Goal: Contribute content: Contribute content

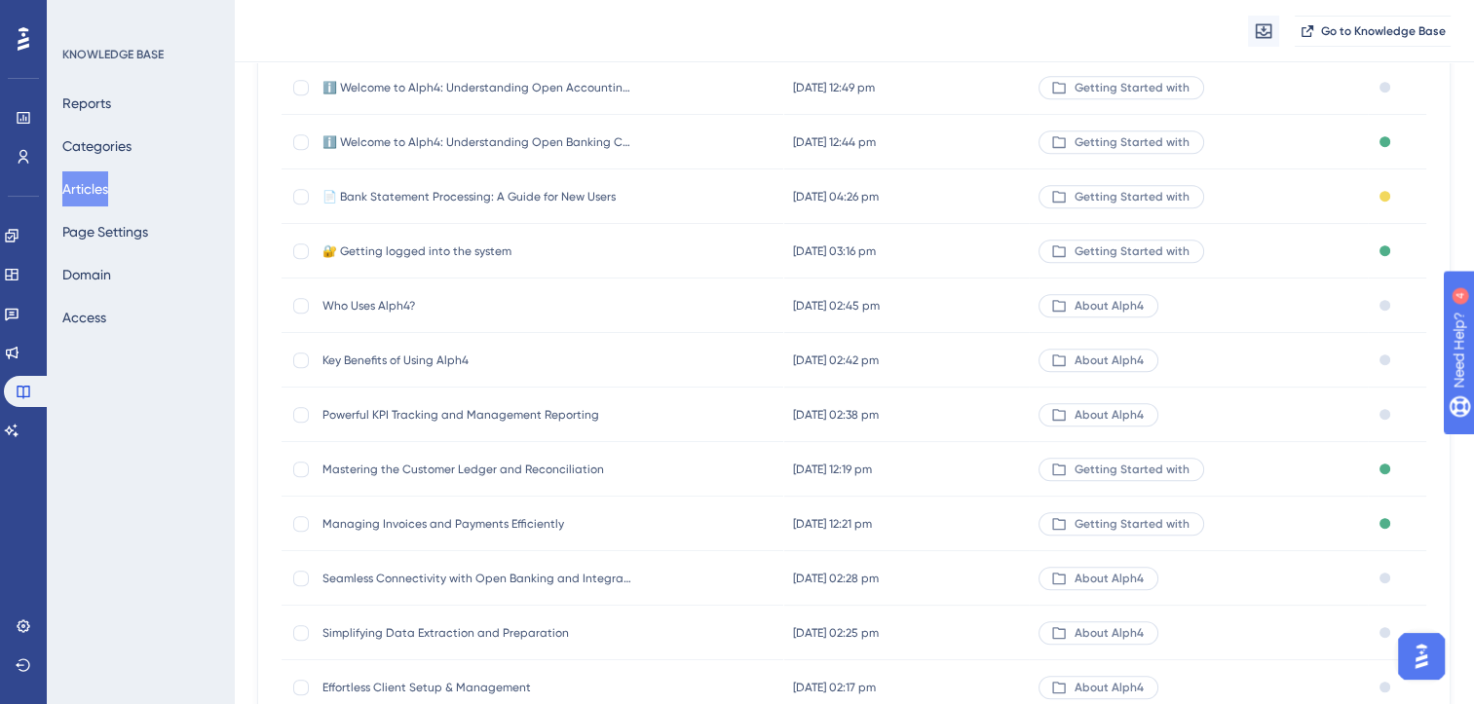
scroll to position [1320, 0]
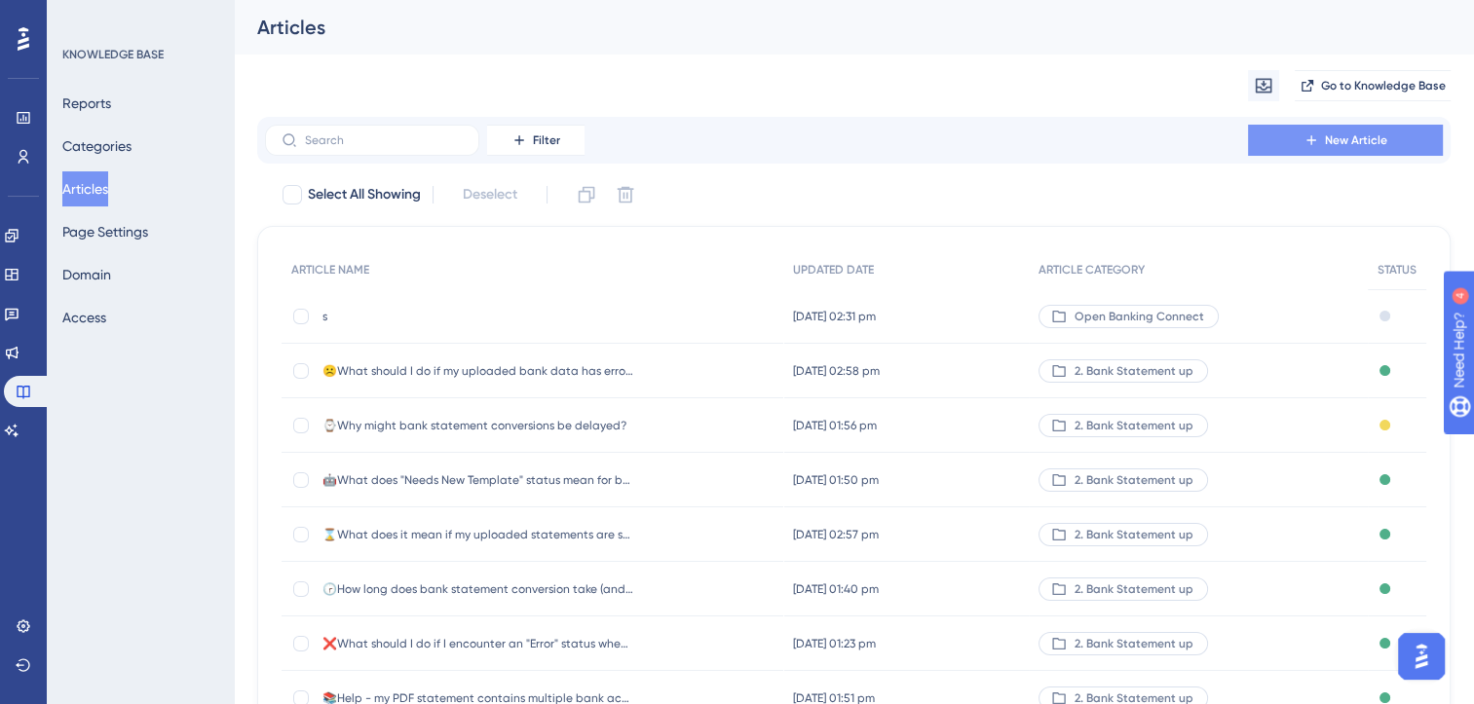
click at [1340, 138] on span "New Article" at bounding box center [1356, 140] width 62 height 16
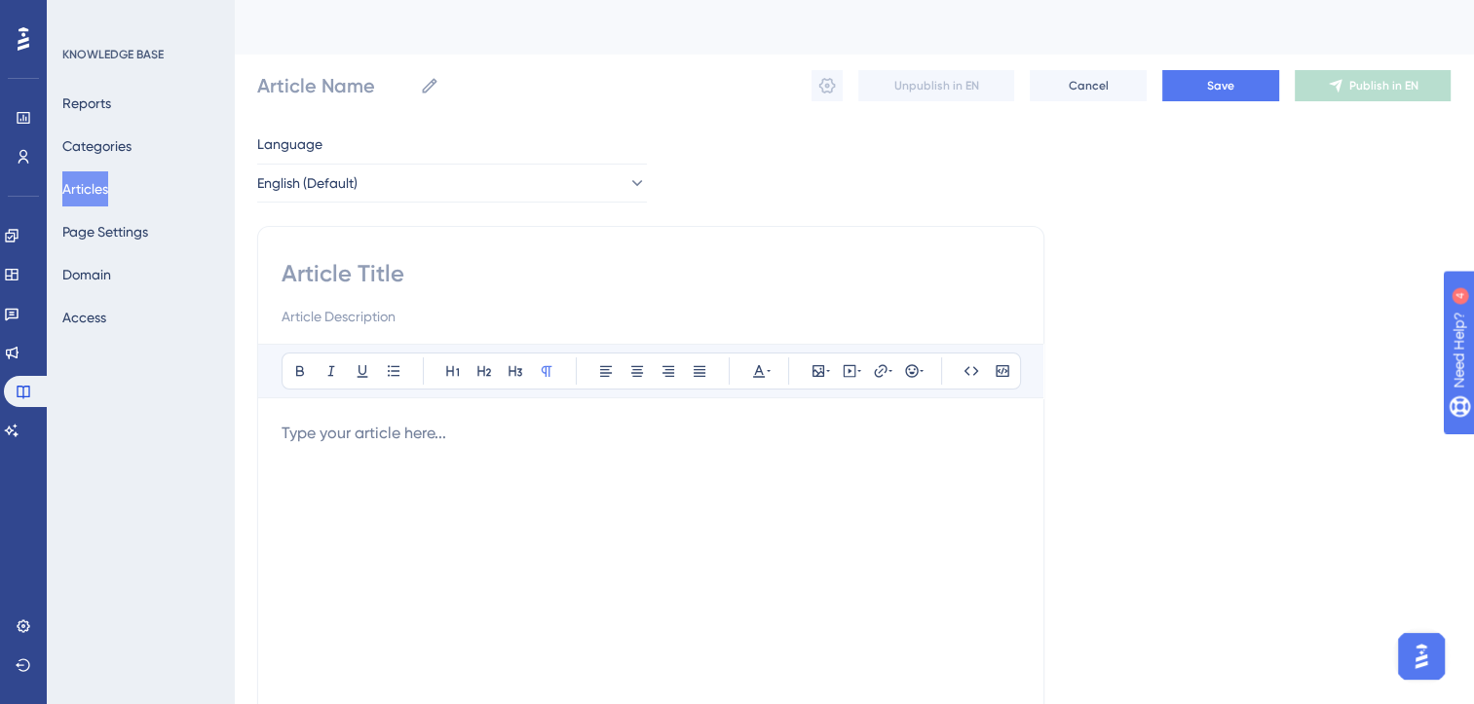
click at [402, 435] on p at bounding box center [651, 433] width 738 height 23
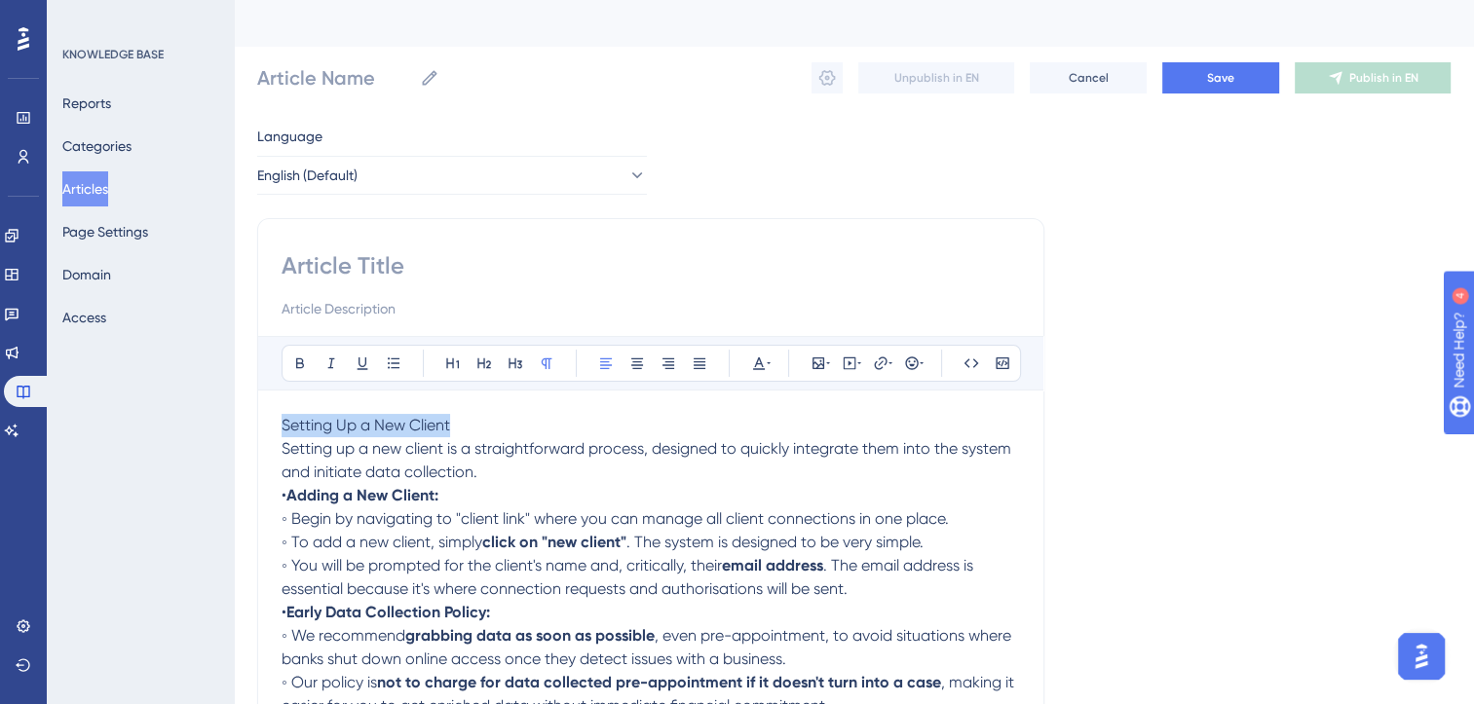
drag, startPoint x: 481, startPoint y: 421, endPoint x: 274, endPoint y: 395, distance: 209.2
click at [274, 395] on div "Bold Italic Underline Bullet Point Heading 1 Heading 2 Heading 3 Normal Align L…" at bounding box center [650, 542] width 787 height 649
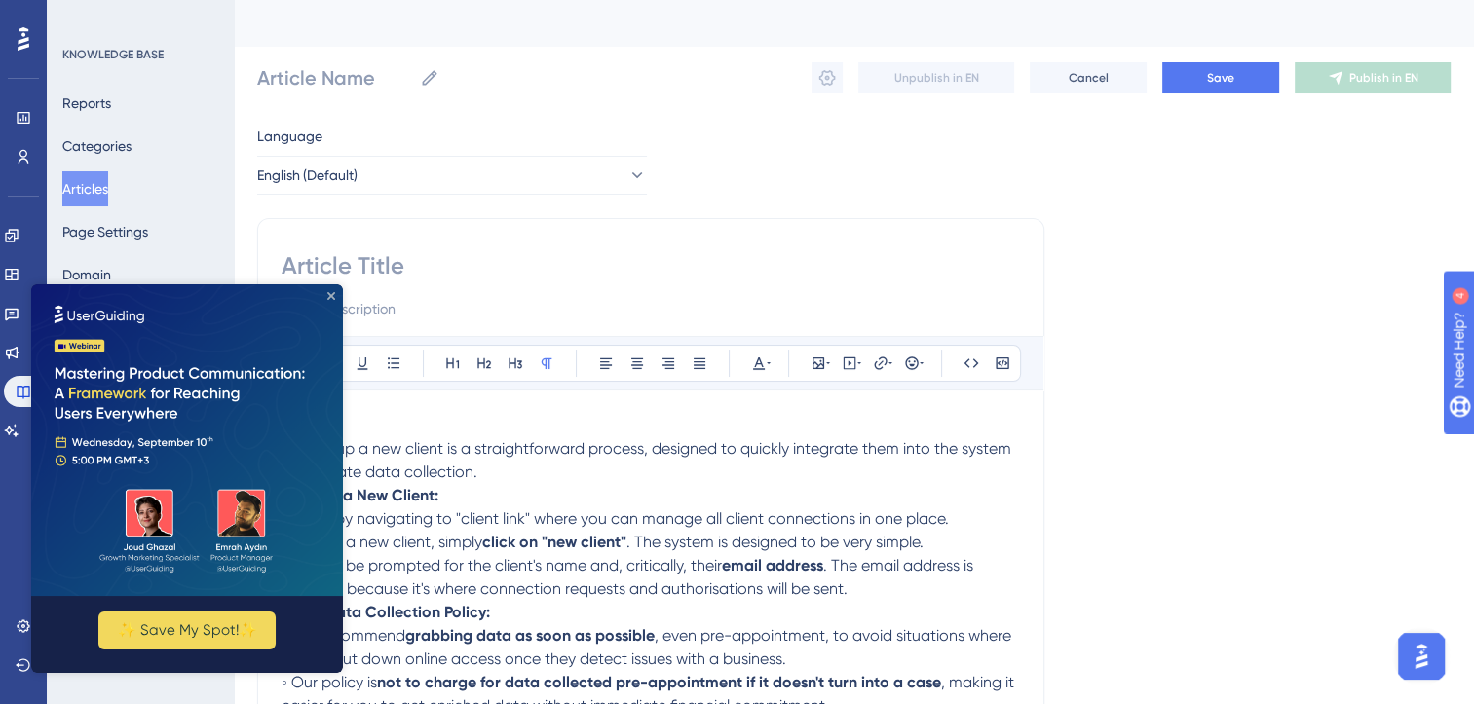
click at [330, 293] on icon "Close Preview" at bounding box center [331, 296] width 8 height 8
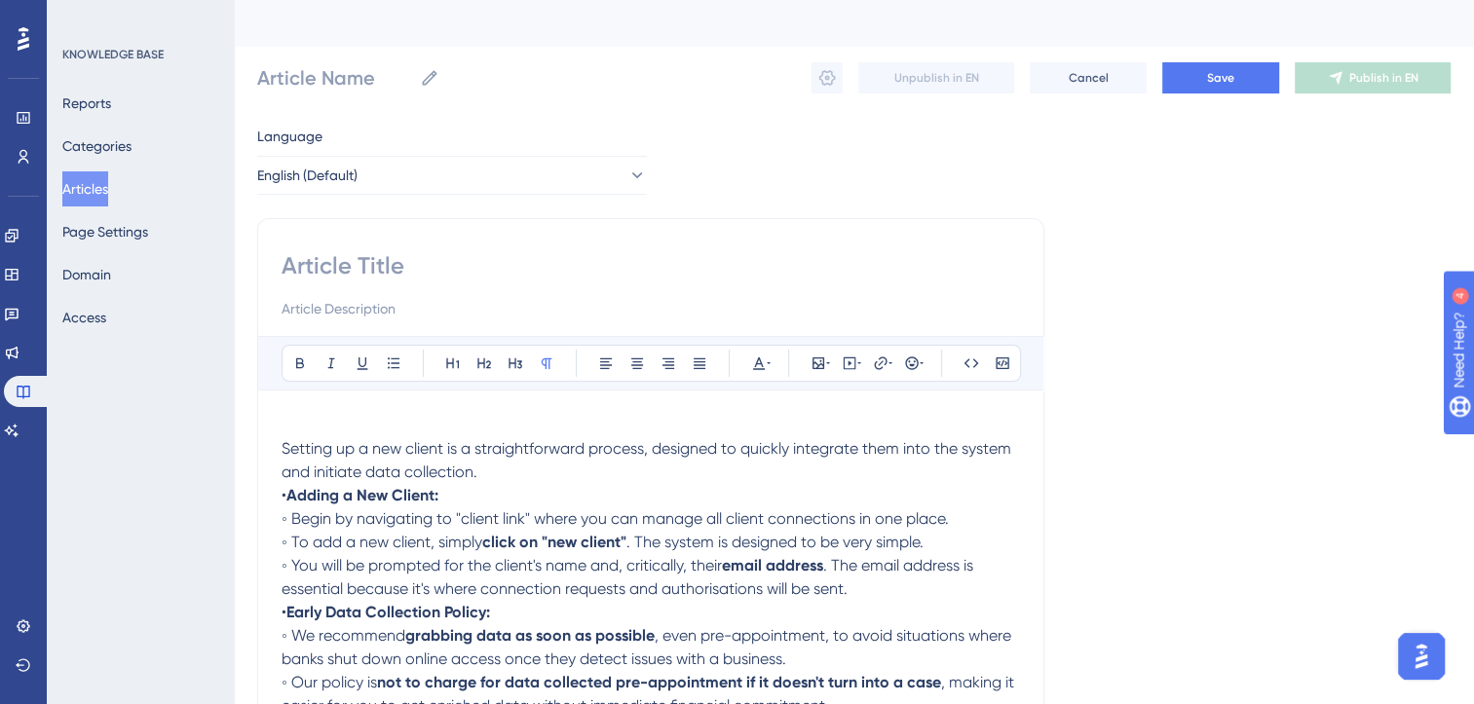
click at [322, 417] on p at bounding box center [651, 425] width 738 height 23
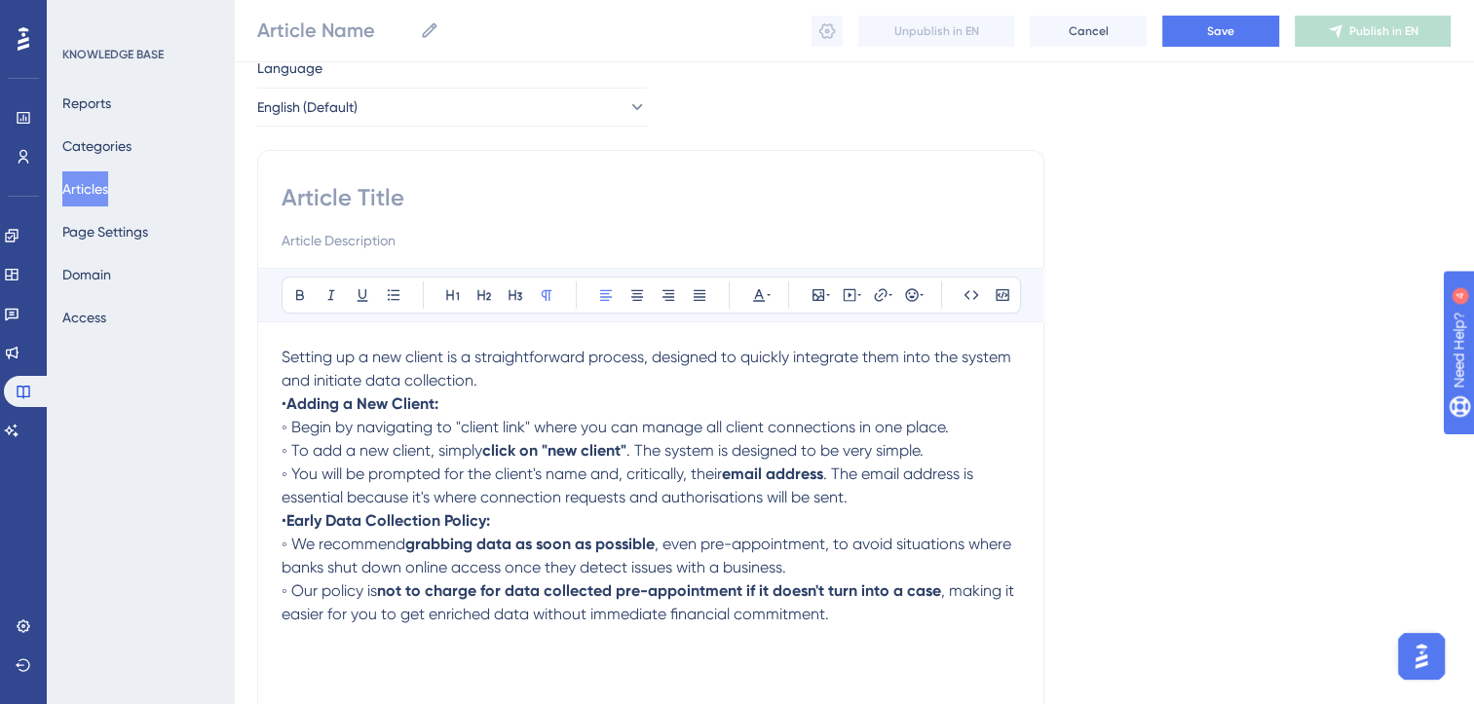
scroll to position [70, 0]
click at [381, 404] on strong "Adding a New Client:" at bounding box center [362, 402] width 152 height 19
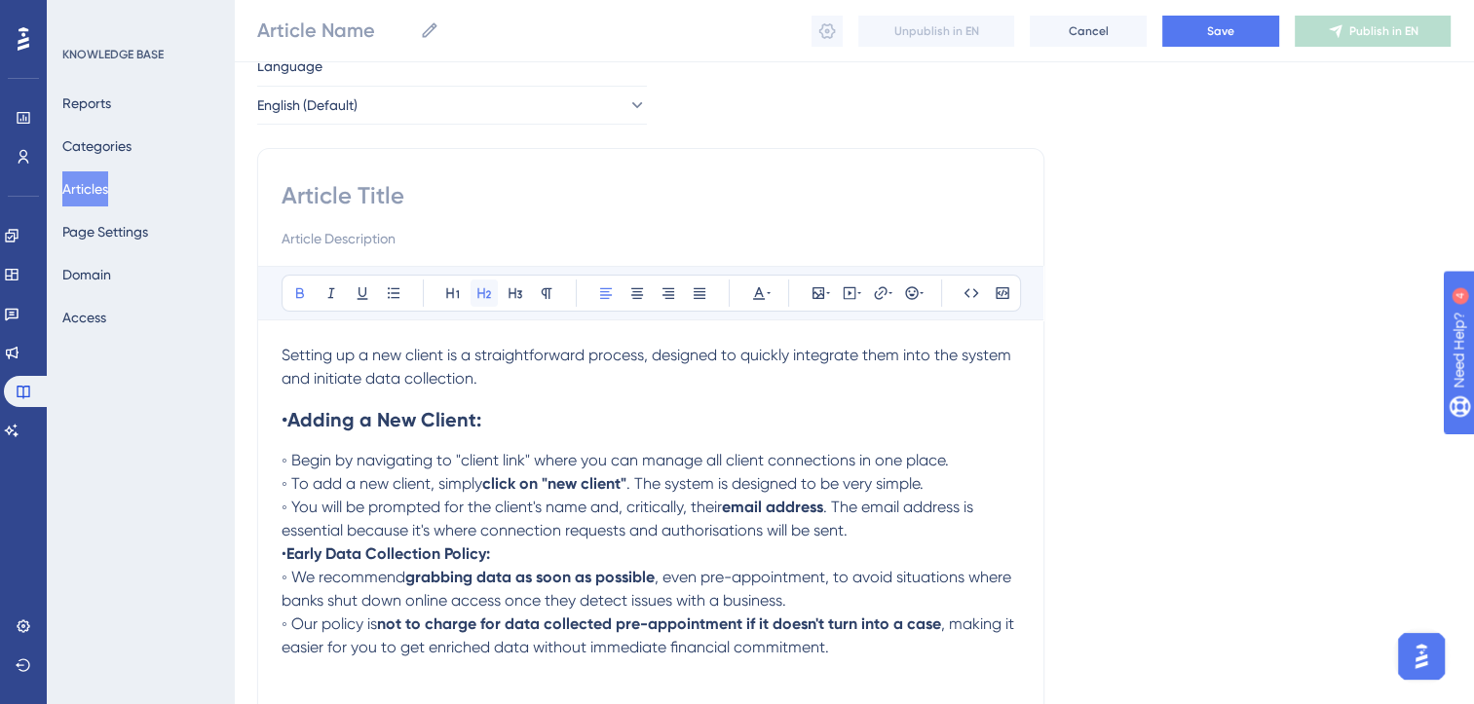
click at [485, 286] on icon at bounding box center [484, 293] width 16 height 16
click at [372, 558] on strong "Early Data Collection Policy:" at bounding box center [388, 554] width 204 height 19
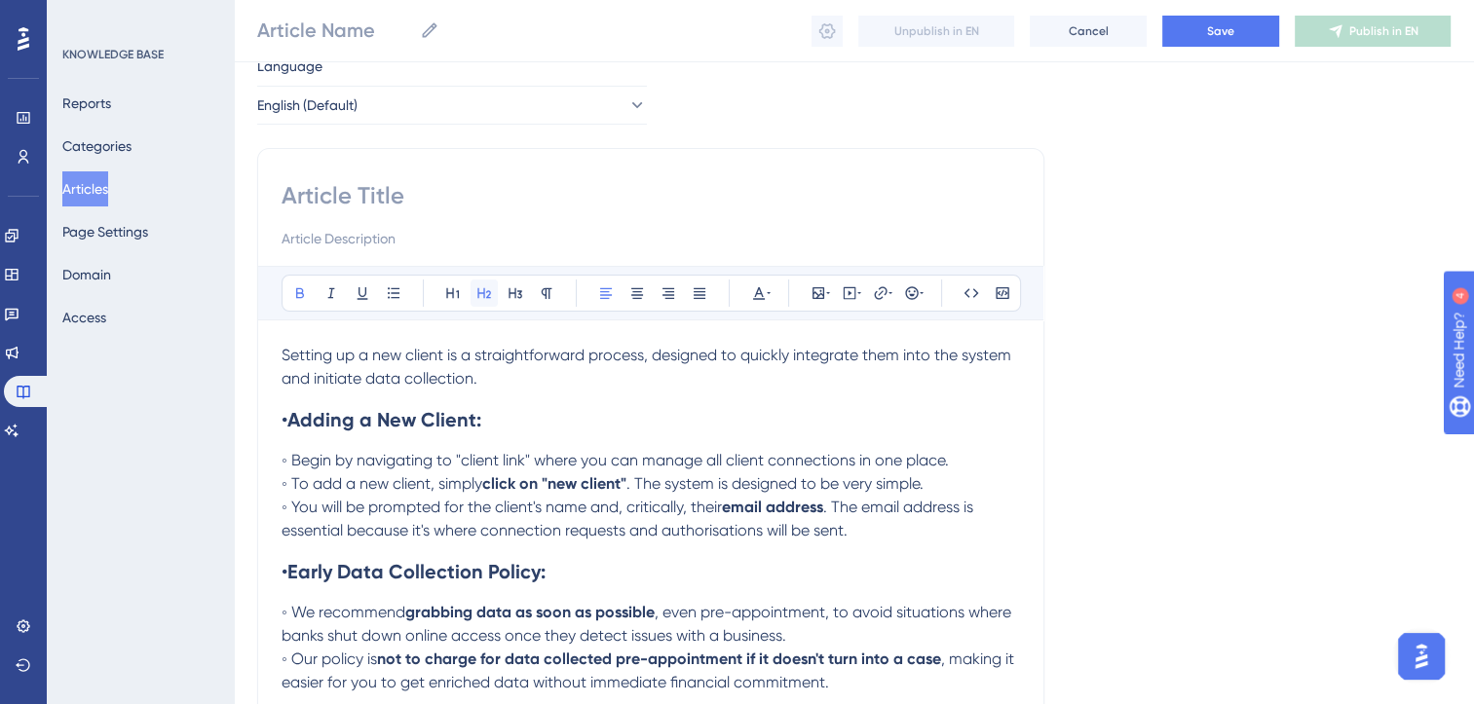
click at [481, 290] on icon at bounding box center [484, 293] width 16 height 16
click at [362, 200] on input at bounding box center [651, 195] width 738 height 31
paste input "Setting Up a New Client"
type input "Setting Up a New Client"
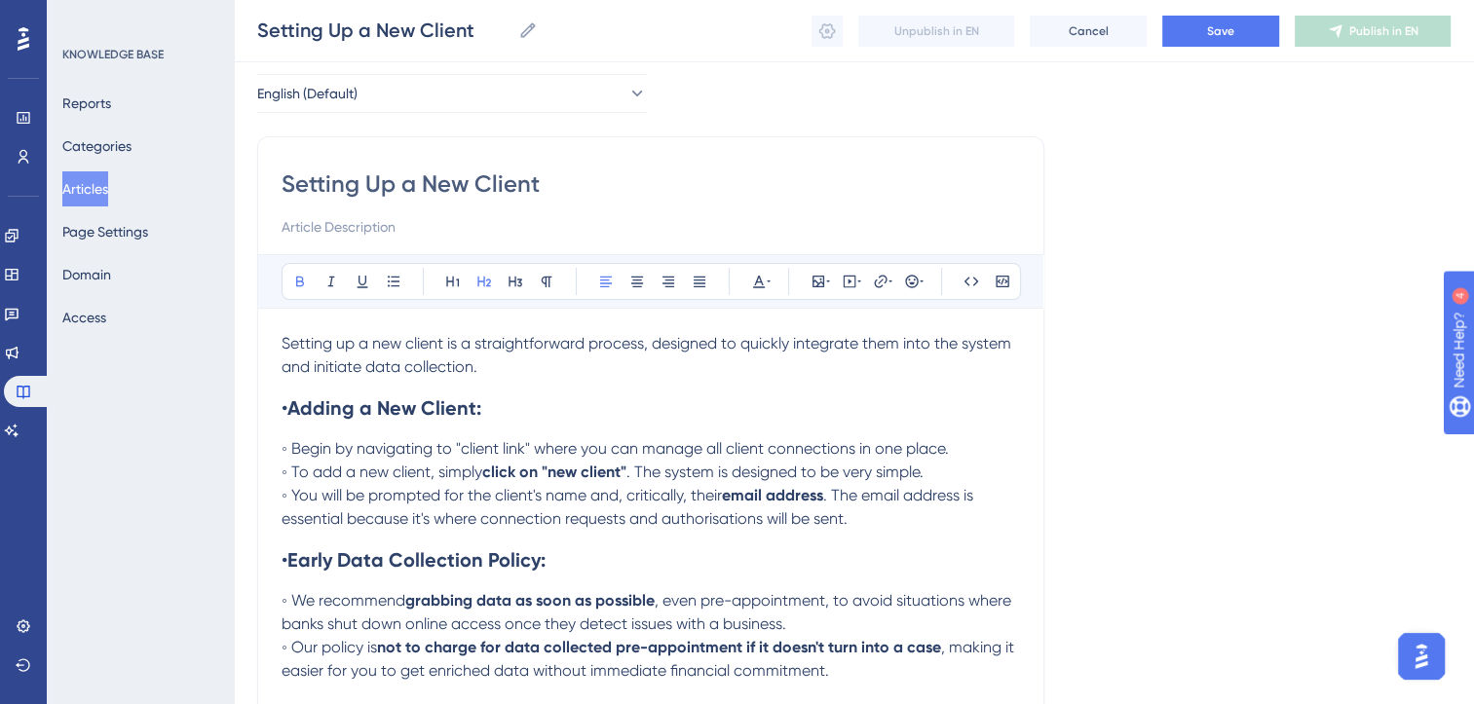
scroll to position [94, 0]
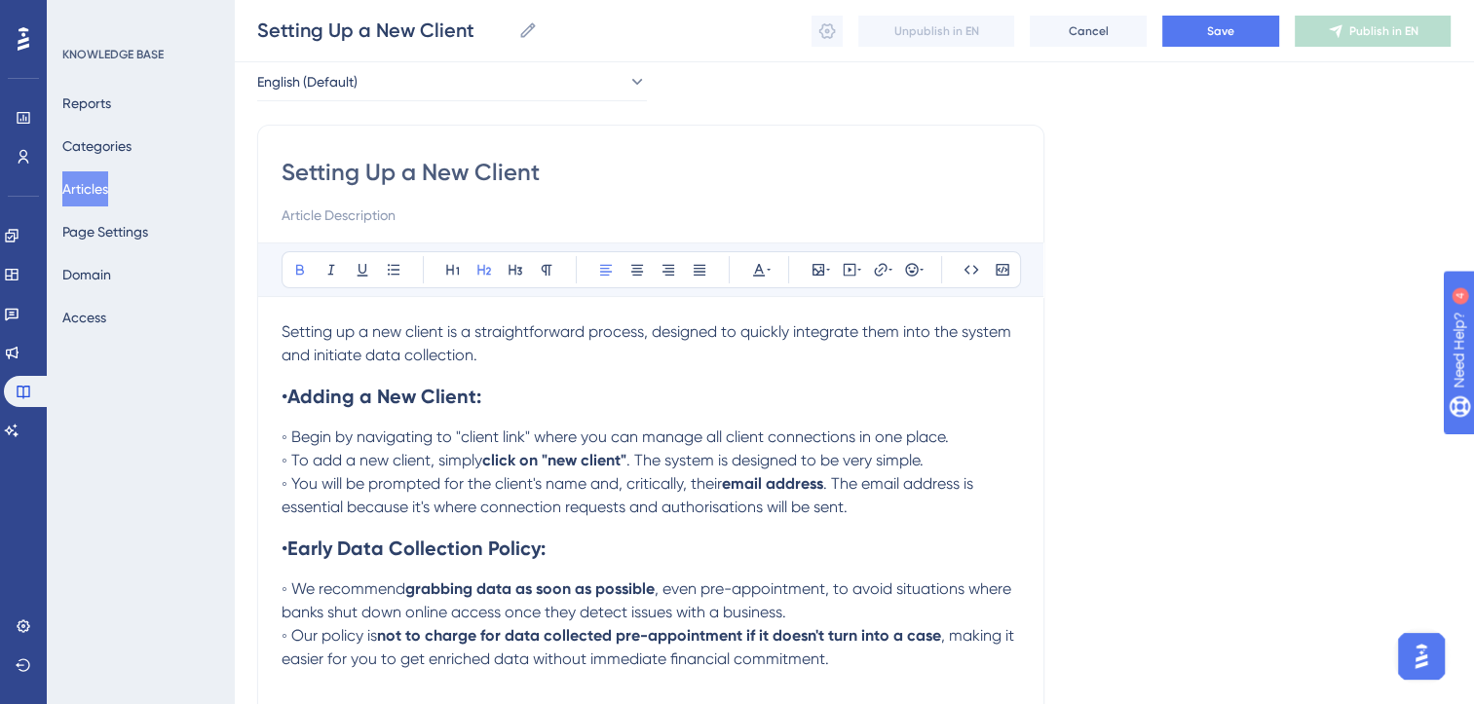
type input "Setting Up a New Client"
click at [528, 435] on span "◦ Begin by navigating to "client link" where you can manage all client connecti…" at bounding box center [615, 437] width 667 height 19
click at [488, 439] on span "◦ Begin by navigating to "client Hub" where you can manage all client connectio…" at bounding box center [619, 437] width 674 height 19
click at [464, 438] on span "◦ Begin by navigating to "Client Hub" where you can manage all client connectio…" at bounding box center [620, 437] width 677 height 19
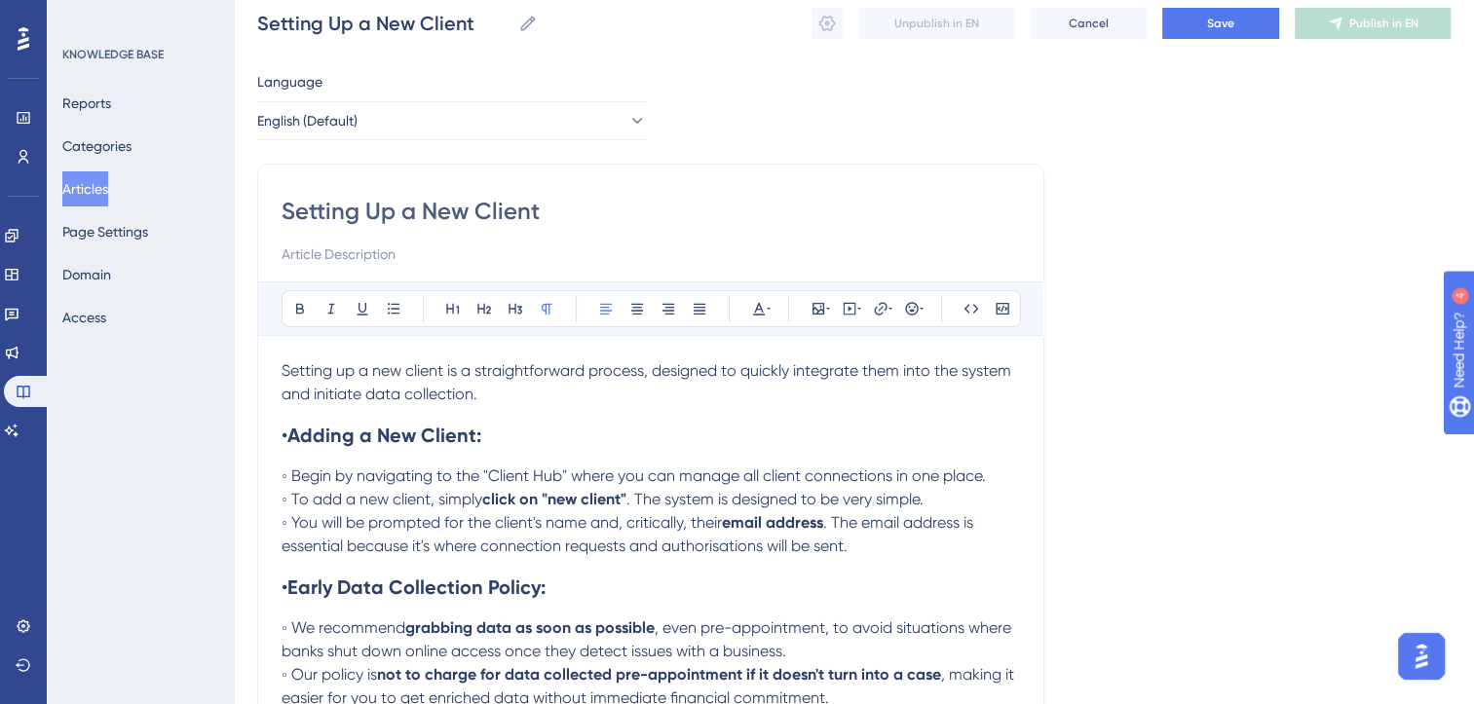
scroll to position [46, 0]
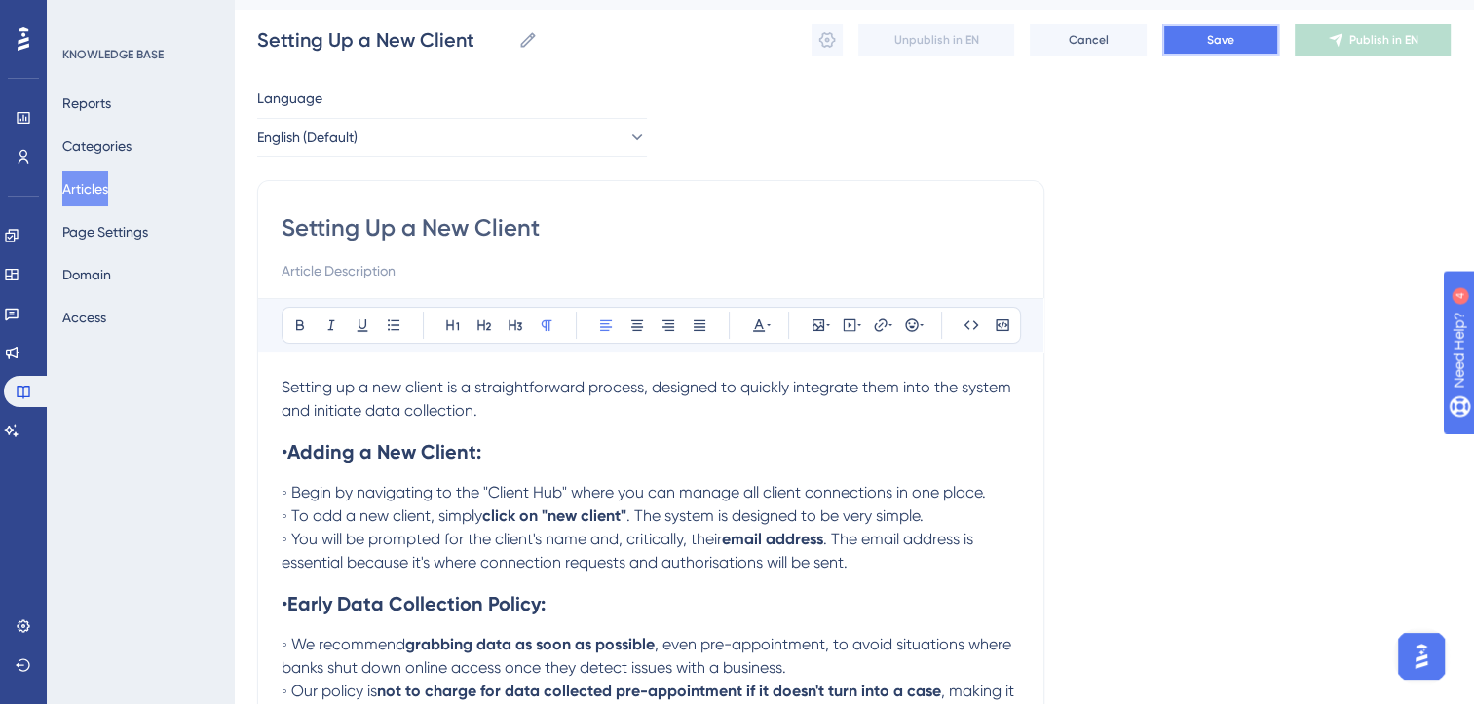
click at [1238, 45] on button "Save" at bounding box center [1220, 39] width 117 height 31
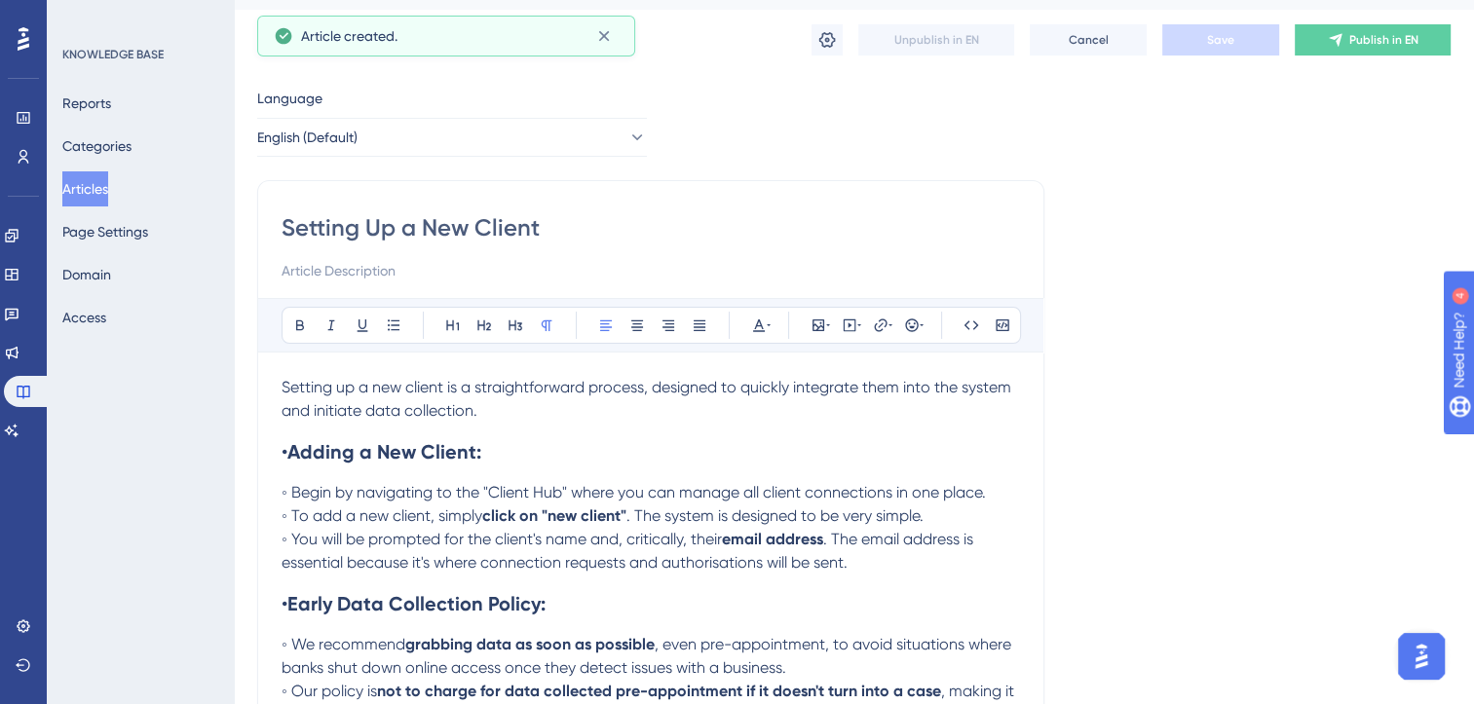
scroll to position [53, 0]
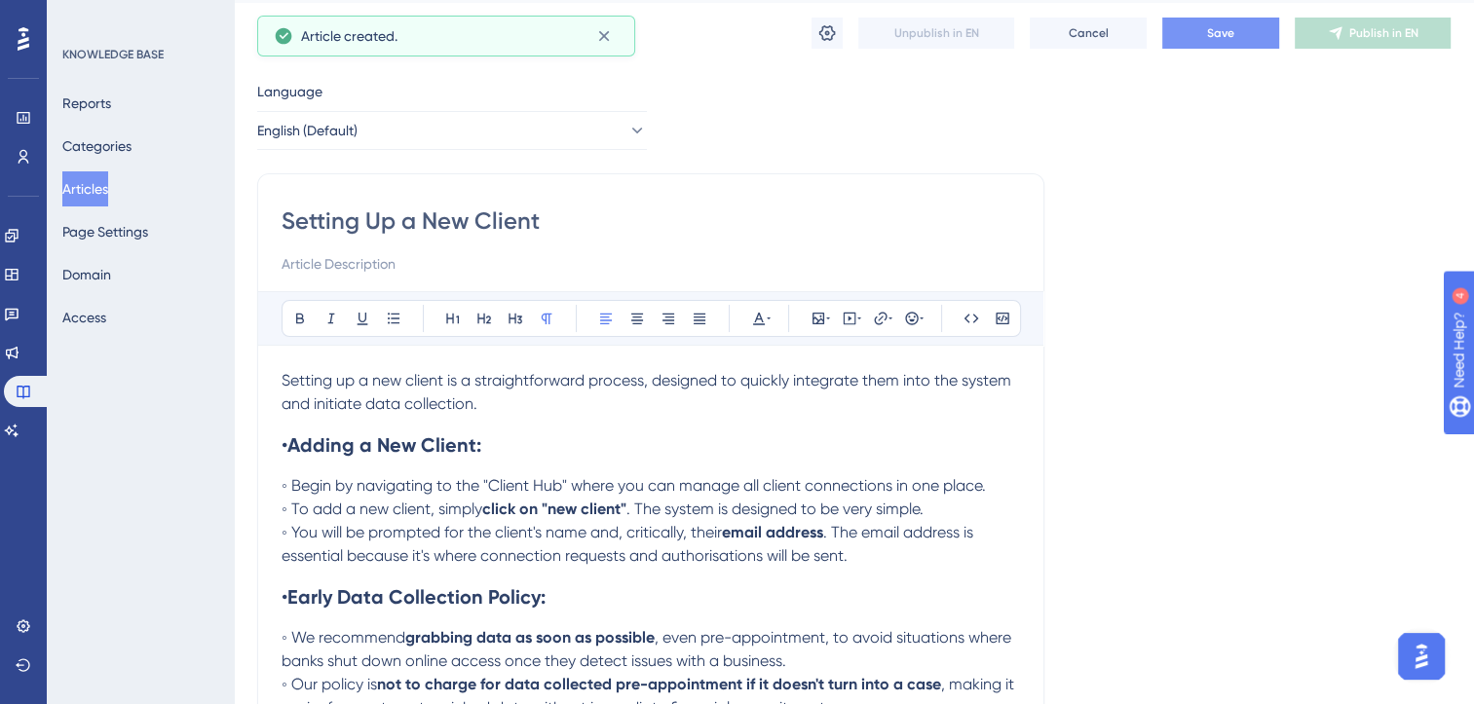
click at [1238, 45] on button "Save" at bounding box center [1220, 33] width 117 height 31
click at [1341, 35] on icon at bounding box center [1336, 33] width 16 height 16
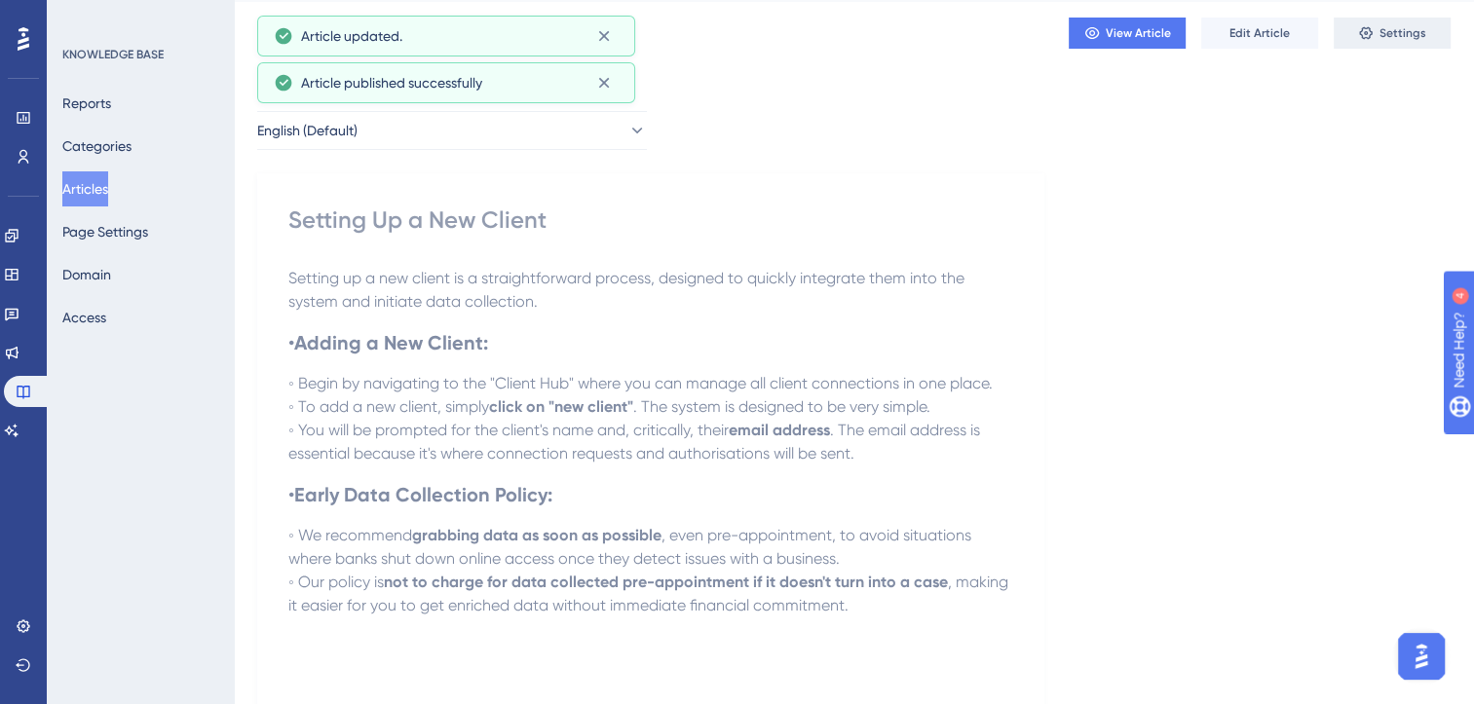
click at [1359, 36] on icon at bounding box center [1366, 33] width 16 height 16
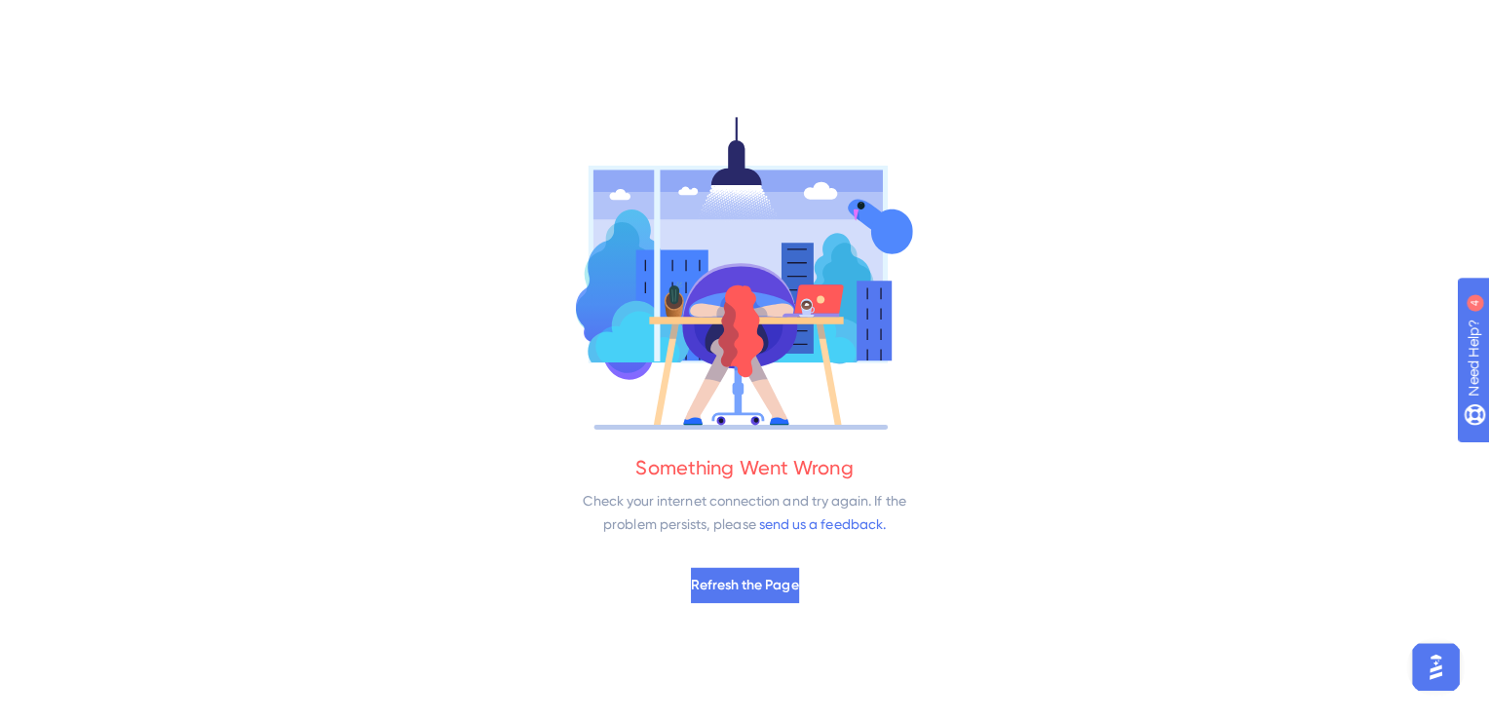
scroll to position [0, 0]
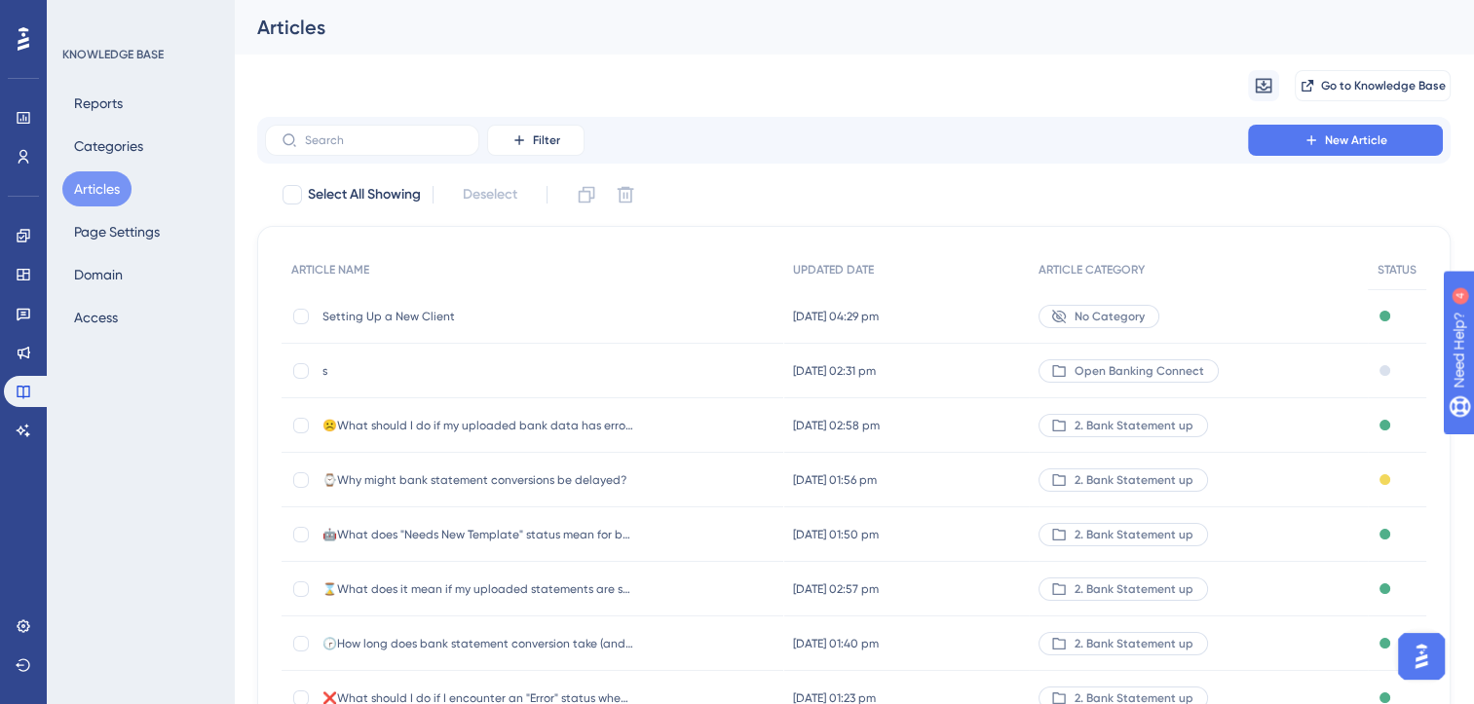
click at [425, 316] on span "Setting Up a New Client" at bounding box center [478, 317] width 312 height 16
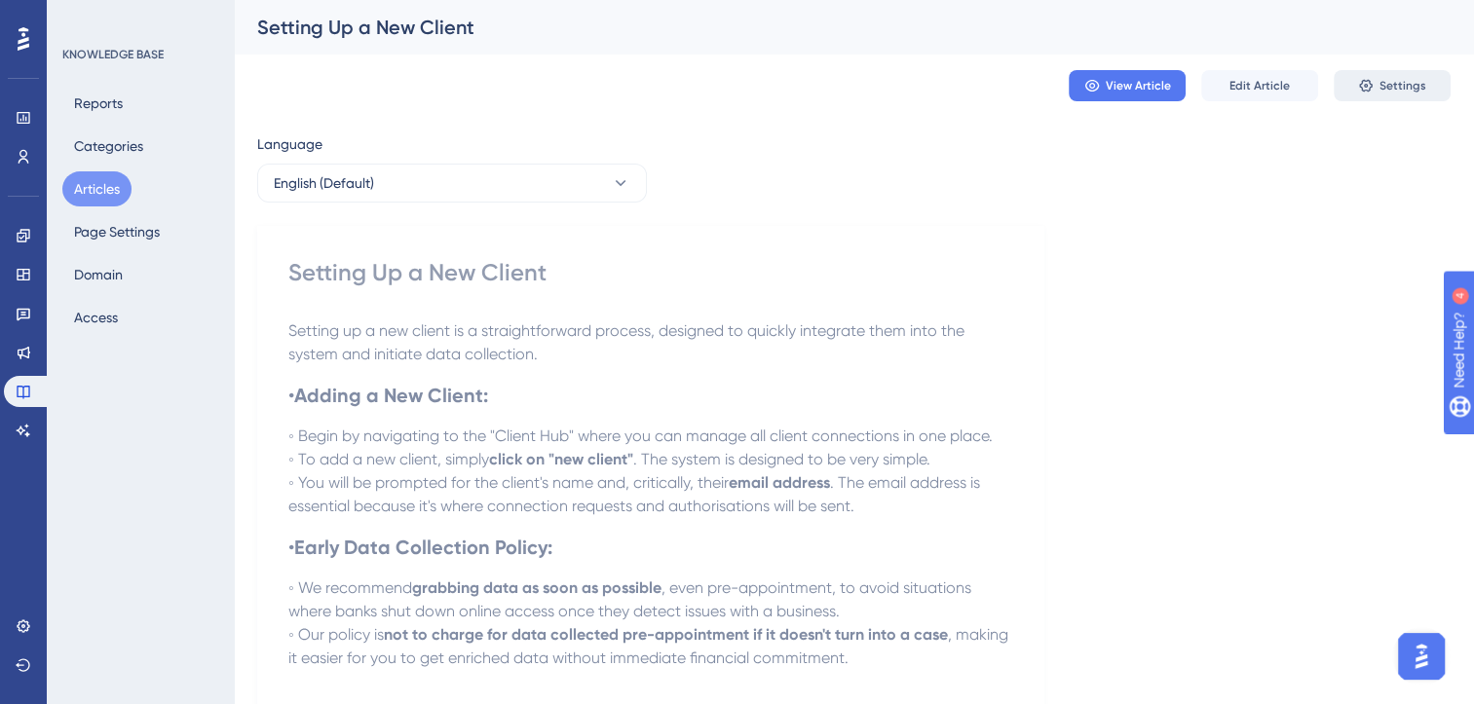
click at [1372, 86] on icon at bounding box center [1366, 86] width 16 height 16
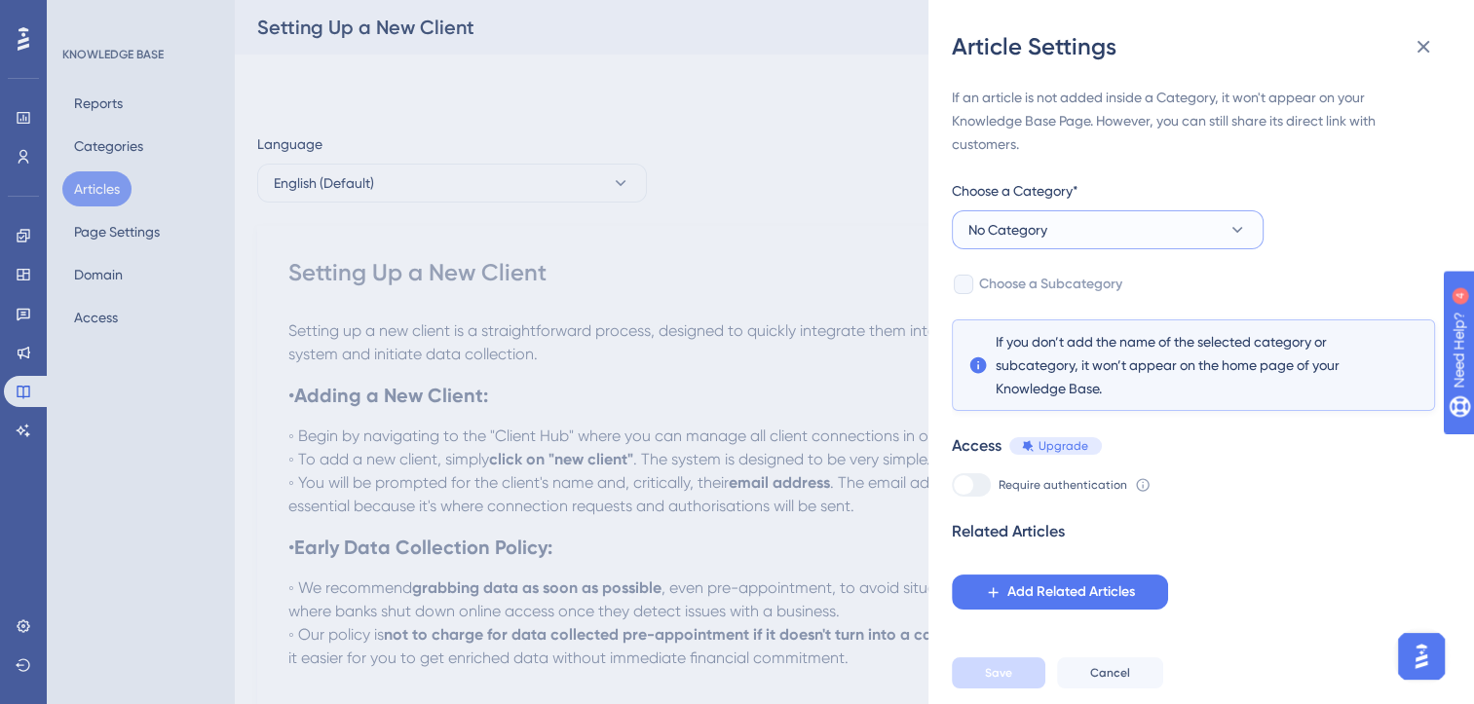
click at [1083, 225] on button "No Category" at bounding box center [1108, 229] width 312 height 39
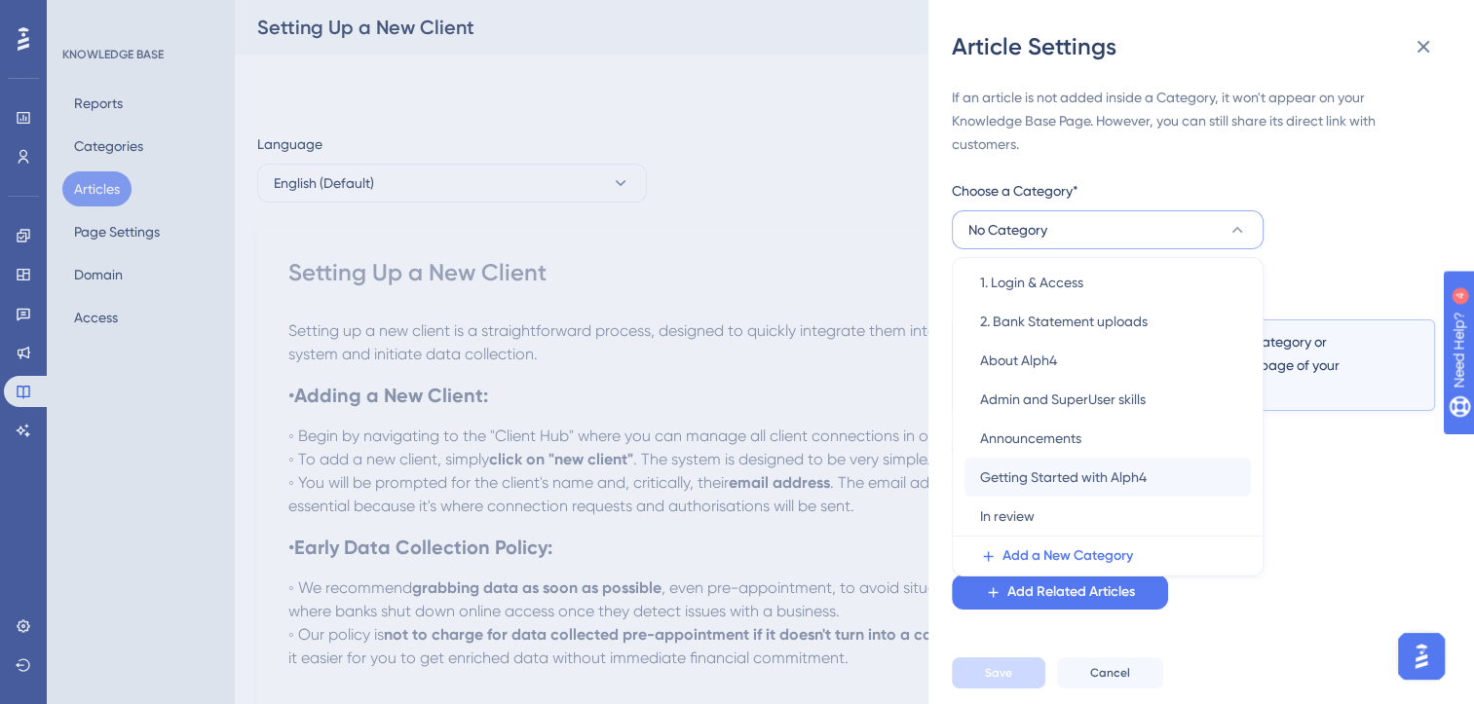
scroll to position [47, 0]
click at [1091, 475] on span "Getting Started with Alph4" at bounding box center [1063, 476] width 167 height 23
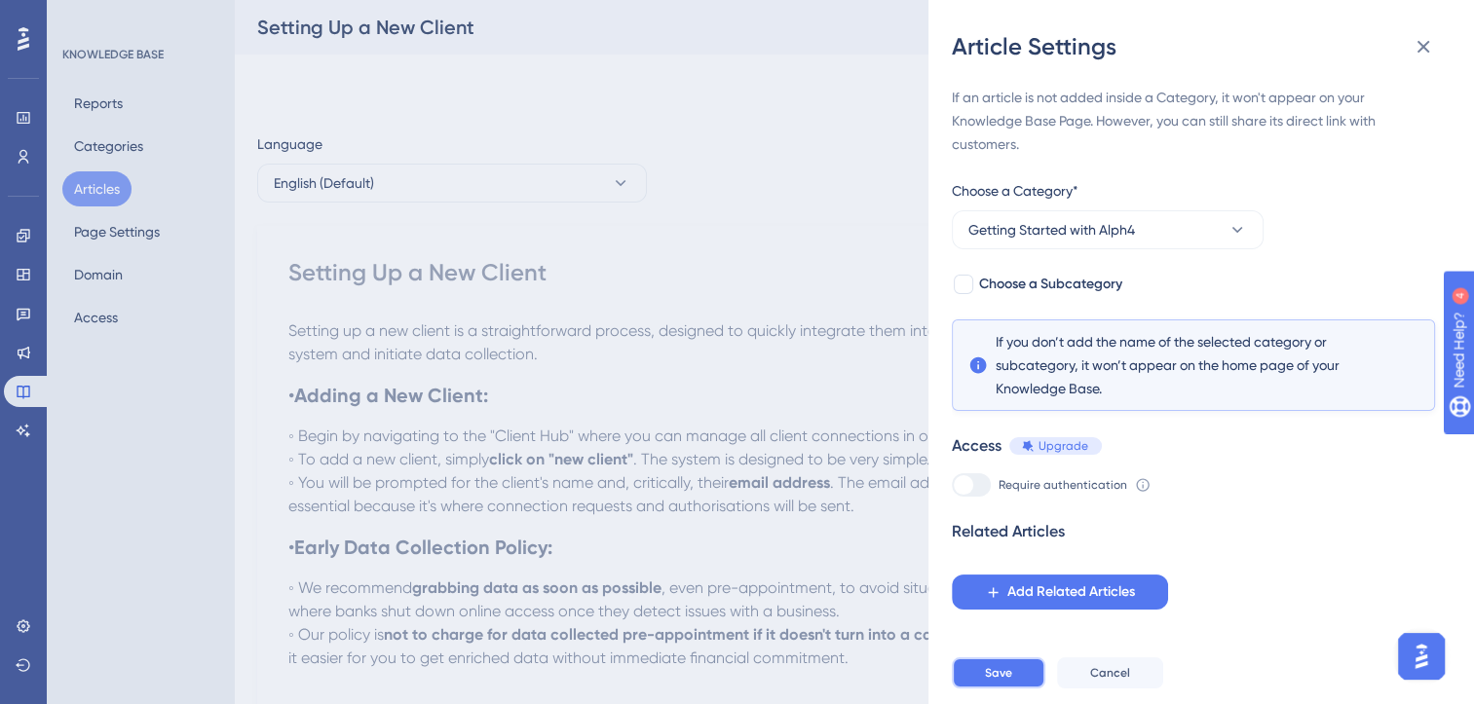
click at [1002, 681] on span "Save" at bounding box center [998, 673] width 27 height 16
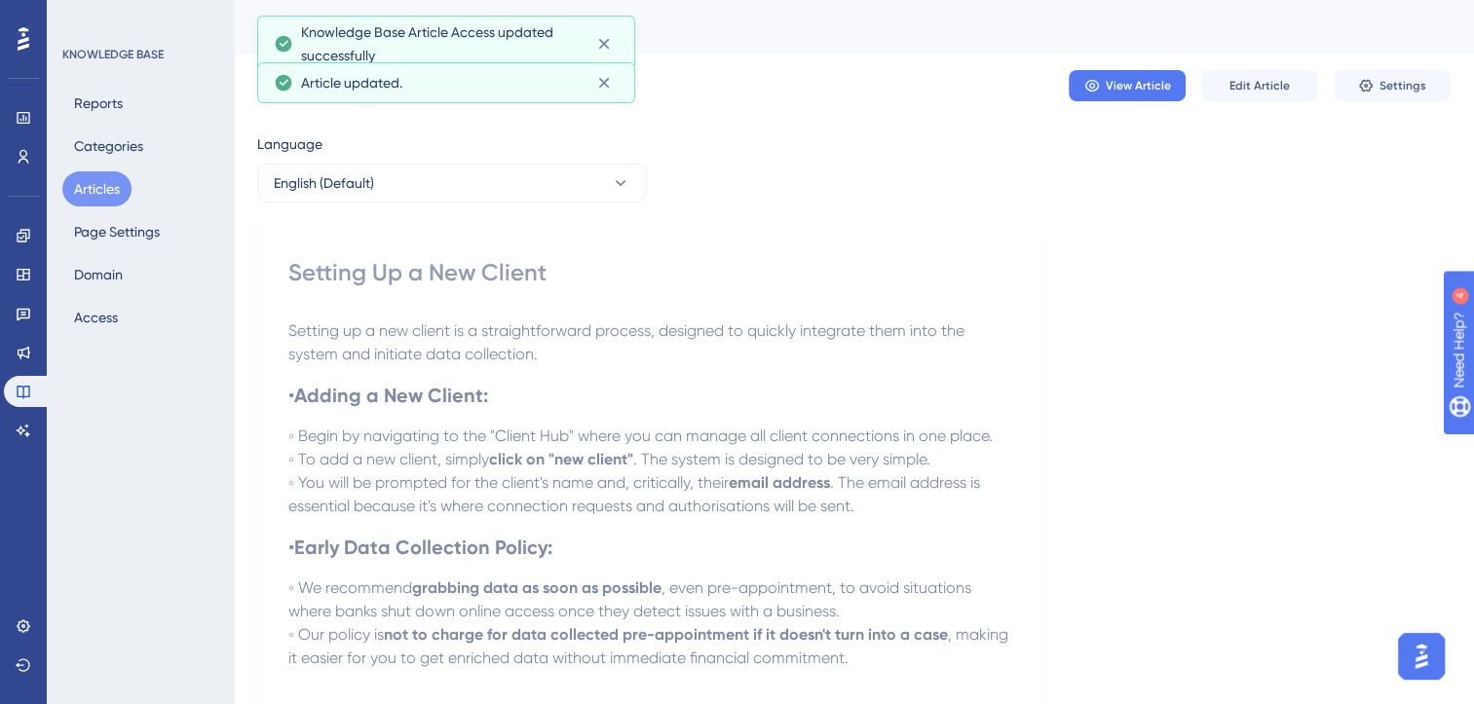
click at [94, 187] on button "Articles" at bounding box center [96, 188] width 69 height 35
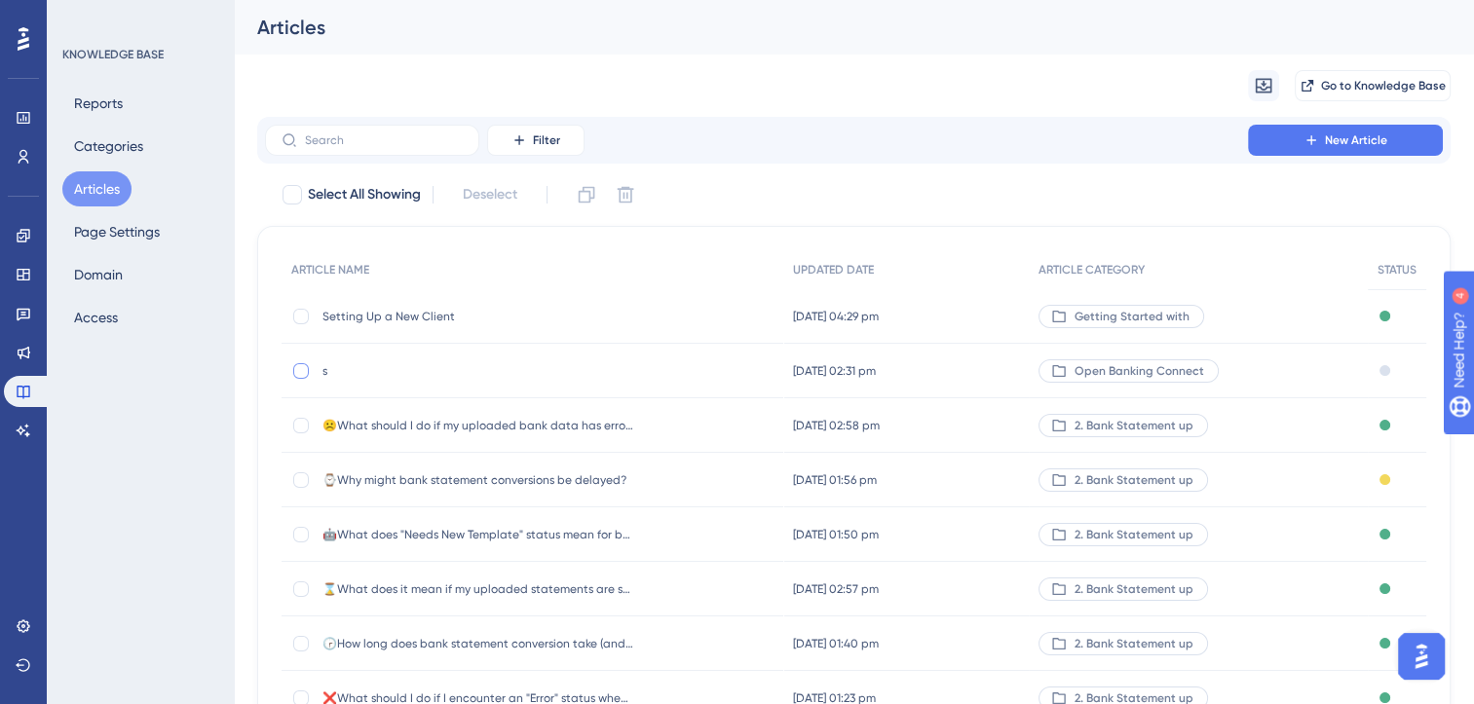
click at [302, 372] on div at bounding box center [301, 371] width 16 height 16
click at [634, 201] on icon at bounding box center [625, 194] width 19 height 19
checkbox input "false"
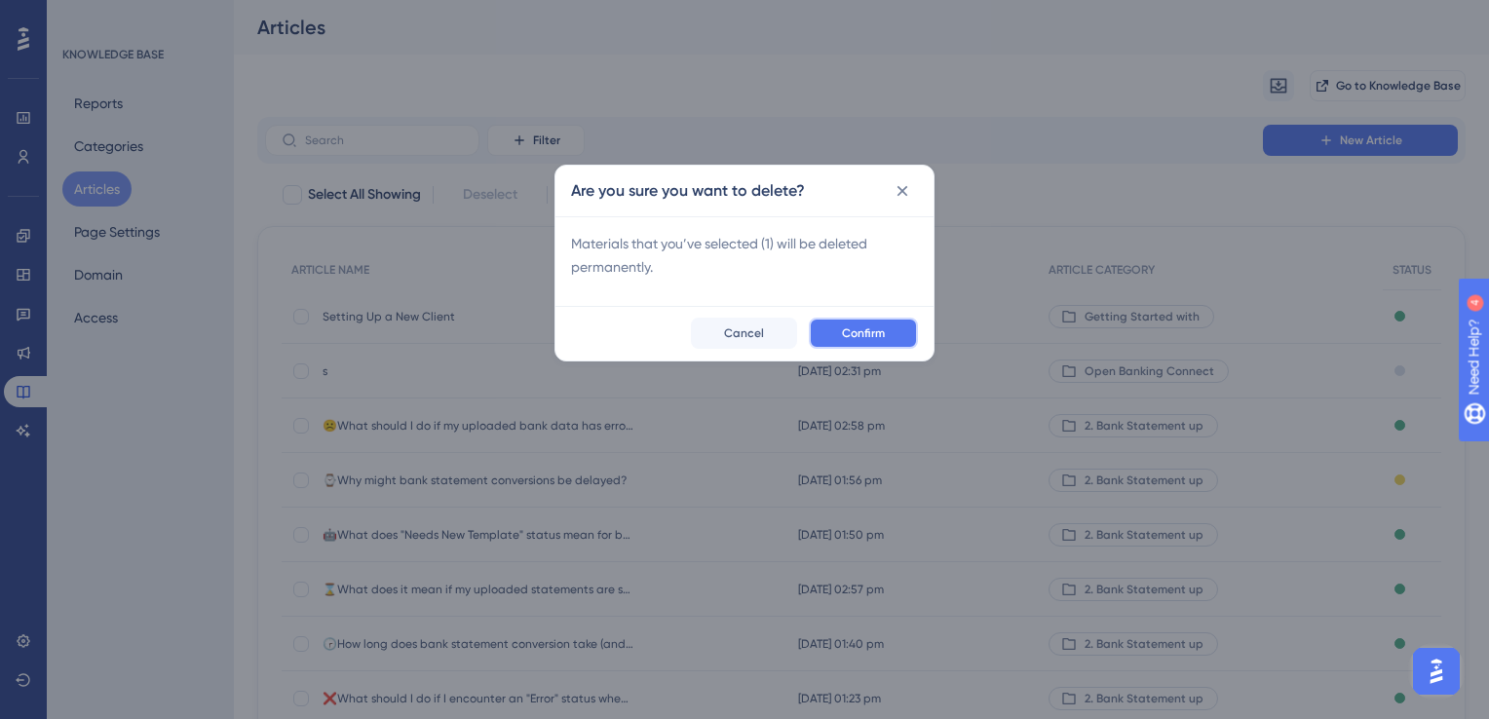
click at [869, 330] on span "Confirm" at bounding box center [863, 333] width 43 height 16
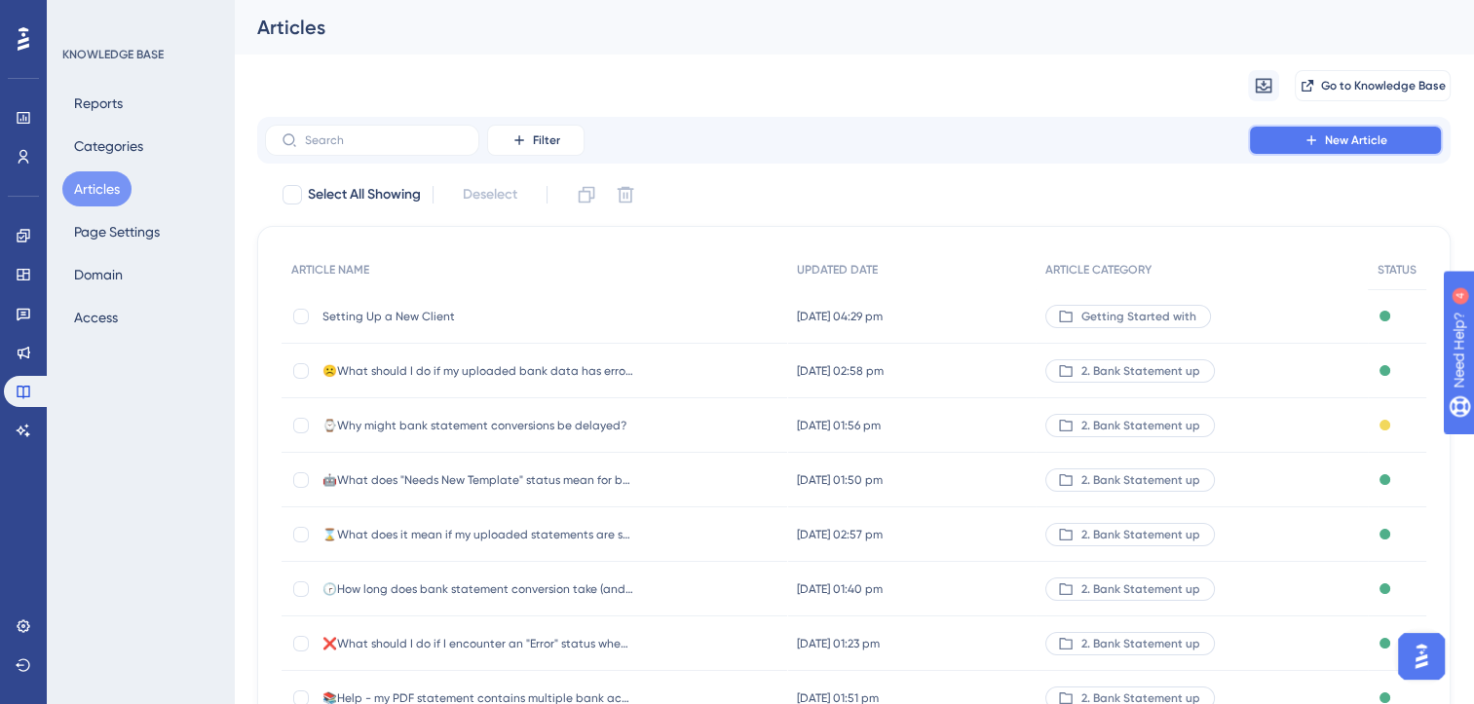
click at [1358, 138] on span "New Article" at bounding box center [1356, 140] width 62 height 16
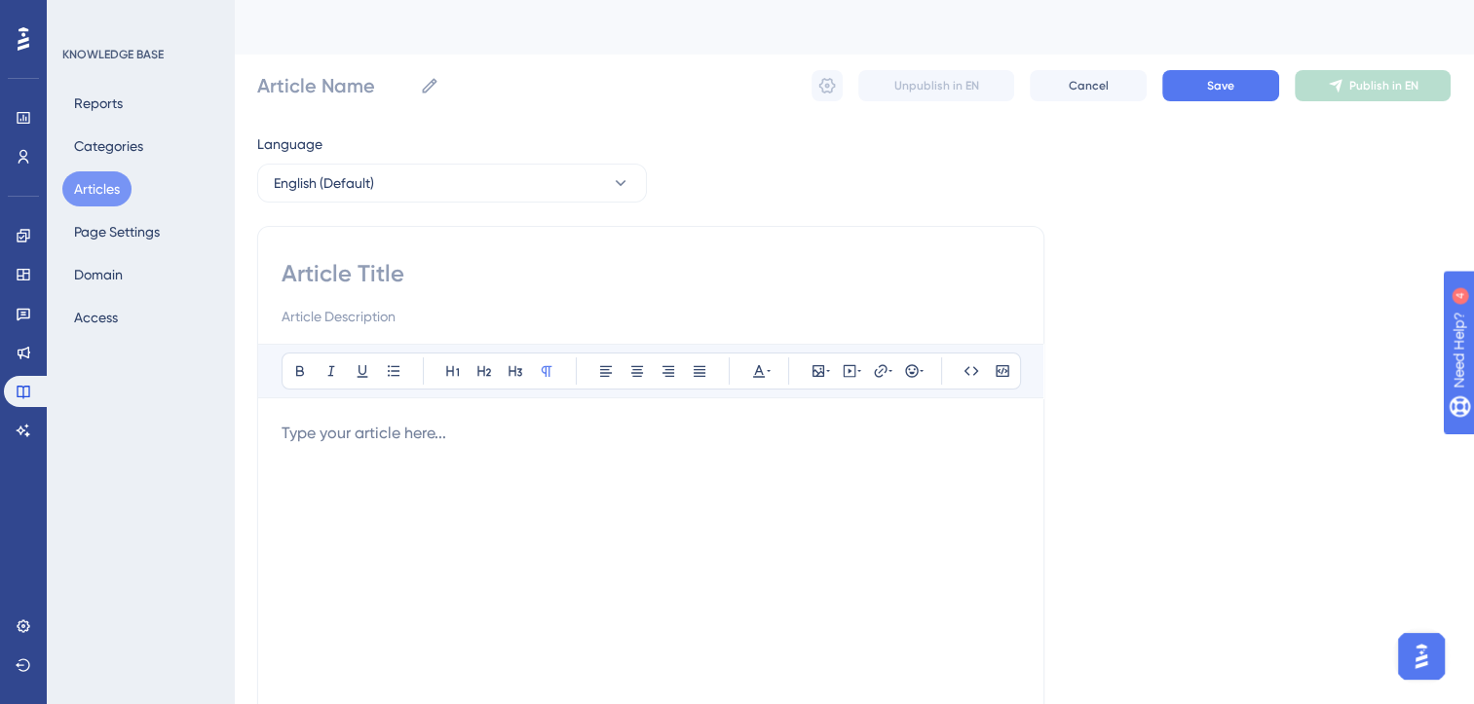
click at [494, 465] on div at bounding box center [651, 636] width 738 height 429
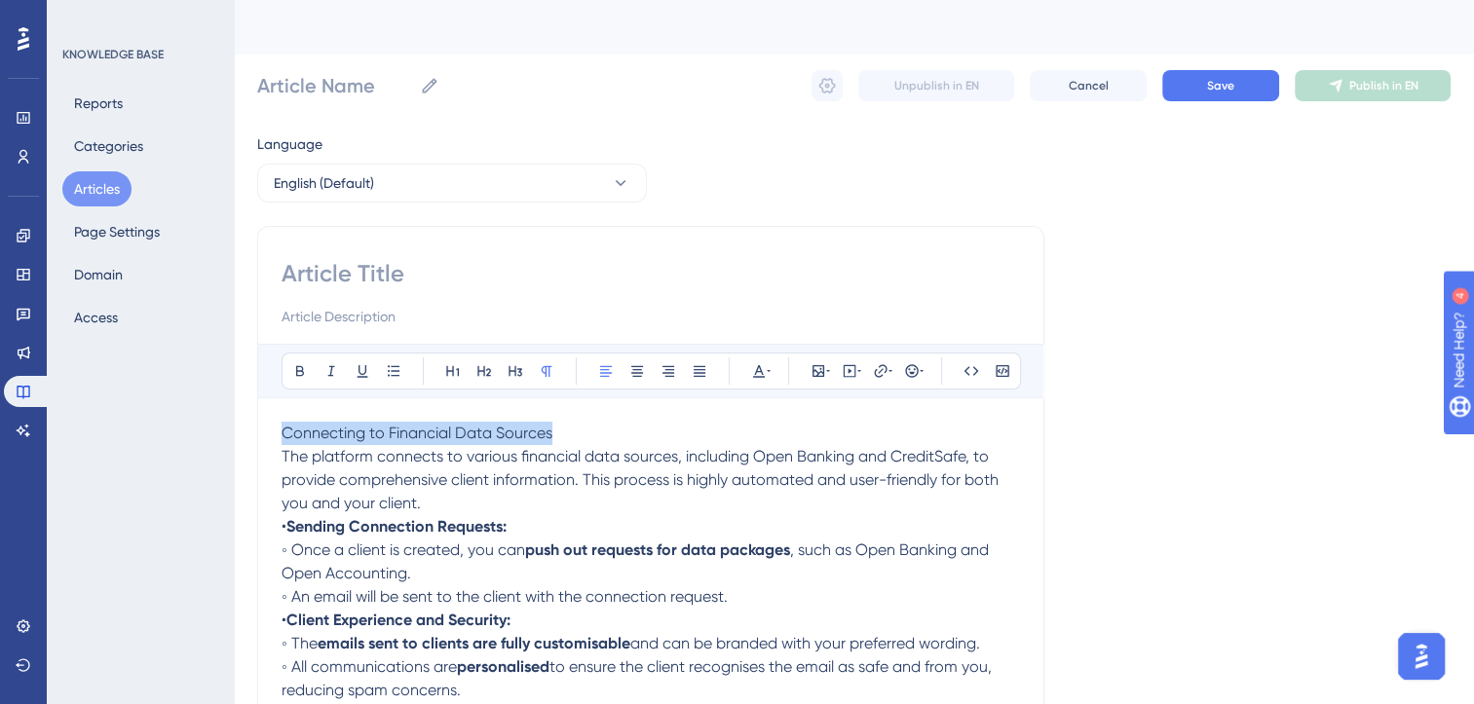
drag, startPoint x: 284, startPoint y: 454, endPoint x: 280, endPoint y: 424, distance: 30.6
click at [280, 424] on div "Bold Italic Underline Bullet Point Heading 1 Heading 2 Heading 3 Normal Align L…" at bounding box center [650, 640] width 787 height 828
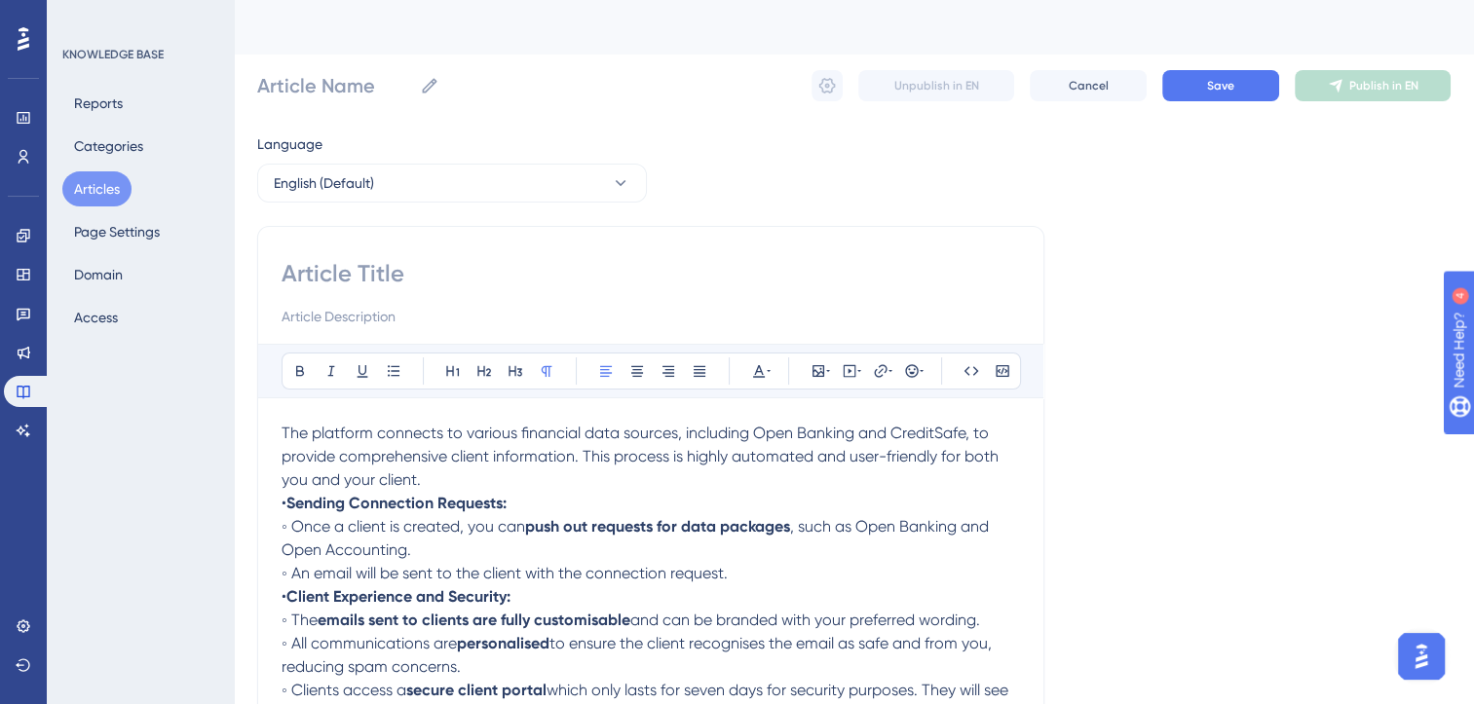
click at [314, 431] on span "The platform connects to various financial data sources, including Open Banking…" at bounding box center [642, 456] width 721 height 65
click at [378, 268] on input at bounding box center [651, 273] width 738 height 31
paste input "Connecting to Financial Data Sources"
type input "Connecting to Financial Data Sources"
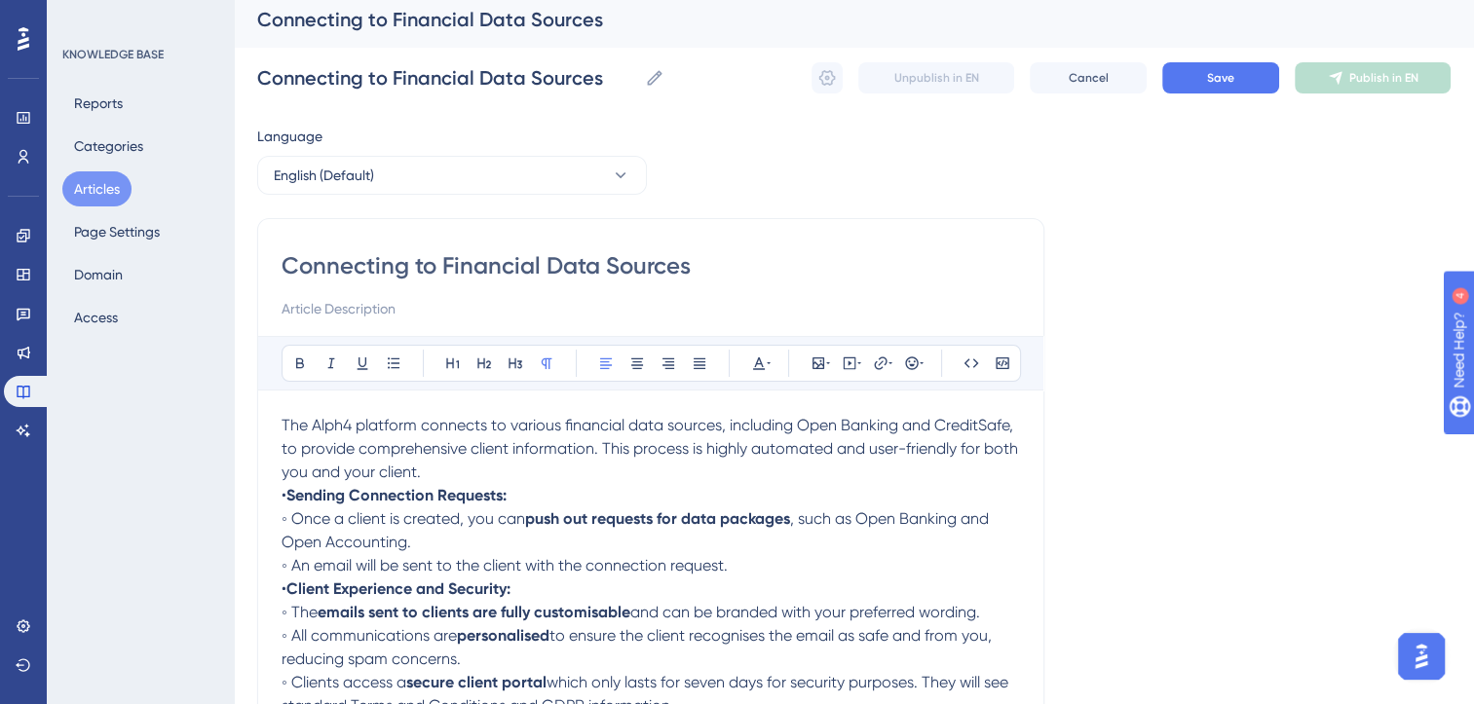
scroll to position [11, 0]
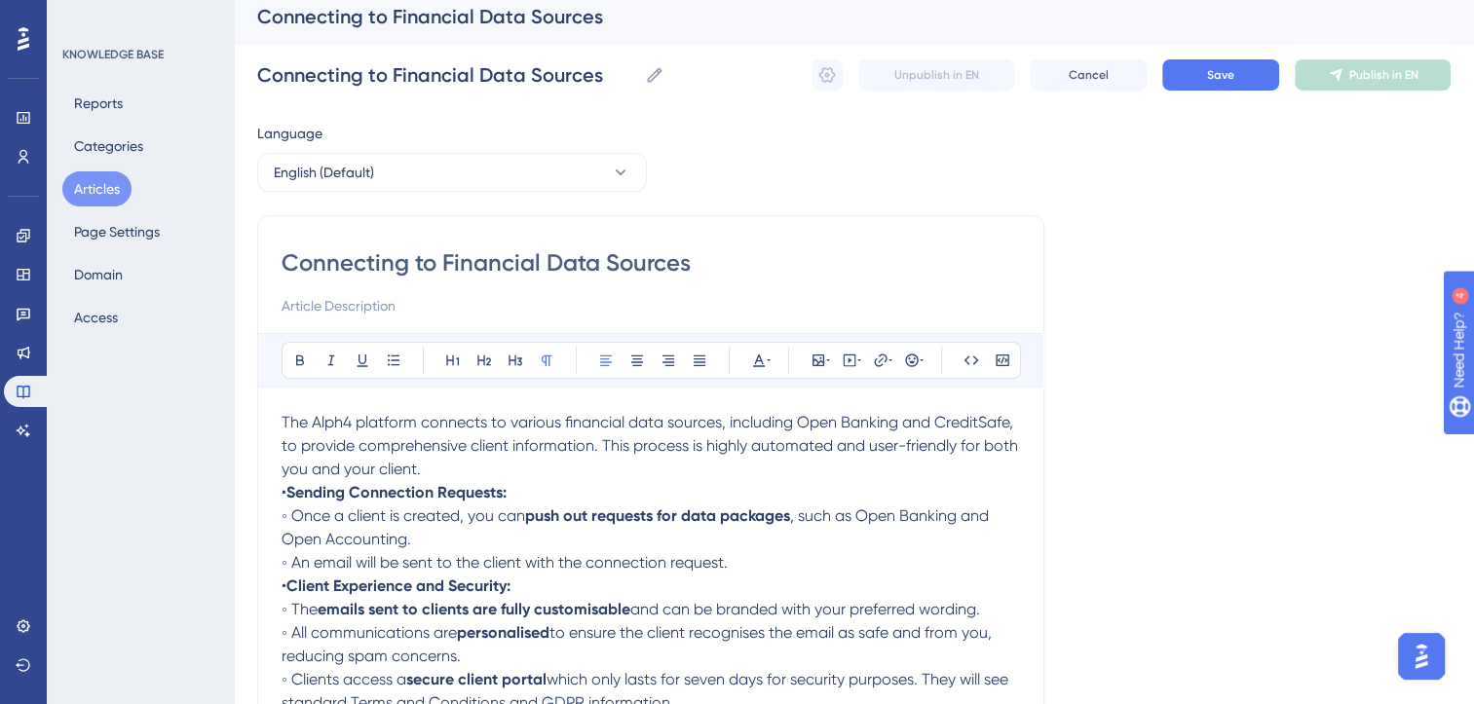
type input "Connecting to Financial Data Sources"
click at [896, 418] on span "The Alph4 platform connects to various financial data sources, including Open B…" at bounding box center [652, 445] width 740 height 65
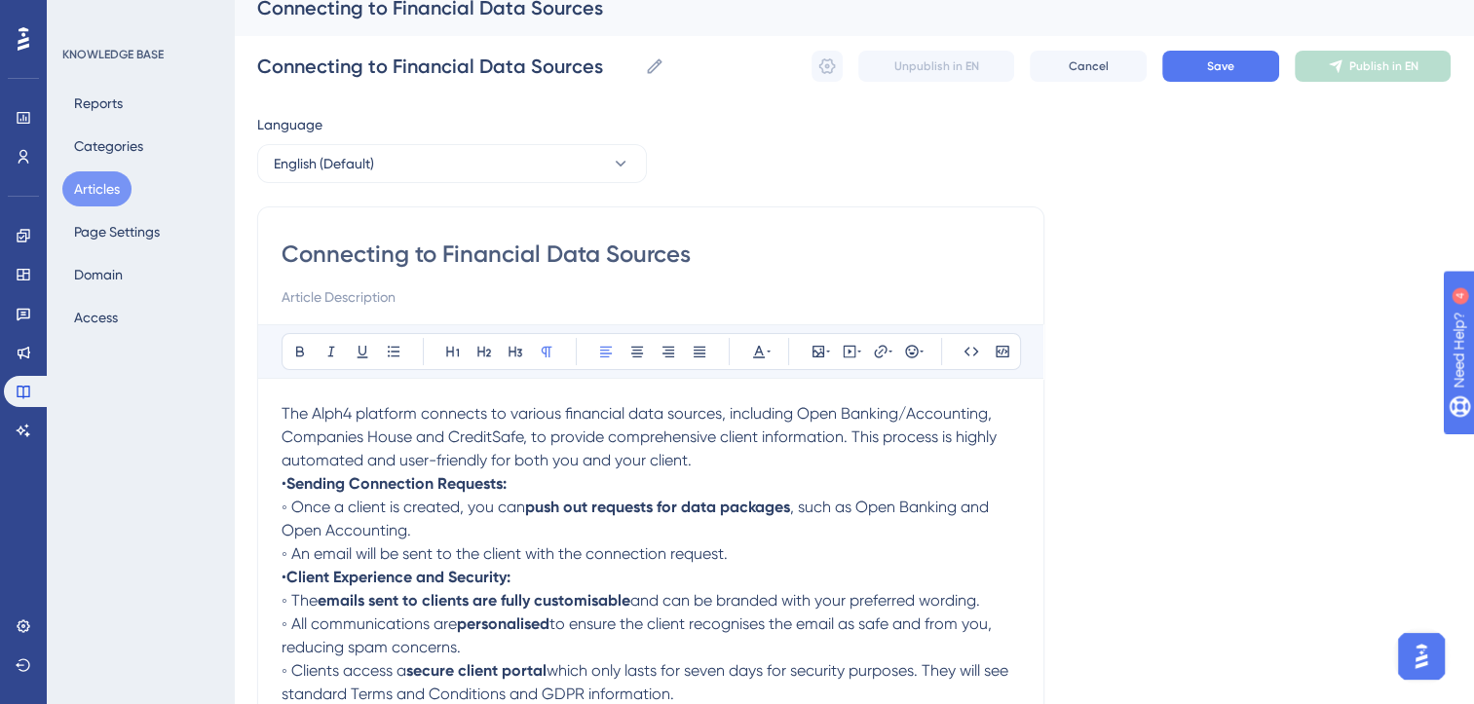
scroll to position [30, 0]
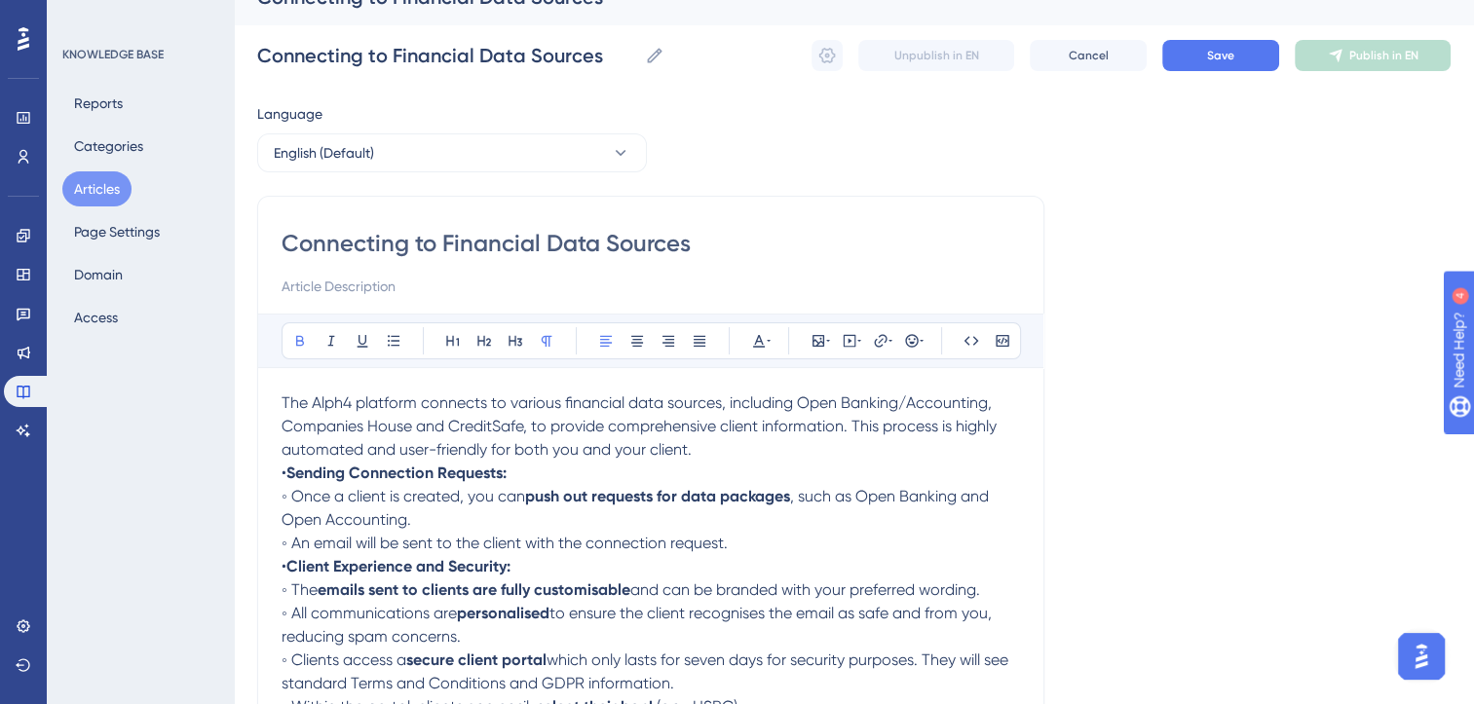
click at [404, 470] on strong "Sending Connection Requests:" at bounding box center [396, 473] width 220 height 19
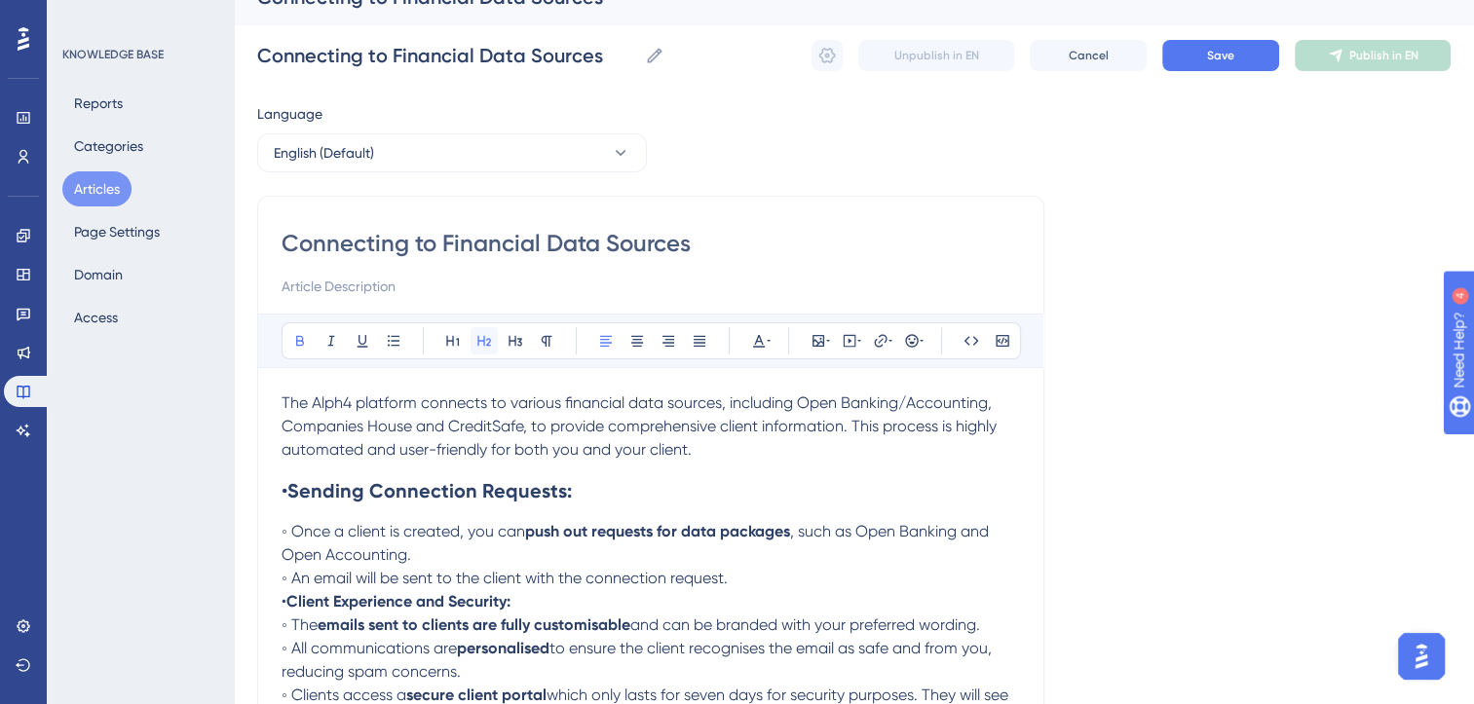
click at [483, 328] on button at bounding box center [484, 340] width 27 height 27
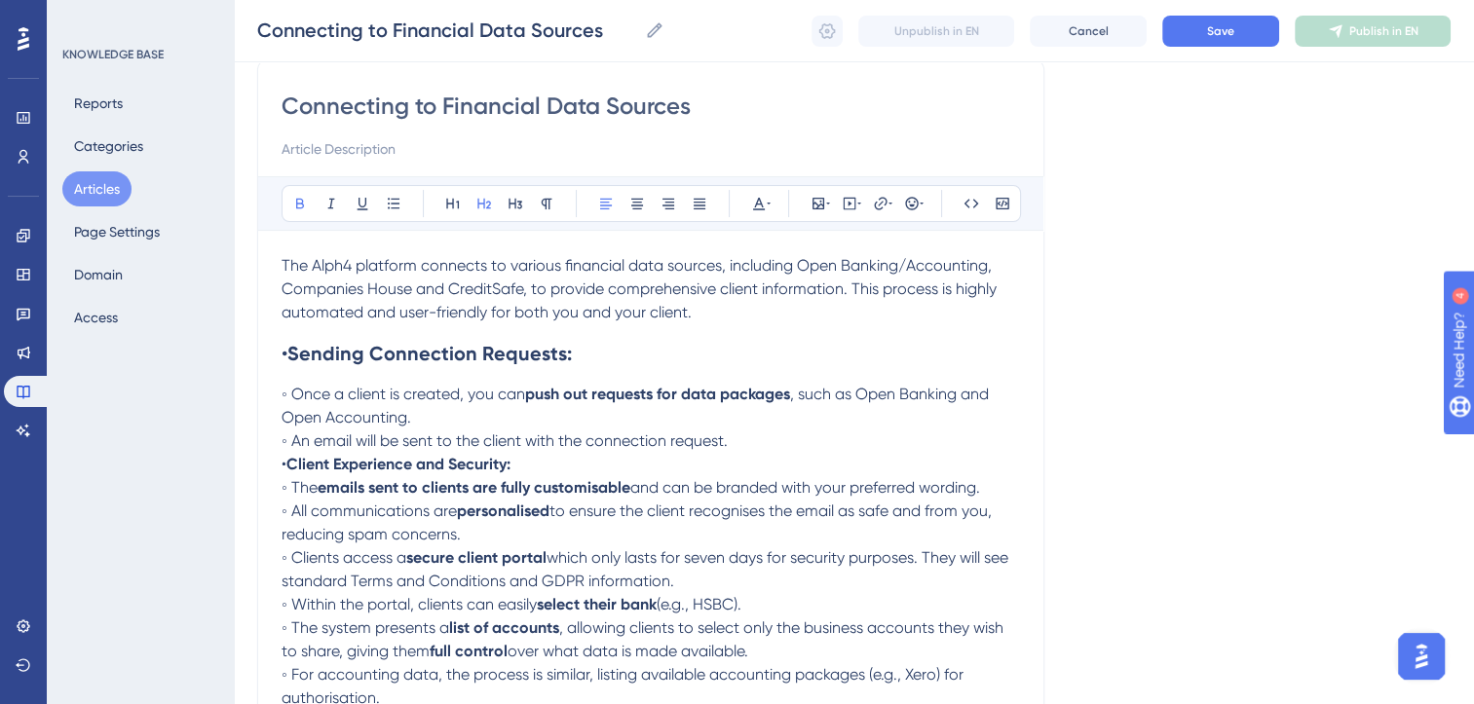
scroll to position [164, 0]
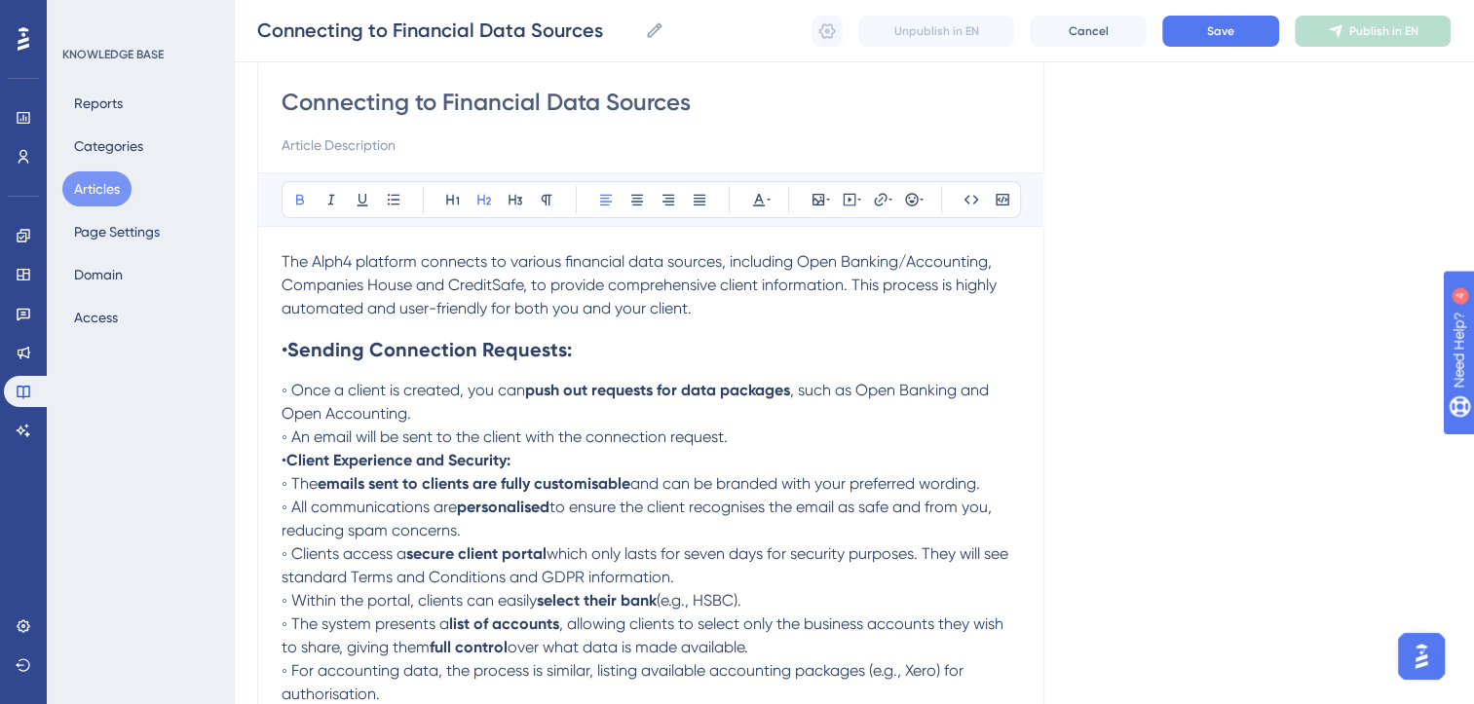
click at [468, 463] on strong "Client Experience and Security:" at bounding box center [398, 460] width 224 height 19
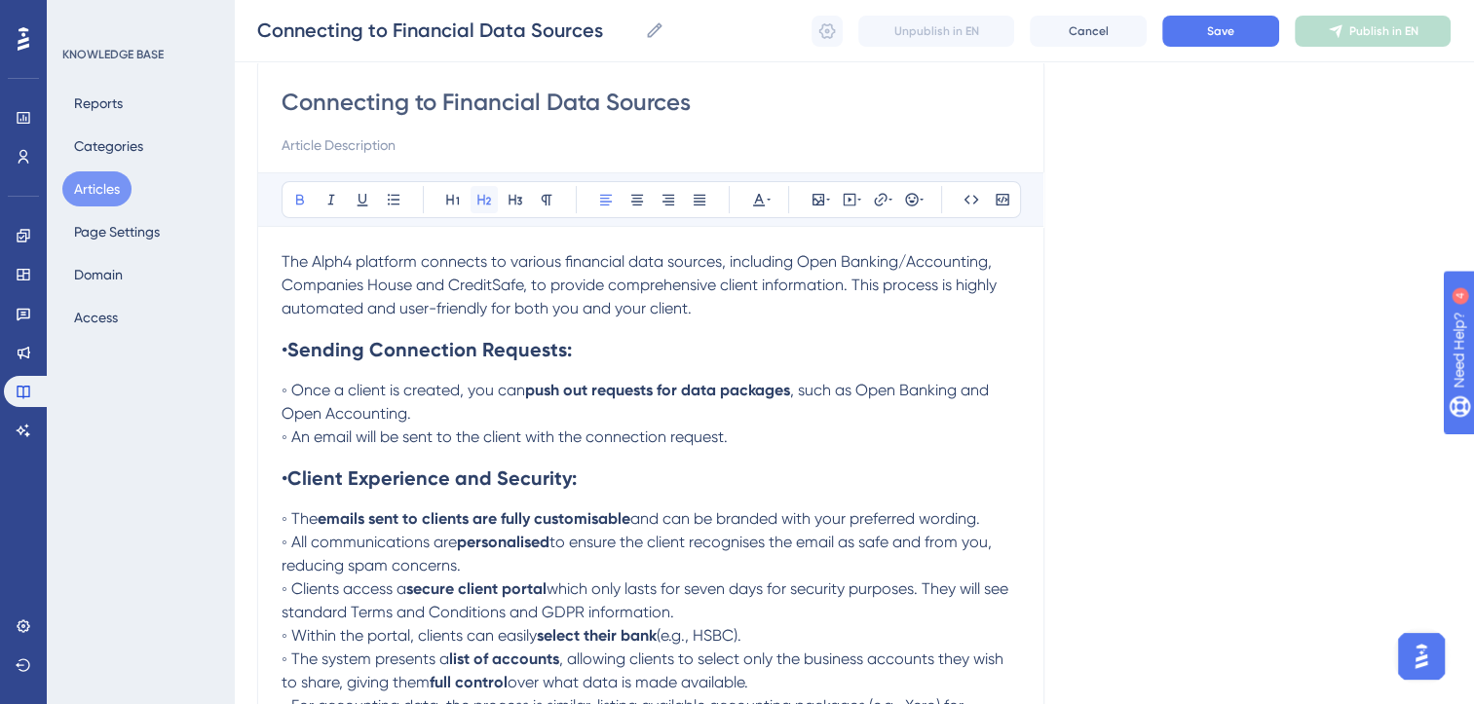
click at [480, 202] on icon at bounding box center [484, 200] width 16 height 16
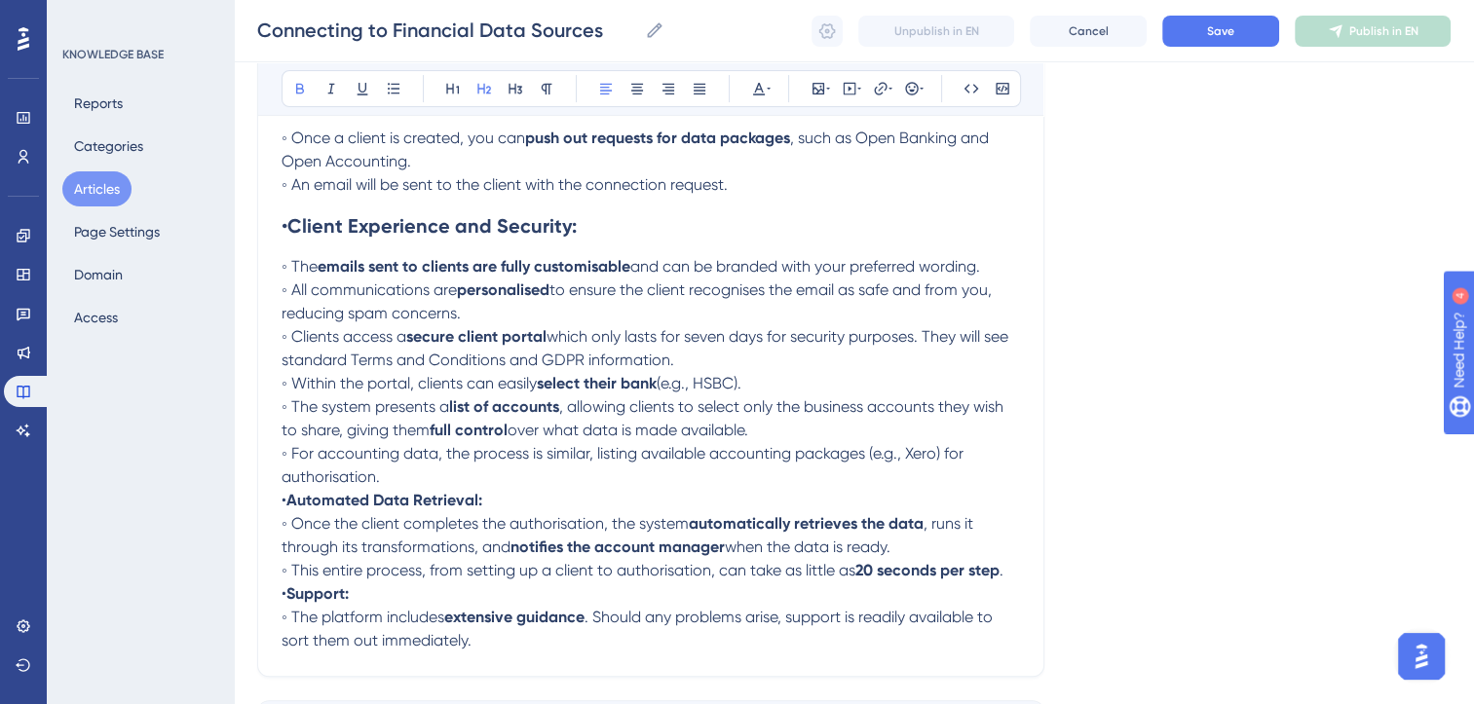
scroll to position [417, 0]
click at [741, 385] on span "(e.g., HSBC)." at bounding box center [699, 382] width 85 height 19
click at [451, 505] on strong "Automated Data Retrieval:" at bounding box center [384, 499] width 196 height 19
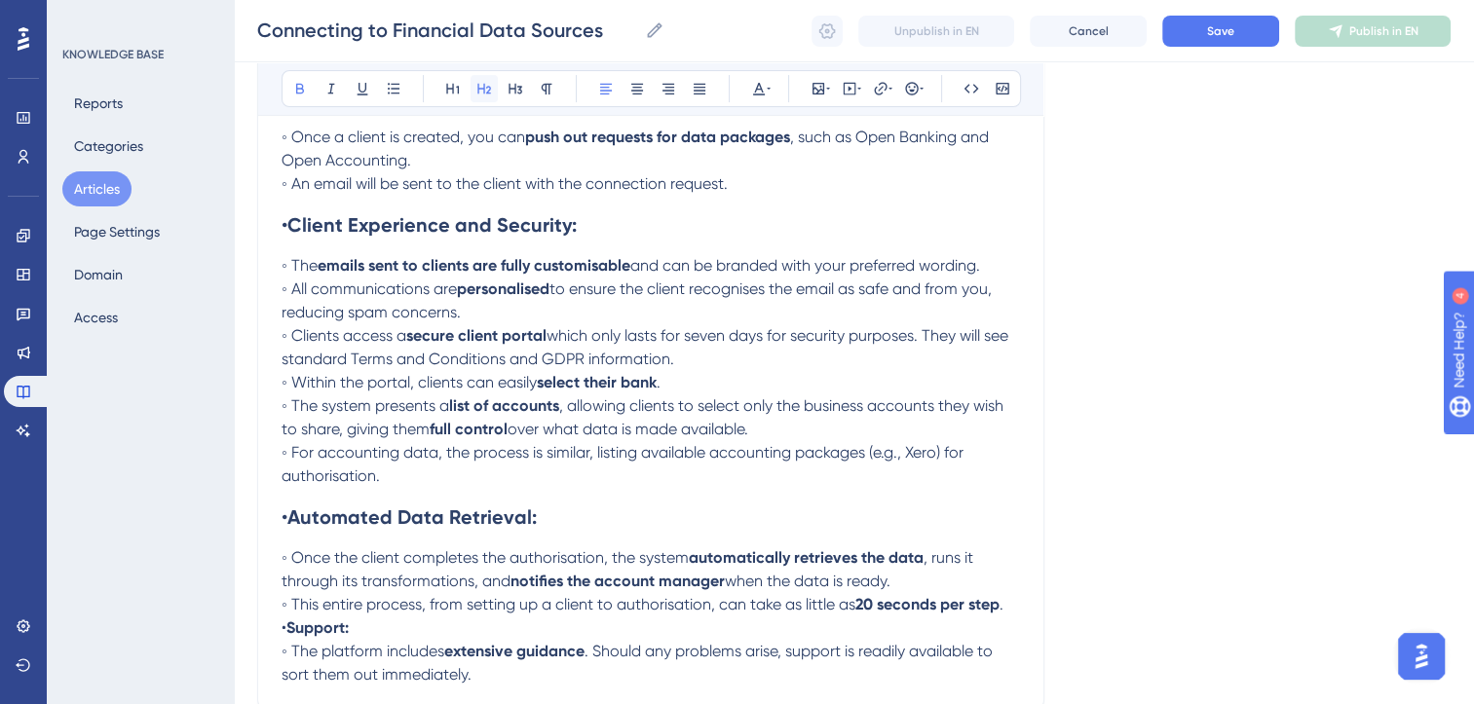
click at [486, 91] on icon at bounding box center [484, 89] width 16 height 16
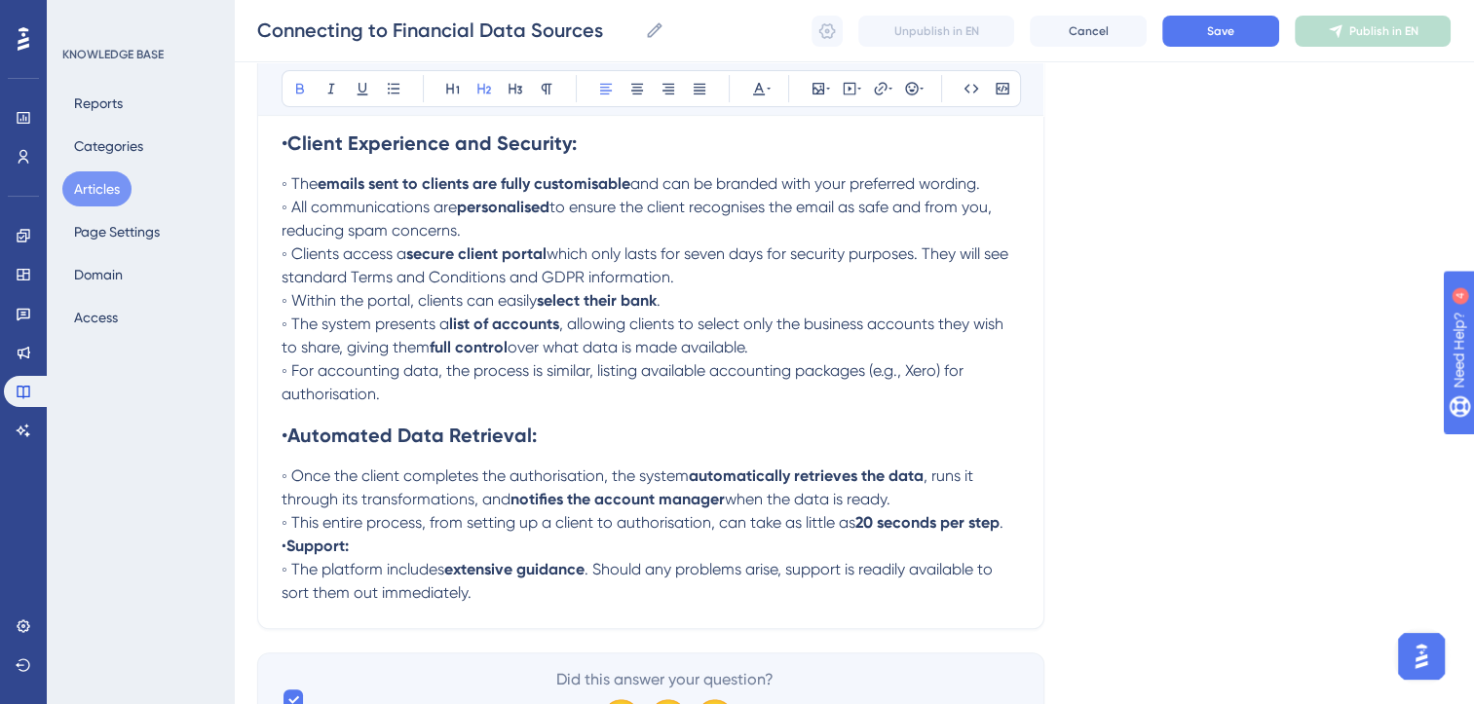
scroll to position [499, 0]
click at [924, 505] on p "◦ Once the client completes the authorisation, the system automatically retriev…" at bounding box center [651, 488] width 738 height 47
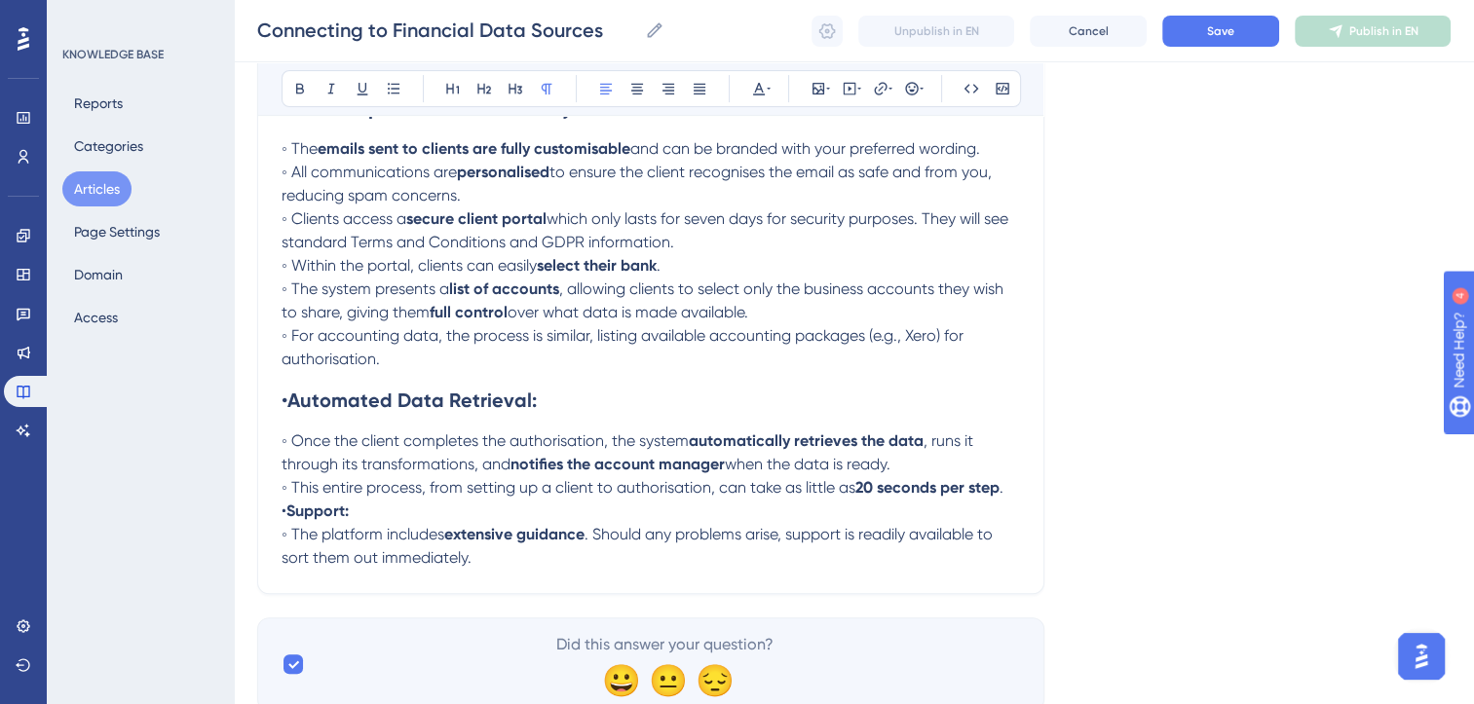
scroll to position [541, 0]
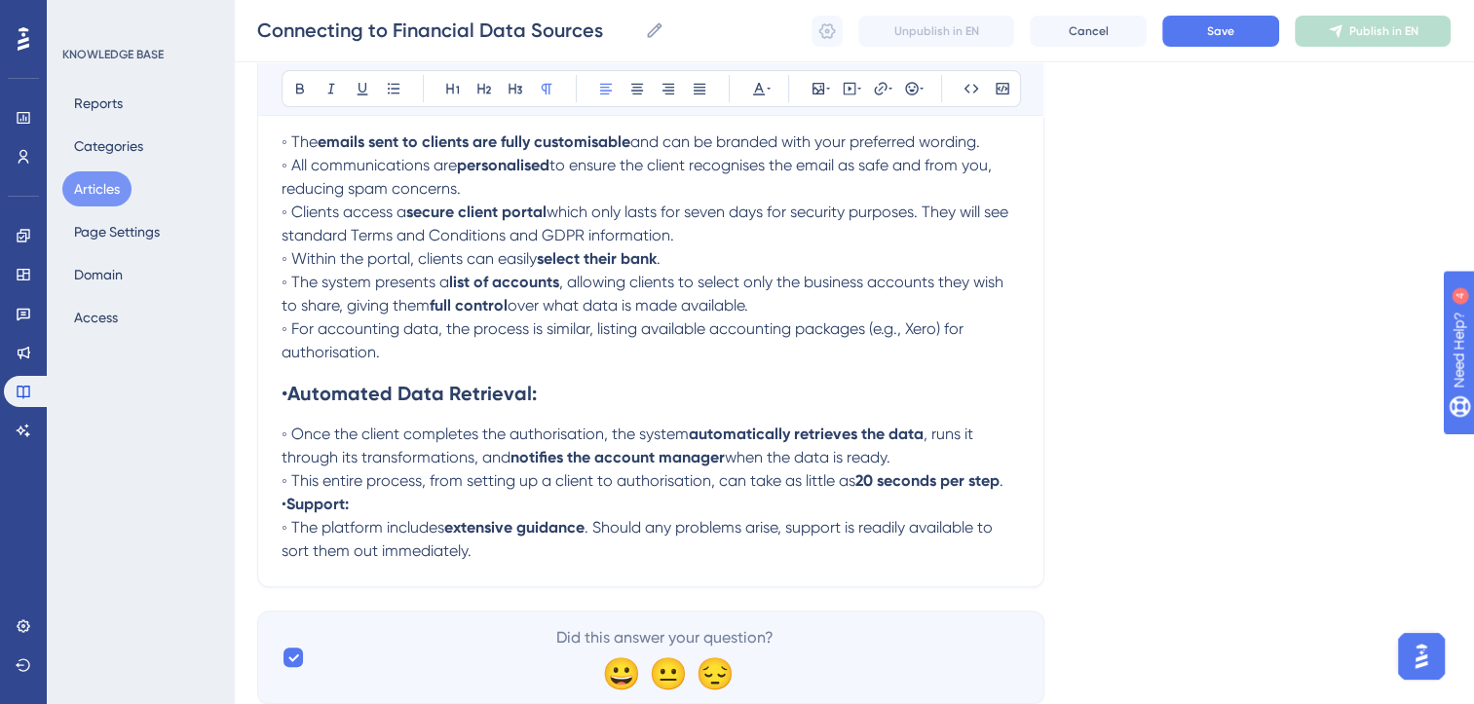
click at [405, 516] on p "• Support:" at bounding box center [651, 504] width 738 height 23
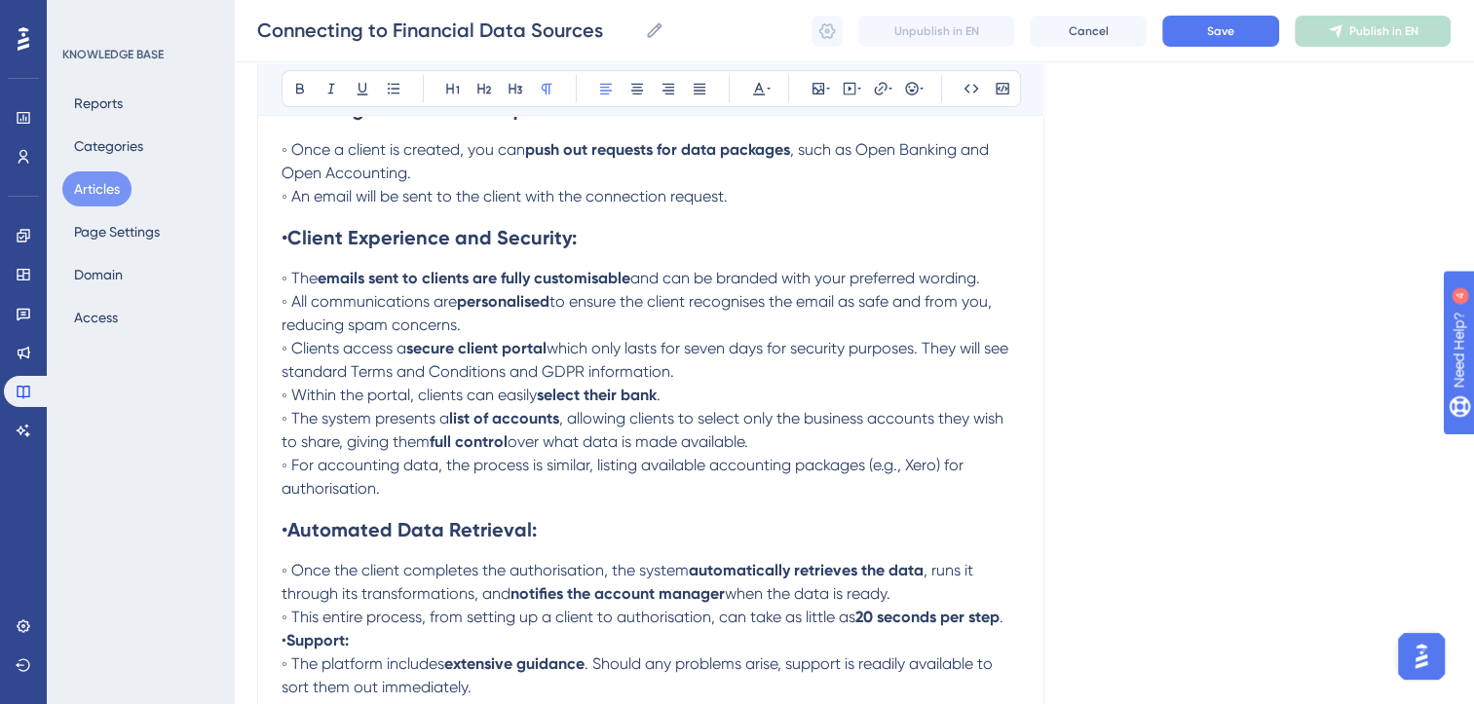
scroll to position [408, 0]
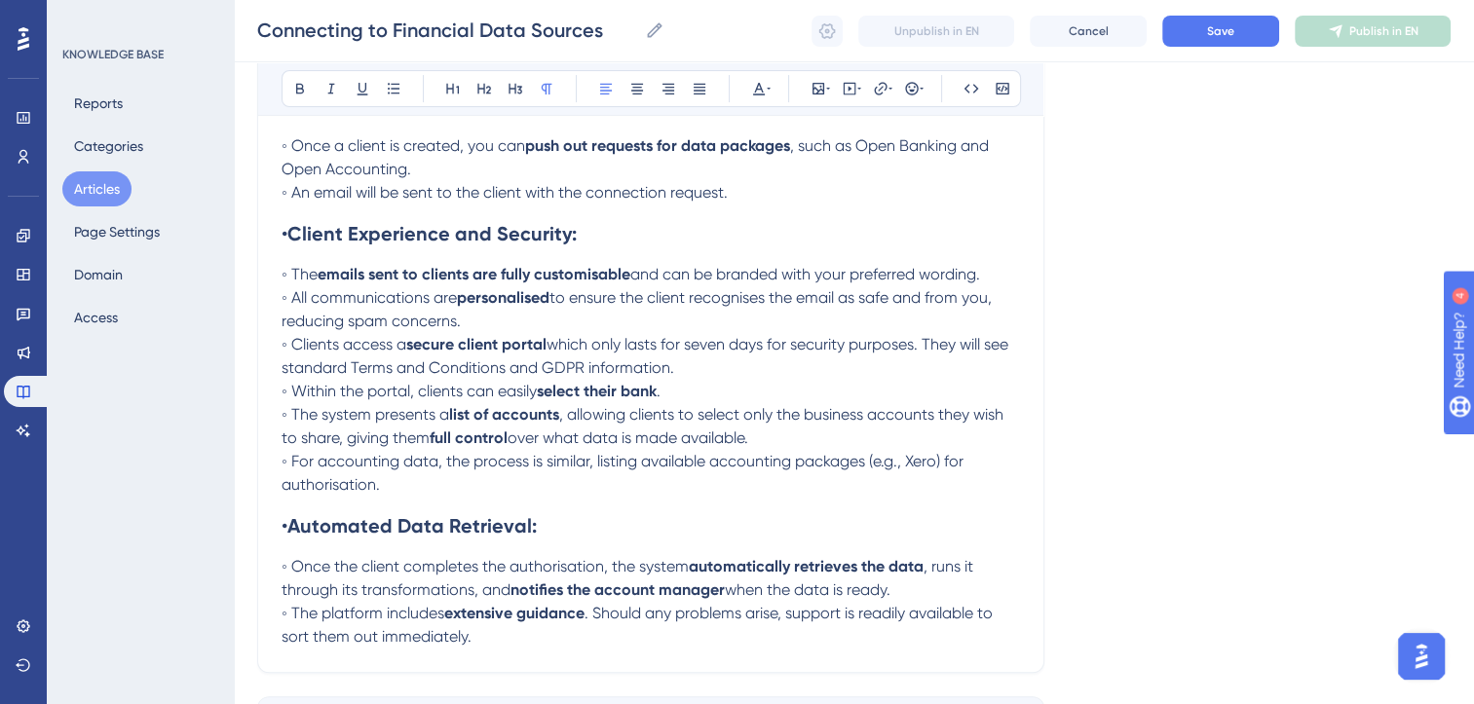
drag, startPoint x: 439, startPoint y: 489, endPoint x: 310, endPoint y: 571, distance: 153.2
click at [310, 571] on div "The Alph4 platform connects to various financial data sources, including Open B…" at bounding box center [651, 327] width 738 height 643
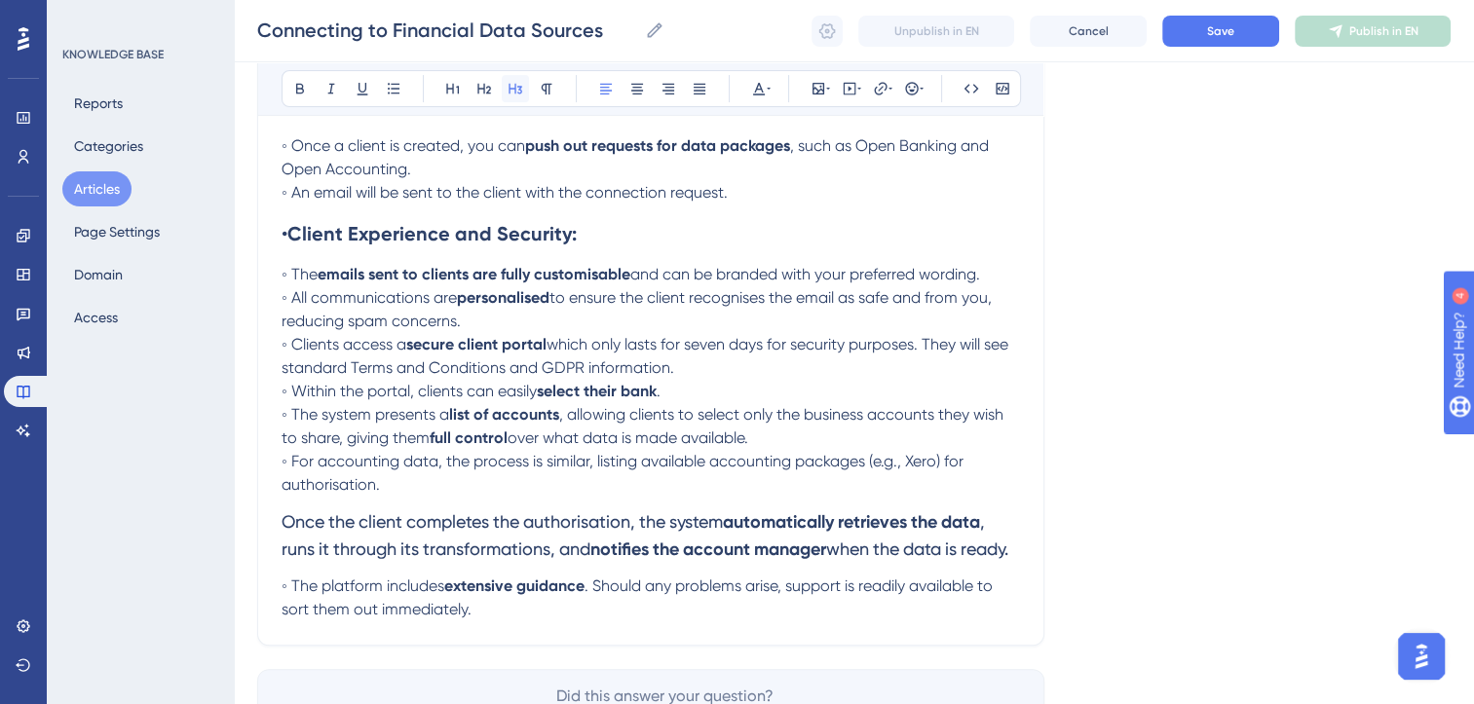
click at [510, 89] on icon at bounding box center [516, 89] width 16 height 16
click at [368, 575] on h3 "Once the client completes the authorisation, the system automatically retrieves…" at bounding box center [651, 536] width 738 height 78
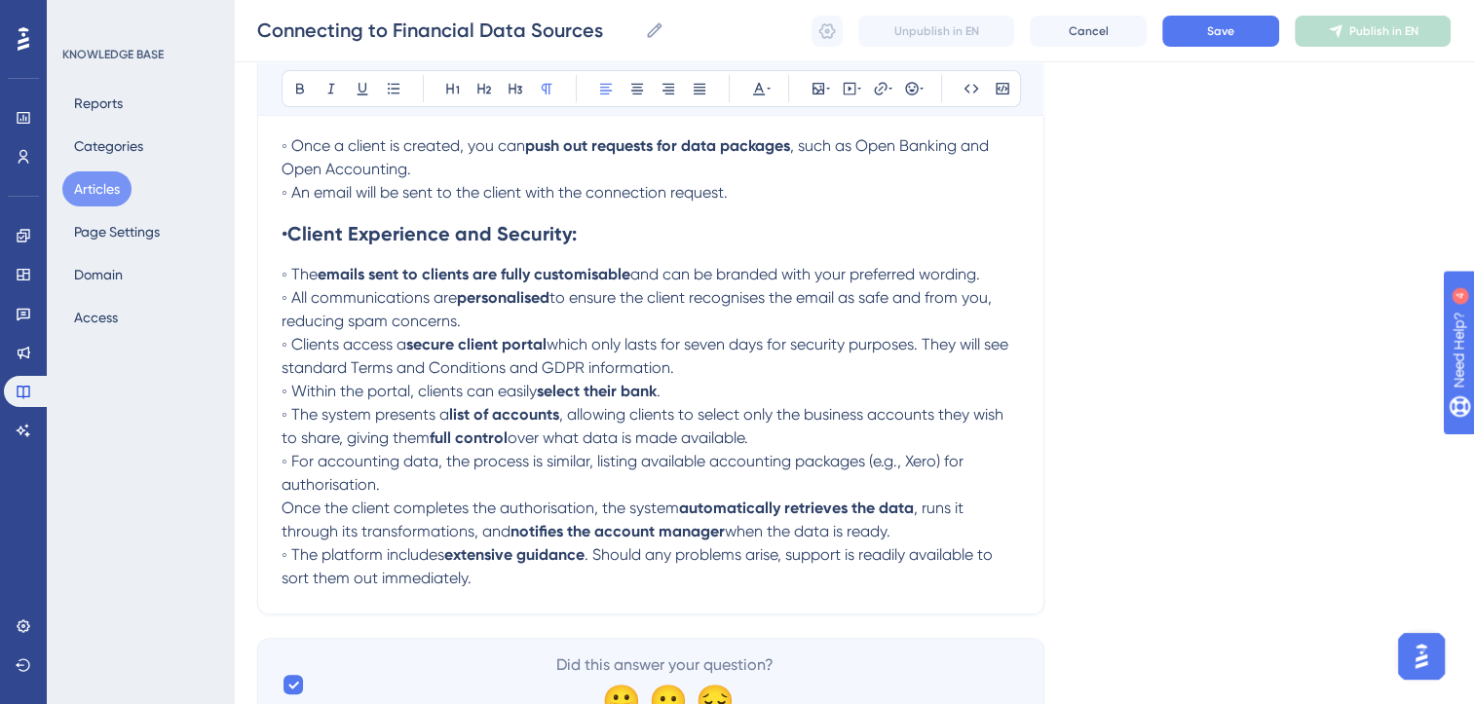
click at [401, 493] on p "◦ For accounting data, the process is similar, listing available accounting pac…" at bounding box center [651, 473] width 738 height 47
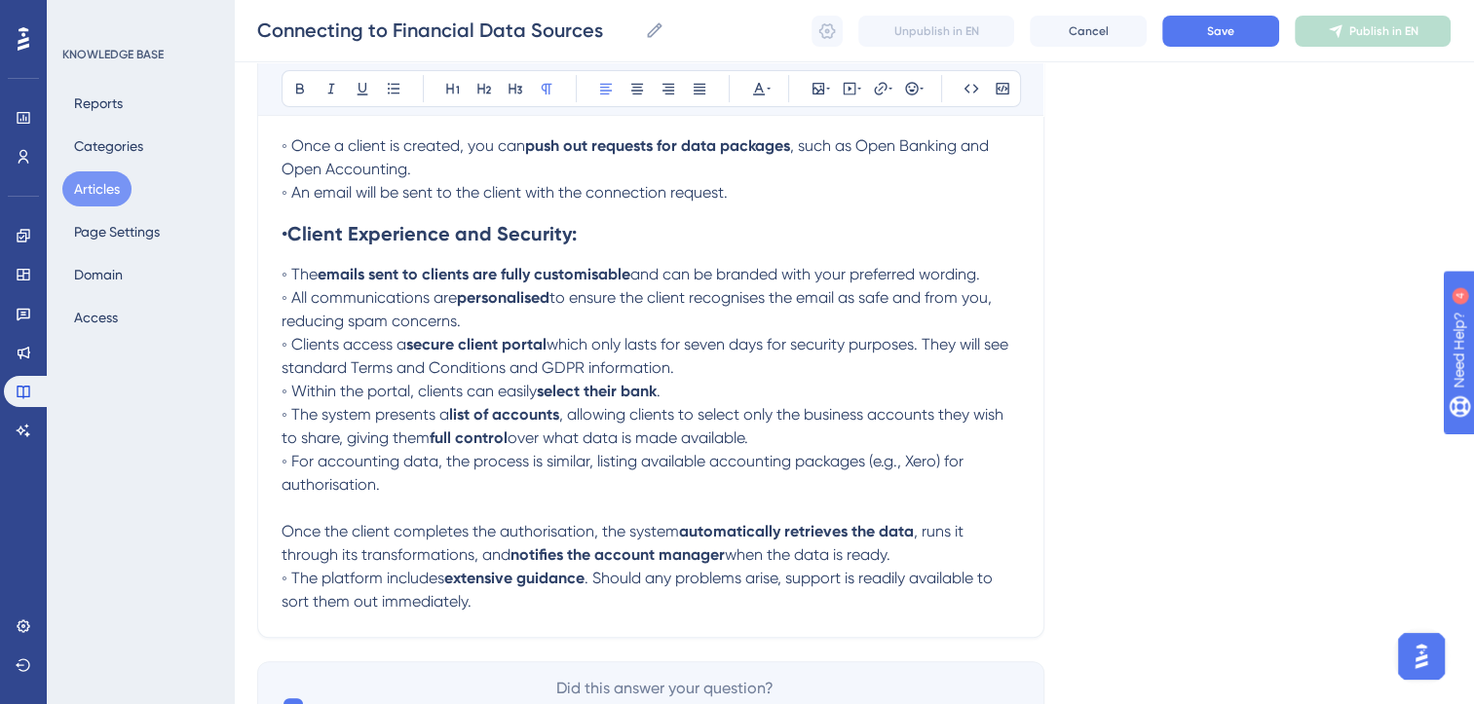
click at [932, 563] on p "Once the client completes the authorisation, the system automatically retrieves…" at bounding box center [651, 543] width 738 height 47
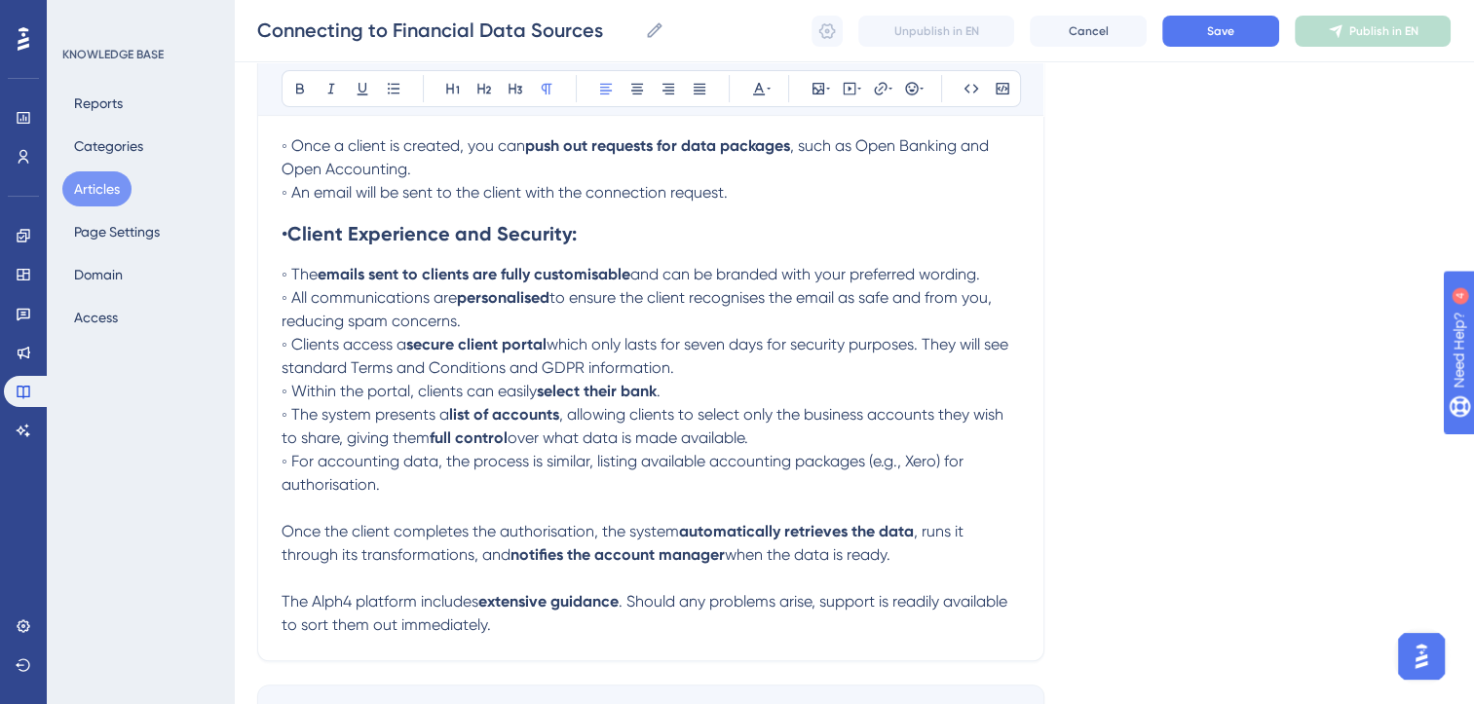
click at [514, 629] on p "The Alph4 platform includes extensive guidance . Should any problems arise, sup…" at bounding box center [651, 613] width 738 height 47
click at [516, 637] on p "The Alph4 platform includes extensive guidance . Should any problems arise, sup…" at bounding box center [651, 613] width 738 height 47
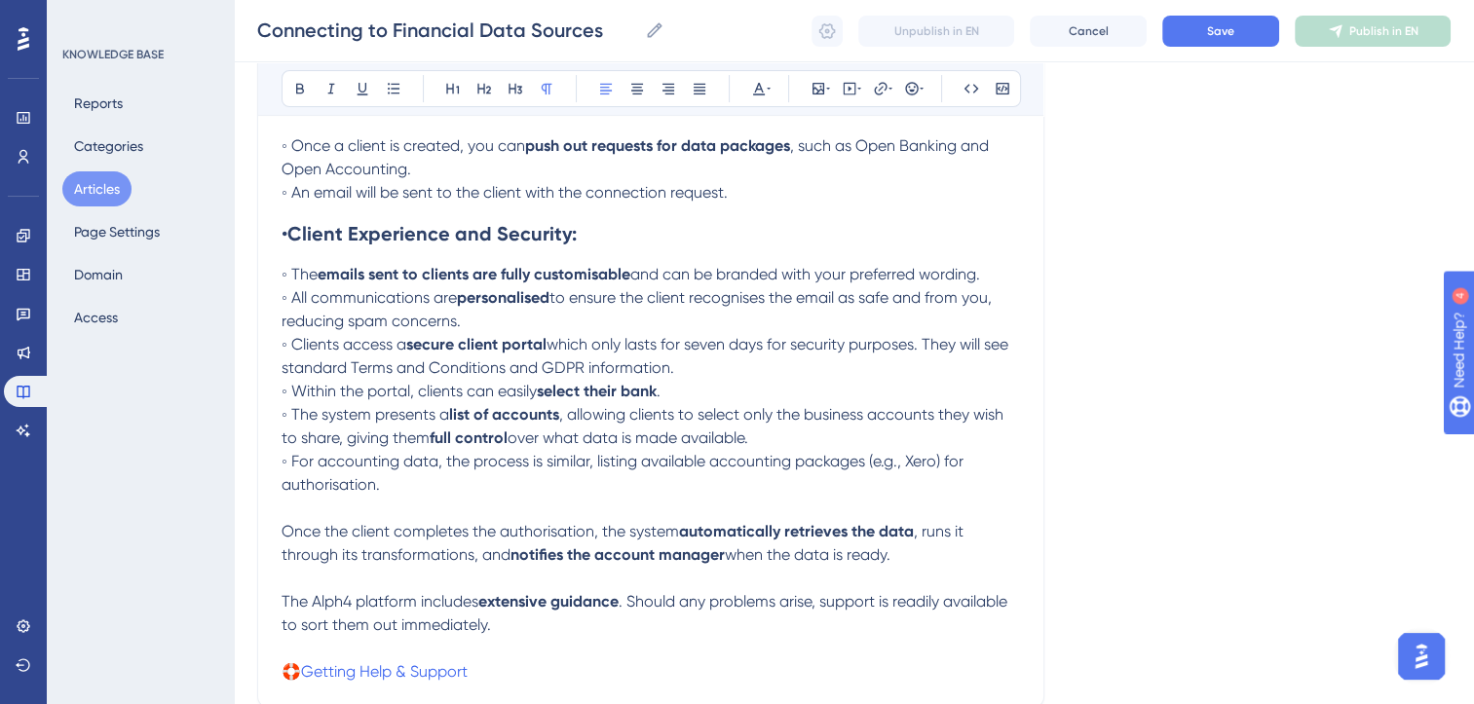
click at [285, 606] on span "The Alph4 platform includes" at bounding box center [380, 601] width 197 height 19
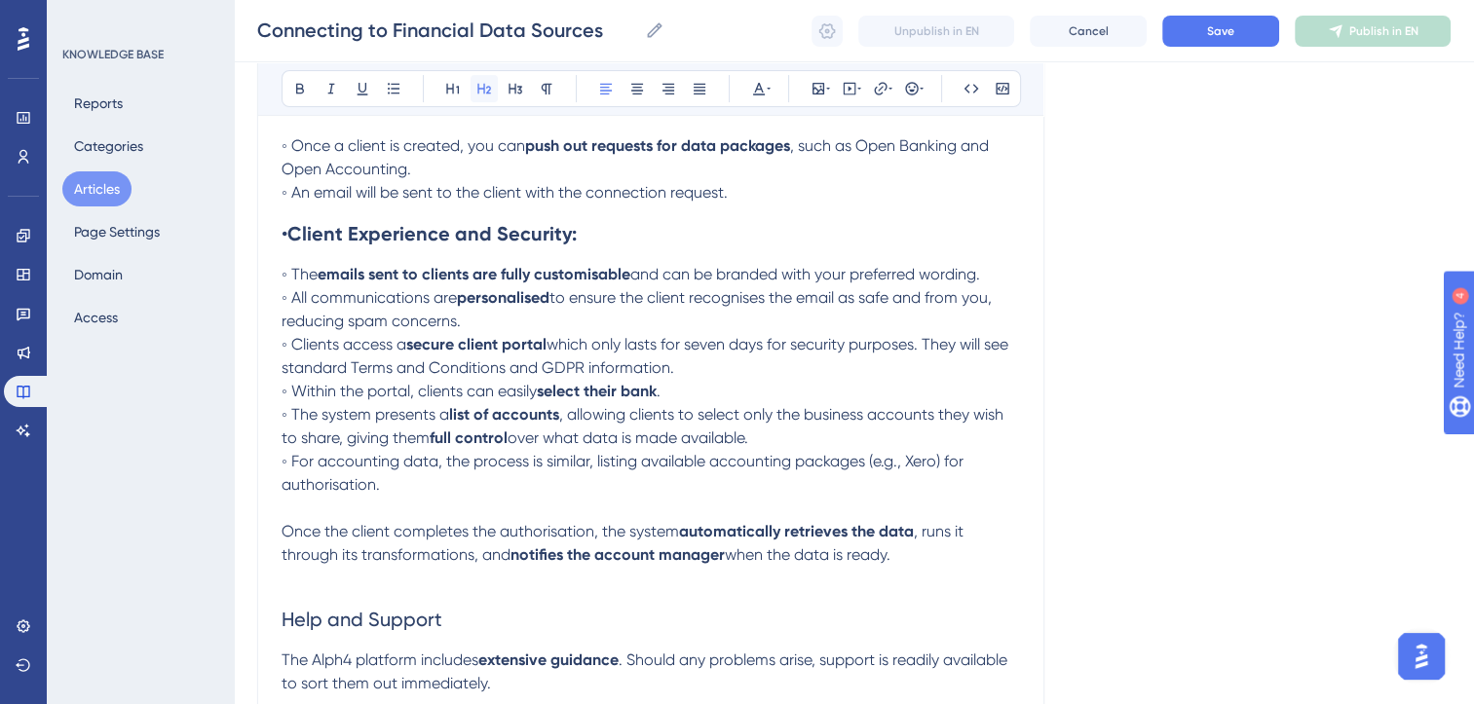
click at [490, 83] on icon at bounding box center [484, 89] width 16 height 16
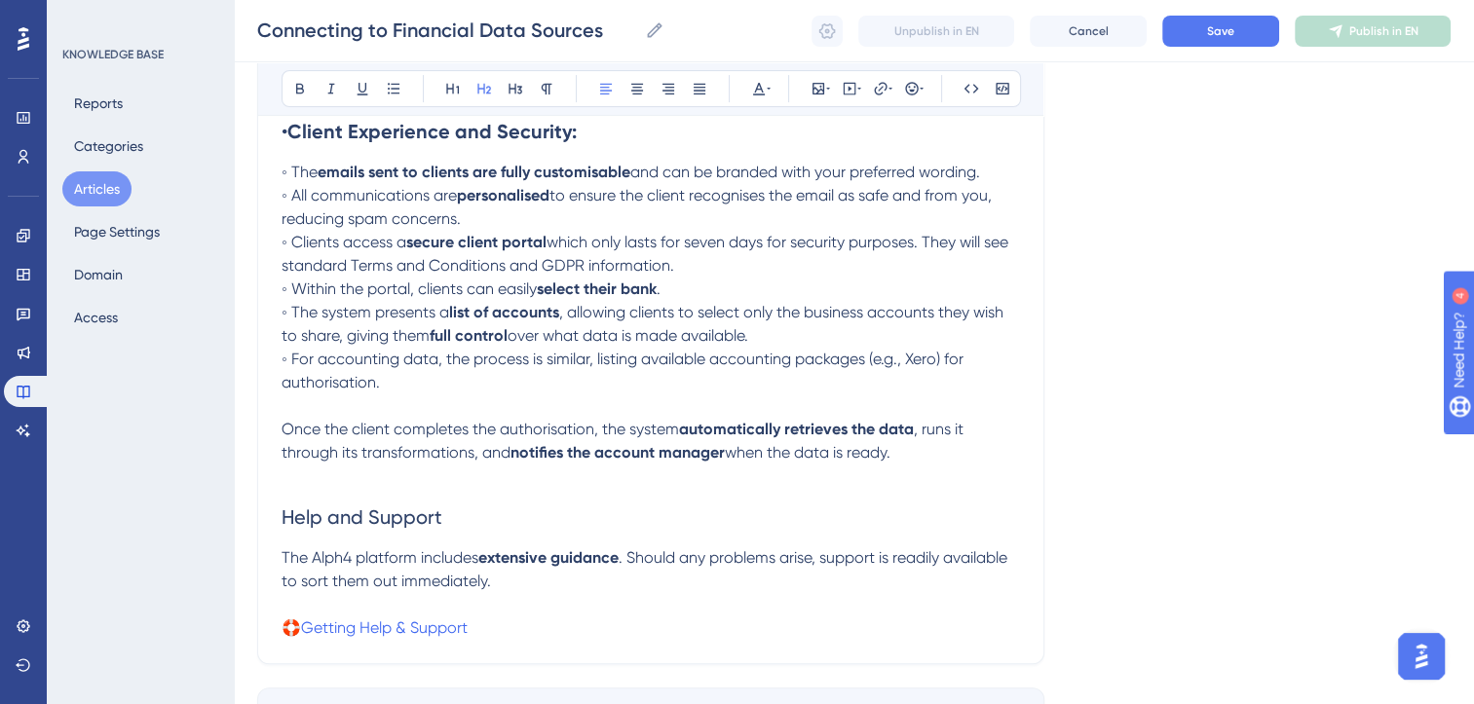
scroll to position [510, 0]
click at [1227, 33] on span "Save" at bounding box center [1220, 31] width 27 height 16
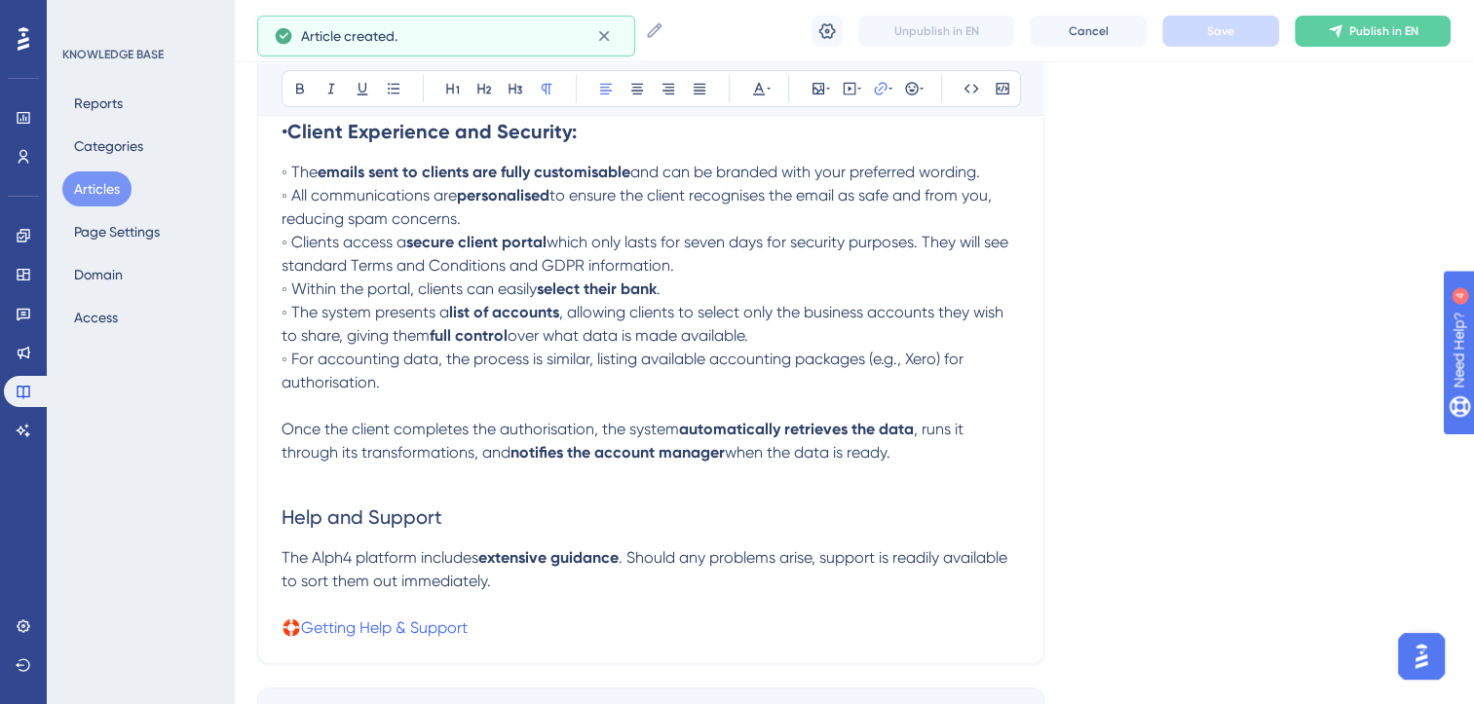
scroll to position [435, 0]
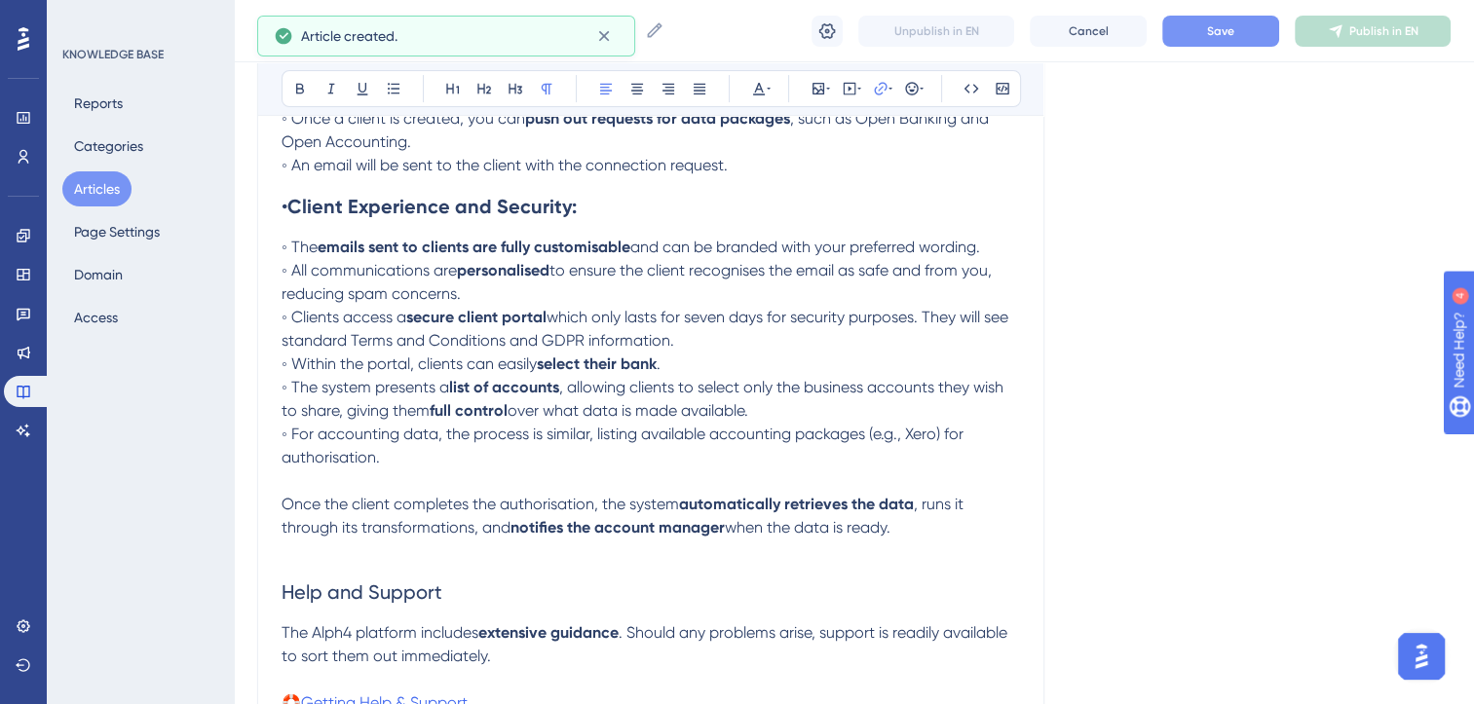
click at [1227, 33] on span "Save" at bounding box center [1220, 31] width 27 height 16
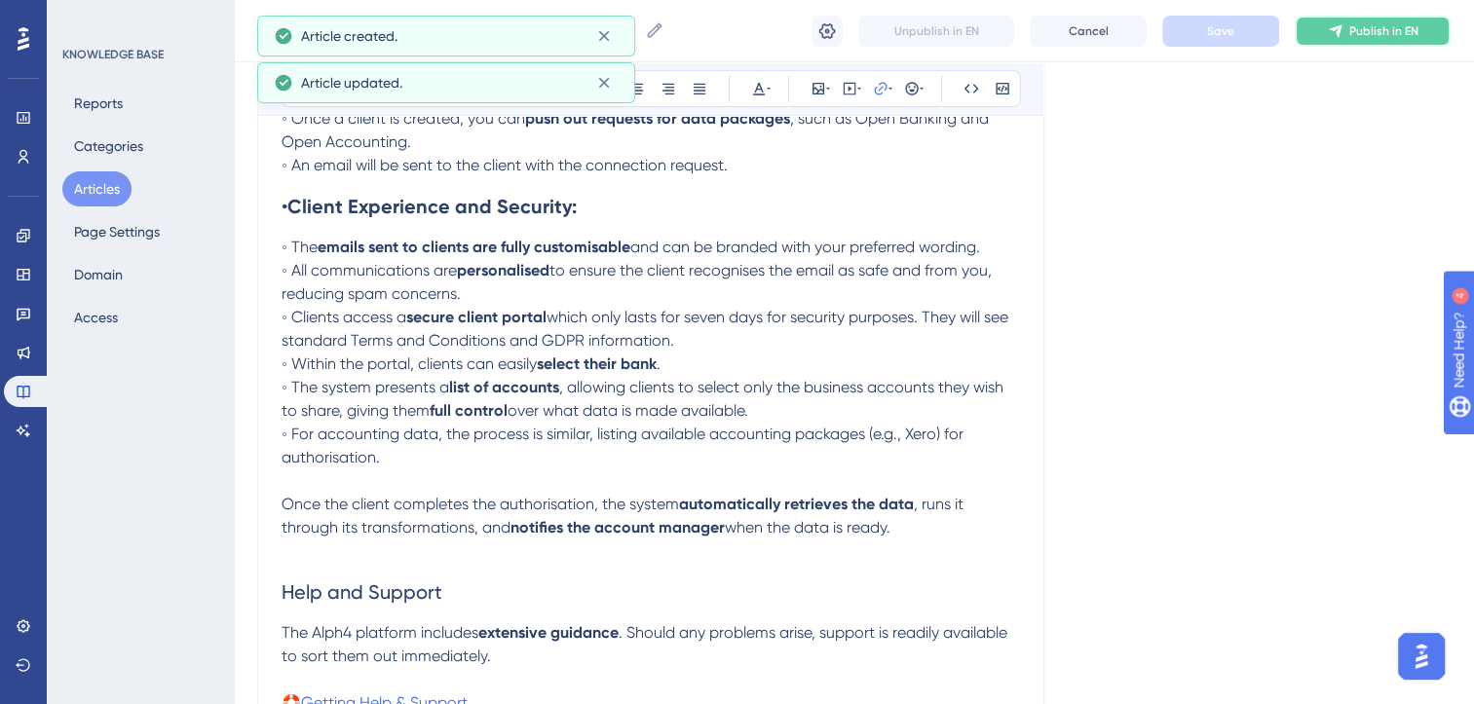
click at [1412, 28] on span "Publish in EN" at bounding box center [1383, 31] width 69 height 16
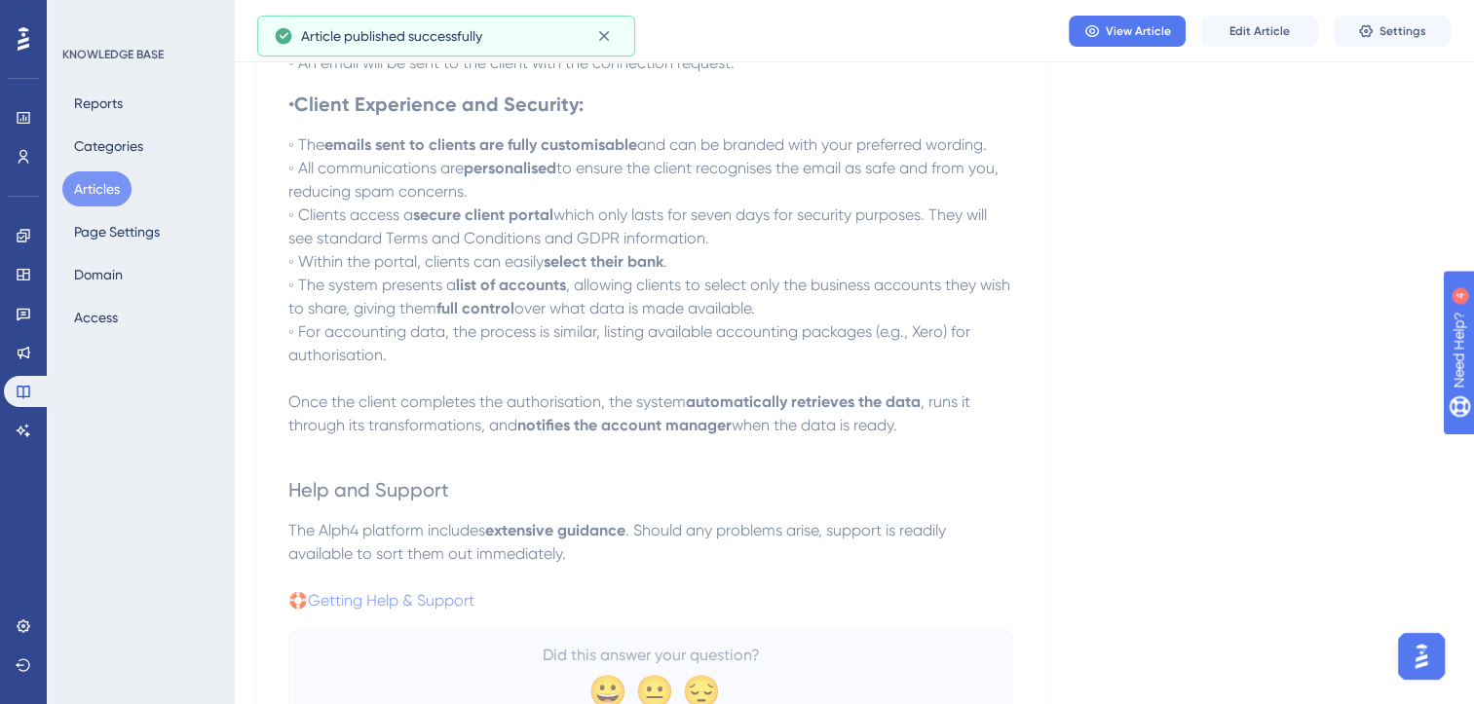
click at [1290, 226] on div "Language English (Default) Connecting to Financial Data Sources The Alph4 platf…" at bounding box center [853, 223] width 1193 height 1068
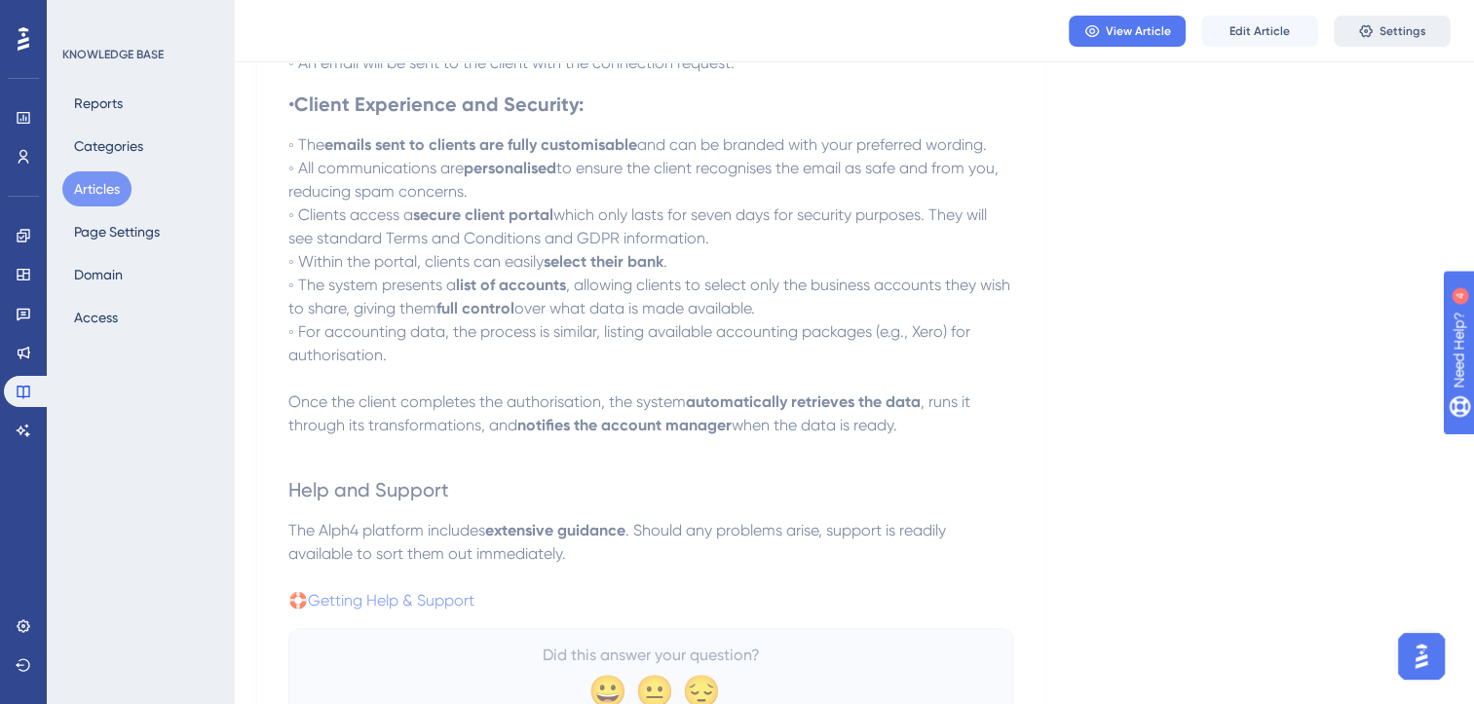
click at [1394, 29] on span "Settings" at bounding box center [1402, 31] width 47 height 16
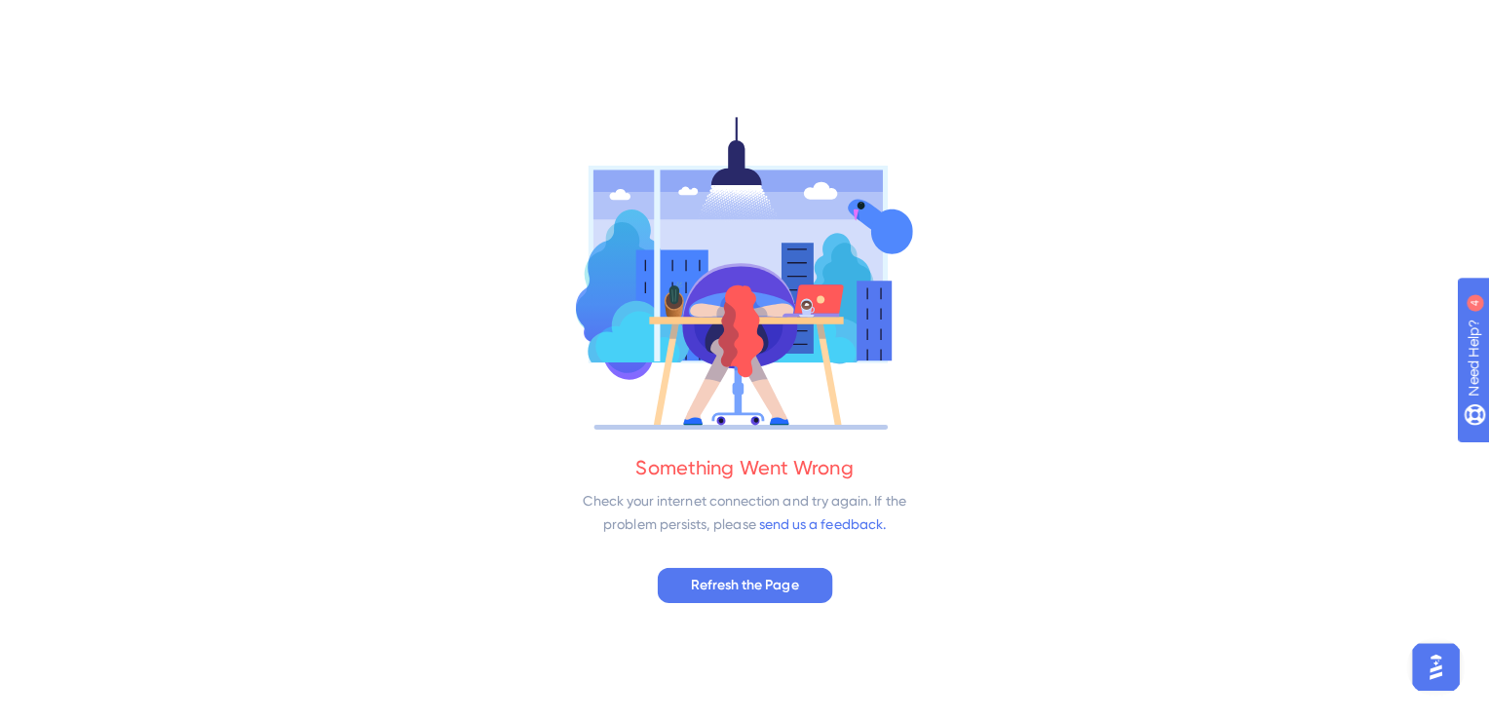
scroll to position [0, 0]
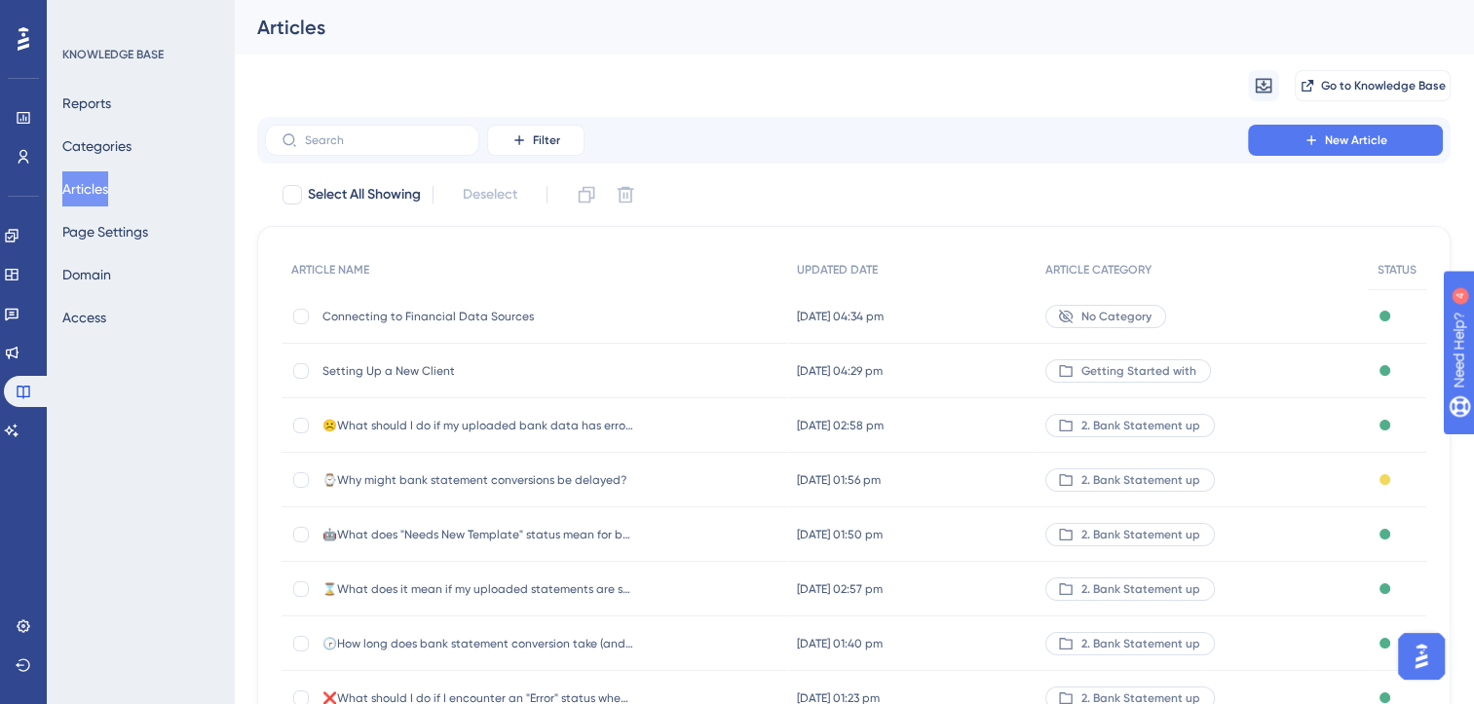
click at [488, 314] on span "Connecting to Financial Data Sources" at bounding box center [478, 317] width 312 height 16
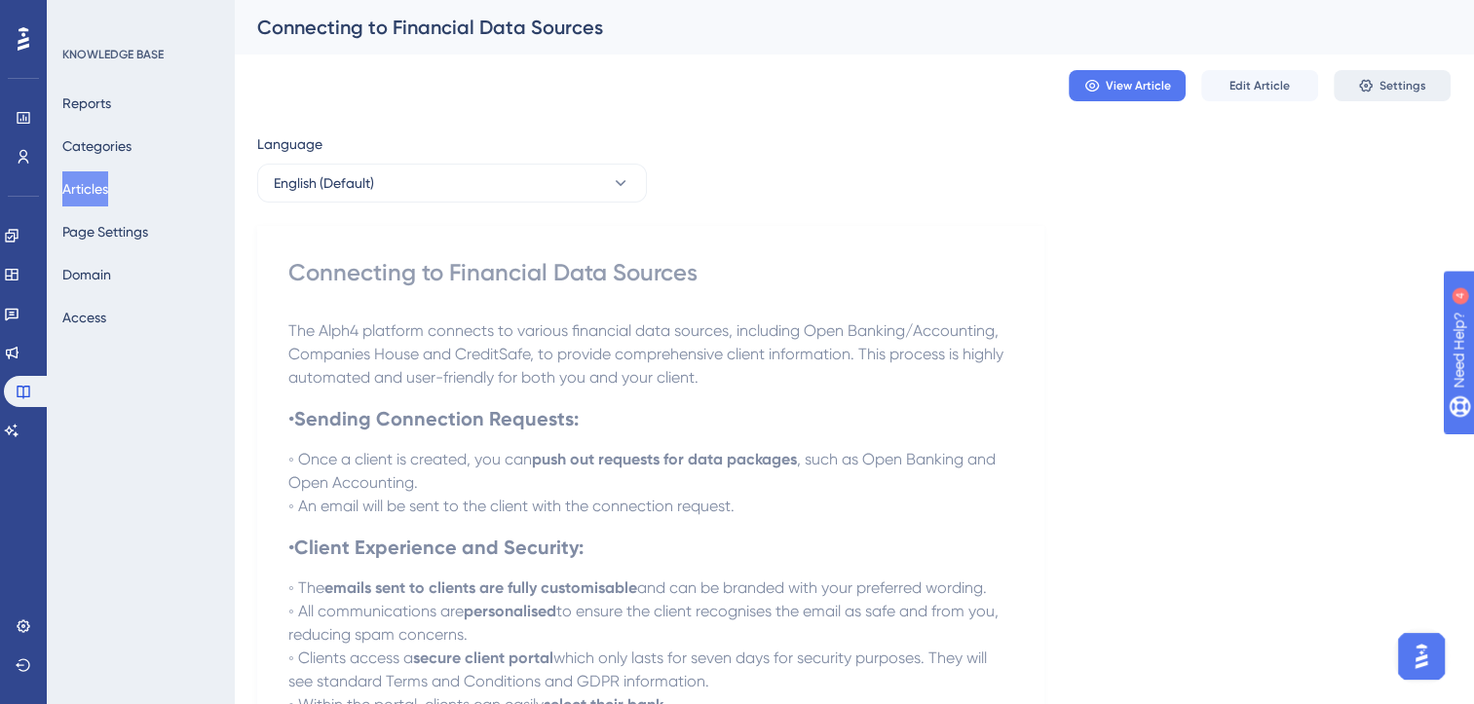
click at [1387, 83] on span "Settings" at bounding box center [1402, 86] width 47 height 16
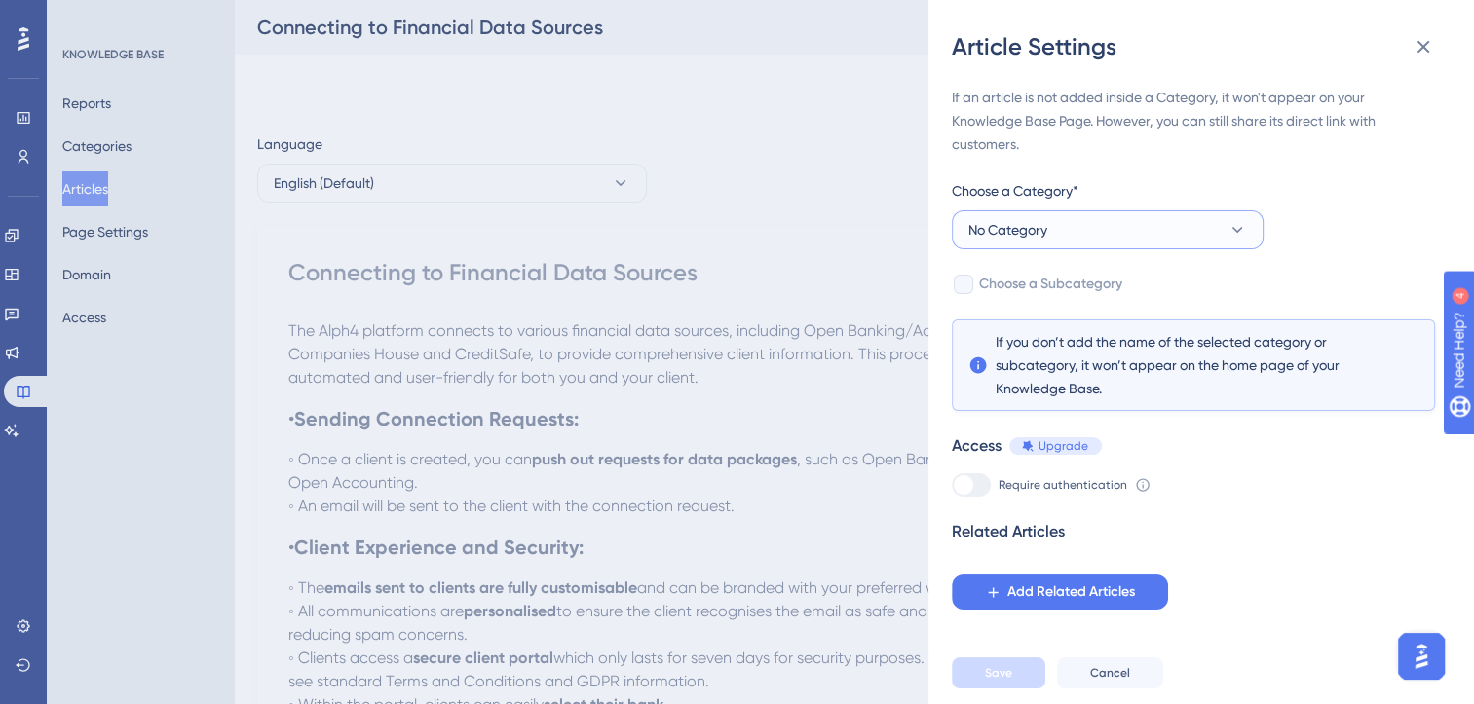
click at [1129, 229] on button "No Category" at bounding box center [1108, 229] width 312 height 39
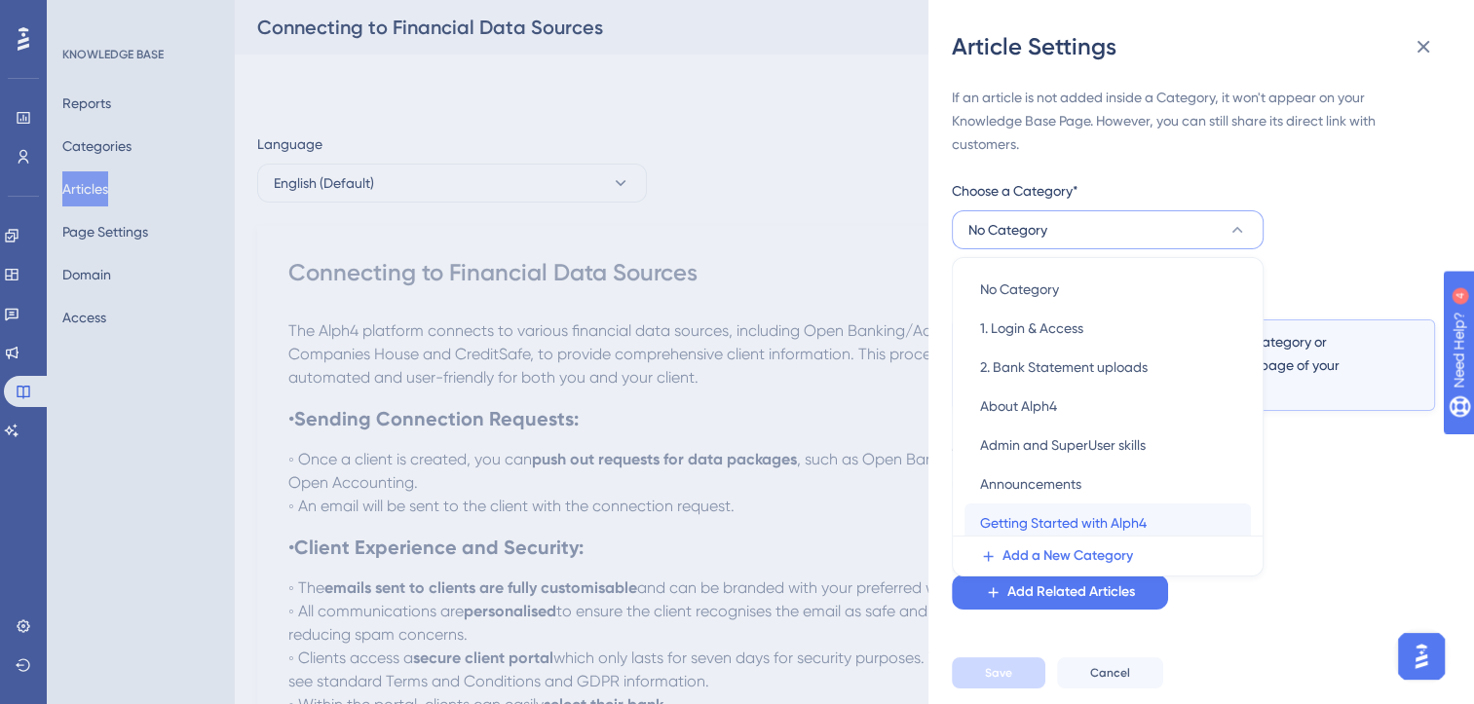
click at [1065, 518] on span "Getting Started with Alph4" at bounding box center [1063, 522] width 167 height 23
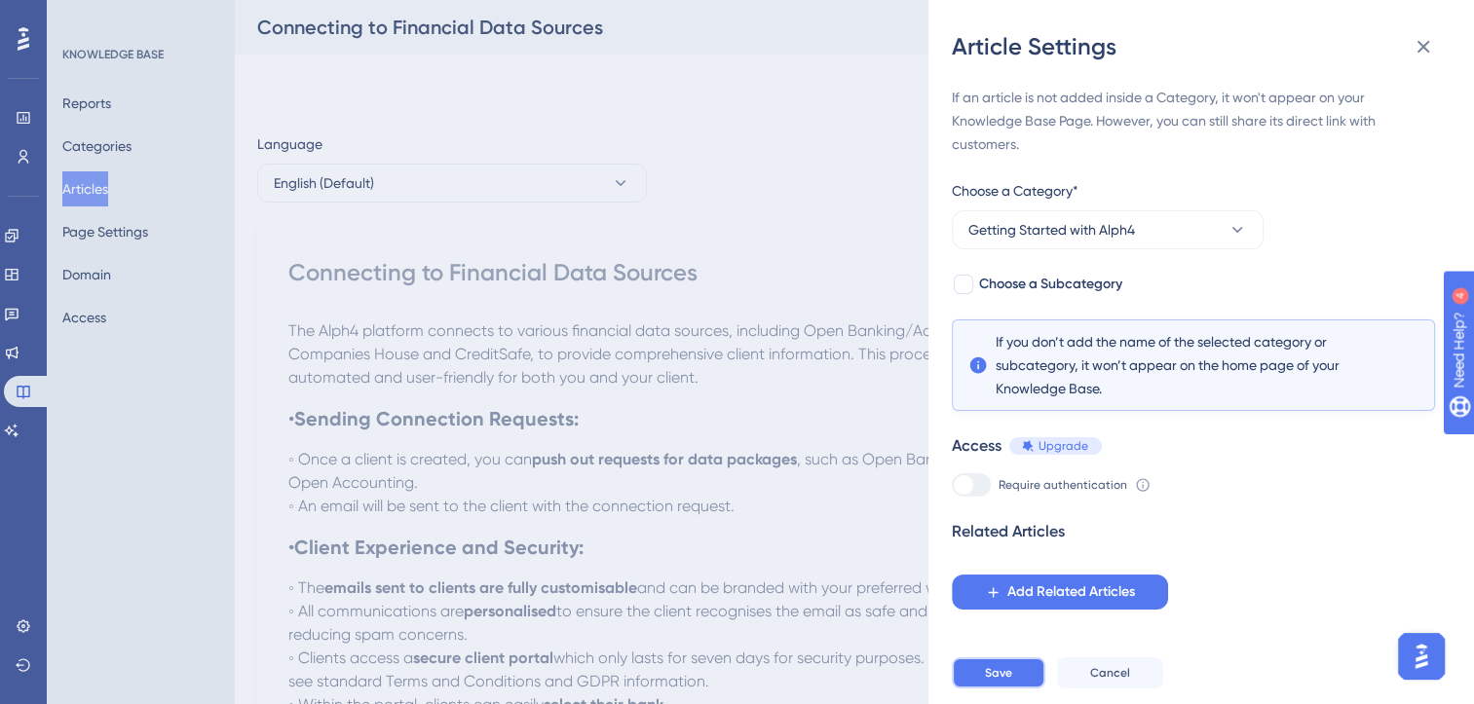
click at [1013, 681] on button "Save" at bounding box center [999, 673] width 94 height 31
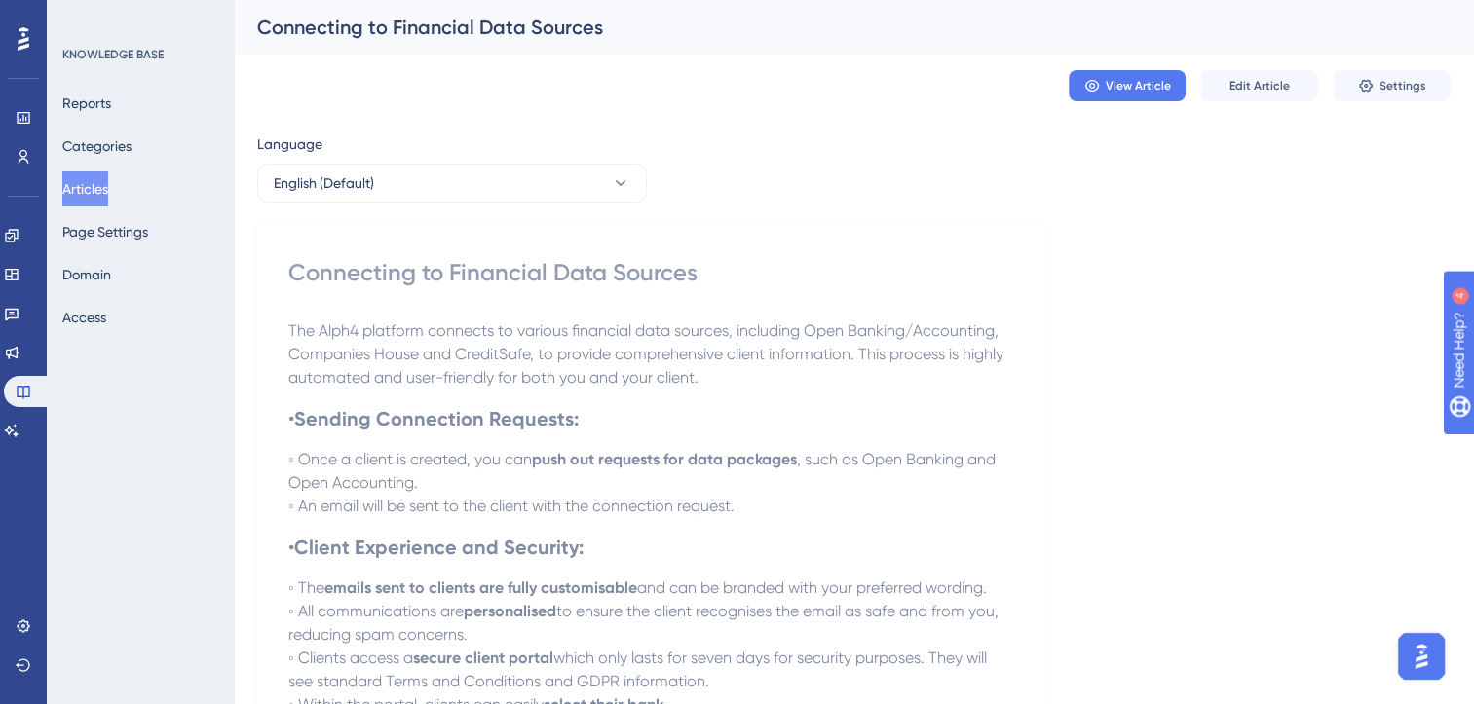
click at [101, 182] on button "Articles" at bounding box center [85, 188] width 46 height 35
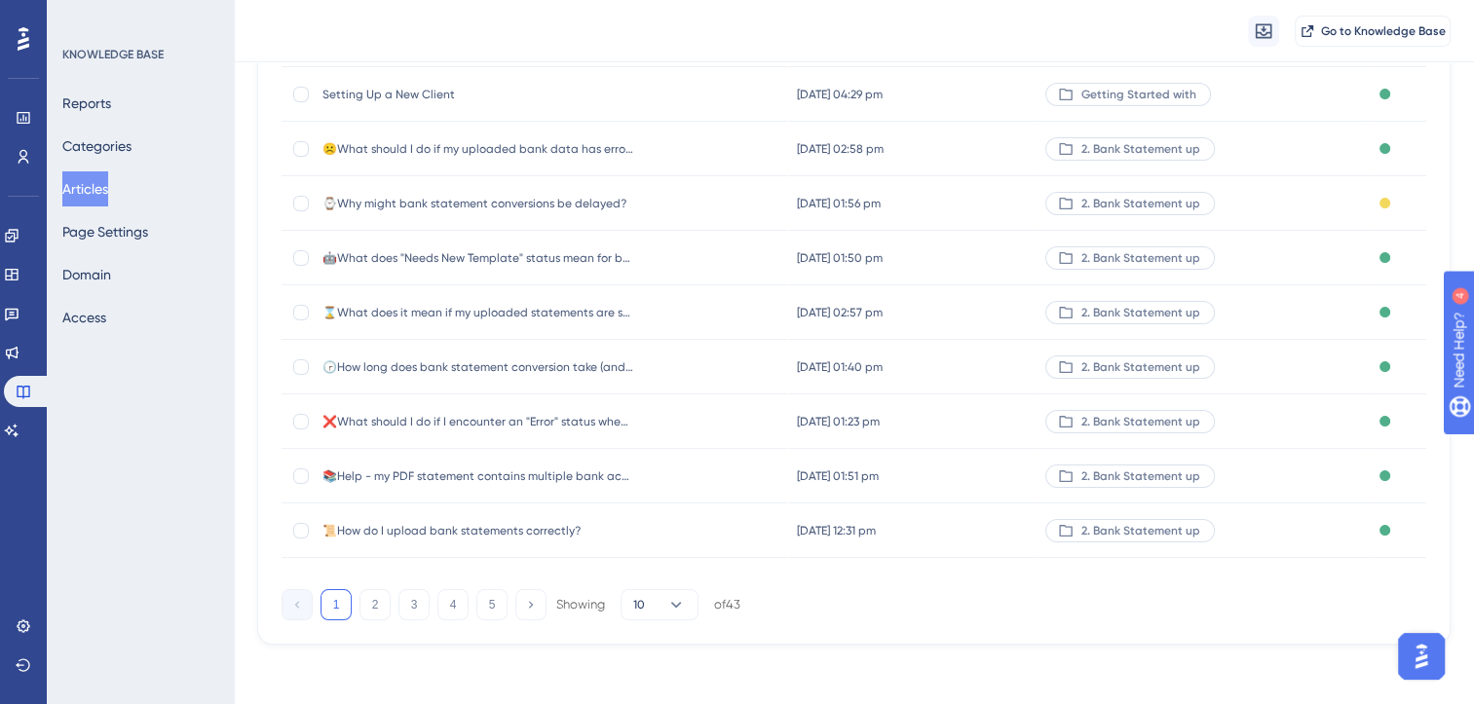
scroll to position [286, 0]
click at [682, 597] on icon at bounding box center [675, 602] width 19 height 19
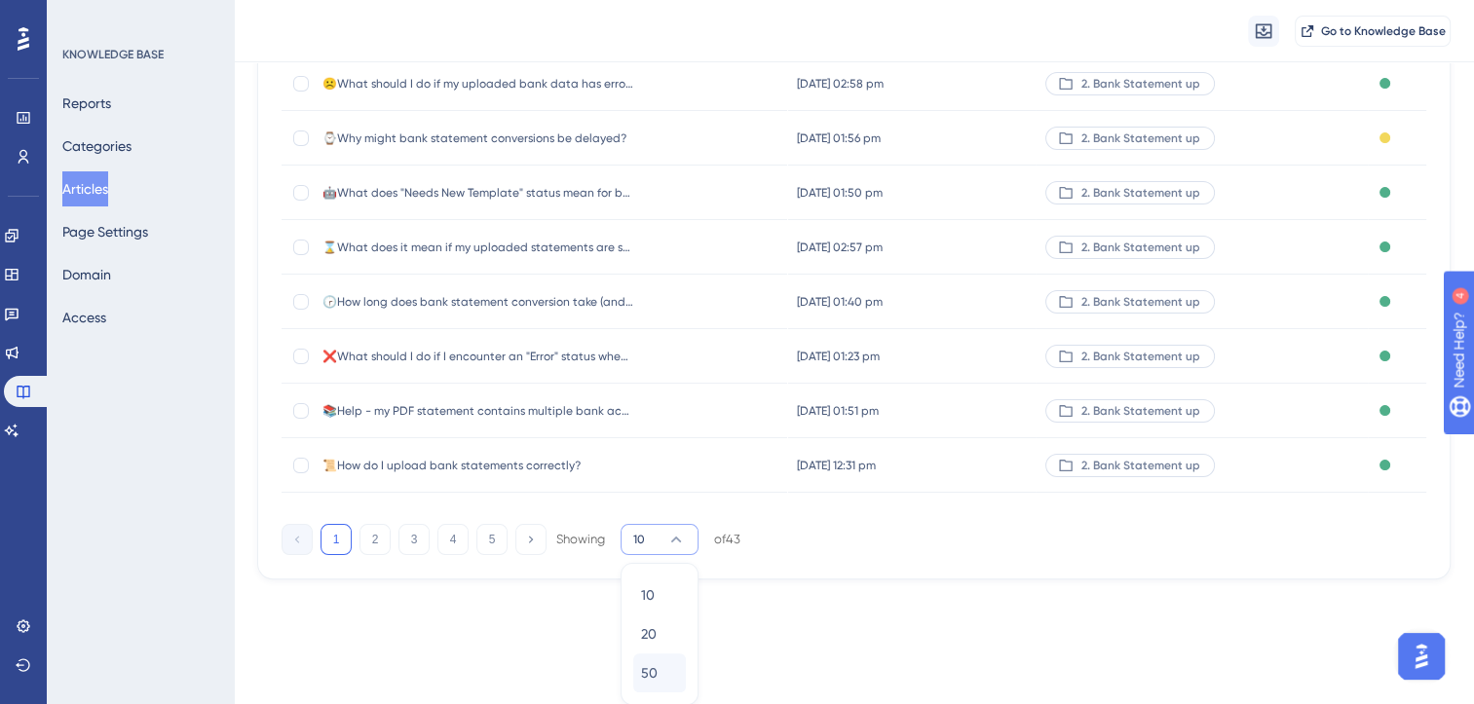
drag, startPoint x: 658, startPoint y: 696, endPoint x: 663, endPoint y: 673, distance: 23.2
click at [663, 673] on div "10 10 20 20 50 50" at bounding box center [660, 634] width 78 height 142
click at [663, 673] on div "50 50" at bounding box center [659, 673] width 37 height 39
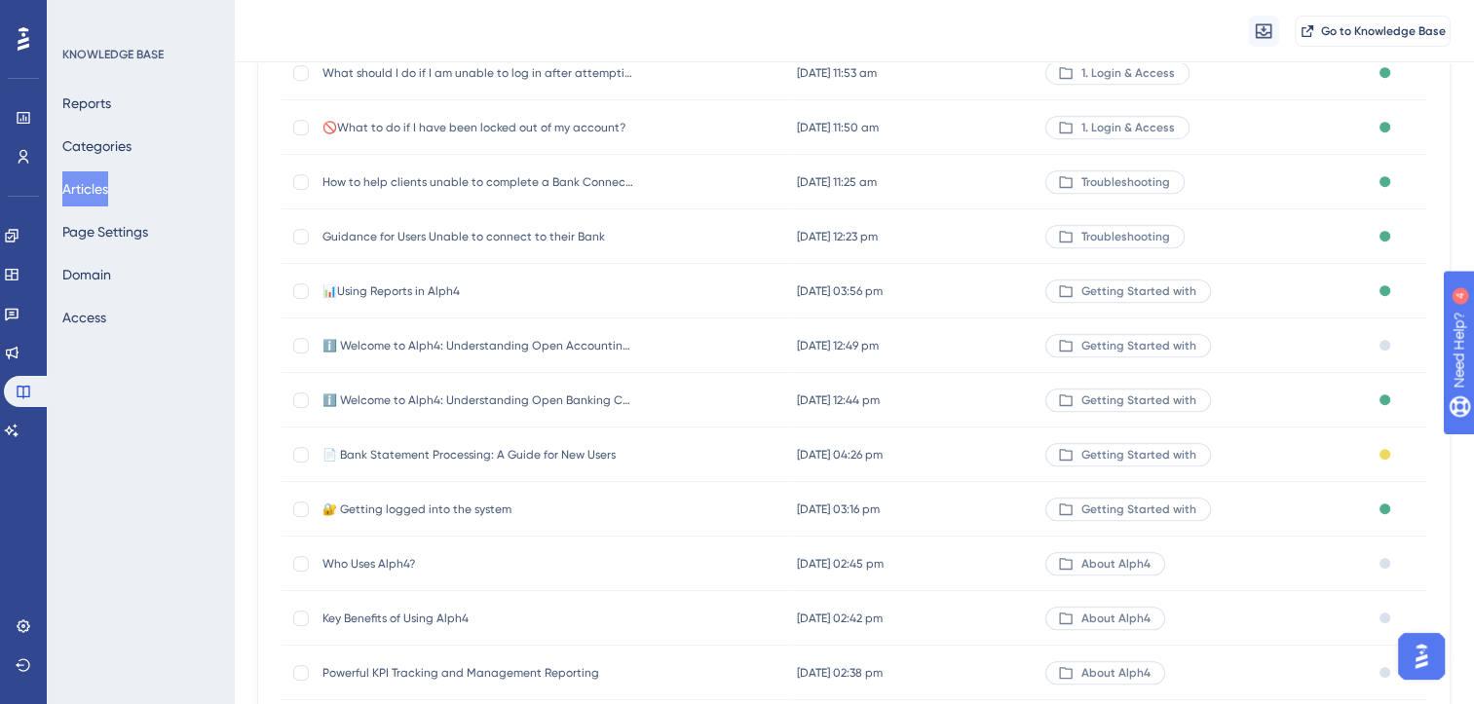
scroll to position [1125, 0]
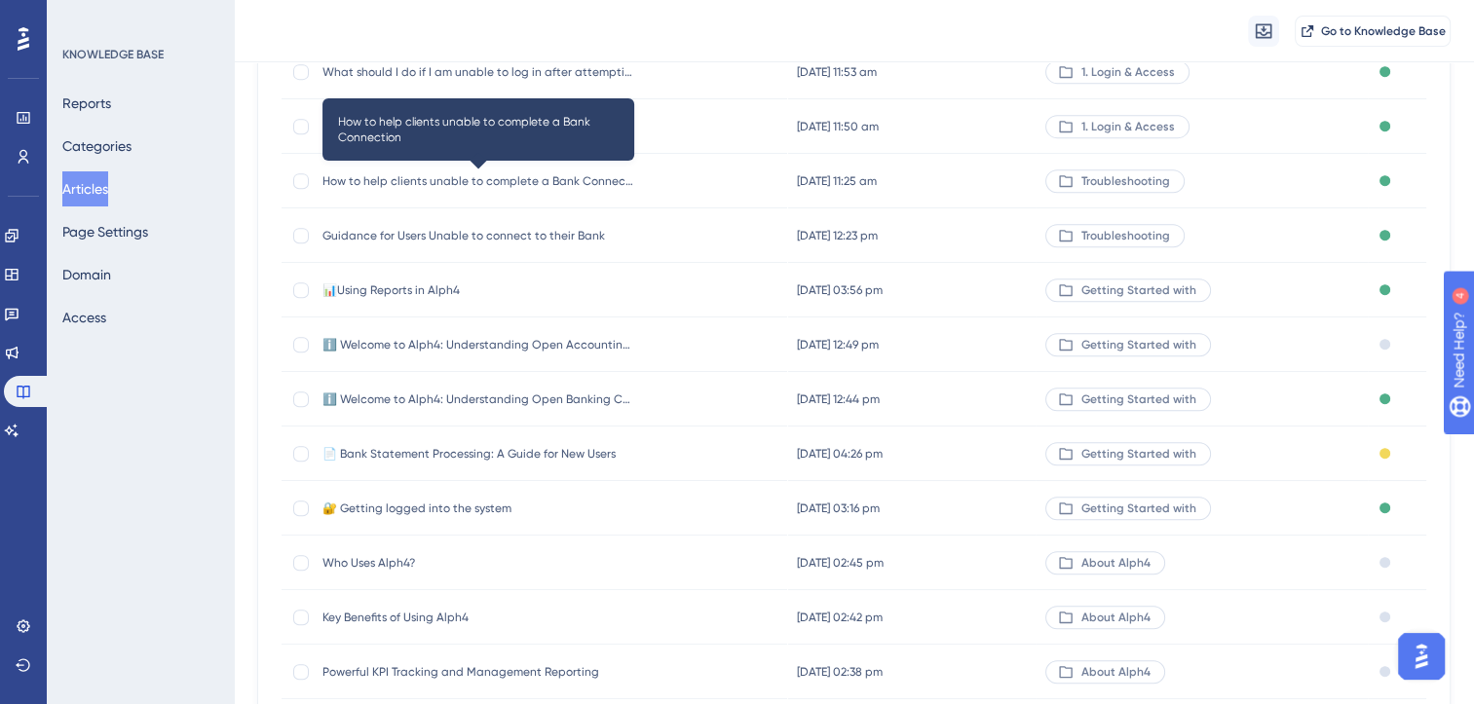
click at [559, 178] on span "How to help clients unable to complete a Bank Connection" at bounding box center [478, 181] width 312 height 16
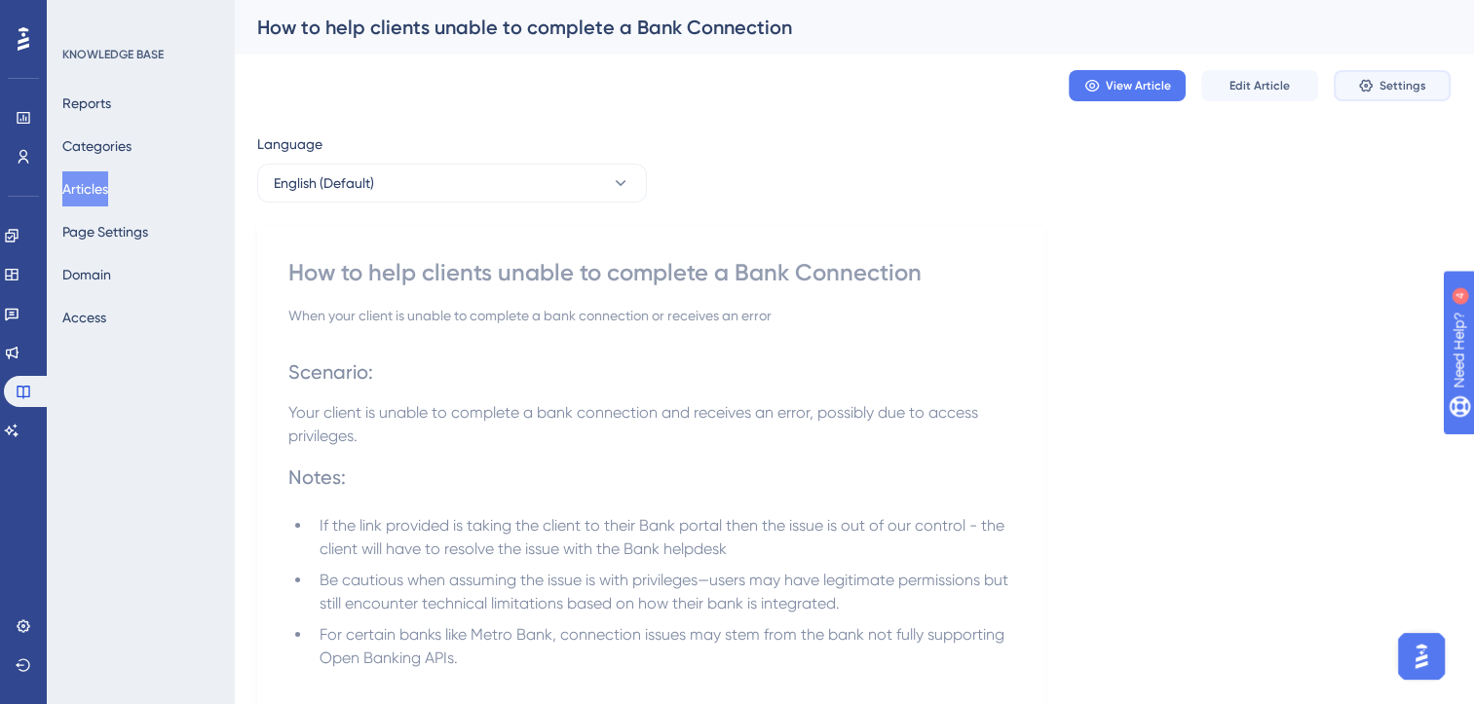
click at [1391, 88] on span "Settings" at bounding box center [1402, 86] width 47 height 16
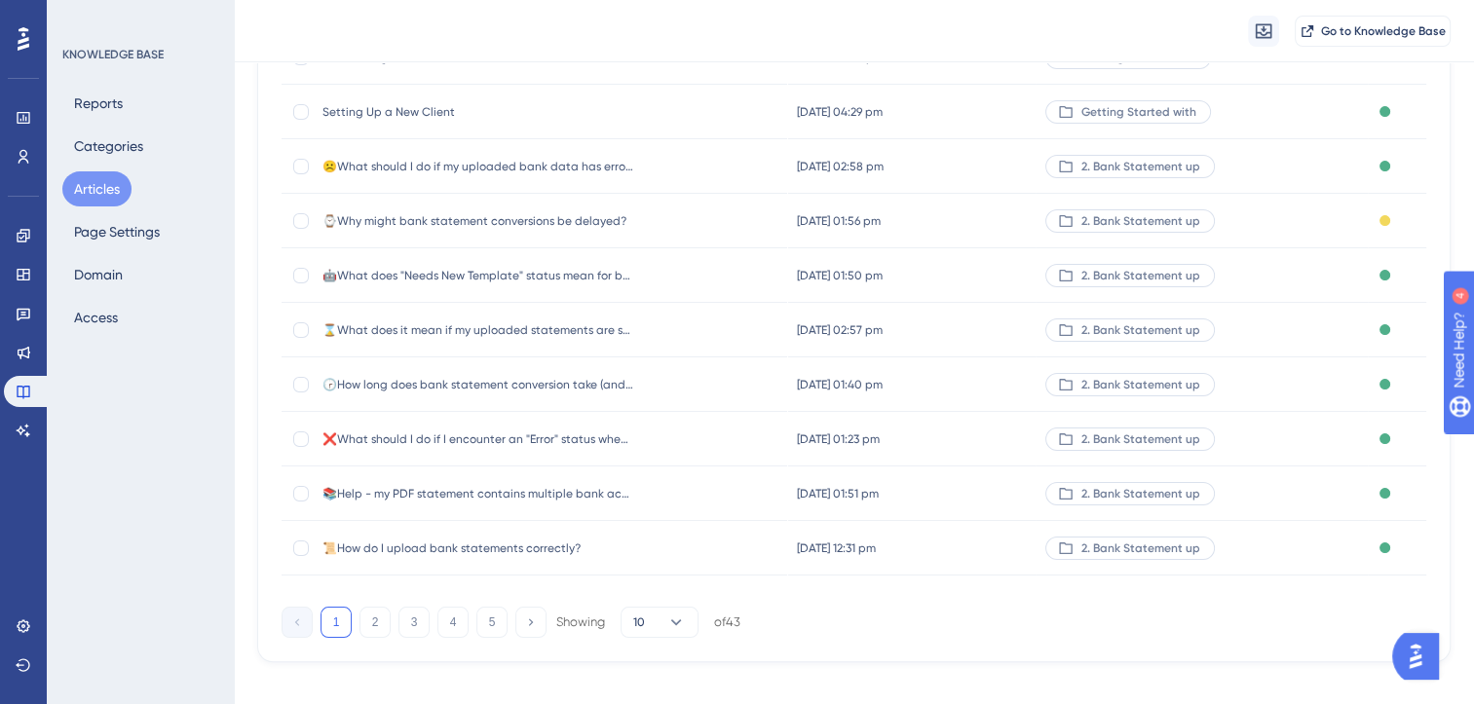
scroll to position [286, 0]
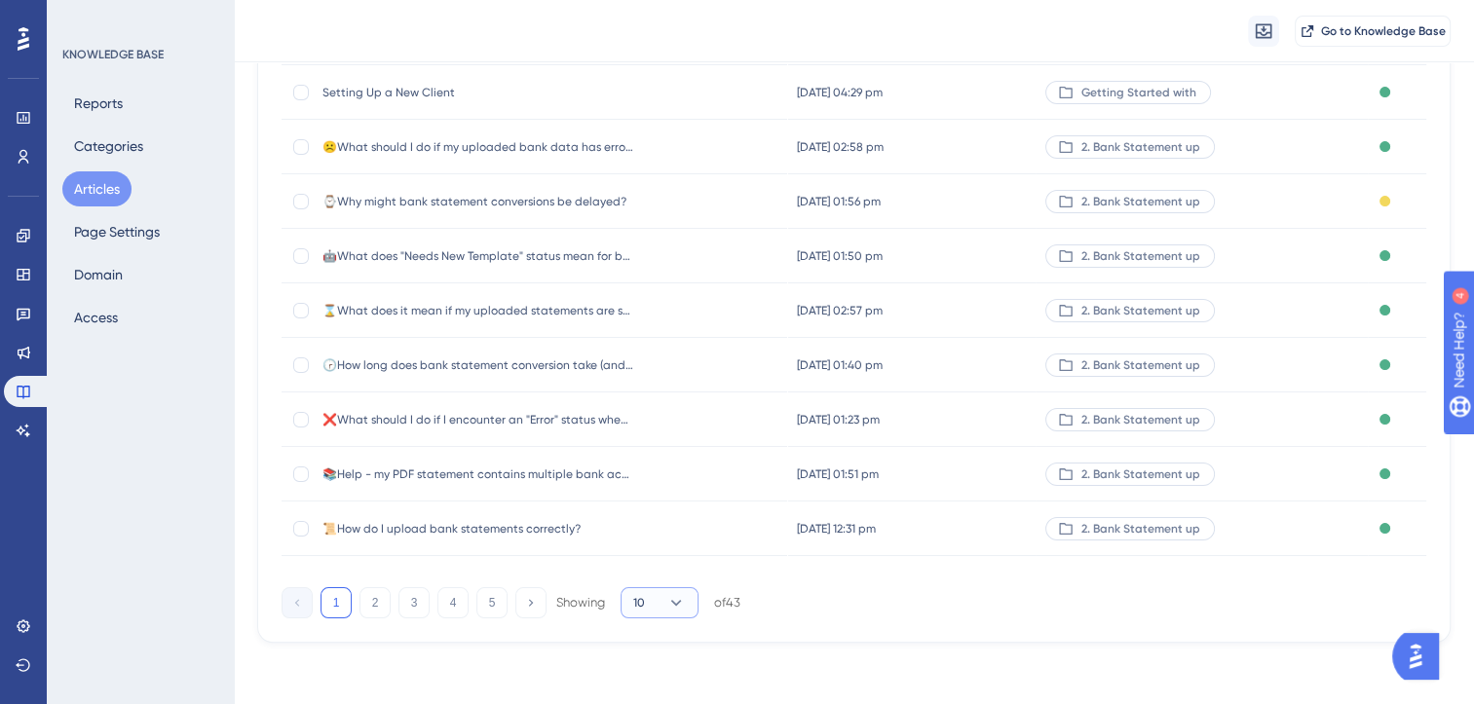
click at [680, 606] on icon at bounding box center [675, 602] width 19 height 19
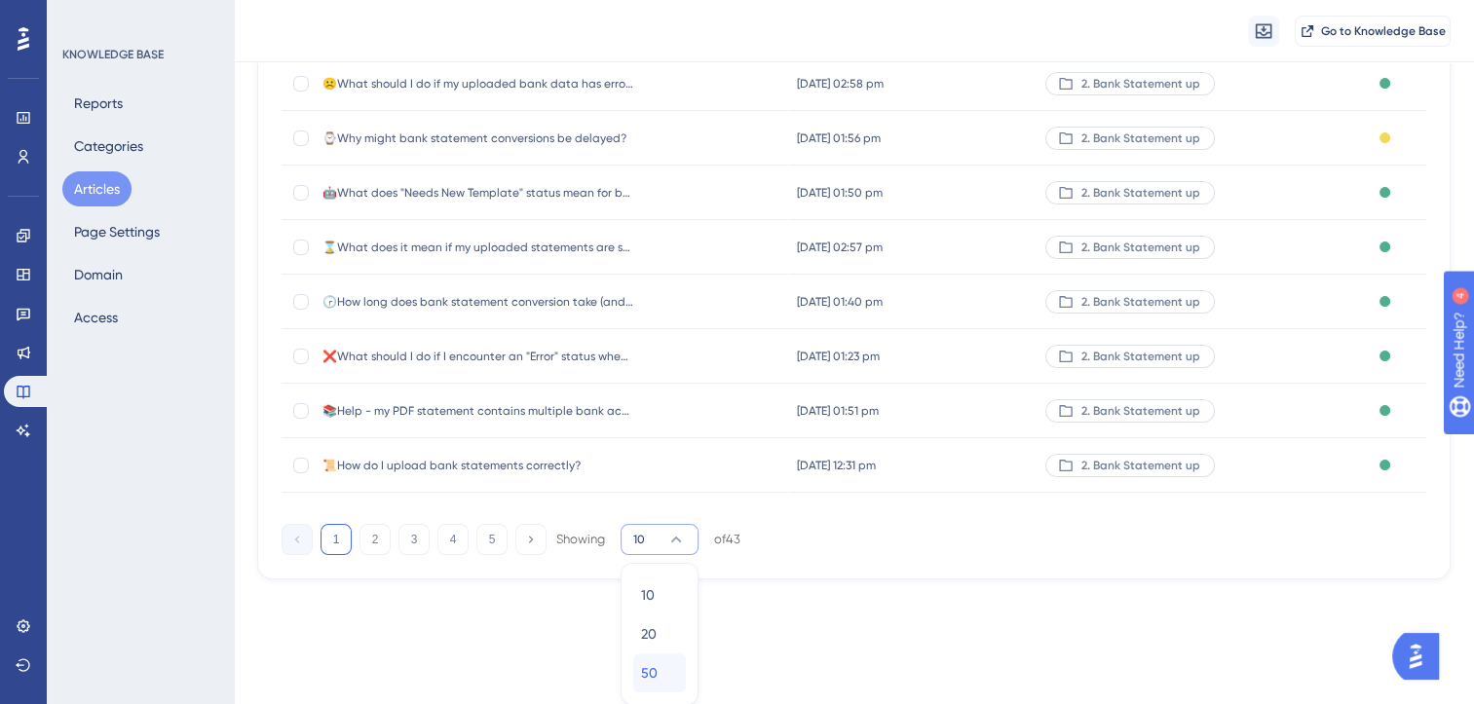
click at [665, 664] on div "50 50" at bounding box center [659, 673] width 37 height 39
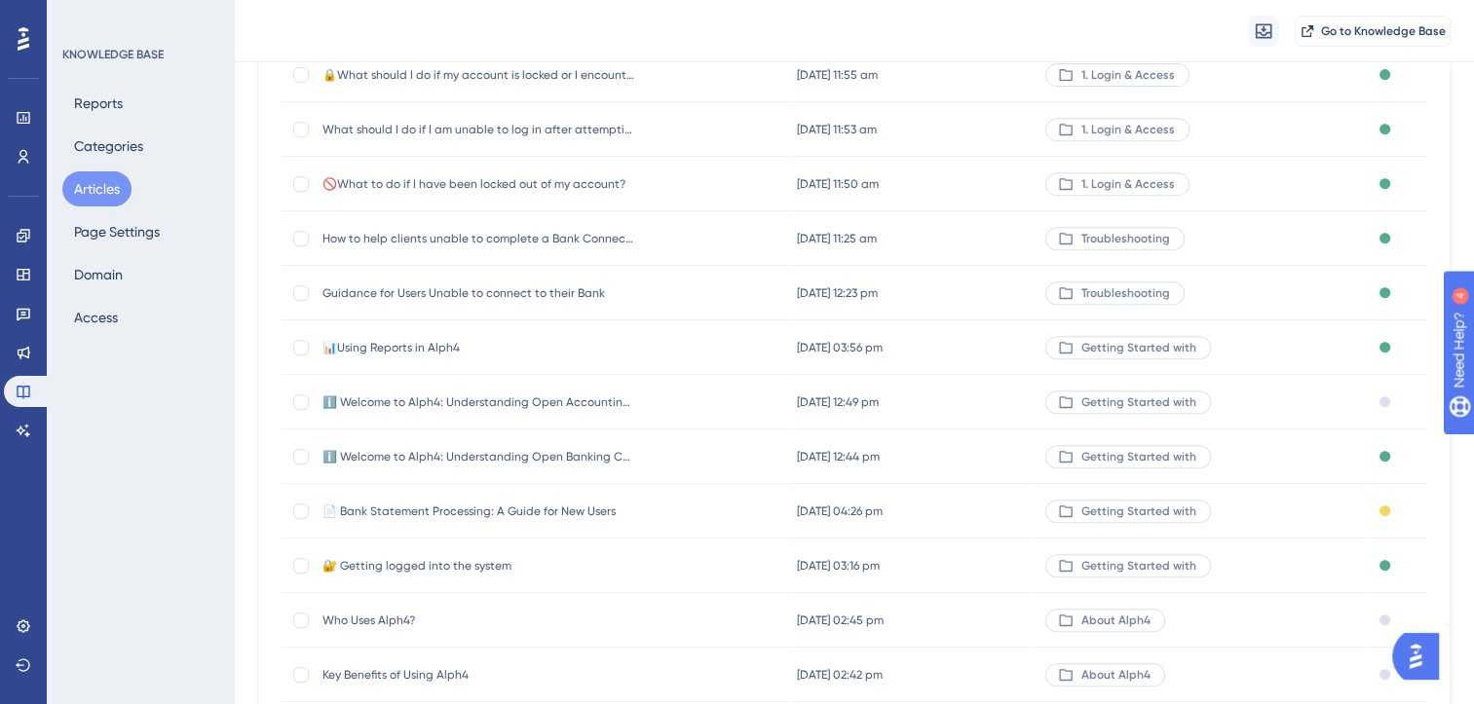
scroll to position [1075, 0]
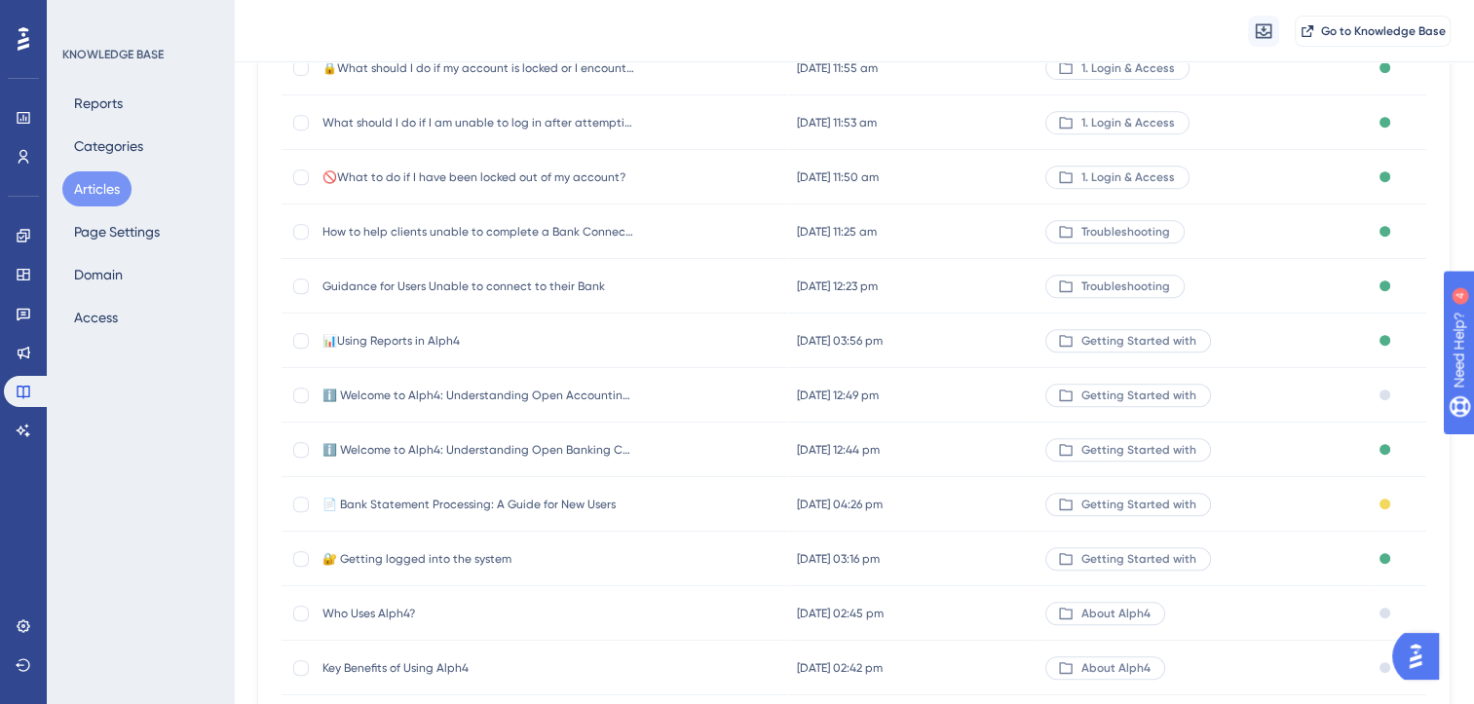
click at [526, 285] on span "Guidance for Users Unable to connect to their Bank" at bounding box center [478, 287] width 312 height 16
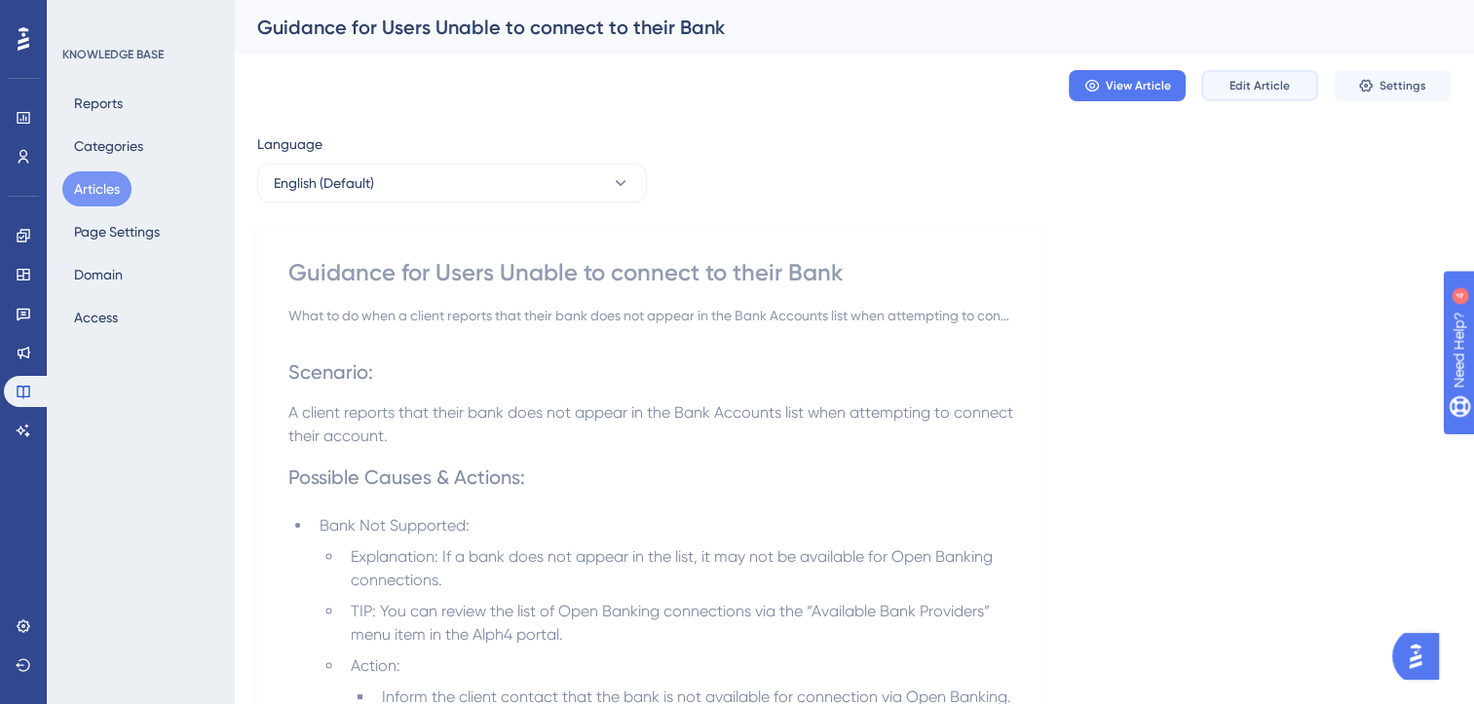
click at [1277, 93] on span "Edit Article" at bounding box center [1259, 86] width 60 height 16
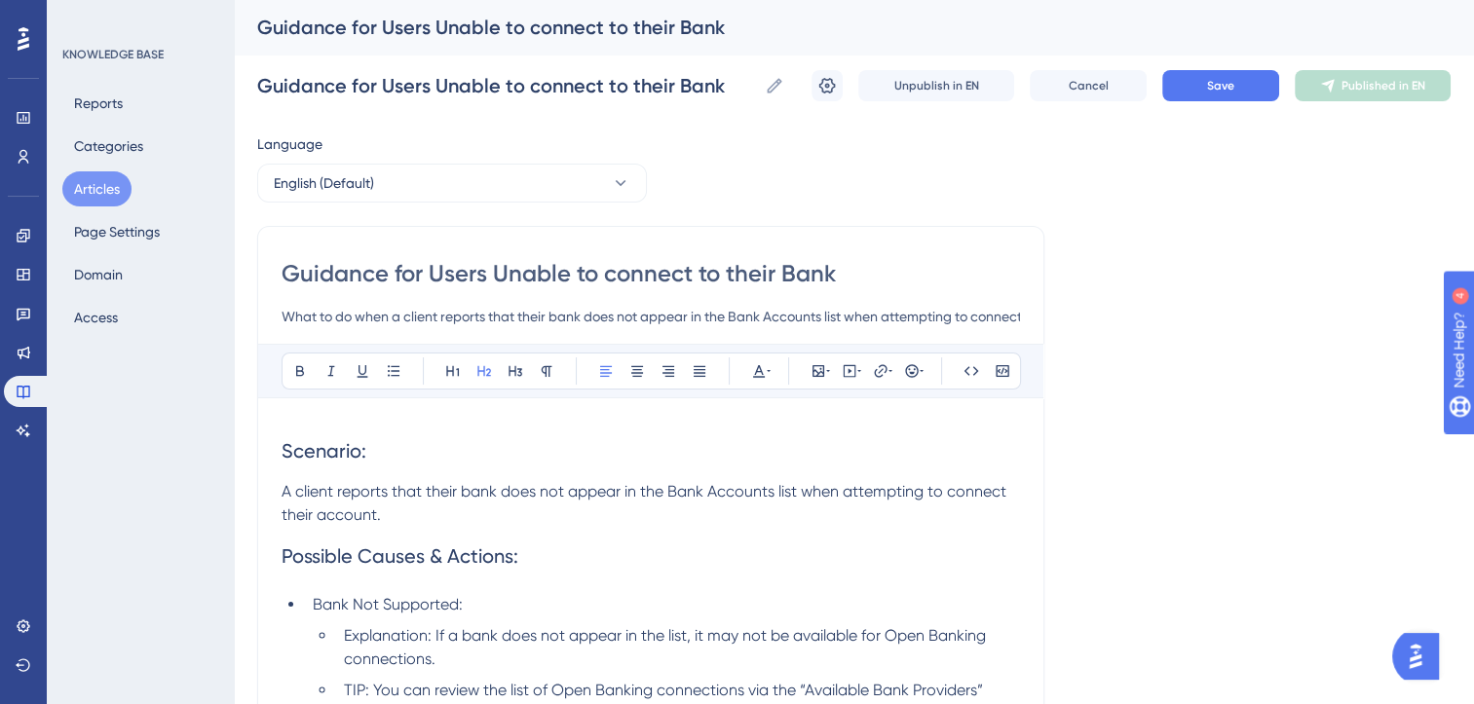
click at [401, 457] on h2 "Scenario:" at bounding box center [651, 451] width 738 height 58
click at [1238, 88] on button "Save" at bounding box center [1220, 85] width 117 height 31
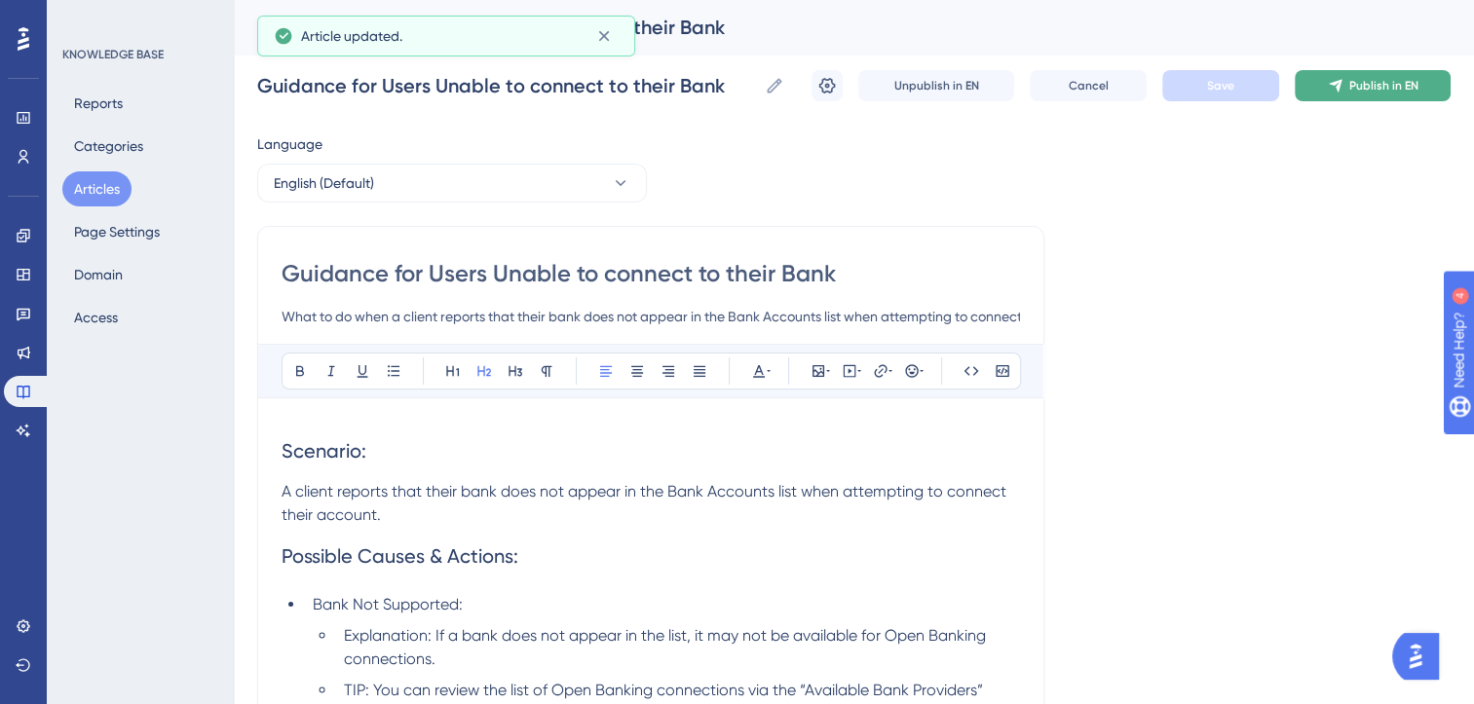
click at [1415, 80] on span "Publish in EN" at bounding box center [1383, 86] width 69 height 16
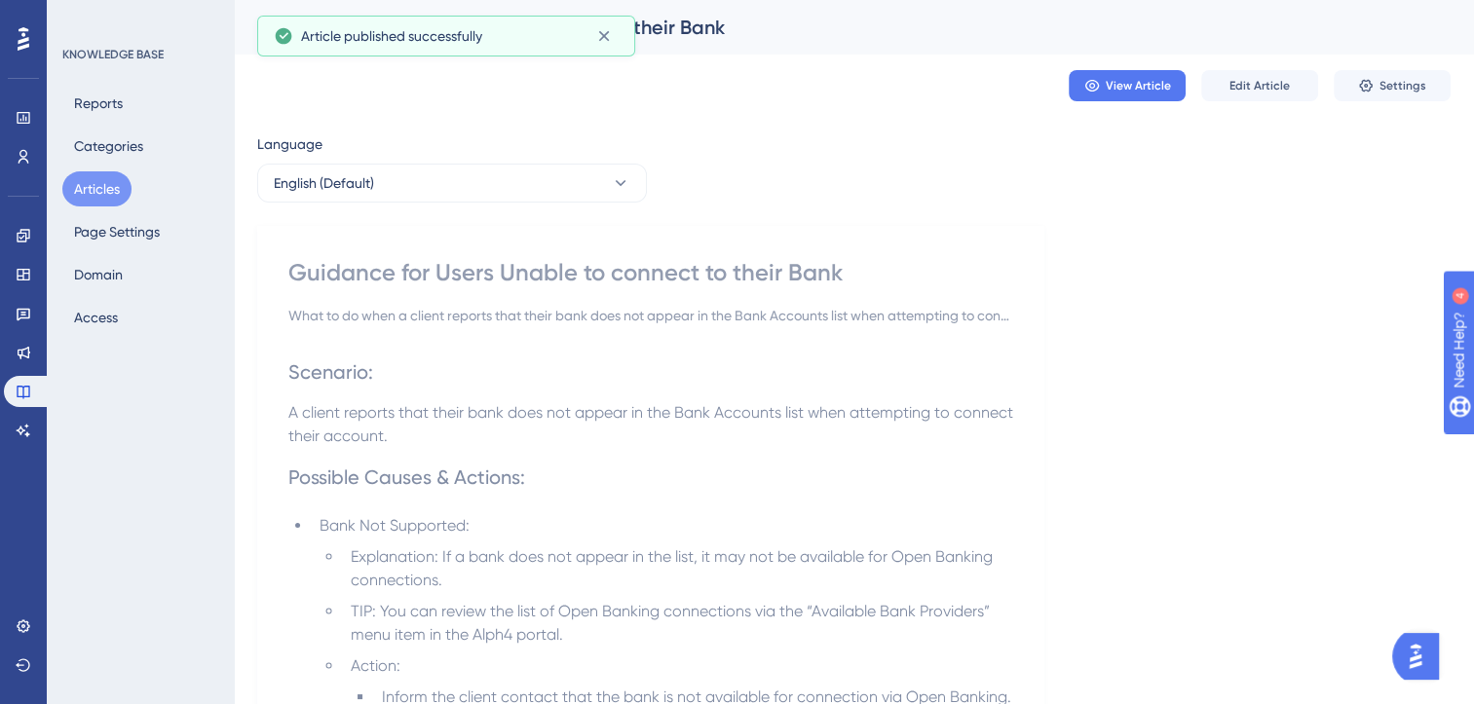
click at [105, 190] on button "Articles" at bounding box center [96, 188] width 69 height 35
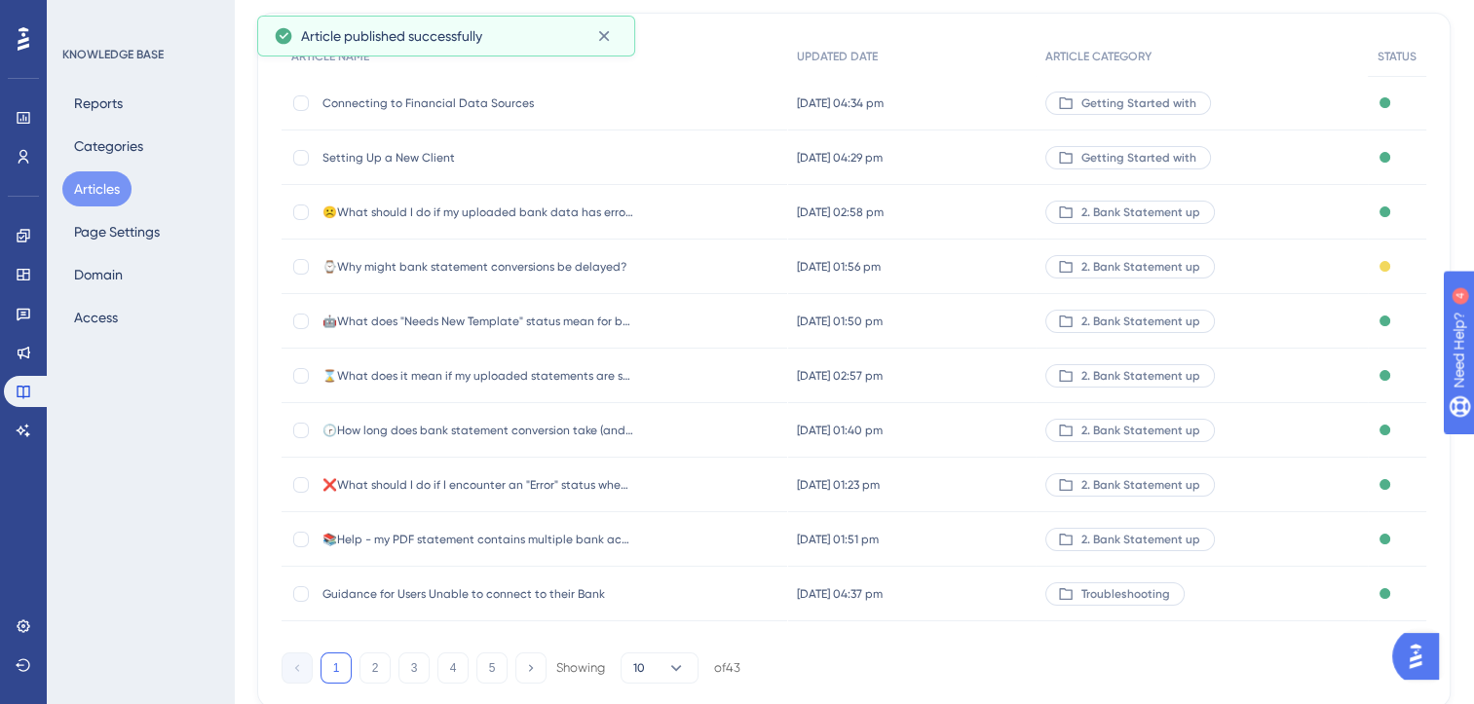
scroll to position [286, 0]
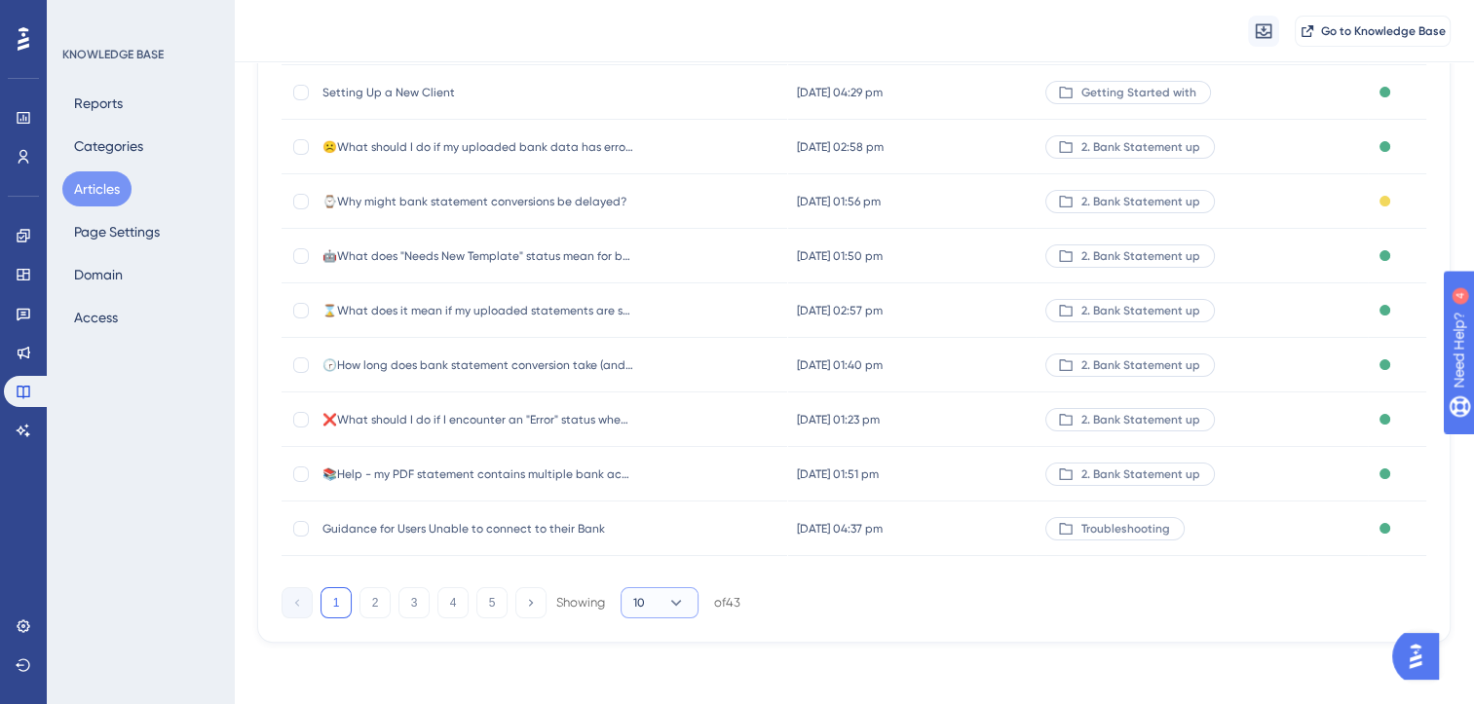
click at [674, 603] on icon at bounding box center [676, 603] width 11 height 6
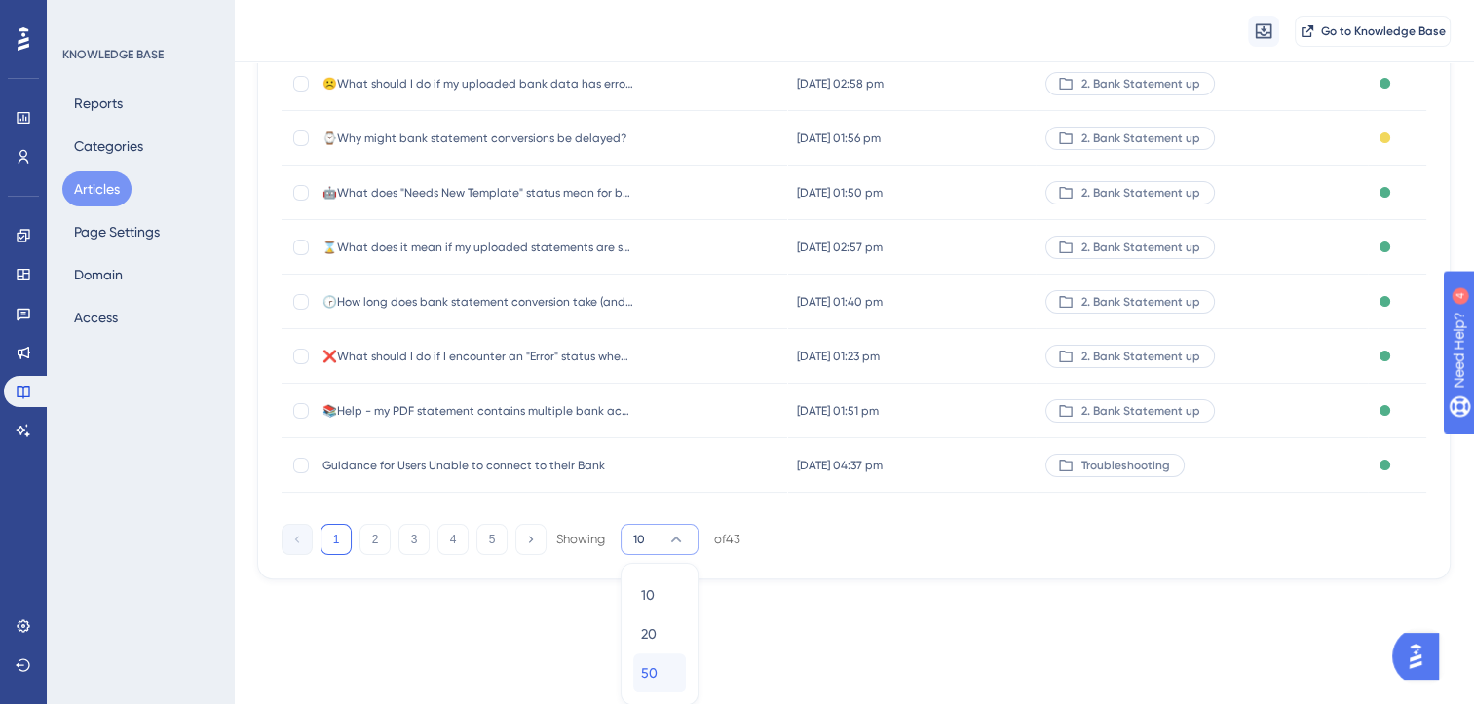
click at [665, 671] on div "50 50" at bounding box center [659, 673] width 37 height 39
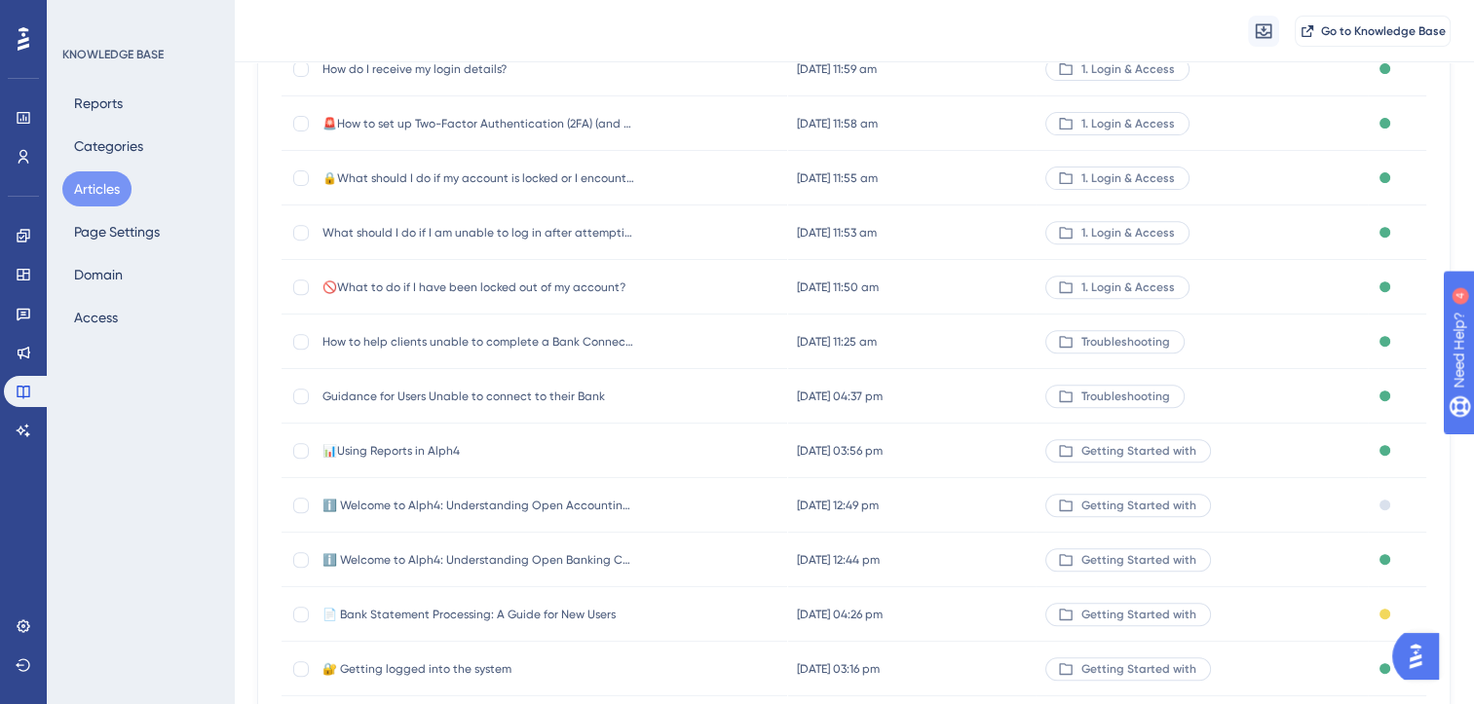
scroll to position [965, 0]
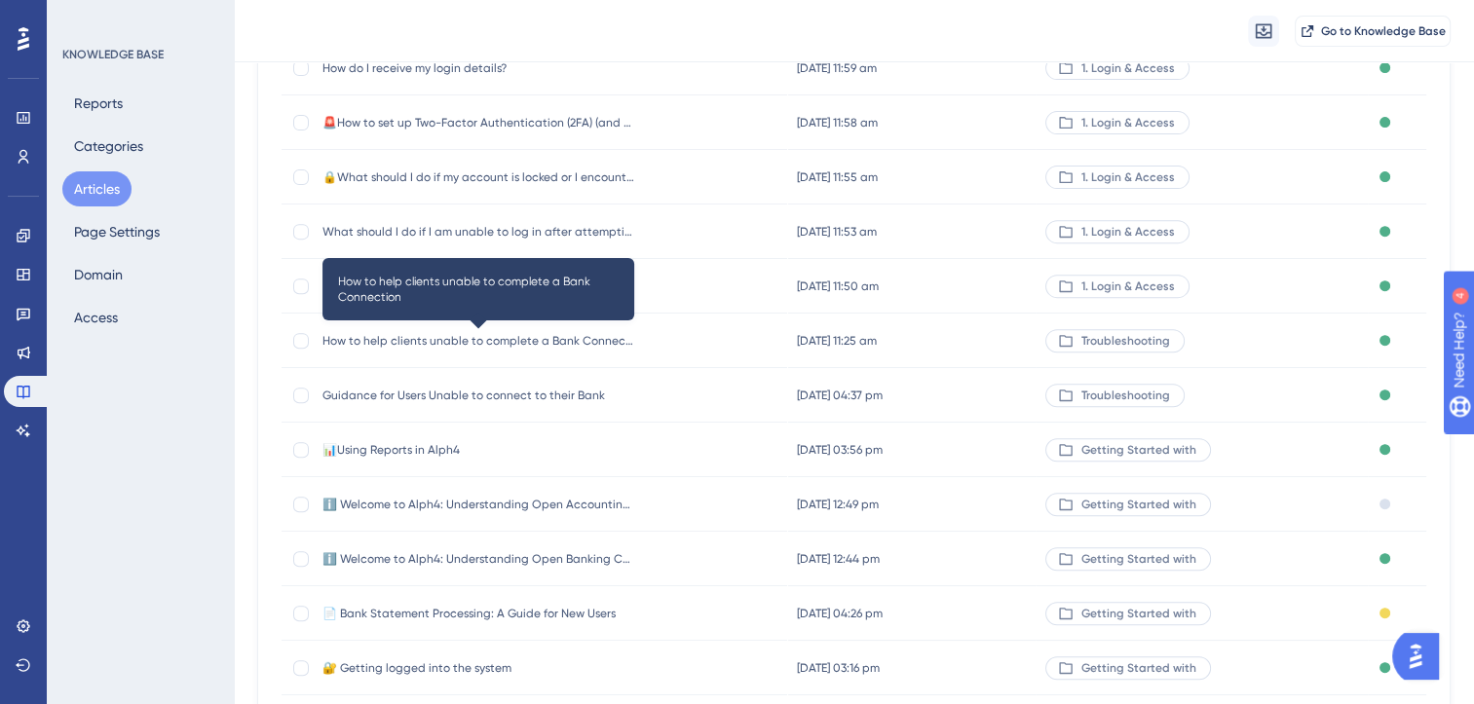
click at [597, 340] on span "How to help clients unable to complete a Bank Connection" at bounding box center [478, 341] width 312 height 16
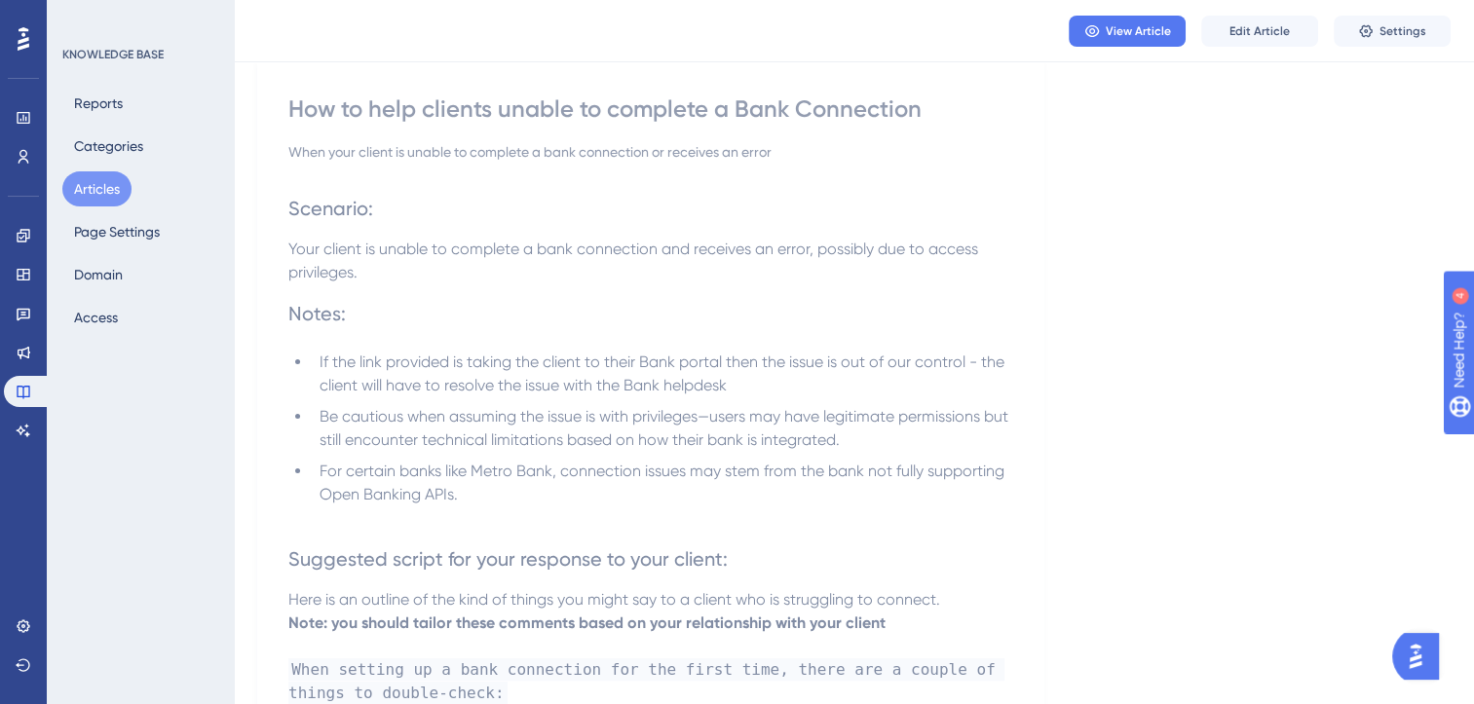
scroll to position [163, 0]
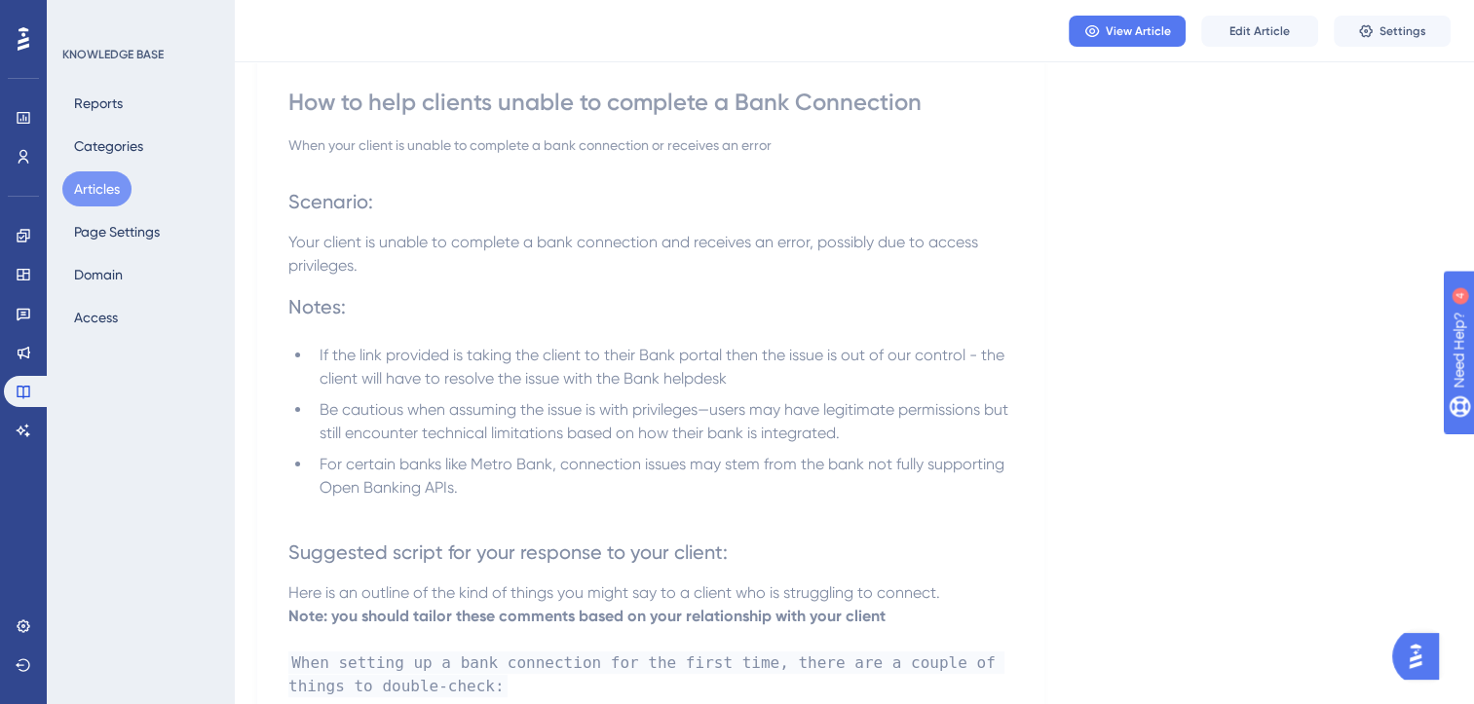
click at [289, 202] on span "Scenario:" at bounding box center [330, 201] width 85 height 23
drag, startPoint x: 289, startPoint y: 102, endPoint x: 436, endPoint y: 290, distance: 238.7
click at [436, 290] on div "How to help clients unable to complete a Bank Connection When your client is un…" at bounding box center [650, 660] width 725 height 1146
click at [1119, 396] on div "Language English (Default) How to help clients unable to complete a Bank Connec…" at bounding box center [853, 614] width 1193 height 1305
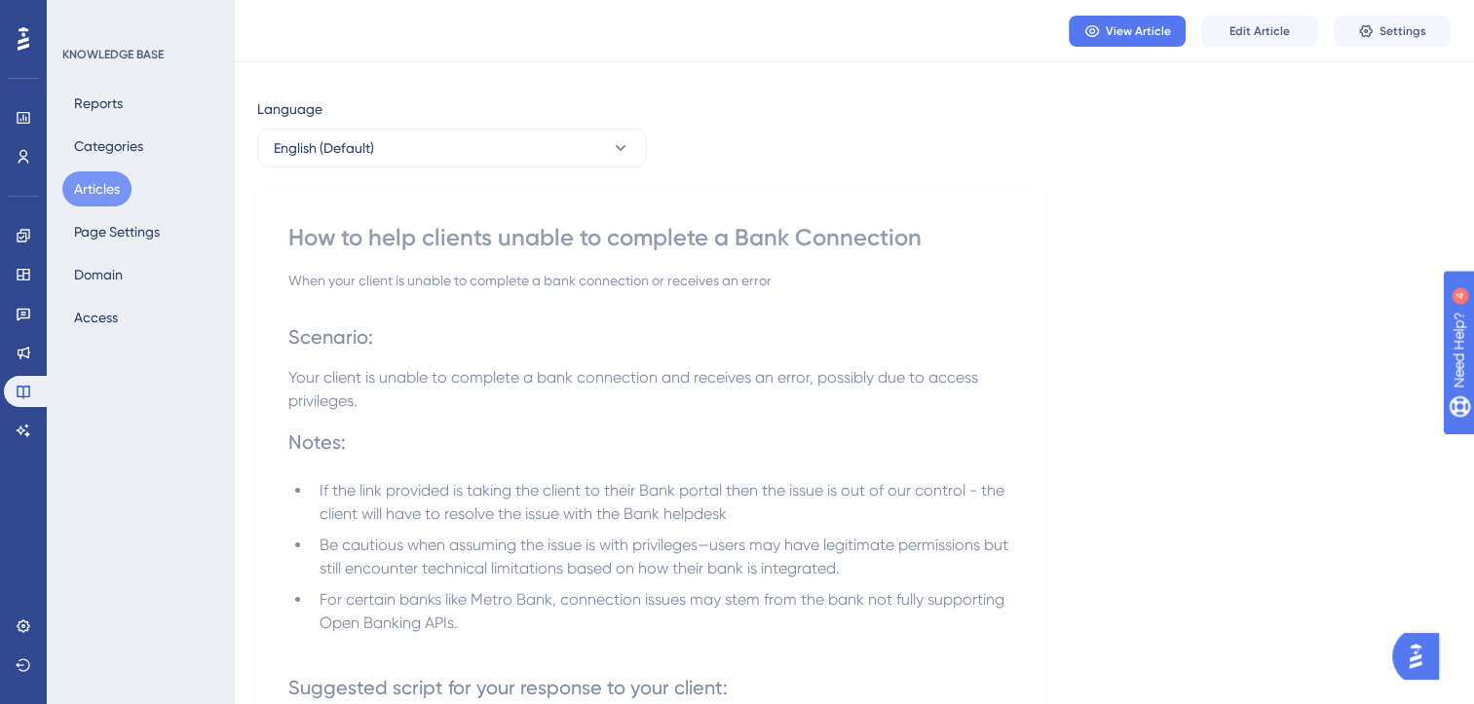
scroll to position [0, 0]
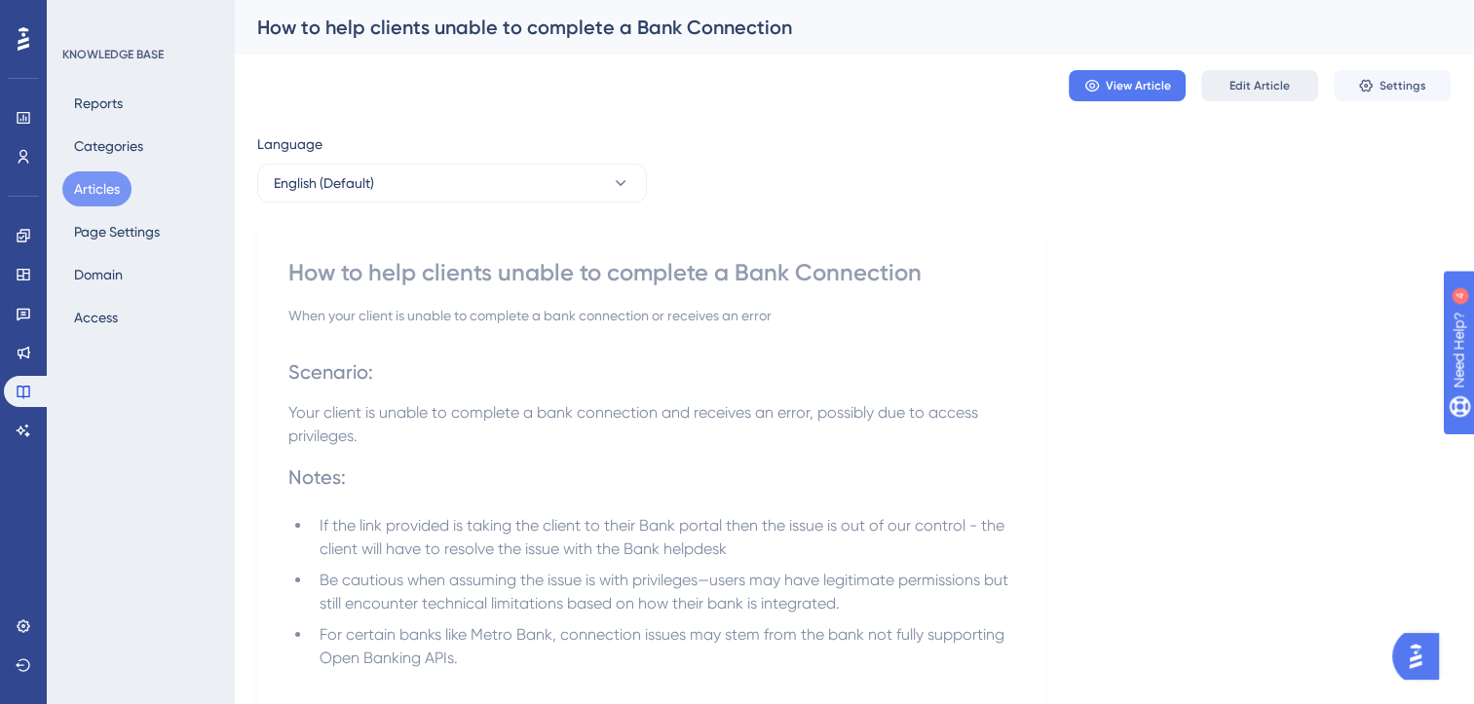
click at [1259, 94] on button "Edit Article" at bounding box center [1259, 85] width 117 height 31
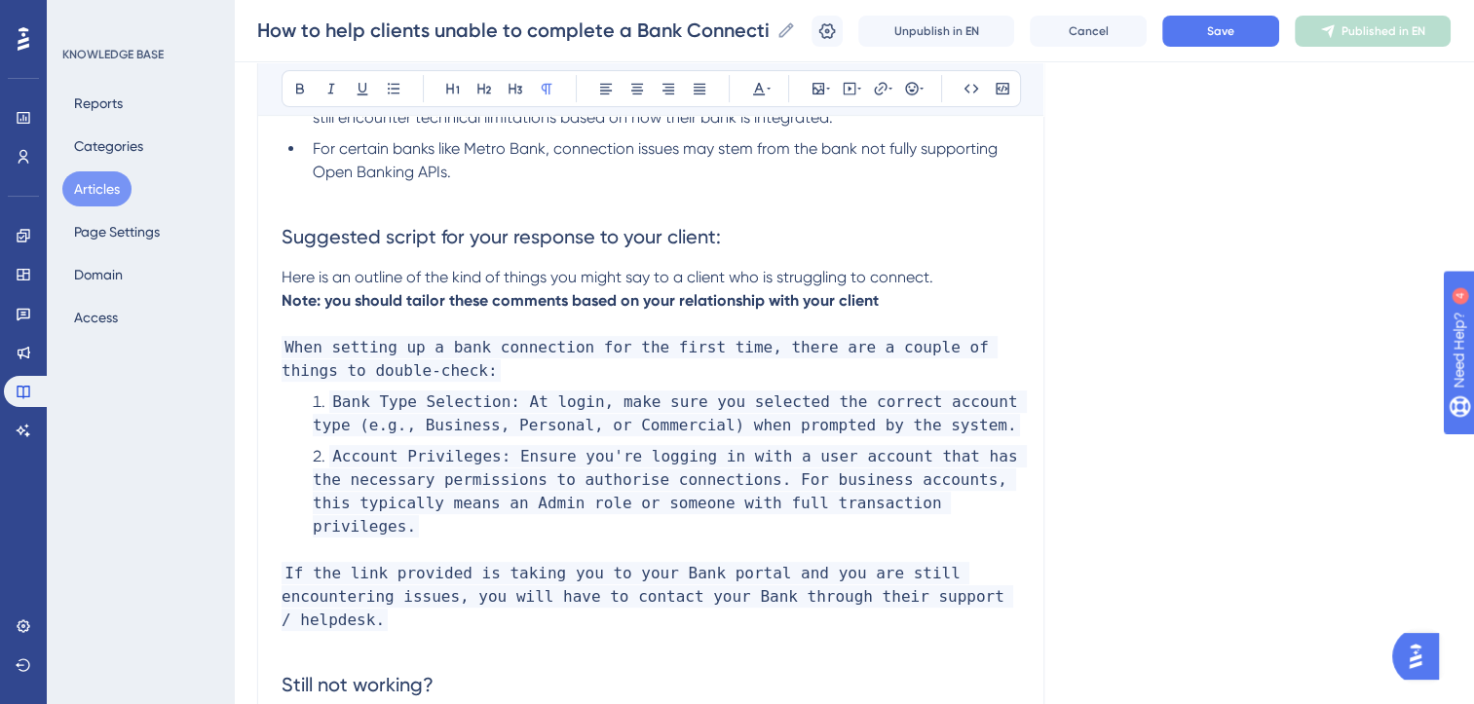
scroll to position [770, 0]
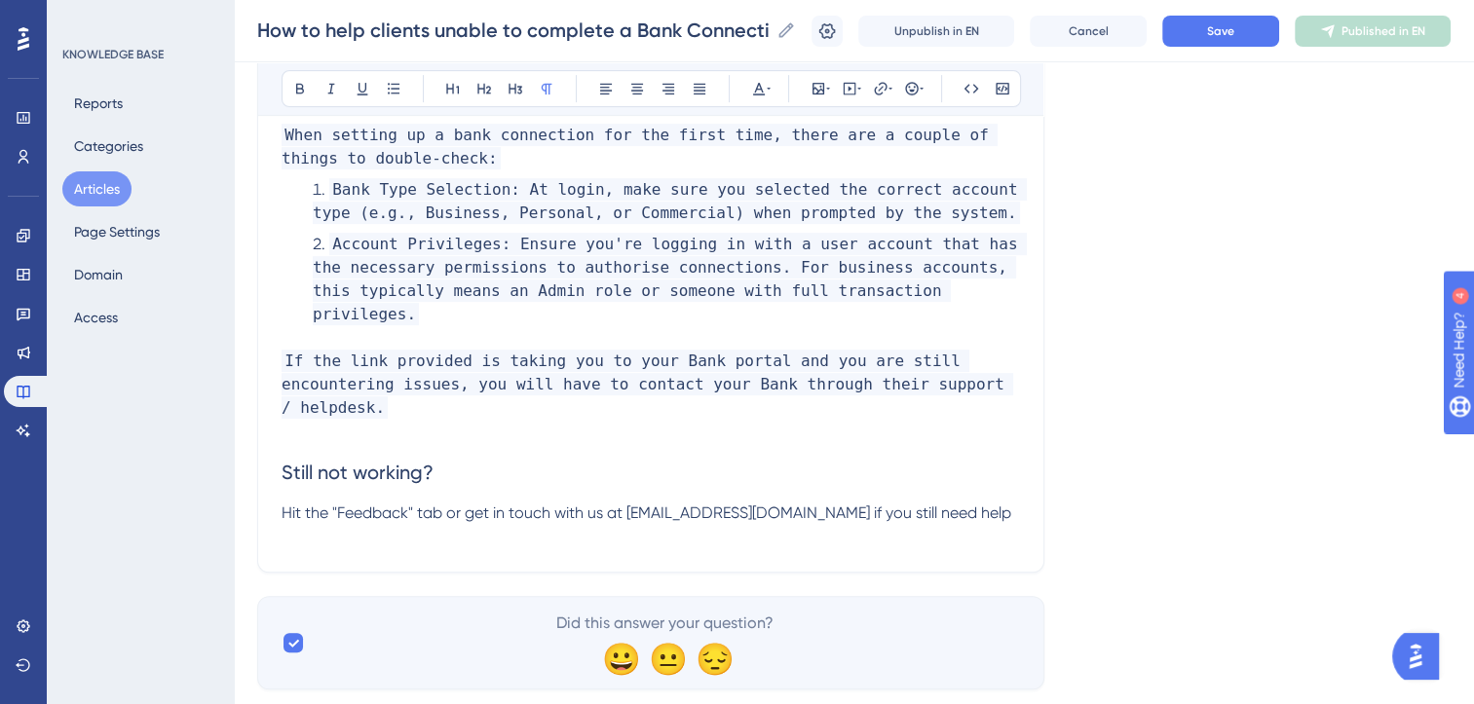
click at [920, 502] on p "Hit the "Feedback" tab or get in touch with us at support@alph4.uk if you still…" at bounding box center [651, 513] width 738 height 23
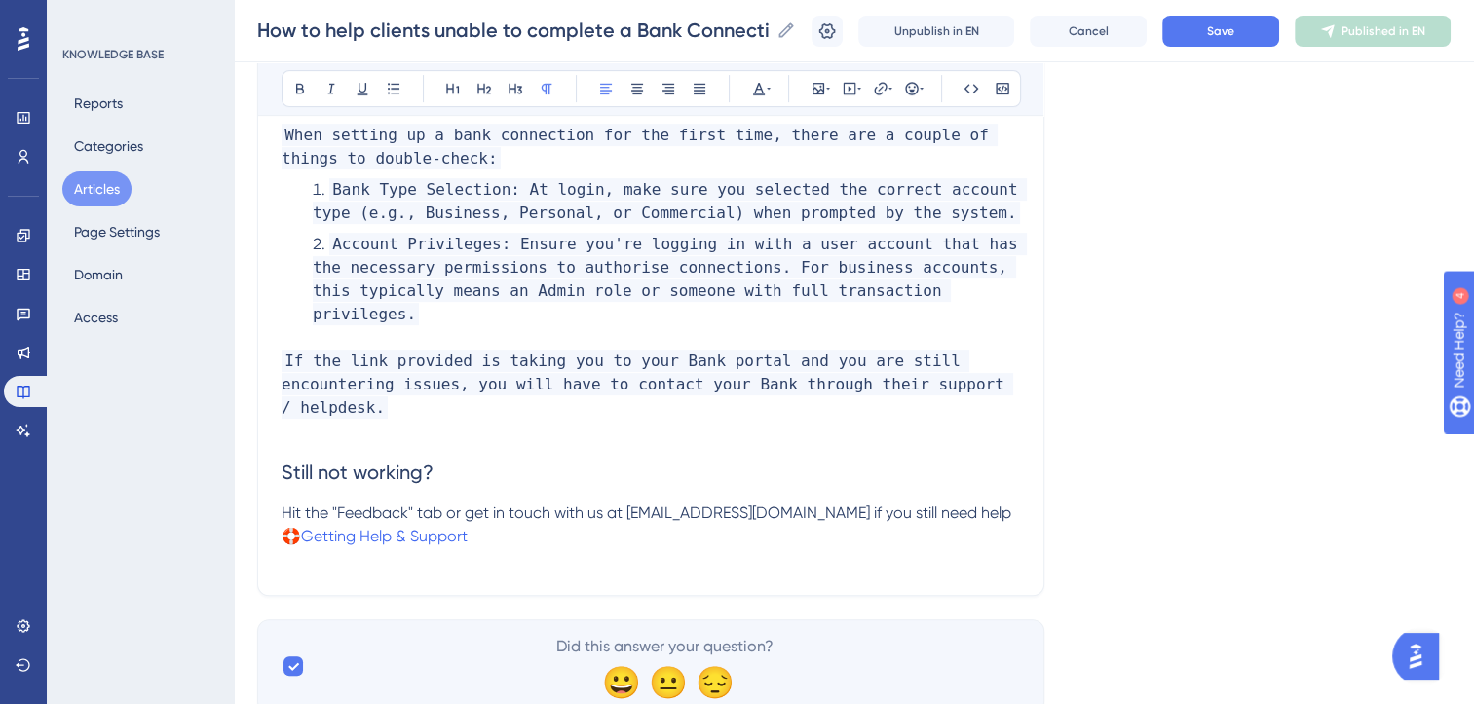
click at [912, 502] on p "Hit the "Feedback" tab or get in touch with us at support@alph4.uk if you still…" at bounding box center [651, 513] width 738 height 23
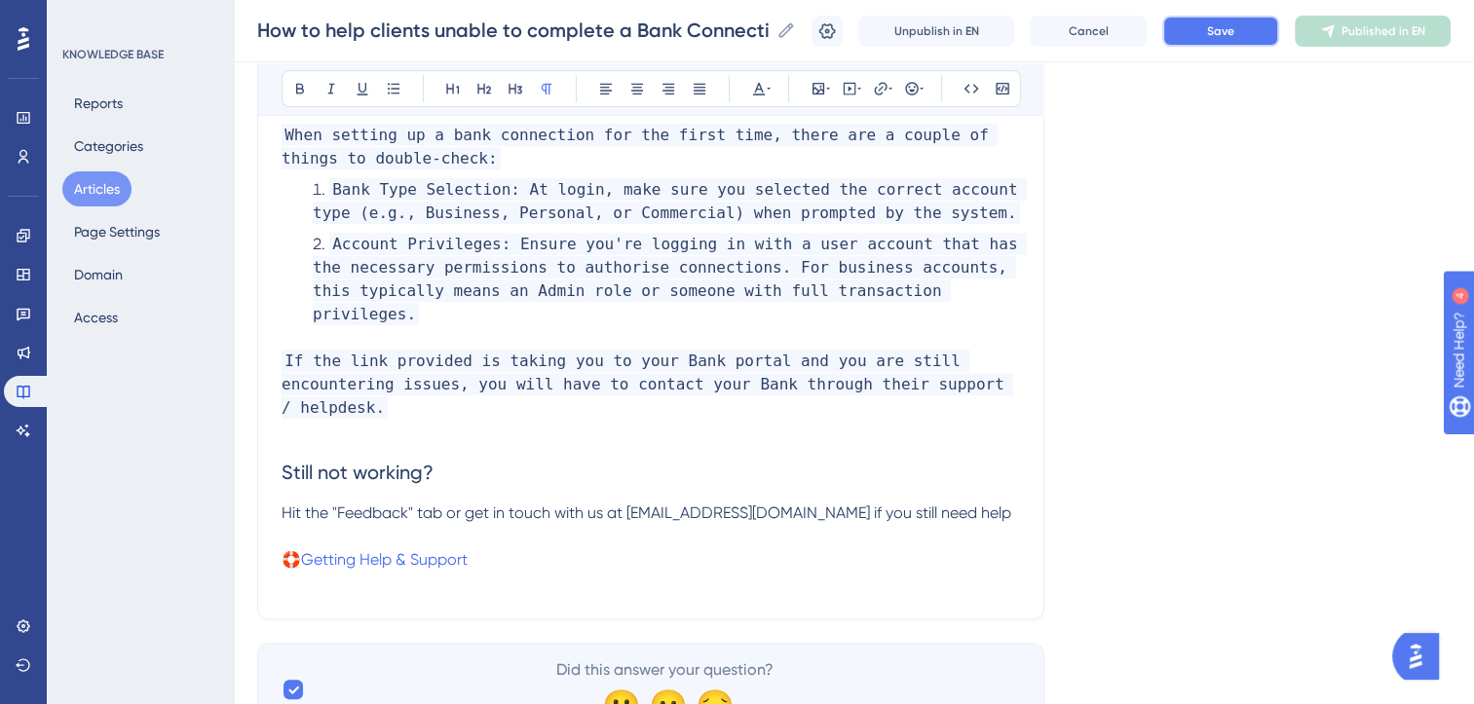
click at [1259, 26] on button "Save" at bounding box center [1220, 31] width 117 height 31
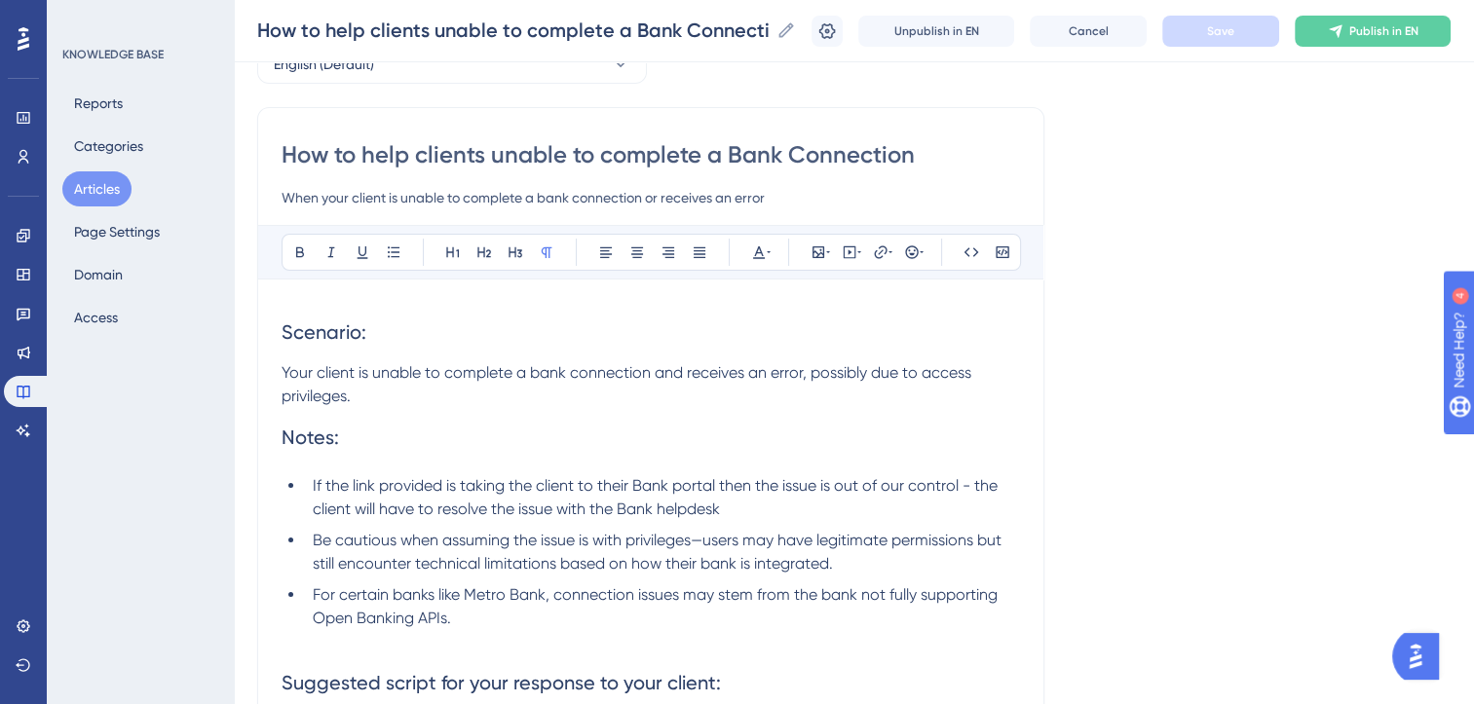
scroll to position [0, 0]
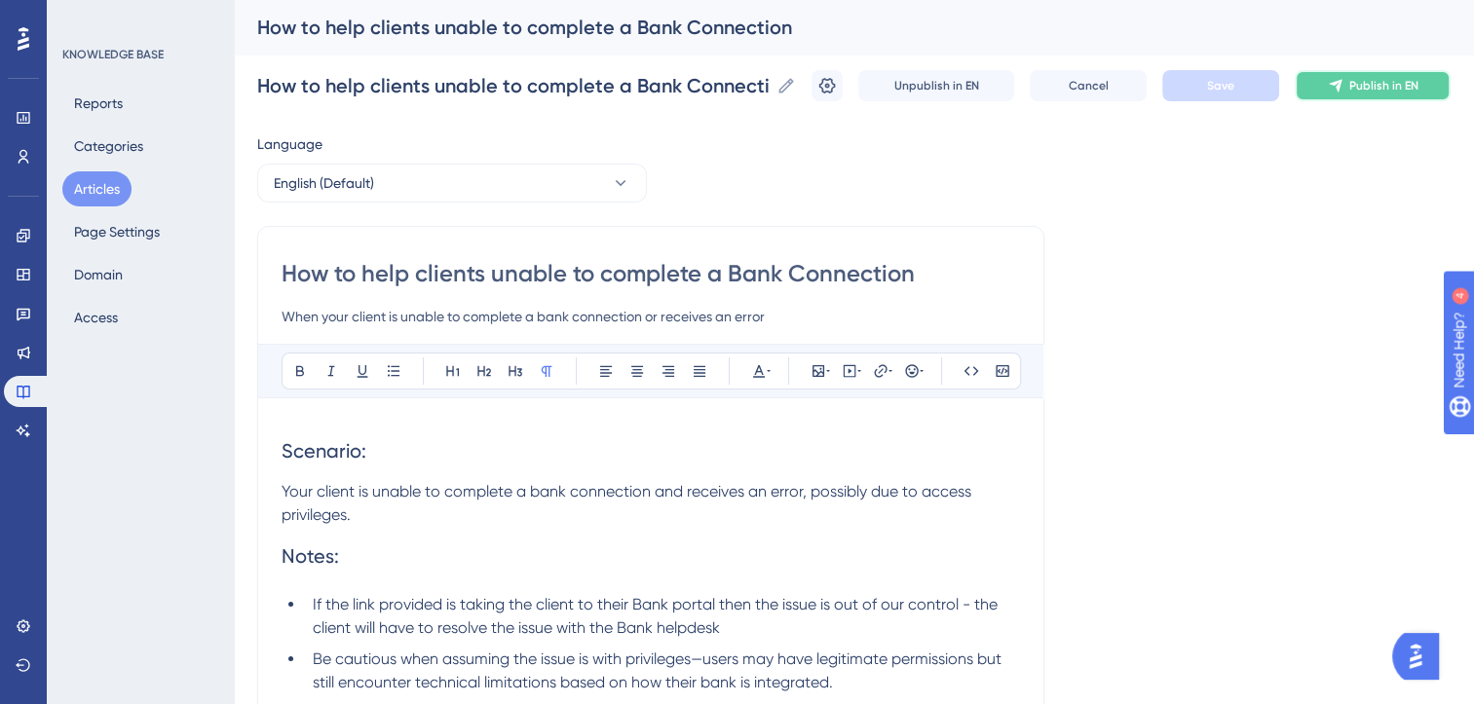
click at [1415, 90] on span "Publish in EN" at bounding box center [1383, 86] width 69 height 16
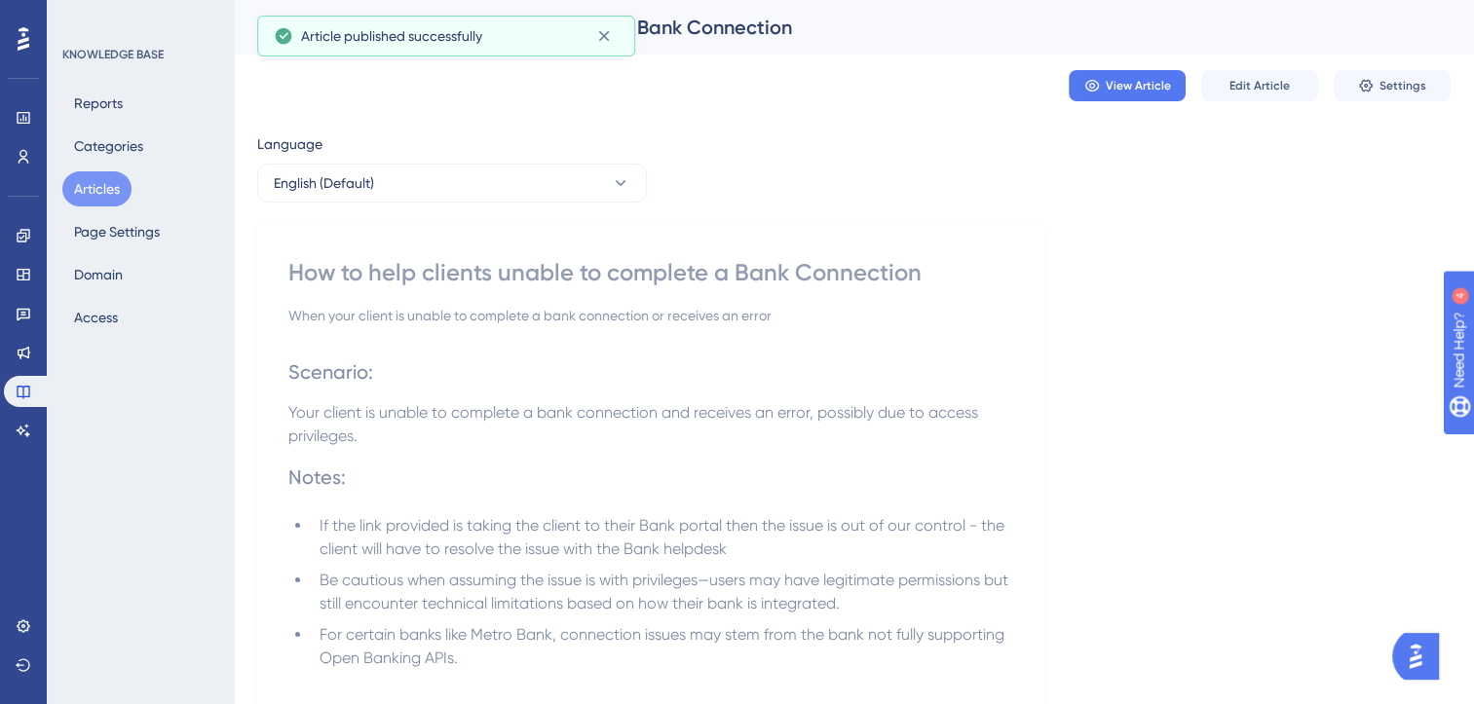
click at [84, 184] on button "Articles" at bounding box center [96, 188] width 69 height 35
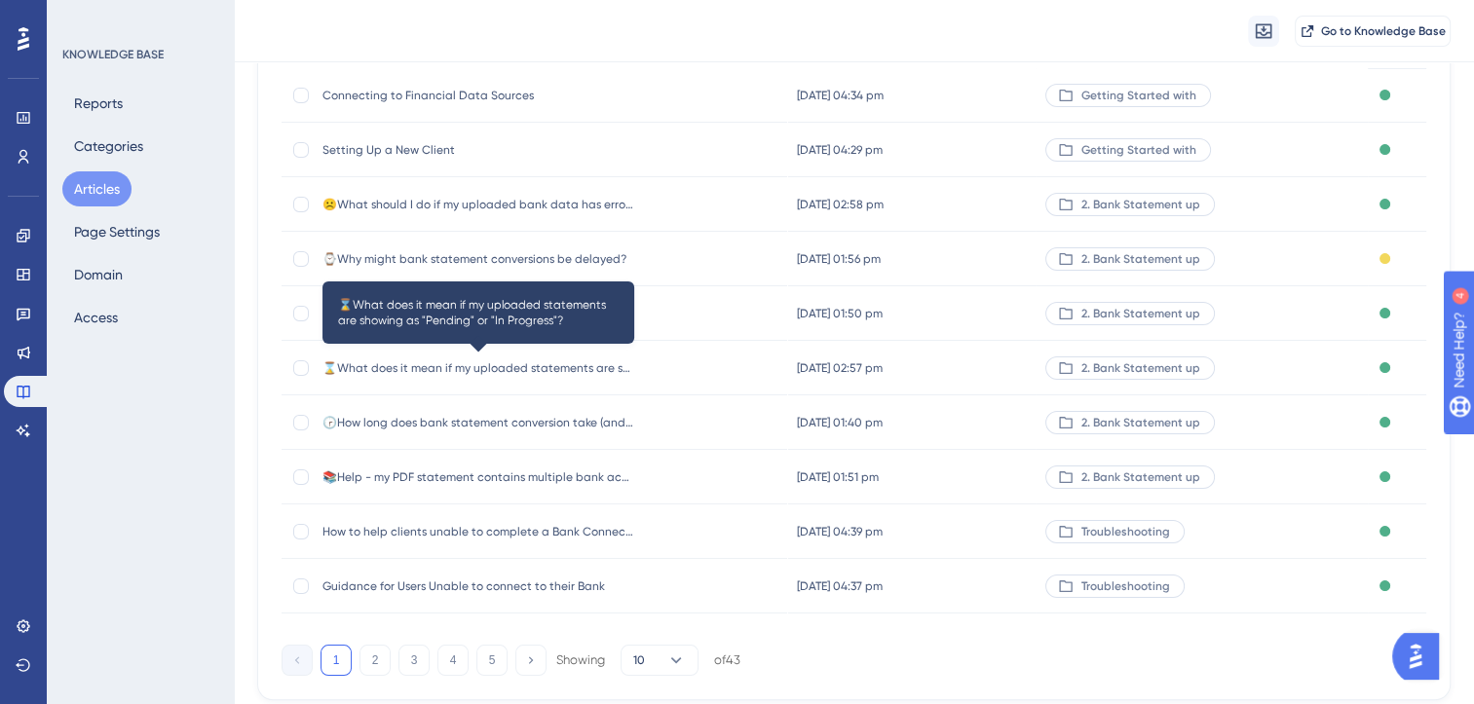
scroll to position [234, 0]
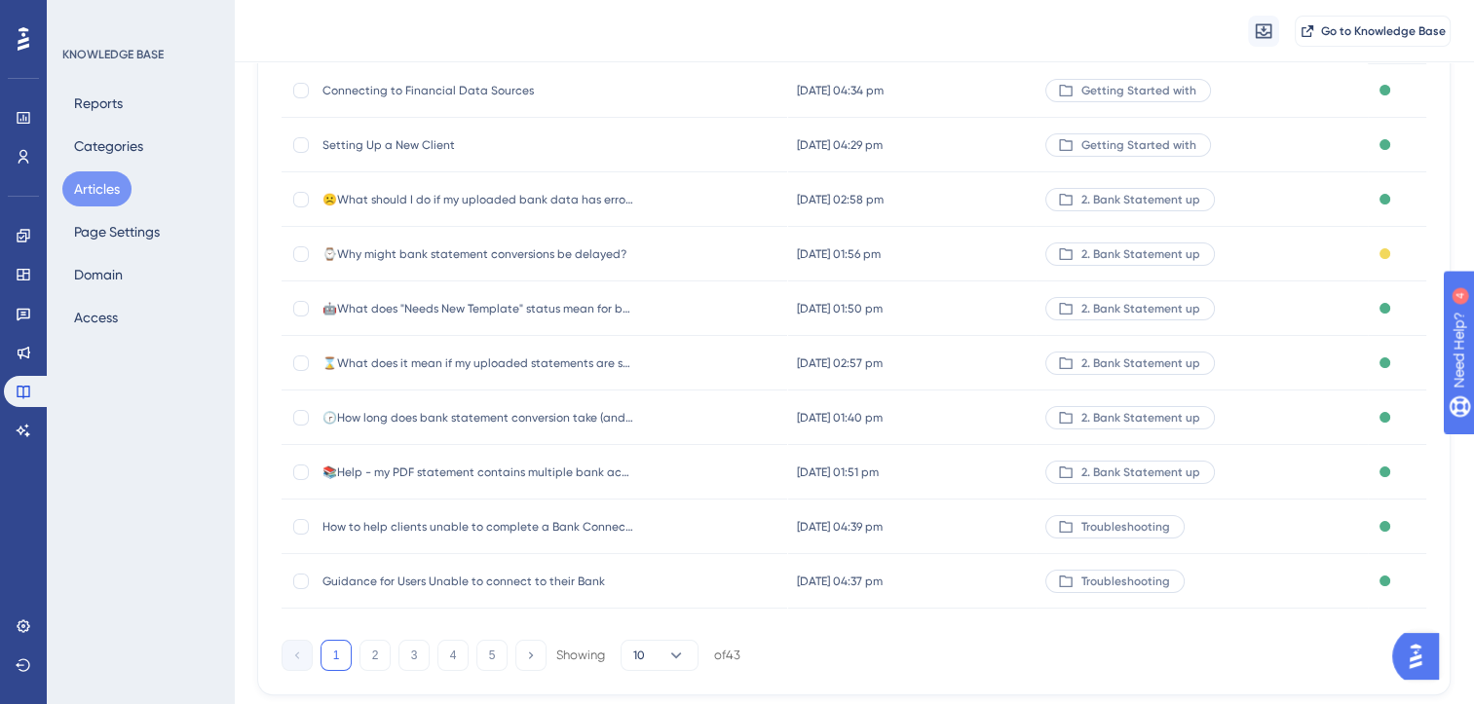
click at [552, 578] on span "Guidance for Users Unable to connect to their Bank" at bounding box center [478, 582] width 312 height 16
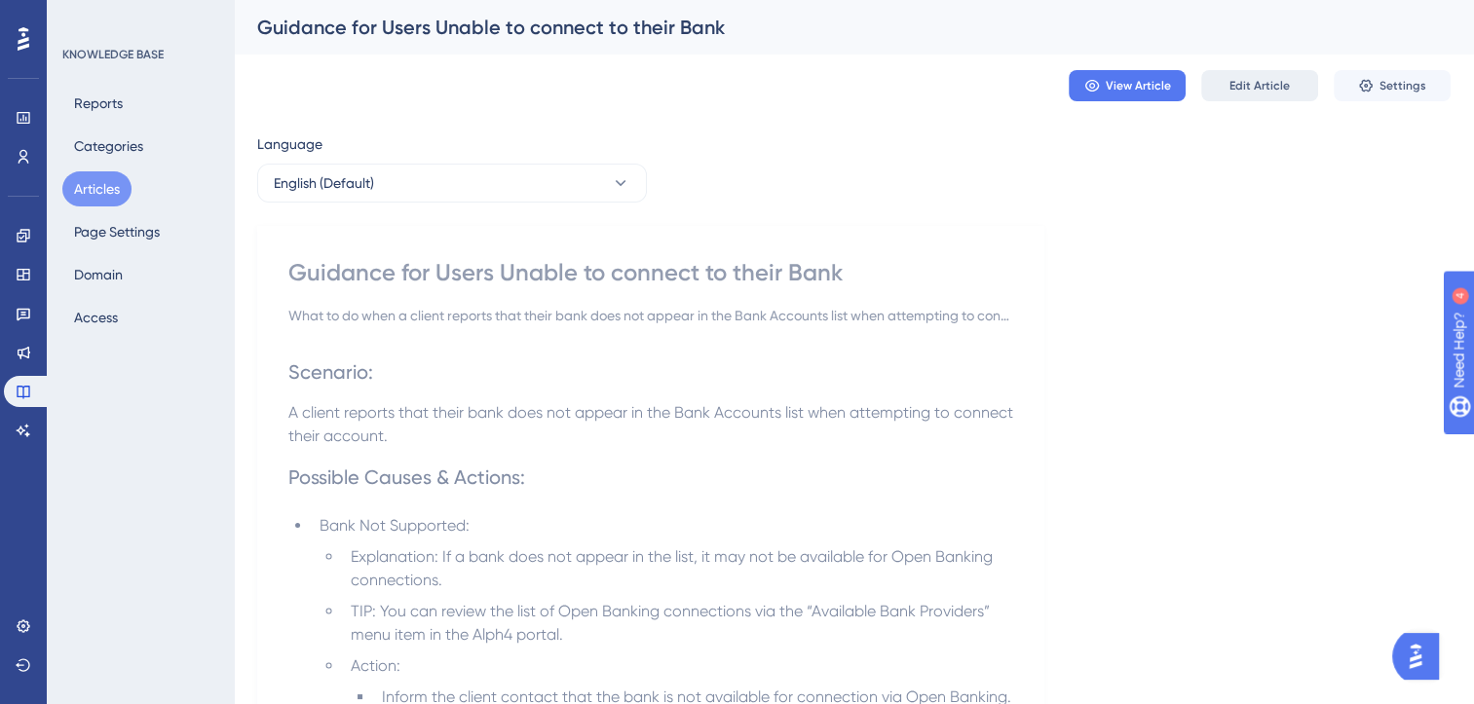
click at [1270, 82] on span "Edit Article" at bounding box center [1259, 86] width 60 height 16
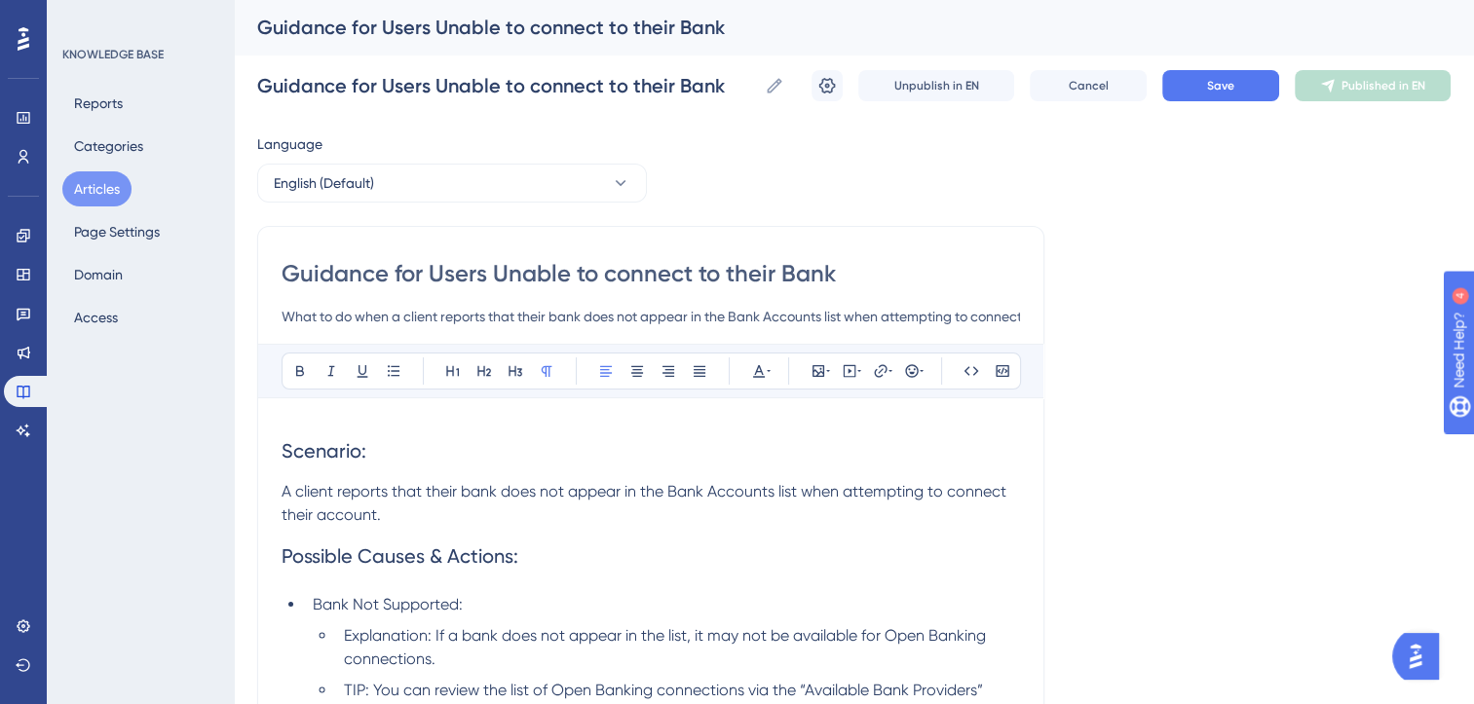
click at [505, 281] on input "Guidance for Users Unable to connect to their Bank" at bounding box center [651, 273] width 738 height 31
type input "Clients nable to connect to their Bank"
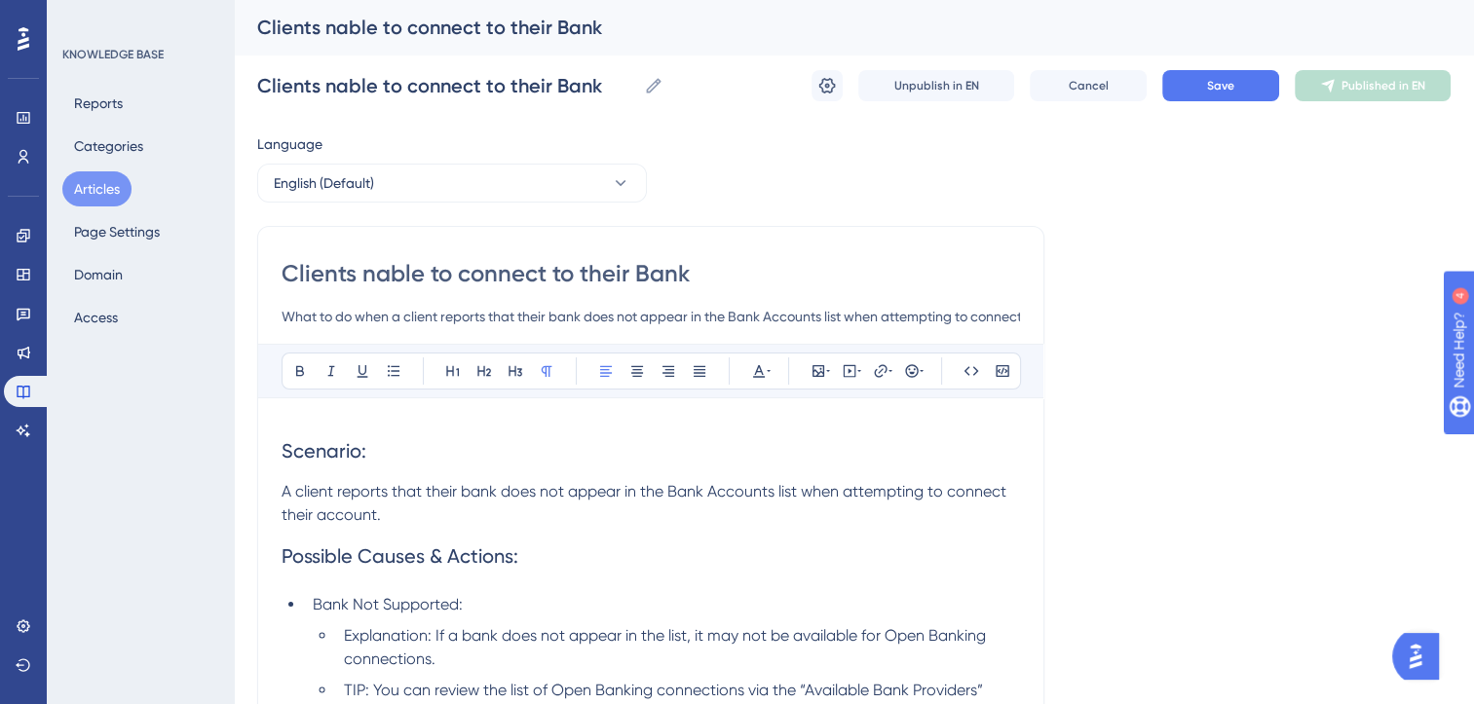
type input "Clients unable to connect to their Bank"
type input "Client's unable to connect to their Bank"
type input "Client's Bank"
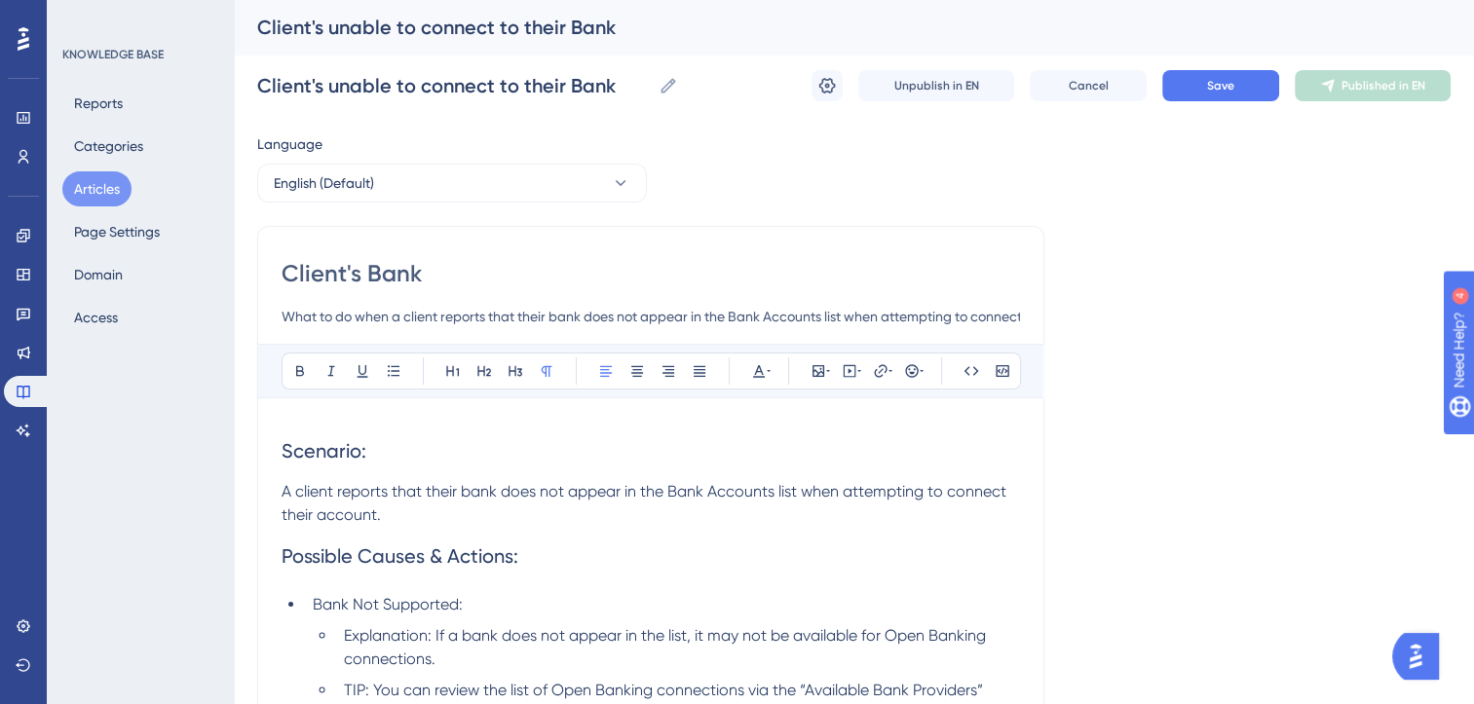
type input "Client's Bank"
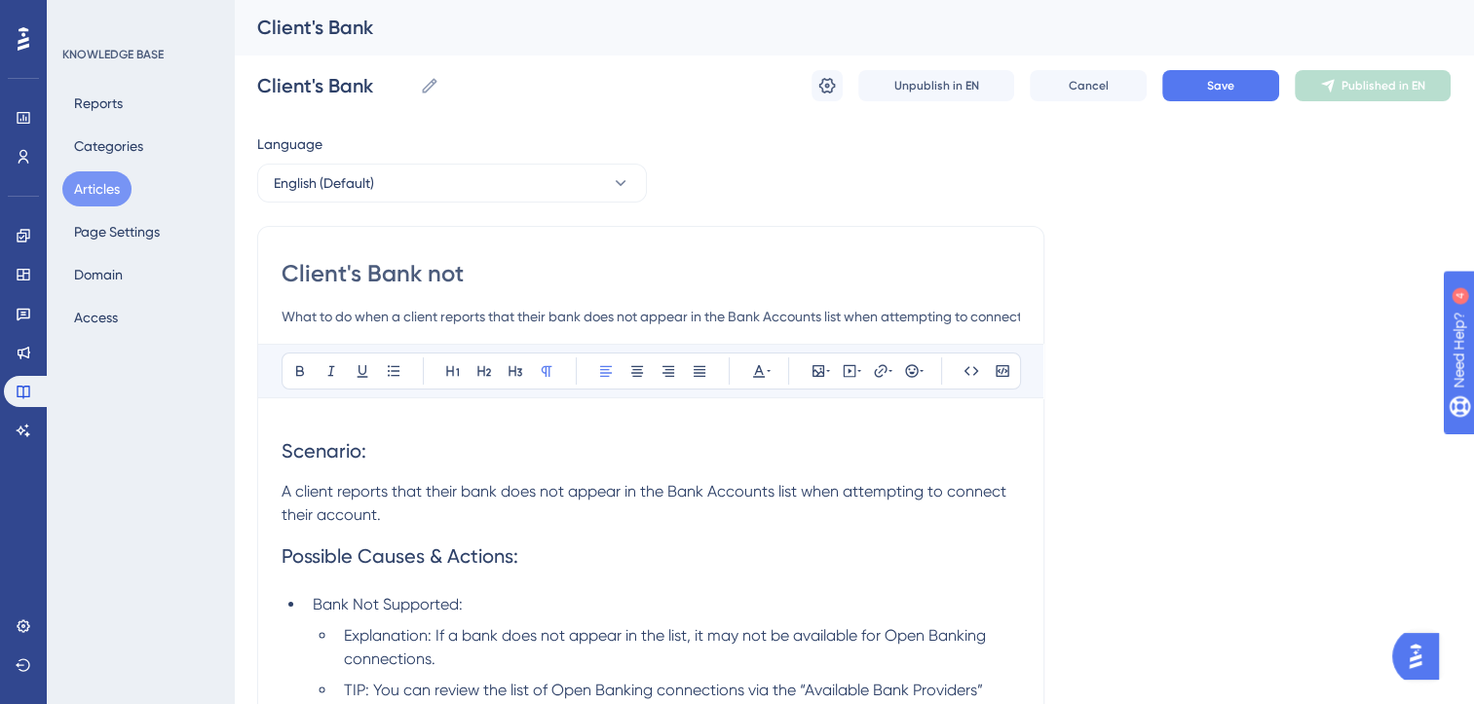
type input "Client's Bank not"
type input "Client's Bank not show"
type input "Client's Bank not showing up"
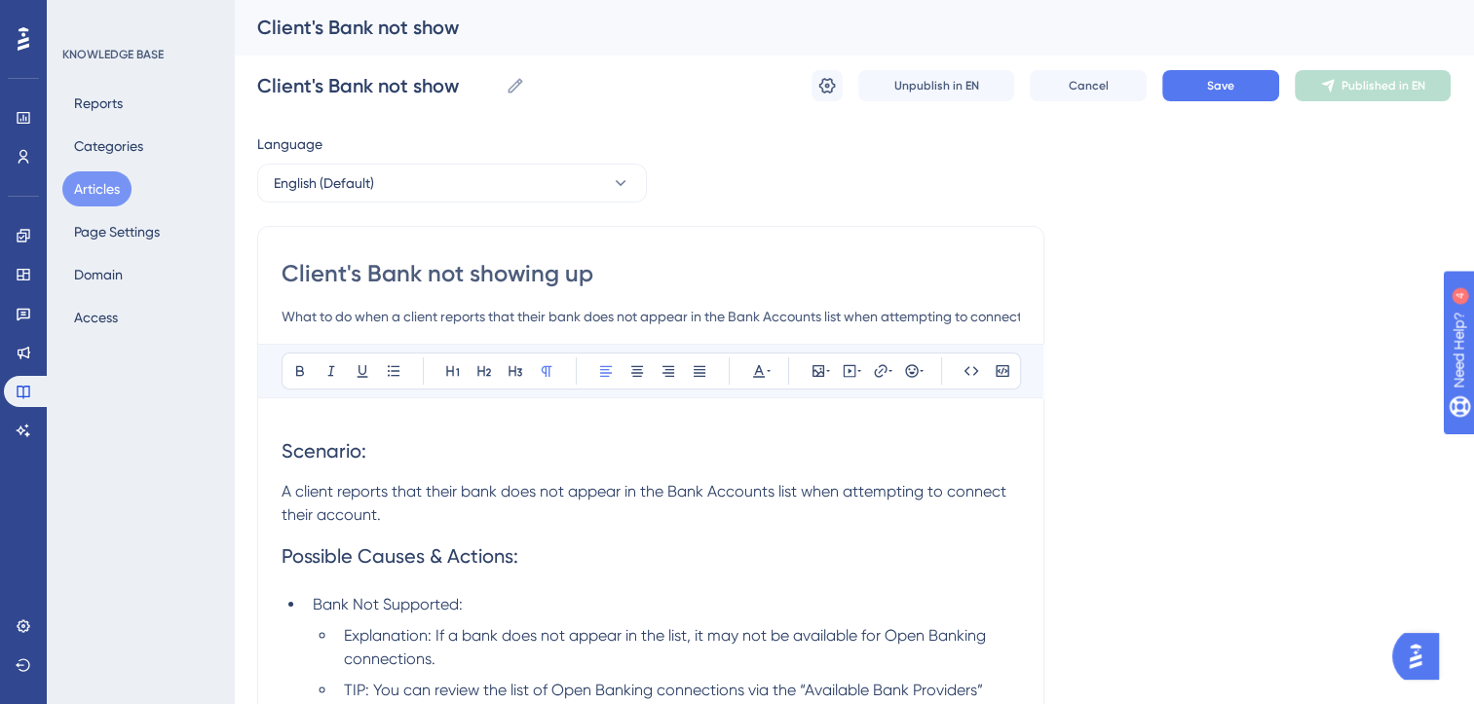
type input "Client's Bank not showing up"
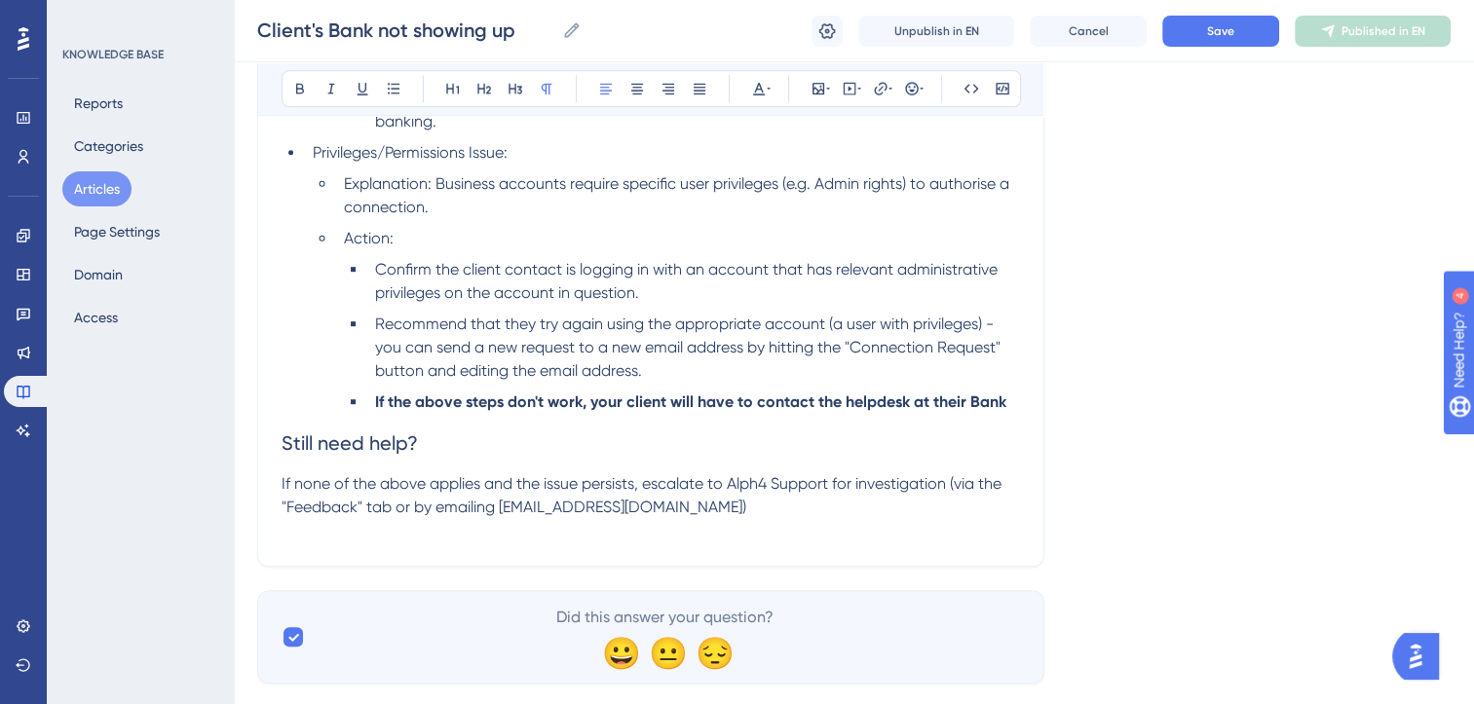
scroll to position [968, 0]
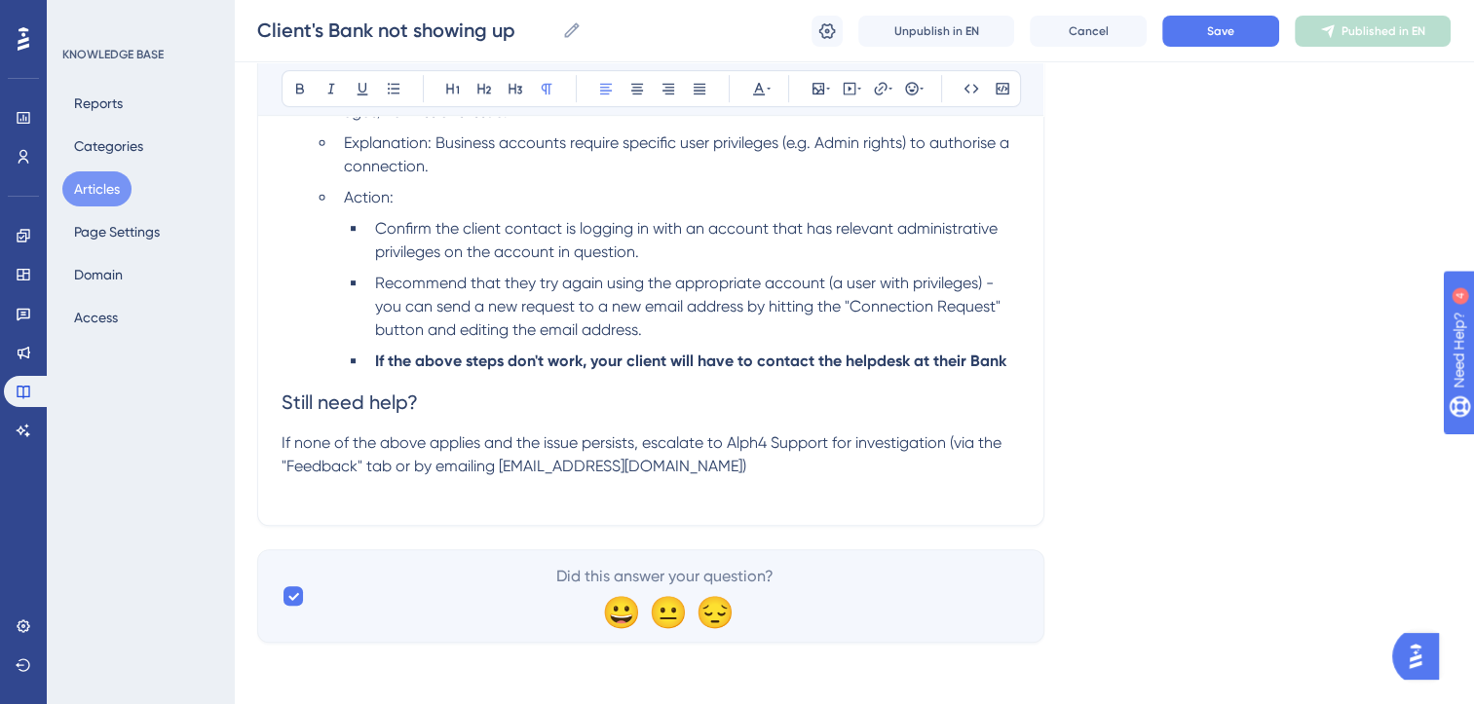
click at [690, 469] on p "If none of the above applies and the issue persists, escalate to Alph4 Support …" at bounding box center [651, 455] width 738 height 47
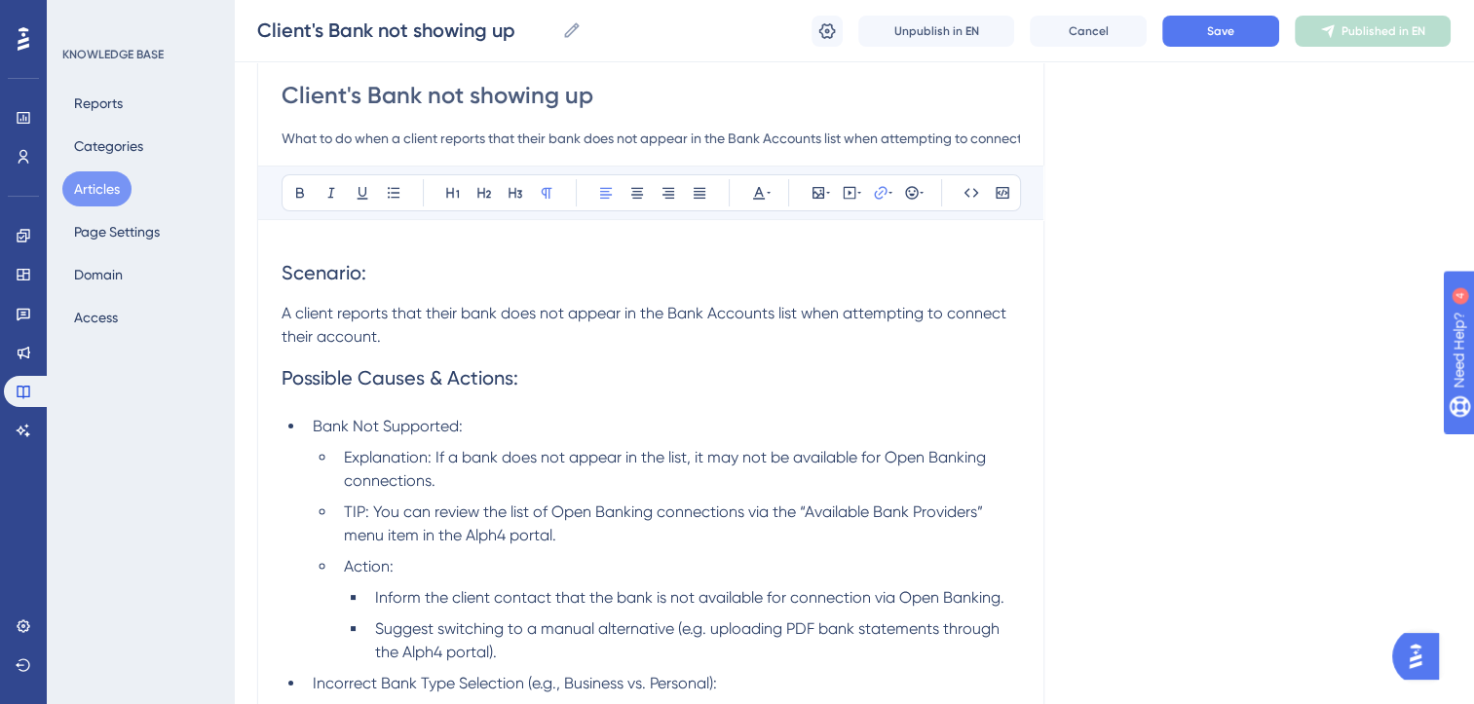
scroll to position [0, 0]
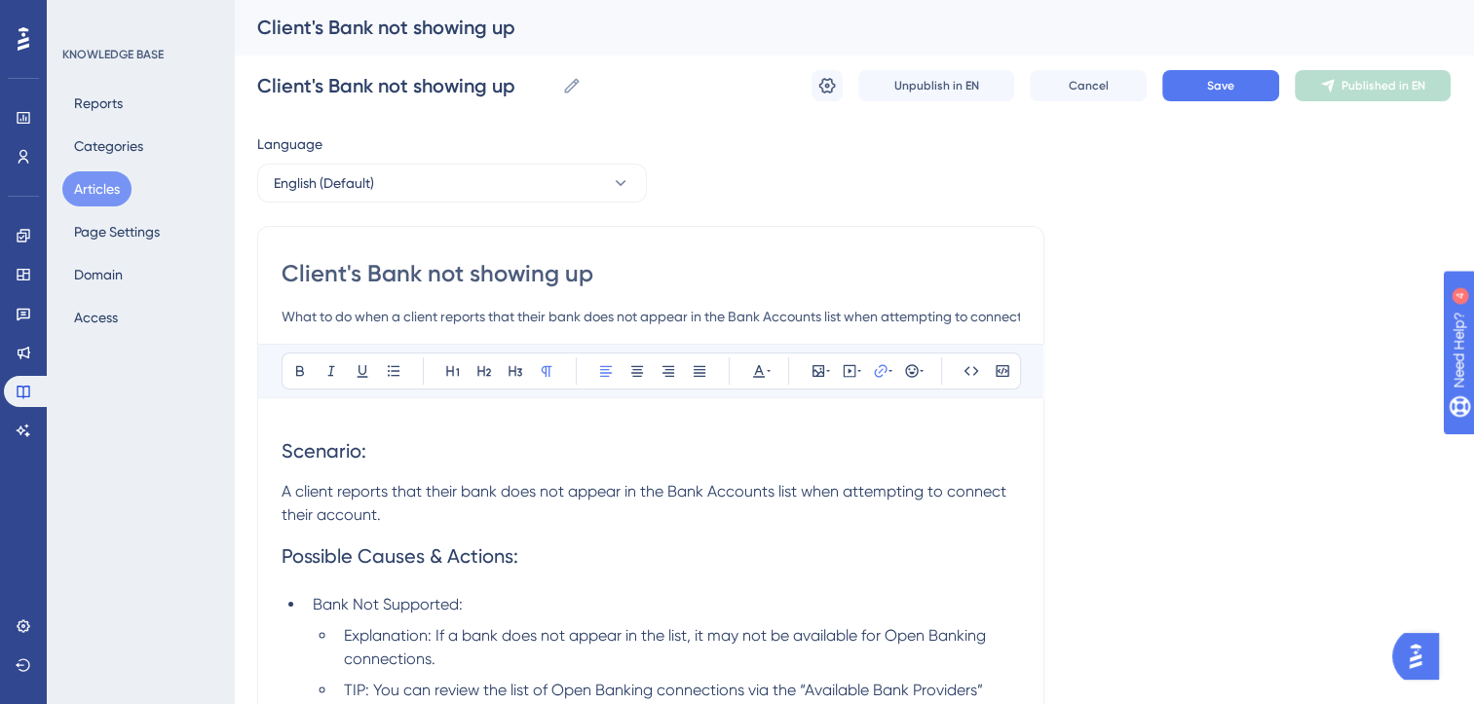
drag, startPoint x: 345, startPoint y: 267, endPoint x: 659, endPoint y: 271, distance: 313.7
click at [659, 271] on input "Client's Bank not showing up" at bounding box center [651, 273] width 738 height 31
type input "Client unable to conn"
type input "Client unable to connect to"
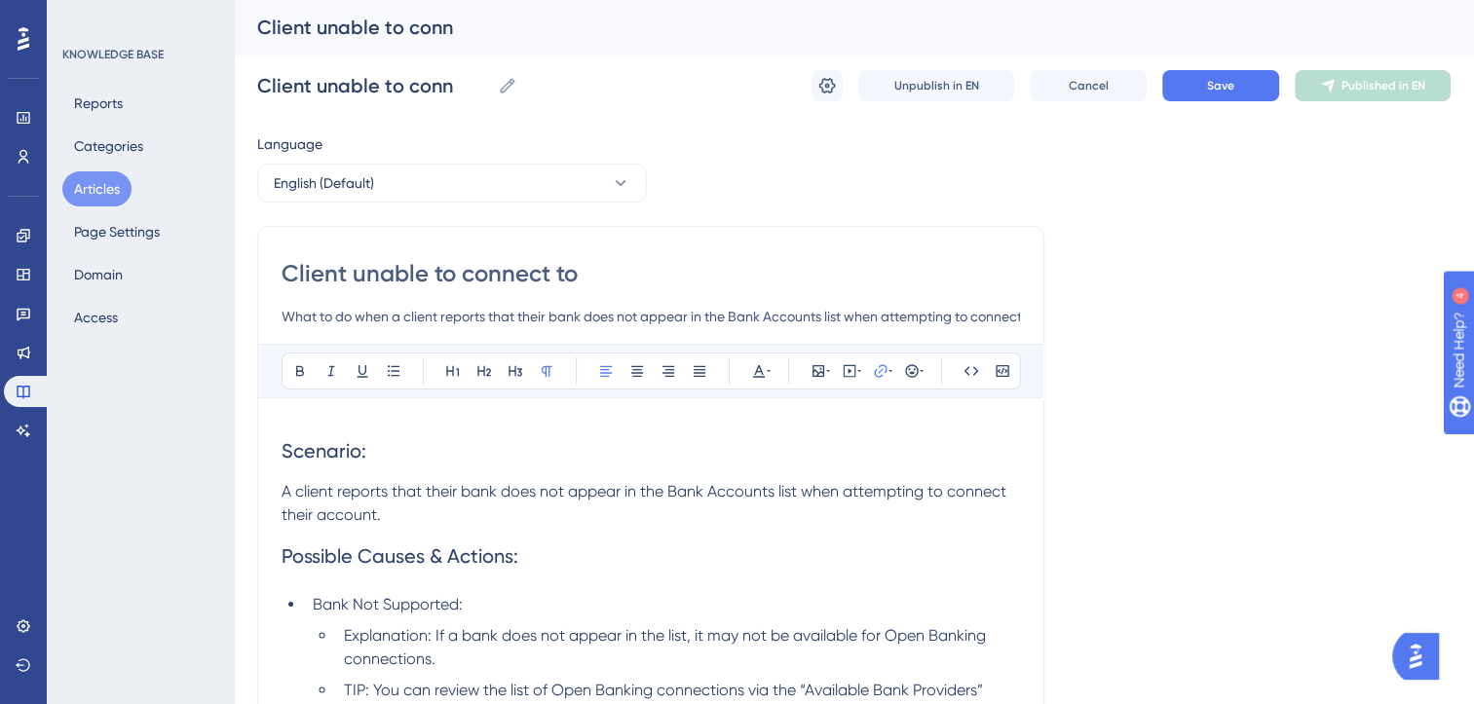
type input "Client unable to connect to"
type input "Client unable to connect to their"
type input "Client unable to connect to their BAnk"
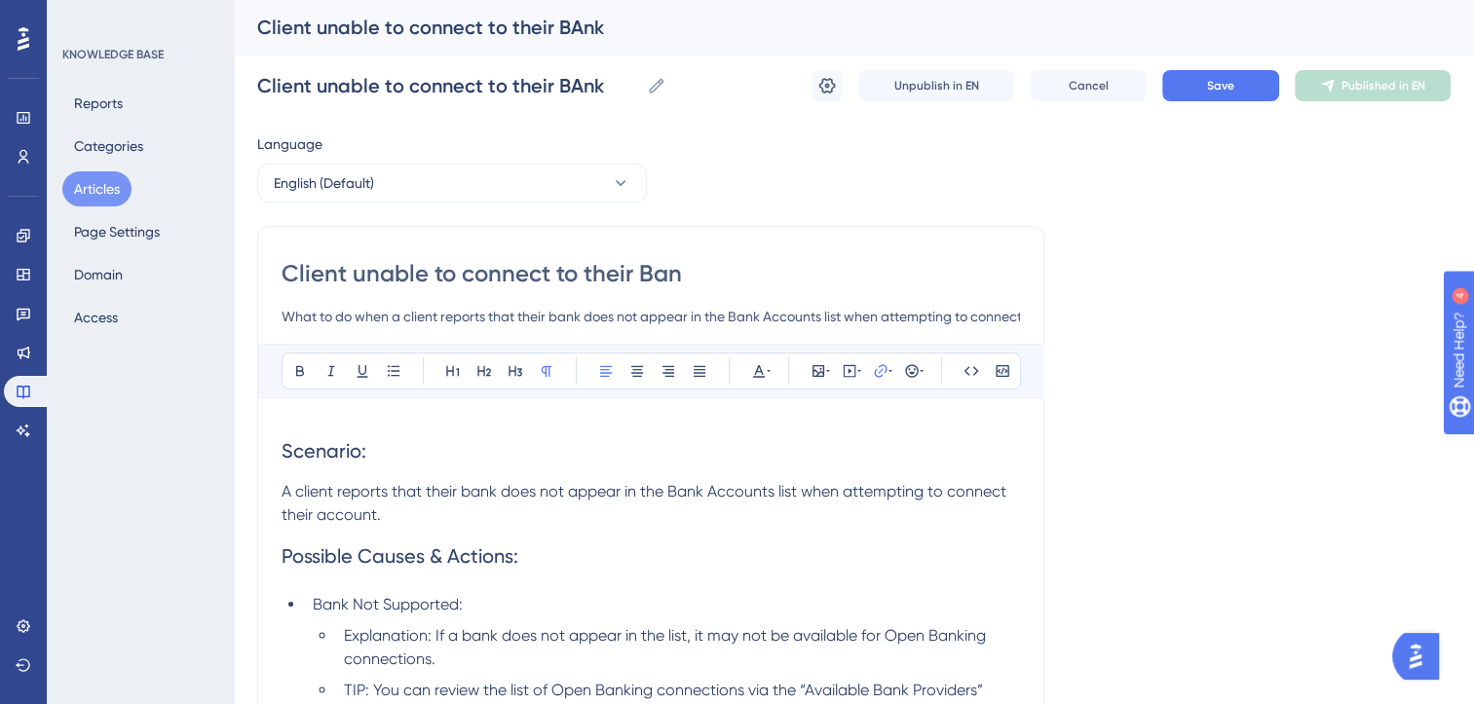
type input "Client unable to connect to their Bank"
click at [846, 317] on input "What to do when a client reports that their bank does not appear in the Bank Ac…" at bounding box center [651, 316] width 738 height 23
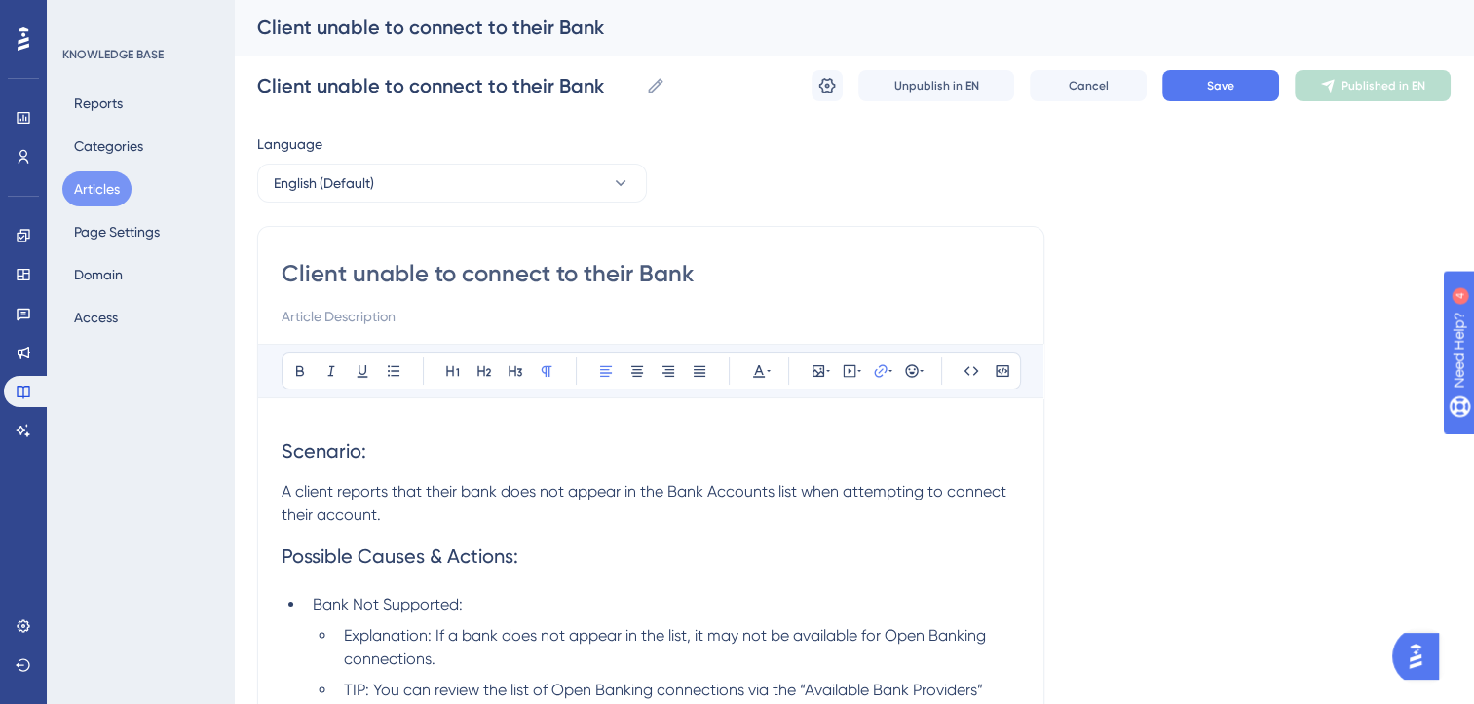
click at [1223, 88] on span "Save" at bounding box center [1220, 86] width 27 height 16
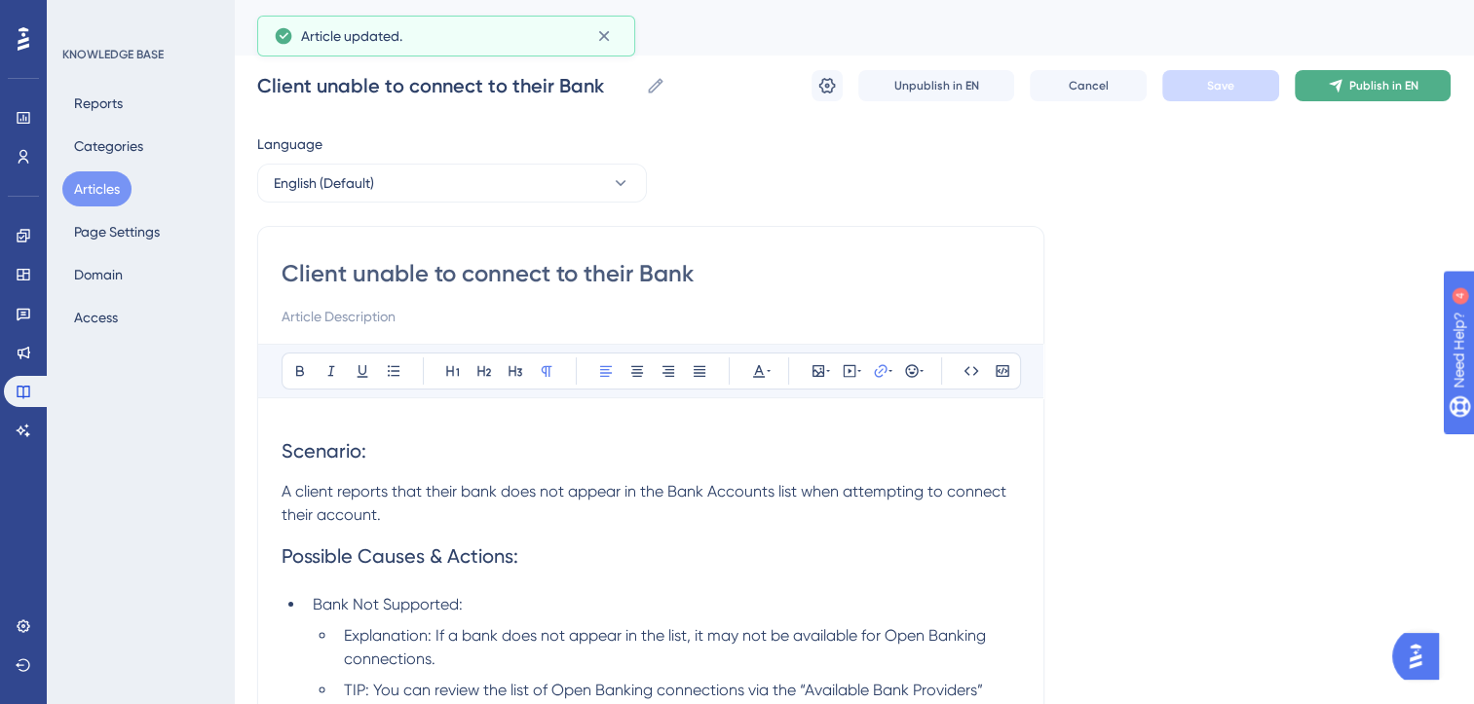
click at [1392, 90] on span "Publish in EN" at bounding box center [1383, 86] width 69 height 16
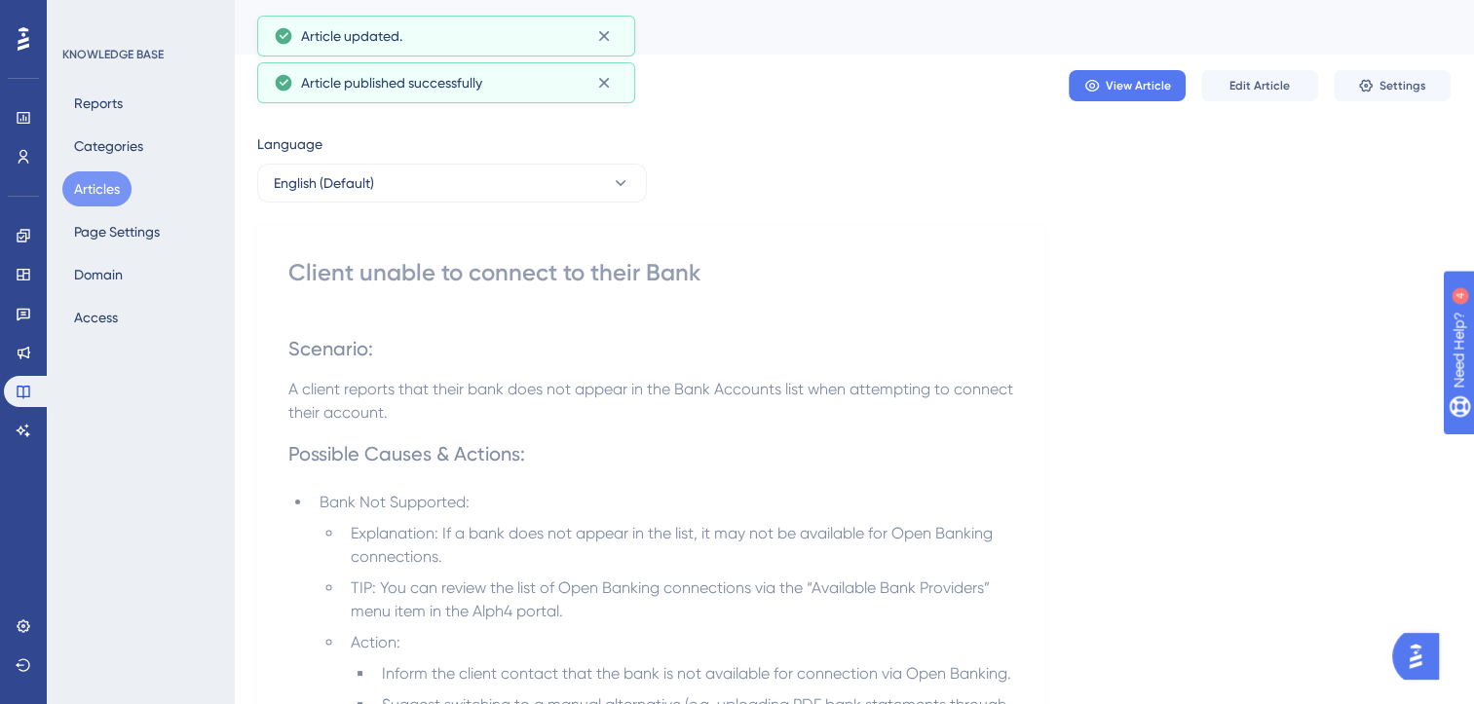
click at [109, 190] on button "Articles" at bounding box center [96, 188] width 69 height 35
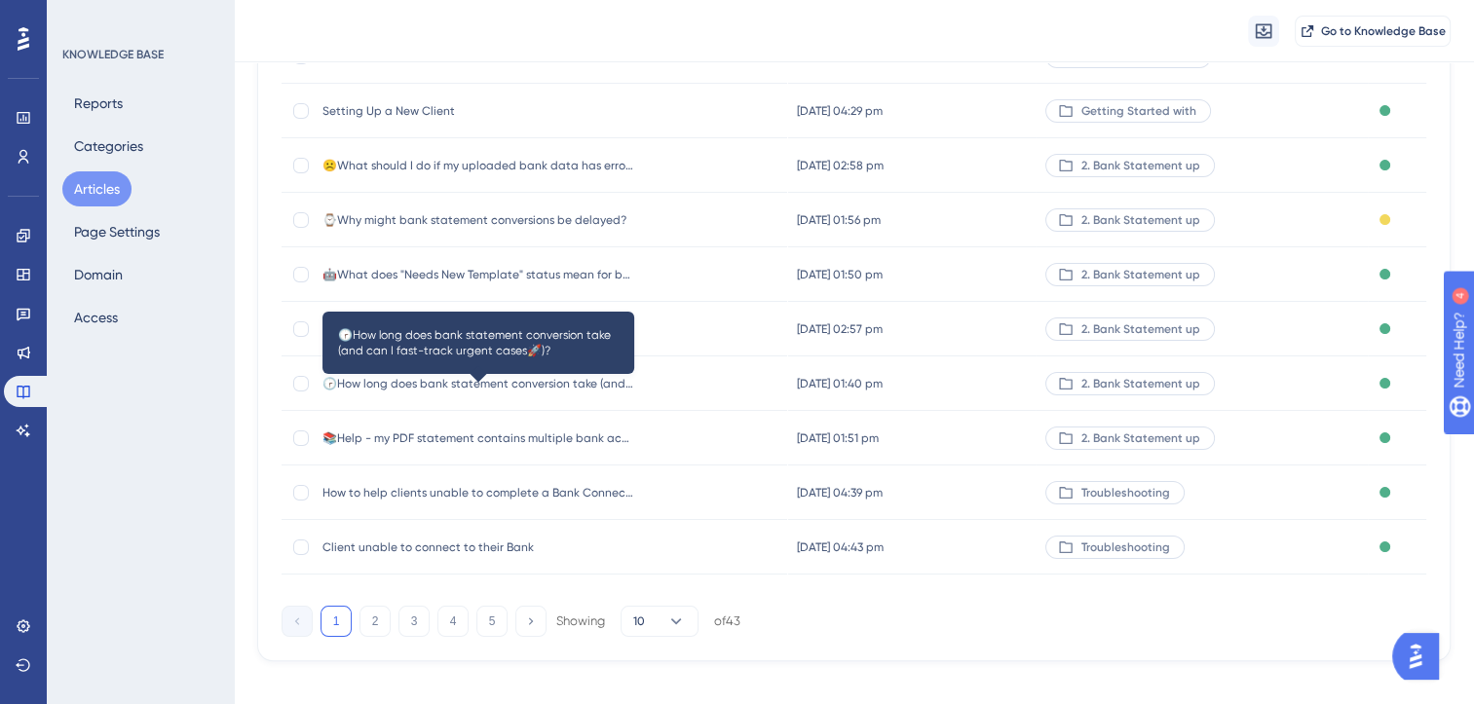
scroll to position [286, 0]
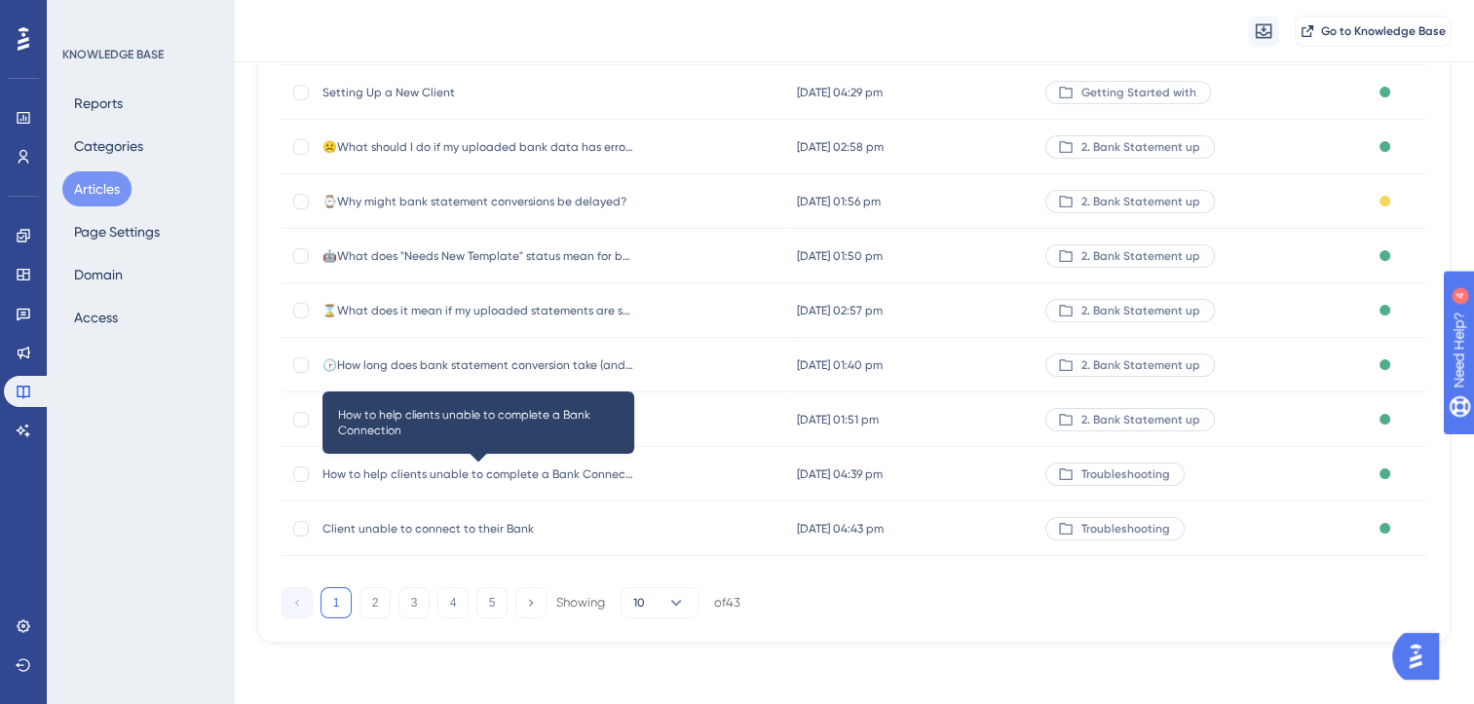
click at [591, 473] on span "How to help clients unable to complete a Bank Connection" at bounding box center [478, 475] width 312 height 16
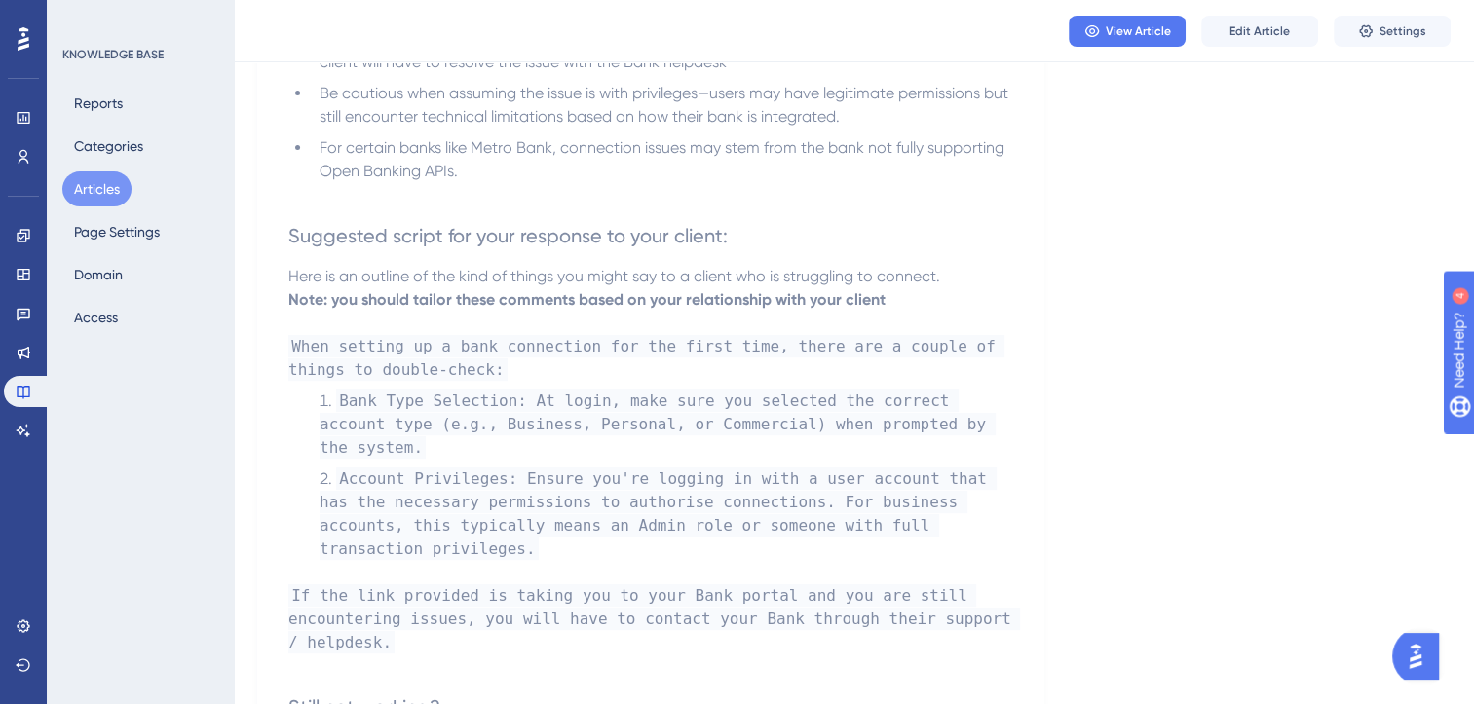
scroll to position [486, 0]
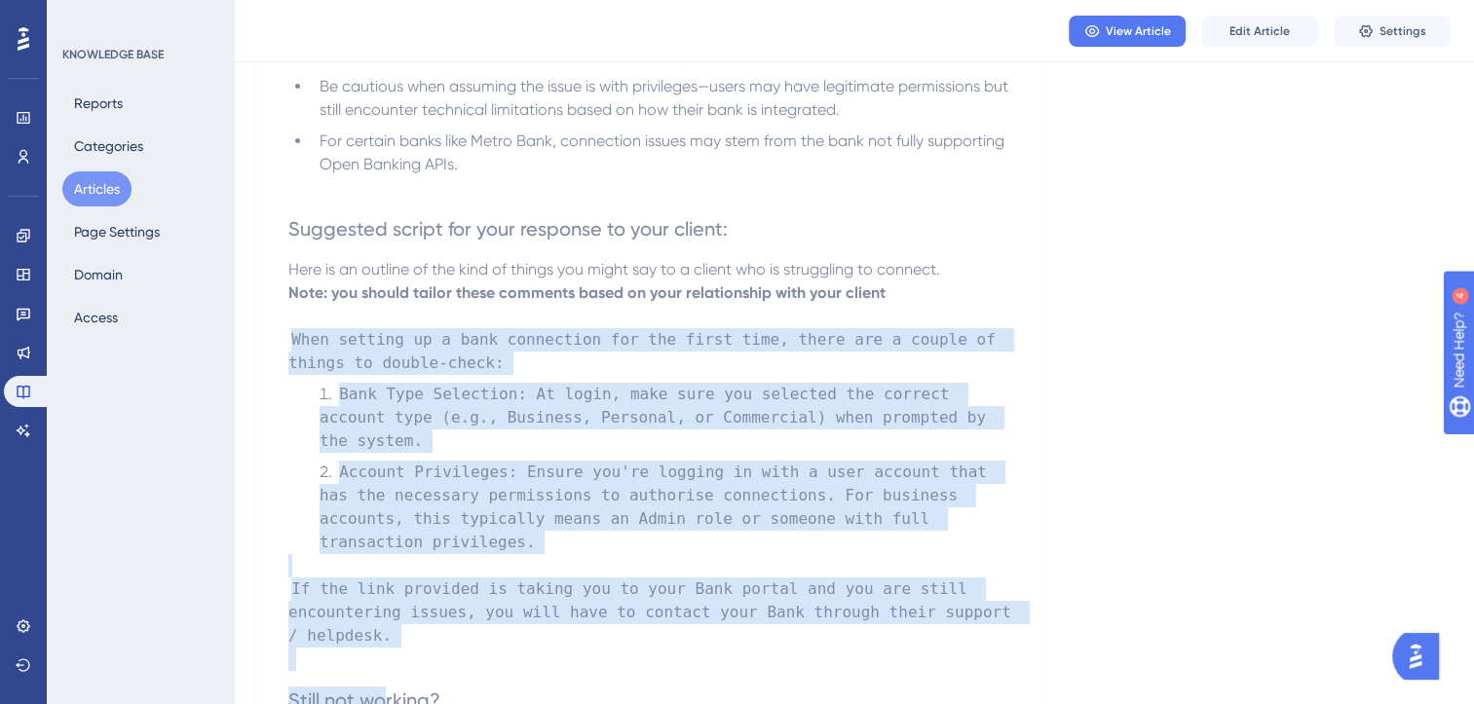
drag, startPoint x: 386, startPoint y: 626, endPoint x: 245, endPoint y: 344, distance: 315.4
click at [245, 344] on div "Performance Users Engagement Widgets Feedback Product Updates Knowledge Base AI…" at bounding box center [854, 268] width 1240 height 1508
click at [408, 648] on p at bounding box center [650, 659] width 725 height 23
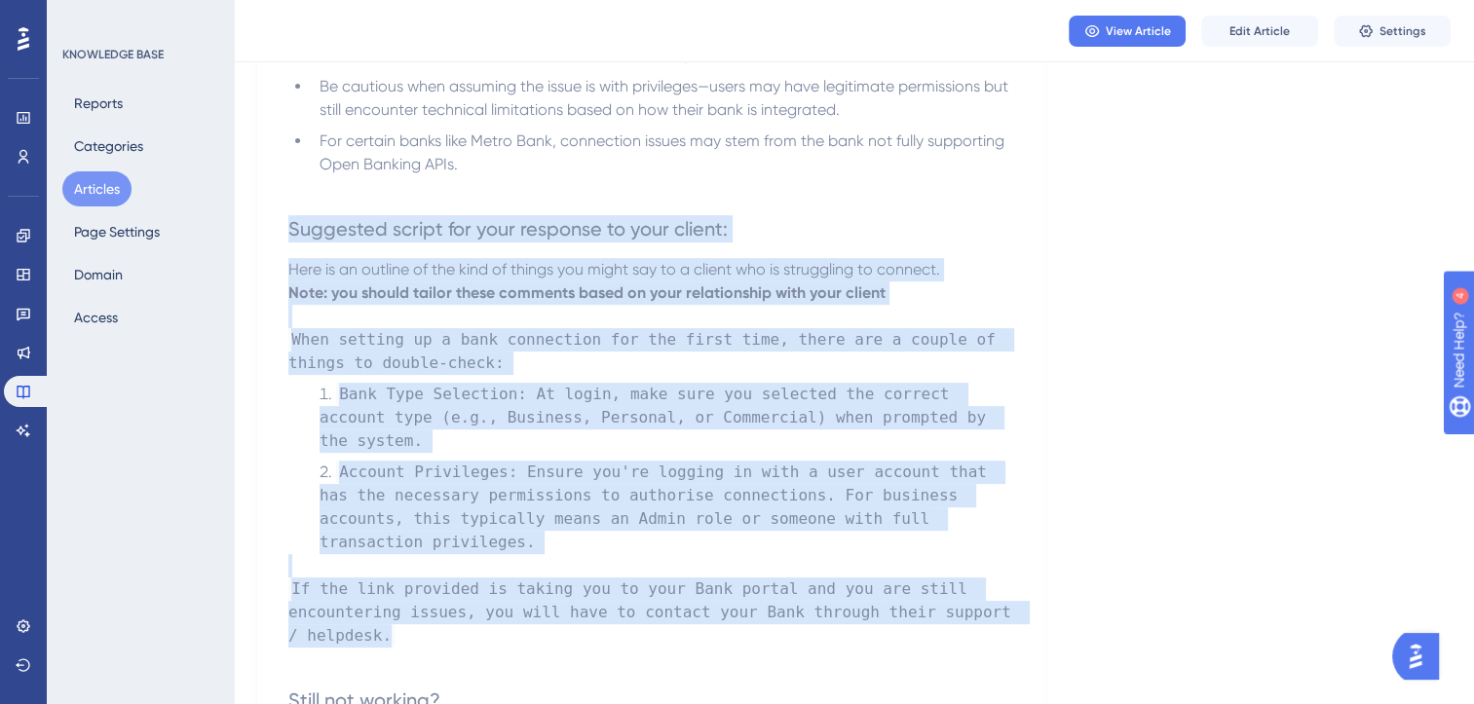
drag, startPoint x: 424, startPoint y: 594, endPoint x: 284, endPoint y: 224, distance: 395.5
click at [284, 224] on div "How to help clients unable to complete a Bank Connection When your client is un…" at bounding box center [650, 361] width 787 height 1259
copy div "Suggested script for your response to your client: Here is an outline of the ki…"
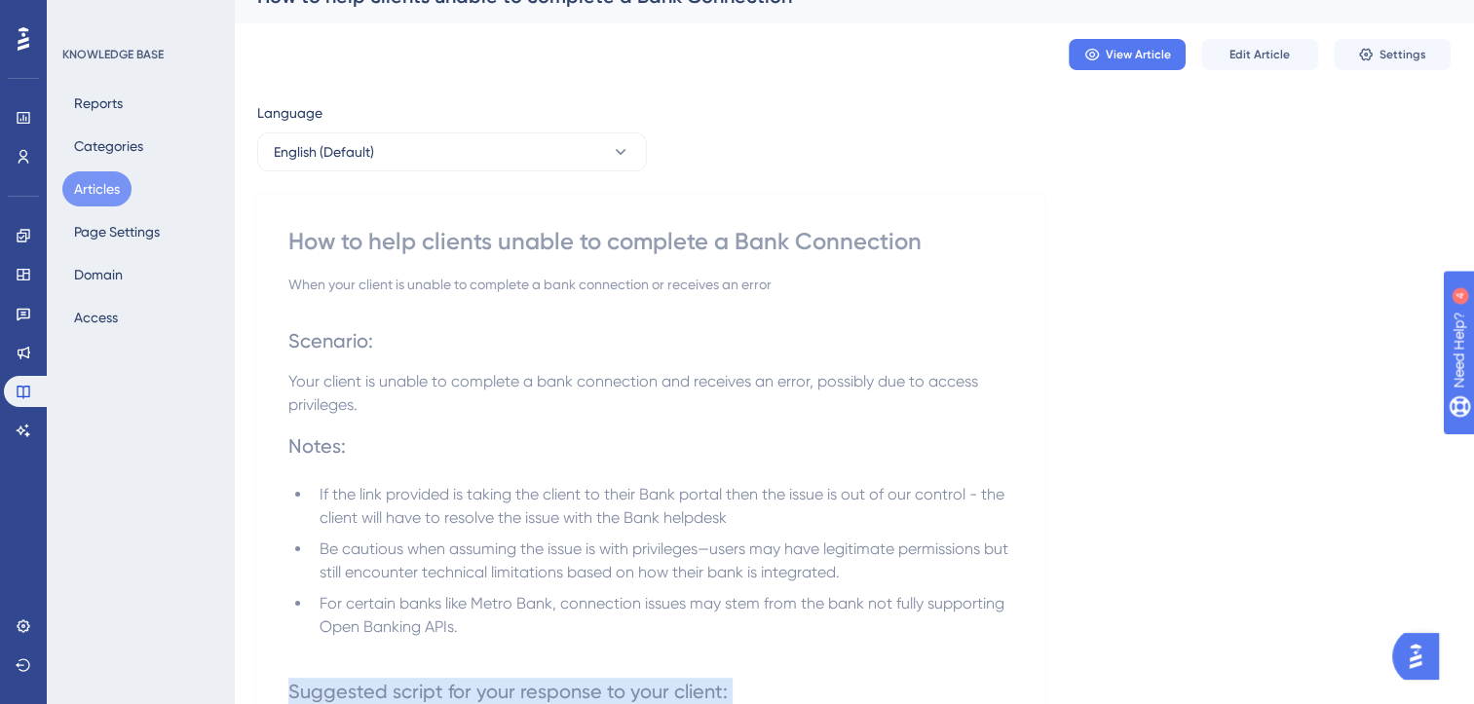
scroll to position [31, 0]
click at [93, 189] on button "Articles" at bounding box center [96, 188] width 69 height 35
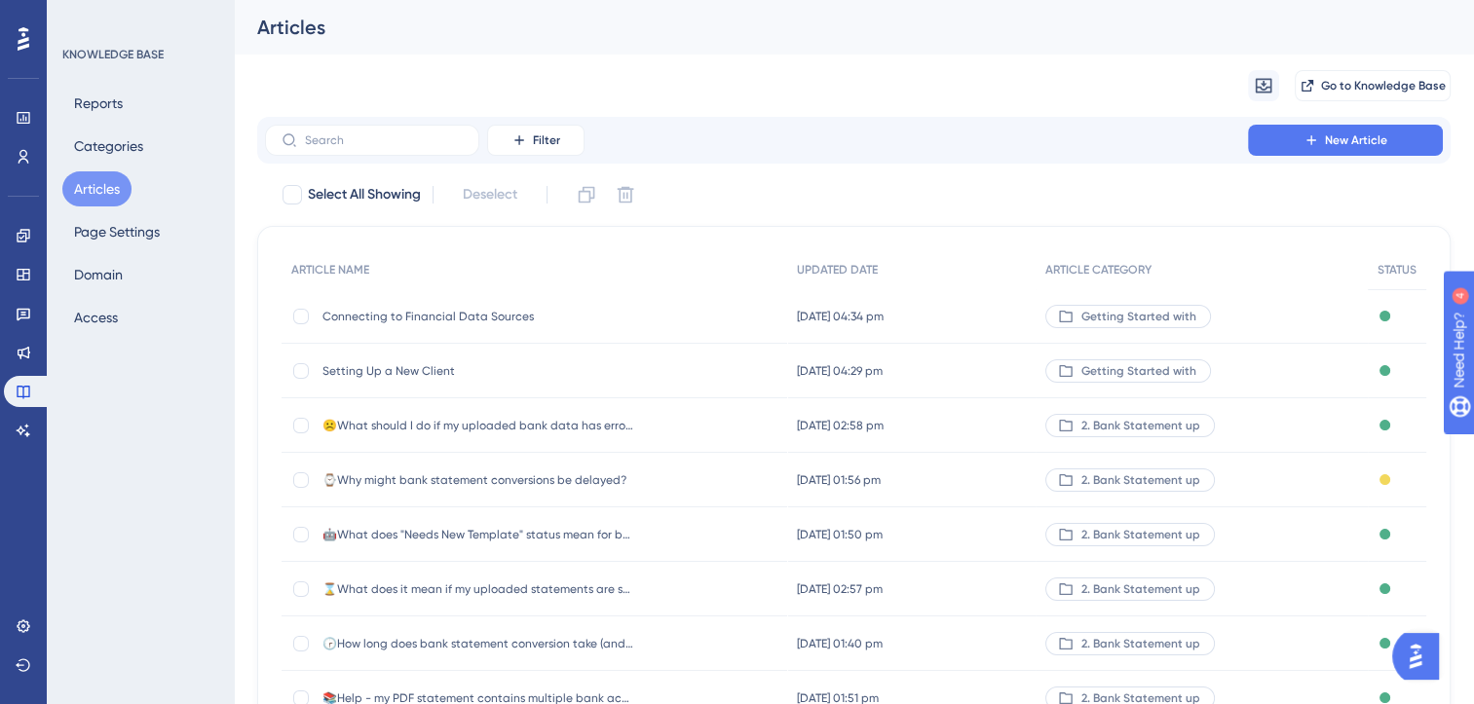
scroll to position [286, 0]
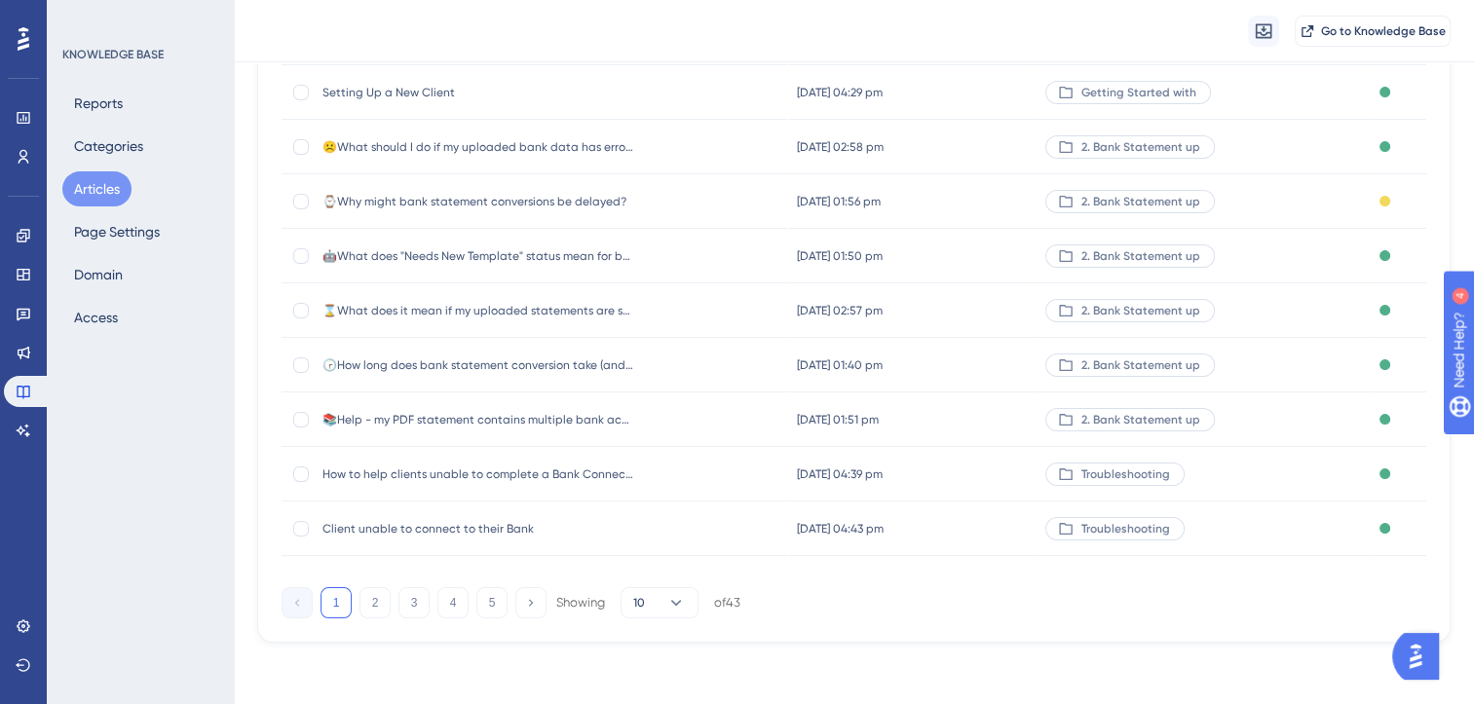
click at [487, 530] on span "Client unable to connect to their Bank" at bounding box center [478, 529] width 312 height 16
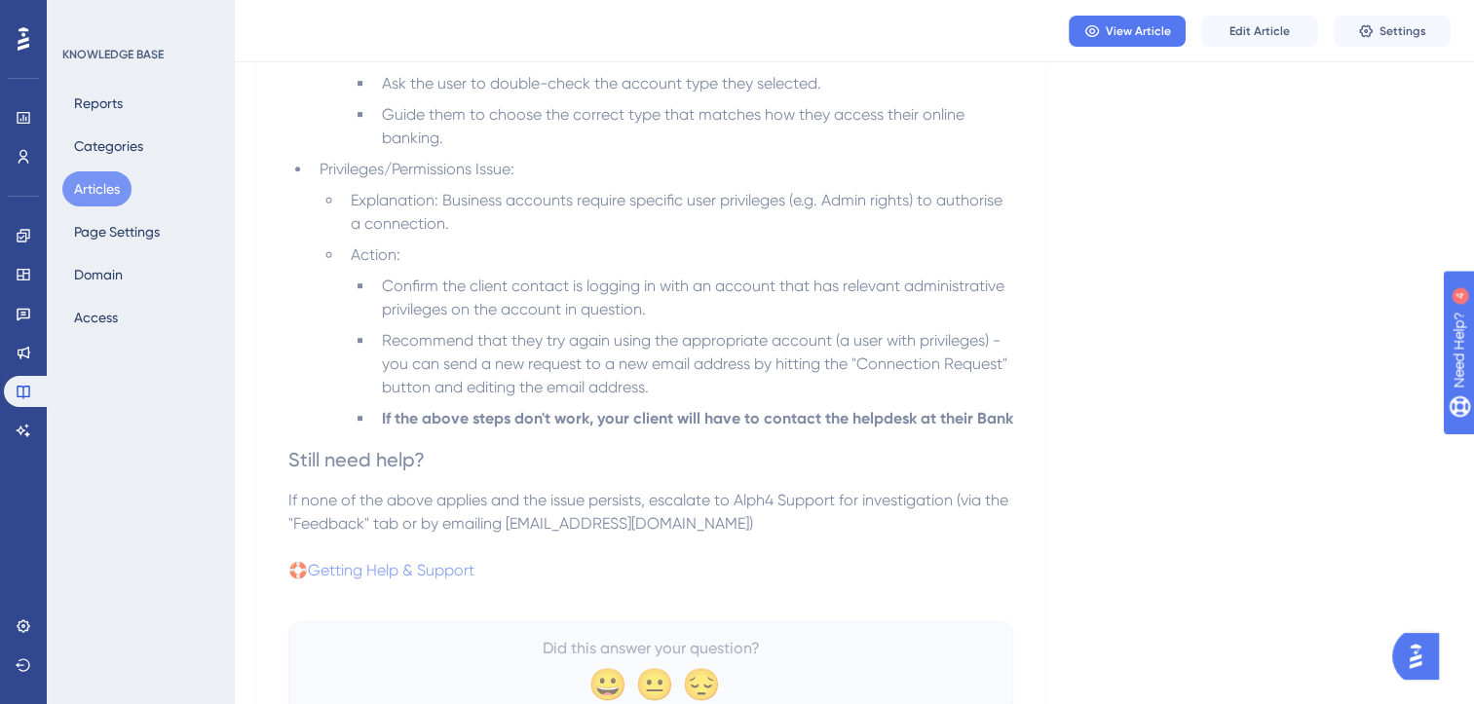
scroll to position [810, 0]
click at [1261, 33] on span "Edit Article" at bounding box center [1259, 31] width 60 height 16
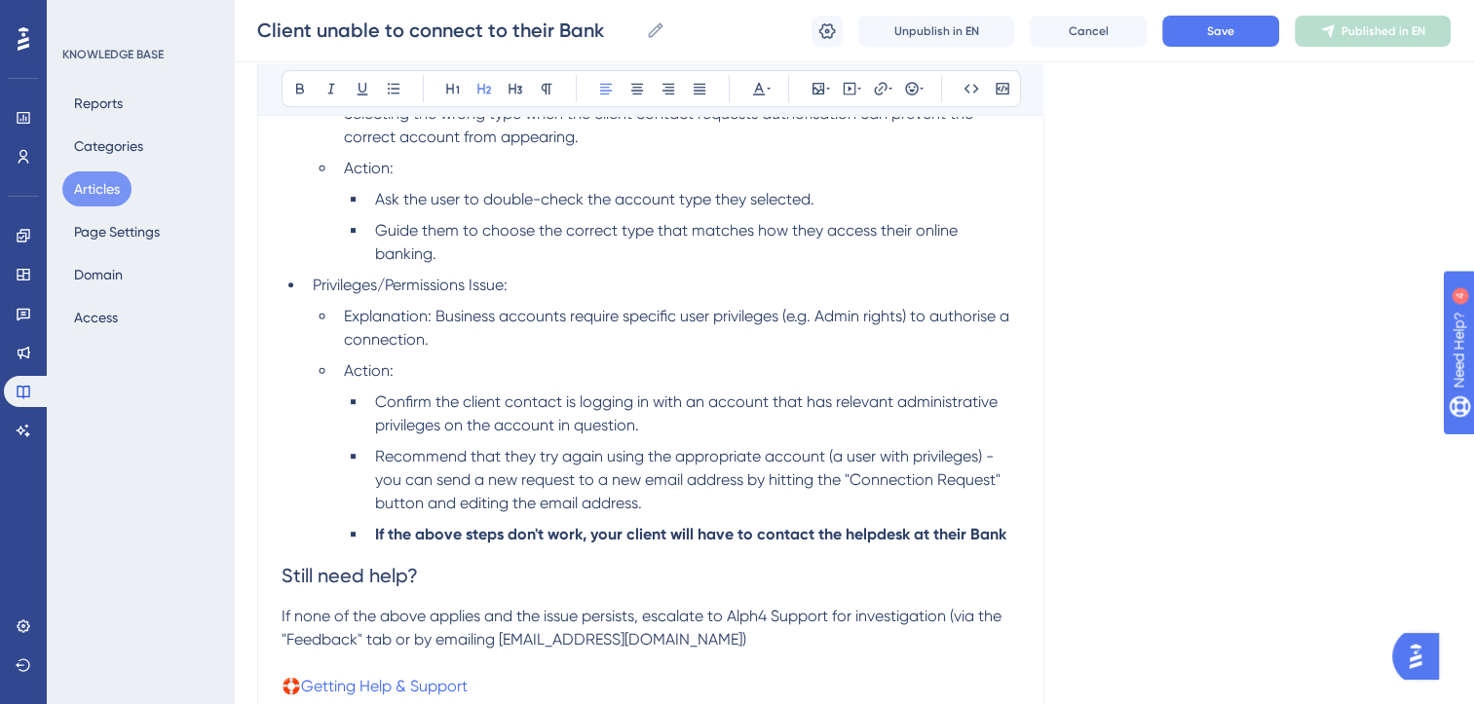
click at [283, 576] on span "Still need help?" at bounding box center [350, 575] width 136 height 23
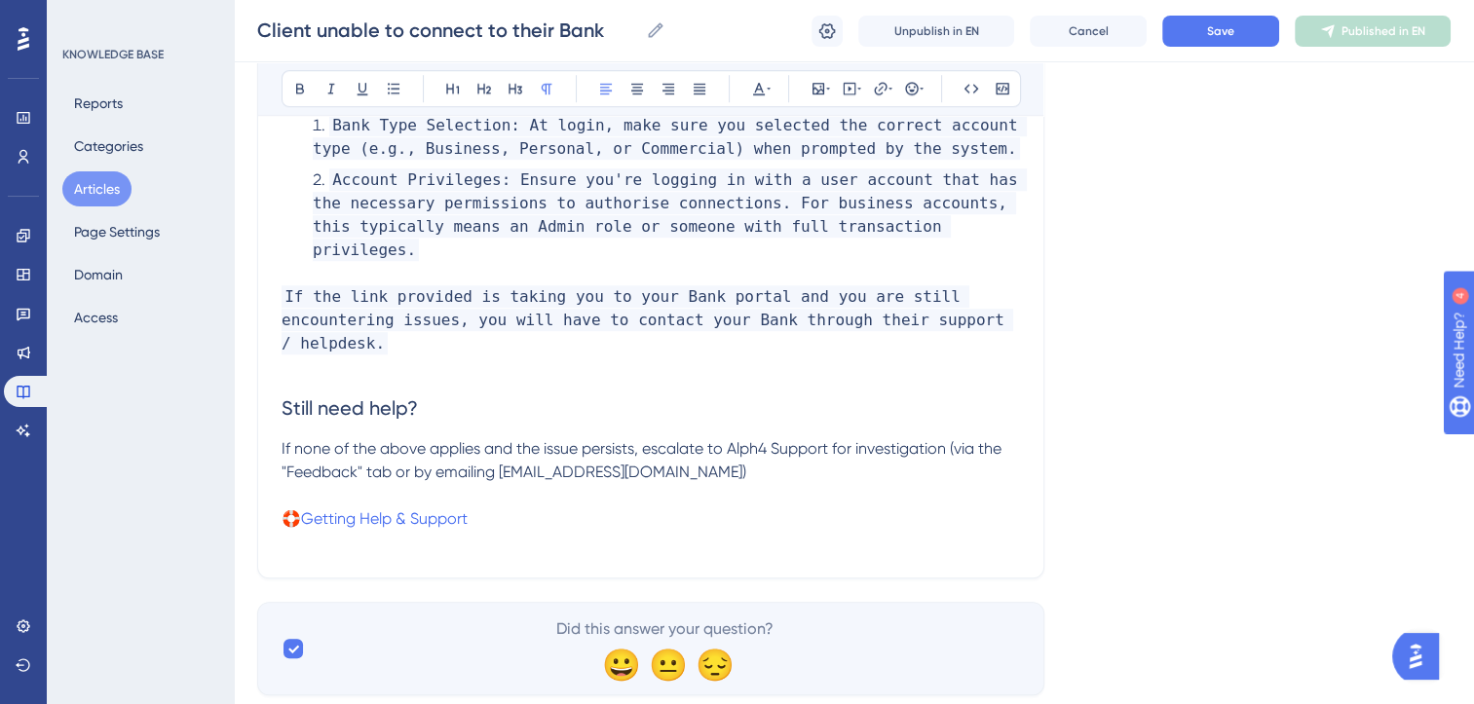
scroll to position [1435, 0]
click at [1253, 36] on button "Save" at bounding box center [1220, 31] width 117 height 31
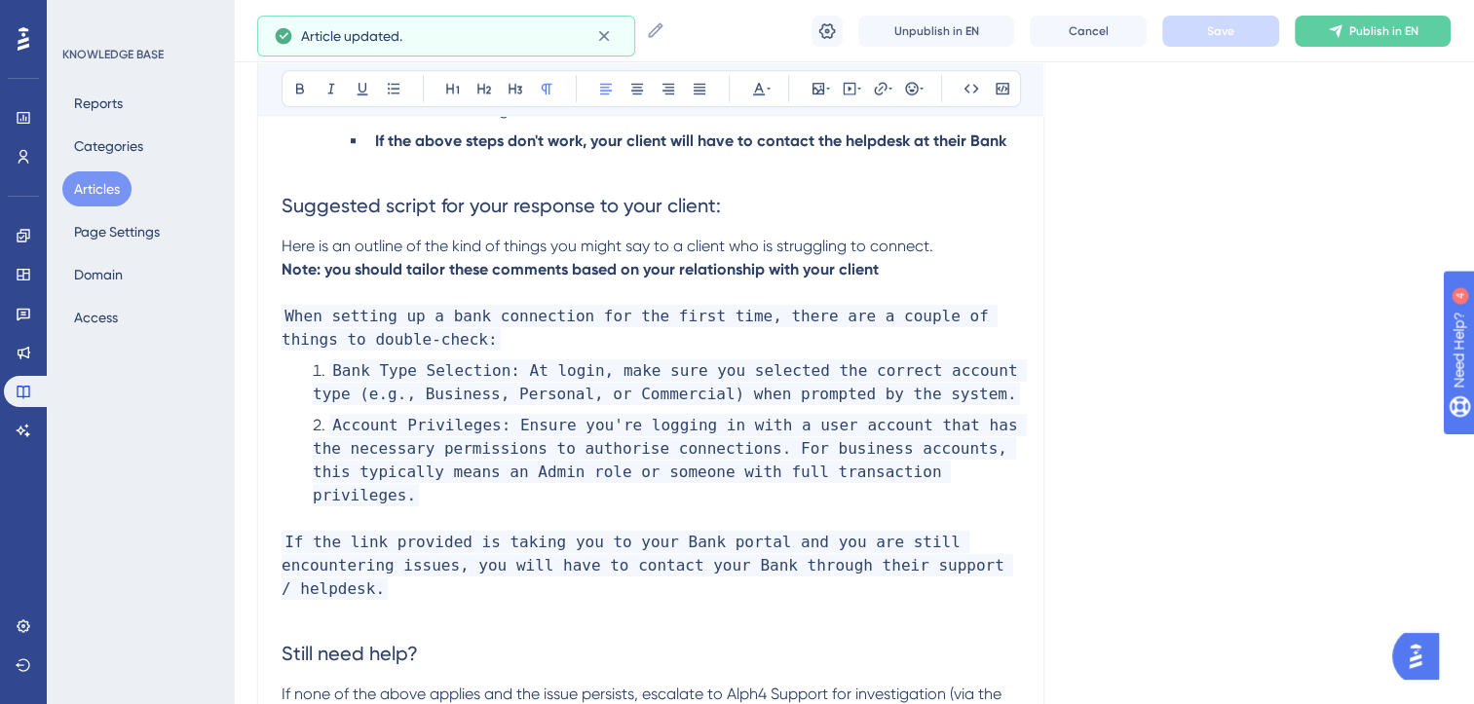
scroll to position [1178, 0]
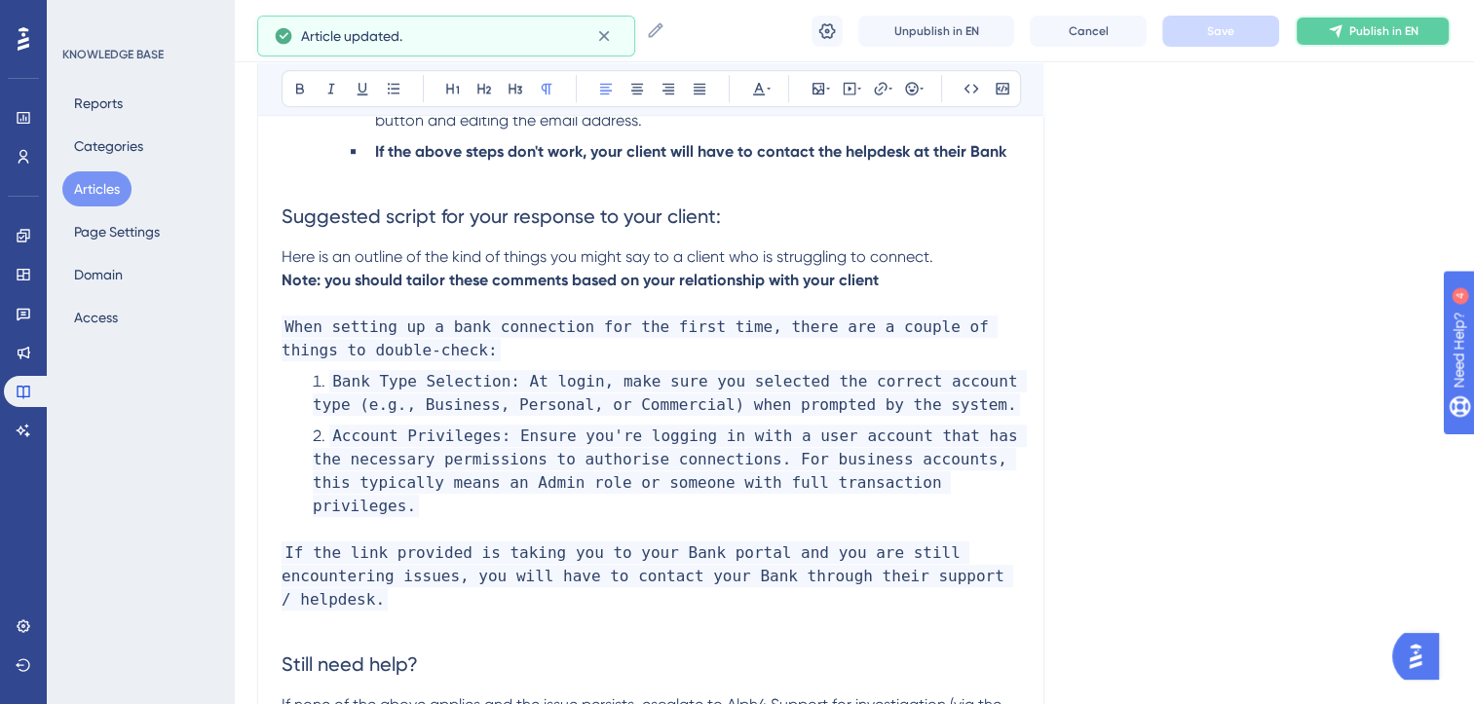
click at [1375, 36] on span "Publish in EN" at bounding box center [1383, 31] width 69 height 16
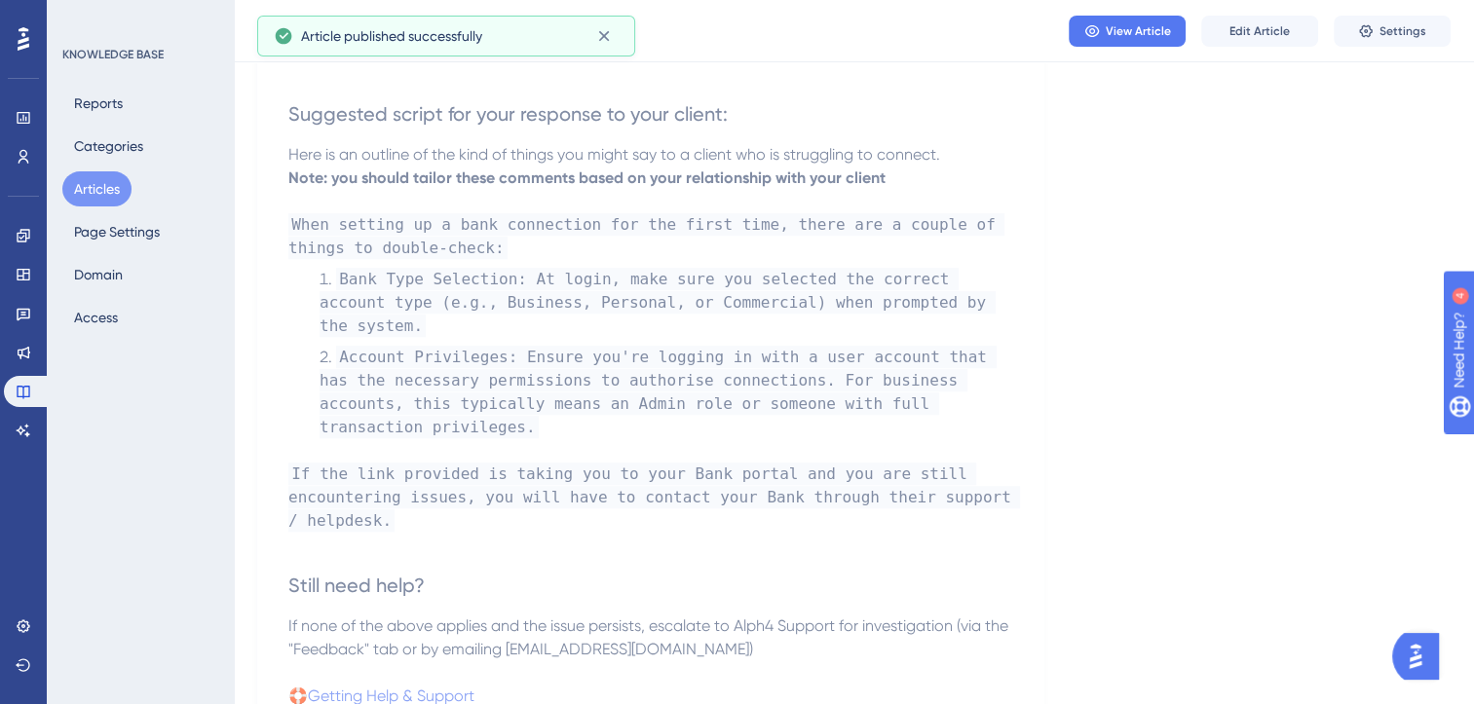
click at [106, 182] on button "Articles" at bounding box center [96, 188] width 69 height 35
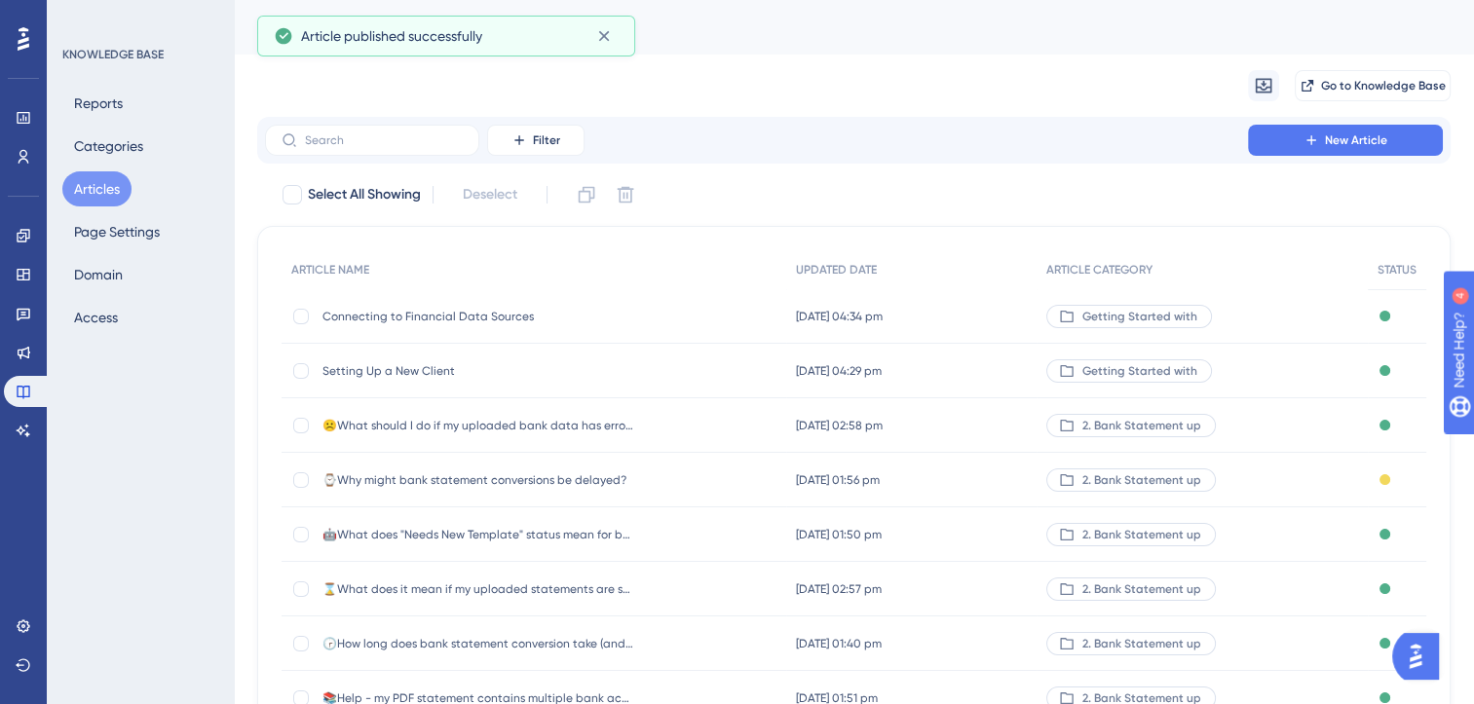
scroll to position [286, 0]
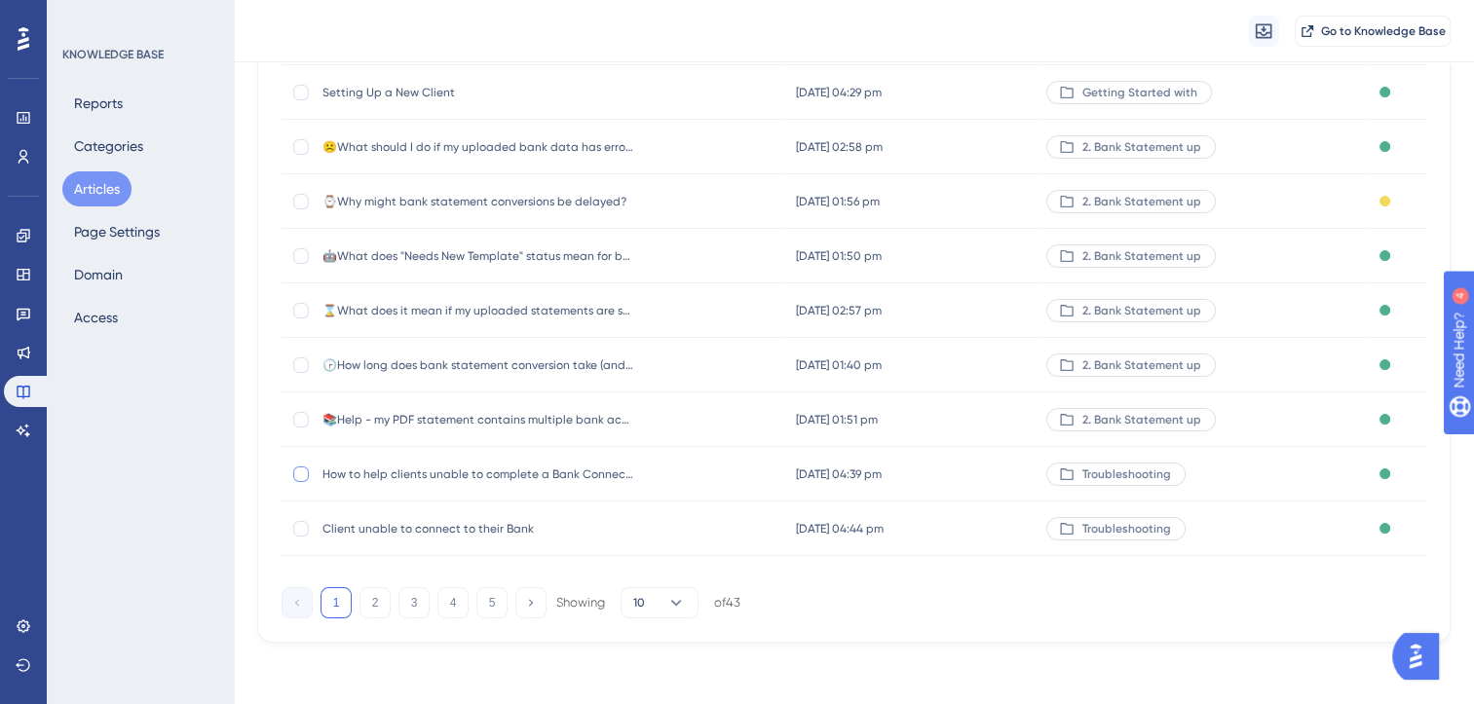
click at [301, 473] on div at bounding box center [301, 475] width 16 height 16
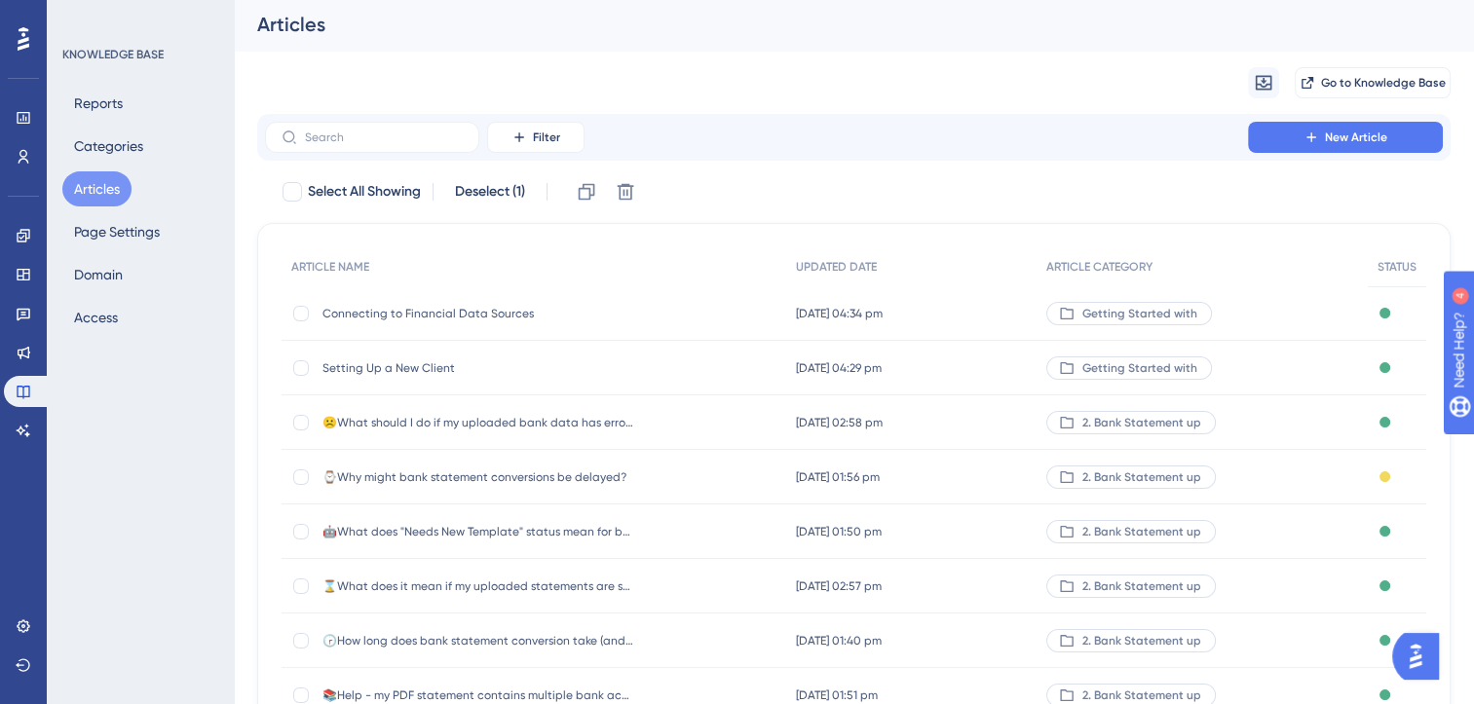
scroll to position [0, 0]
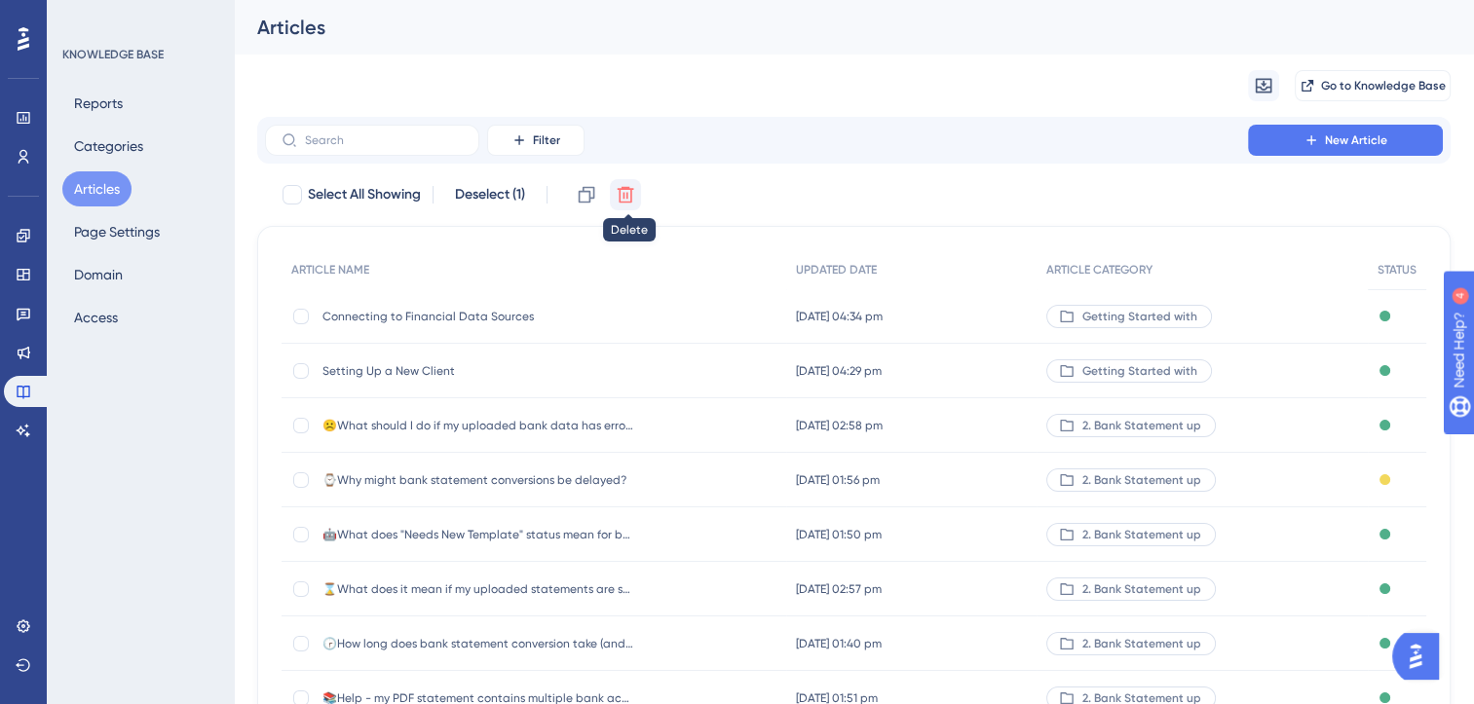
click at [627, 190] on icon at bounding box center [625, 194] width 19 height 19
checkbox input "false"
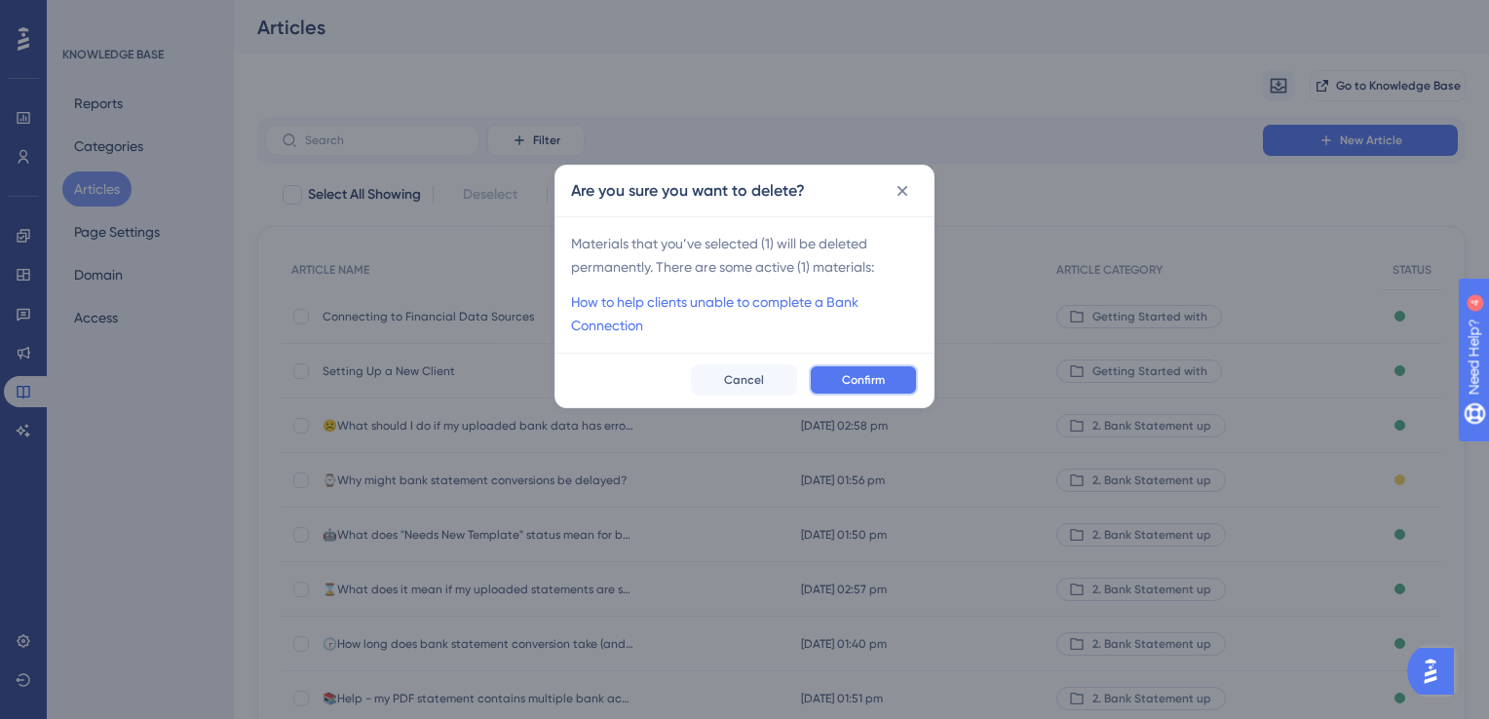
click at [875, 380] on span "Confirm" at bounding box center [863, 380] width 43 height 16
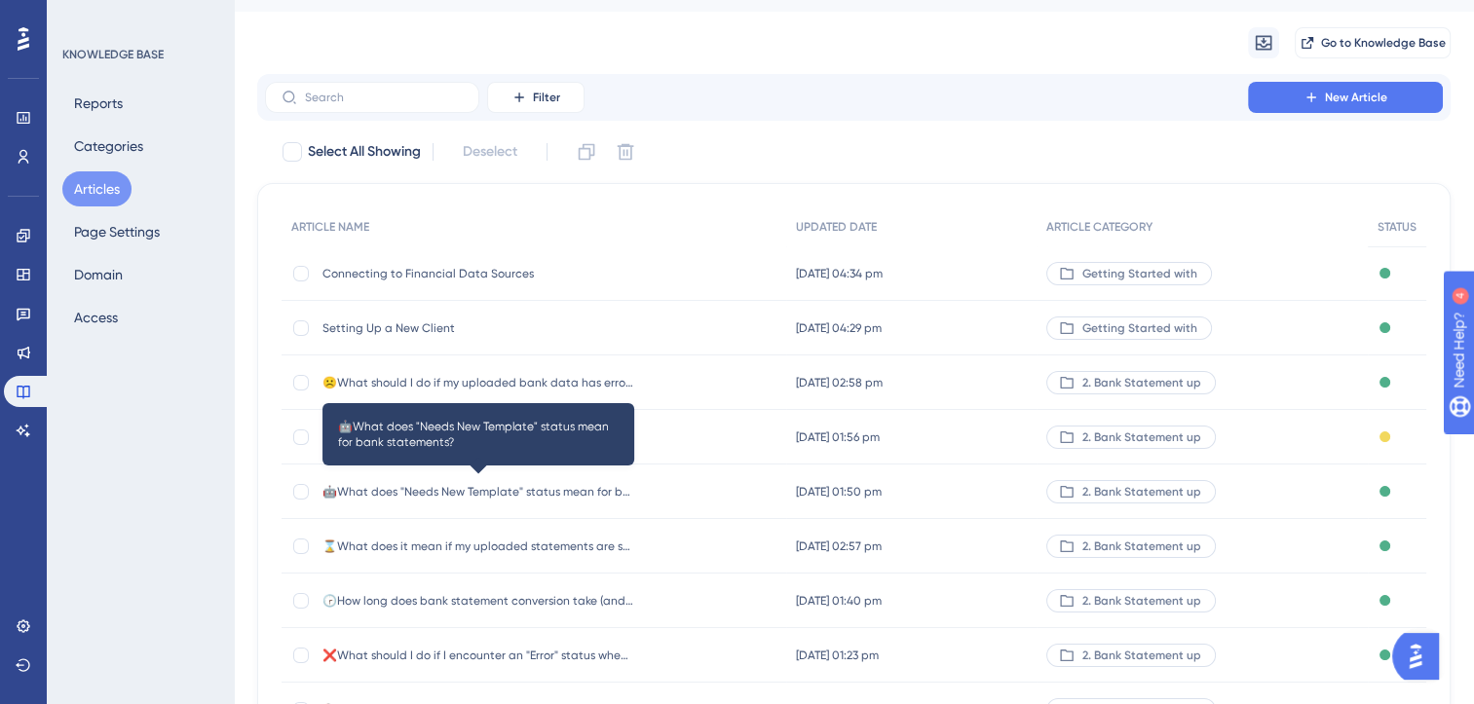
scroll to position [42, 0]
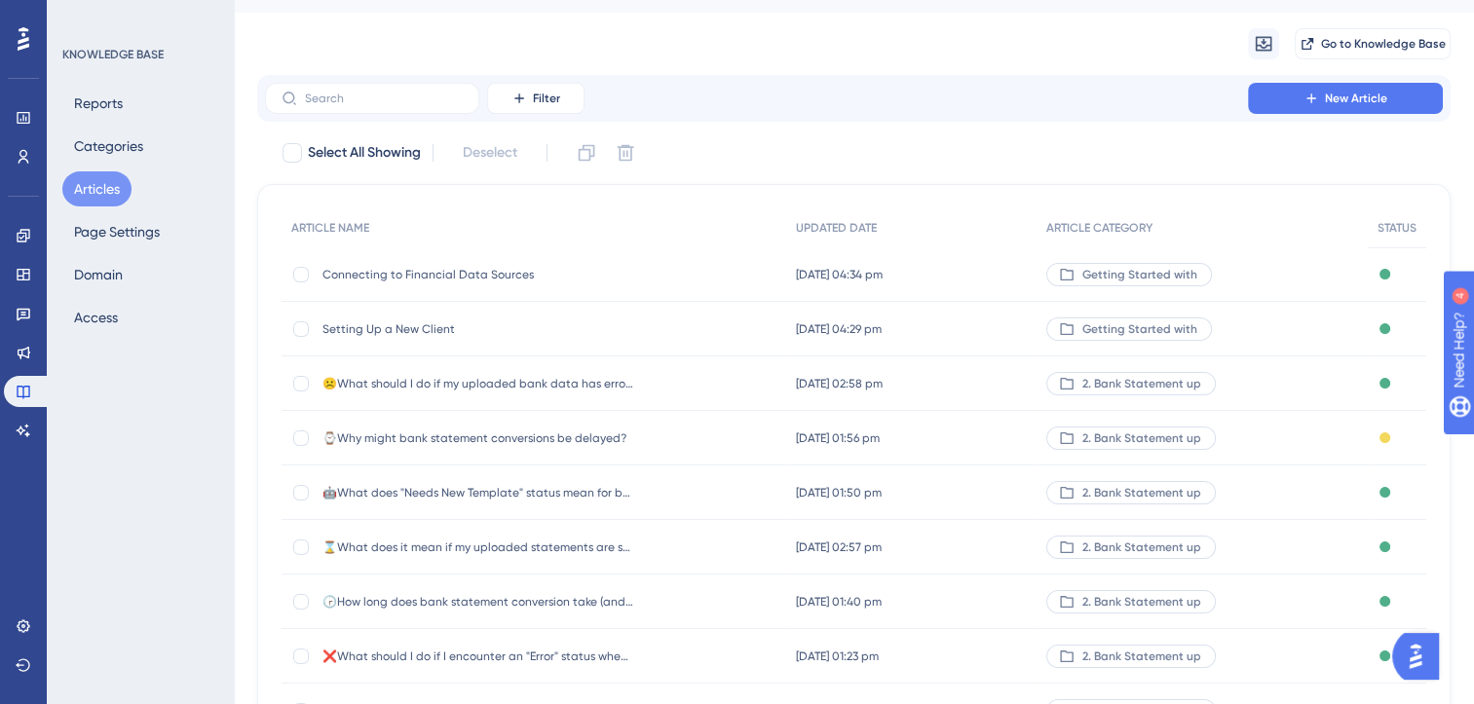
click at [488, 272] on span "Connecting to Financial Data Sources" at bounding box center [478, 275] width 312 height 16
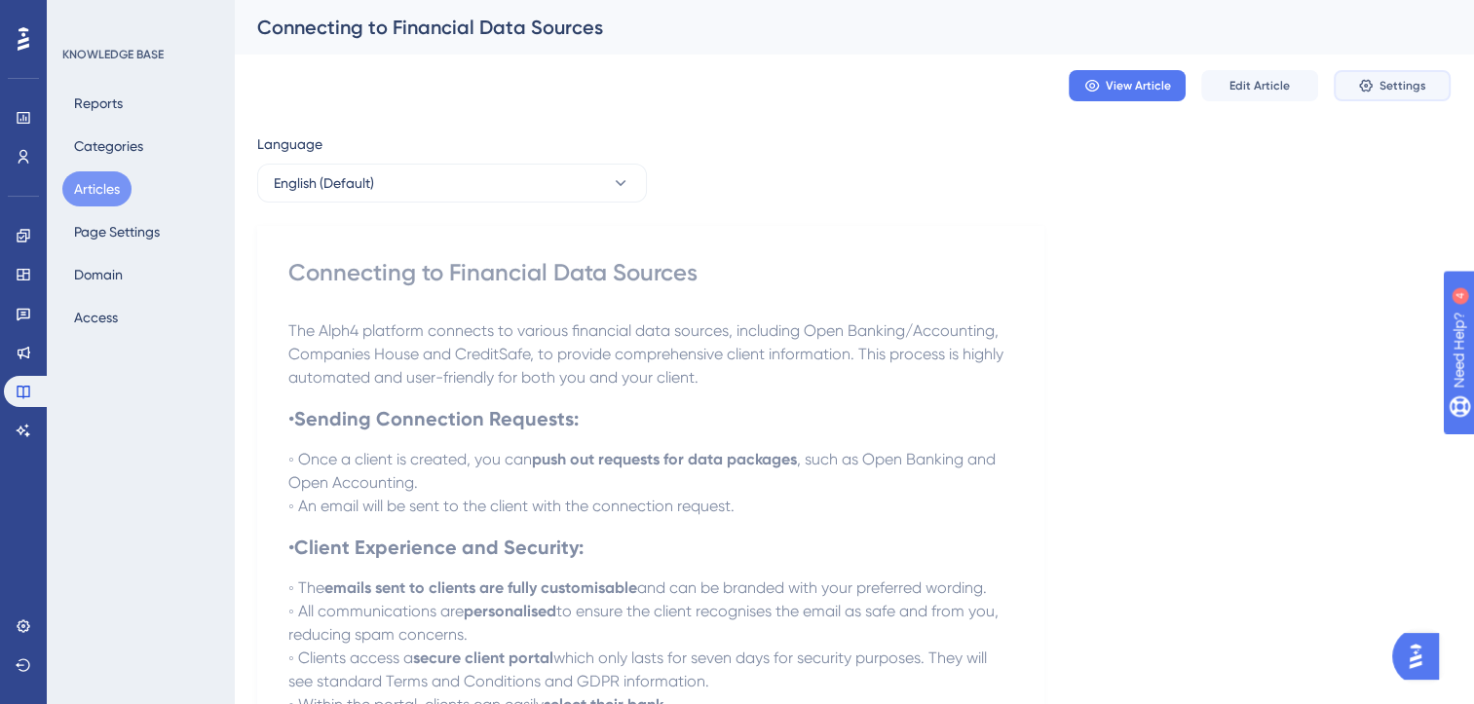
click at [1393, 91] on span "Settings" at bounding box center [1402, 86] width 47 height 16
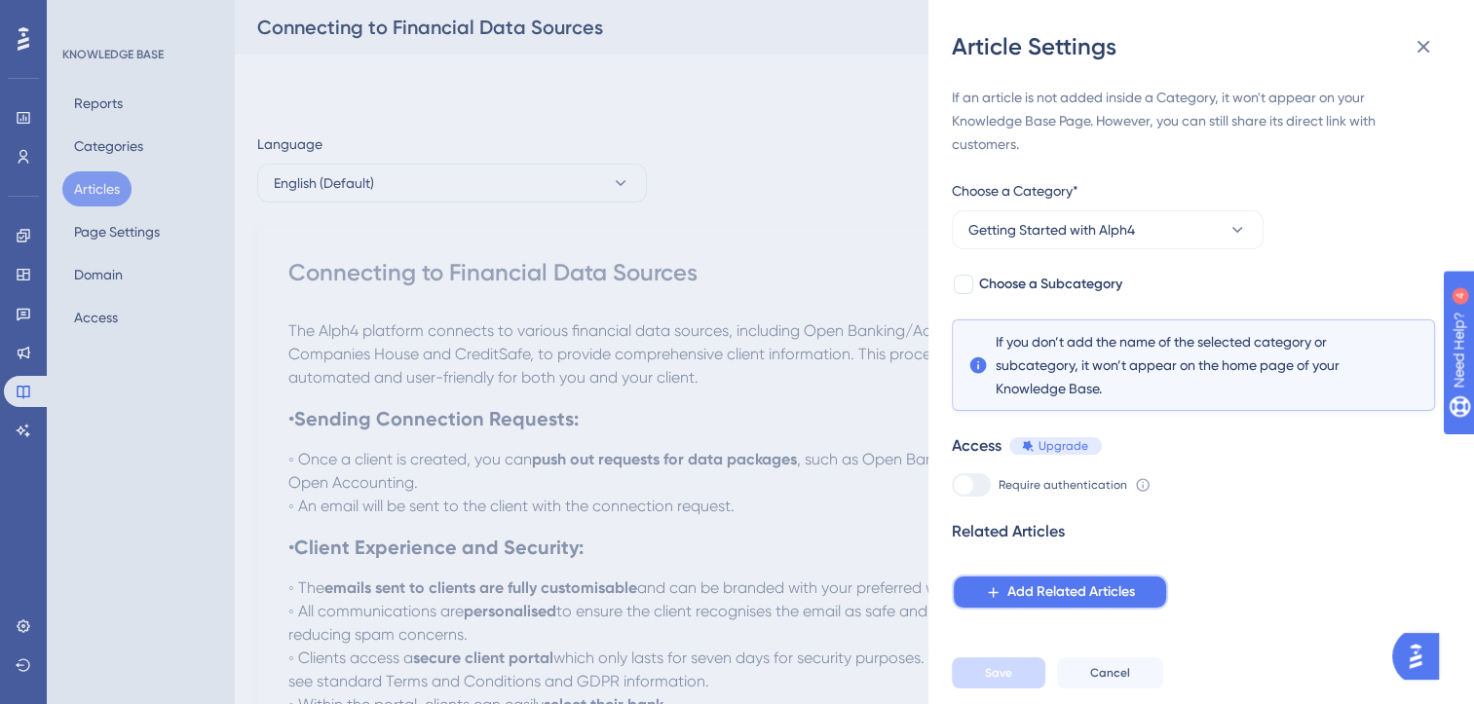
click at [1083, 590] on span "Add Related Articles" at bounding box center [1071, 592] width 128 height 23
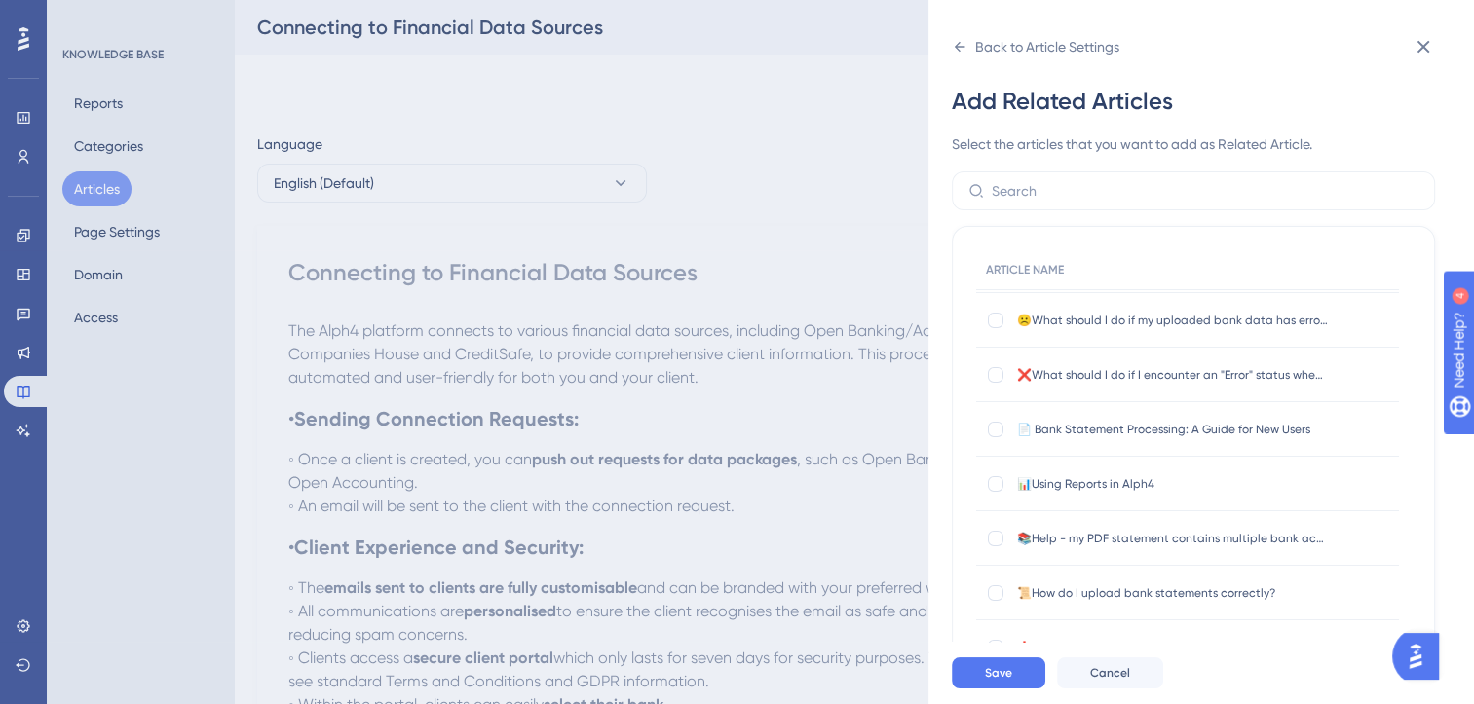
scroll to position [109, 0]
click at [1052, 205] on label at bounding box center [1193, 190] width 483 height 39
click at [1052, 202] on input "text" at bounding box center [1205, 190] width 427 height 21
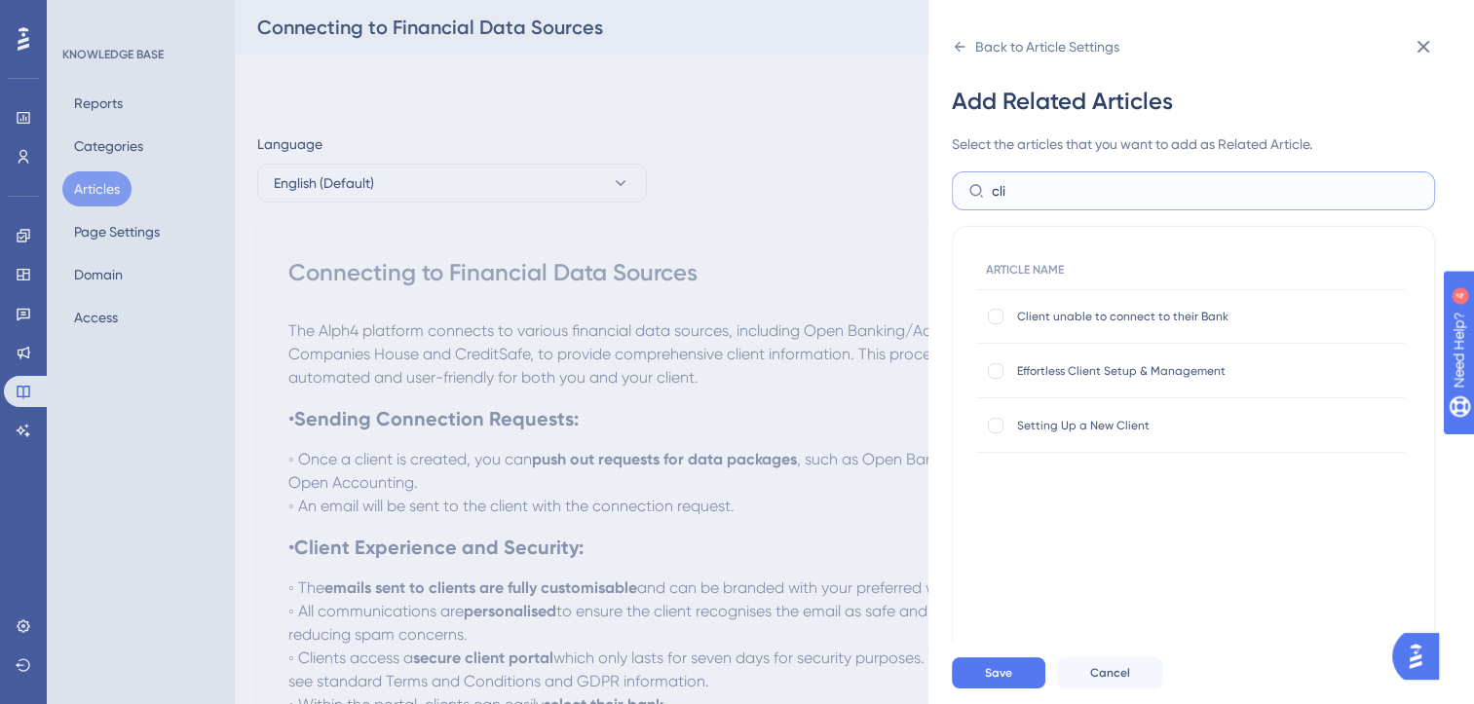
scroll to position [0, 0]
type input "client"
click at [998, 315] on div at bounding box center [996, 317] width 16 height 16
checkbox input "true"
click at [1005, 689] on button "Save" at bounding box center [999, 673] width 94 height 31
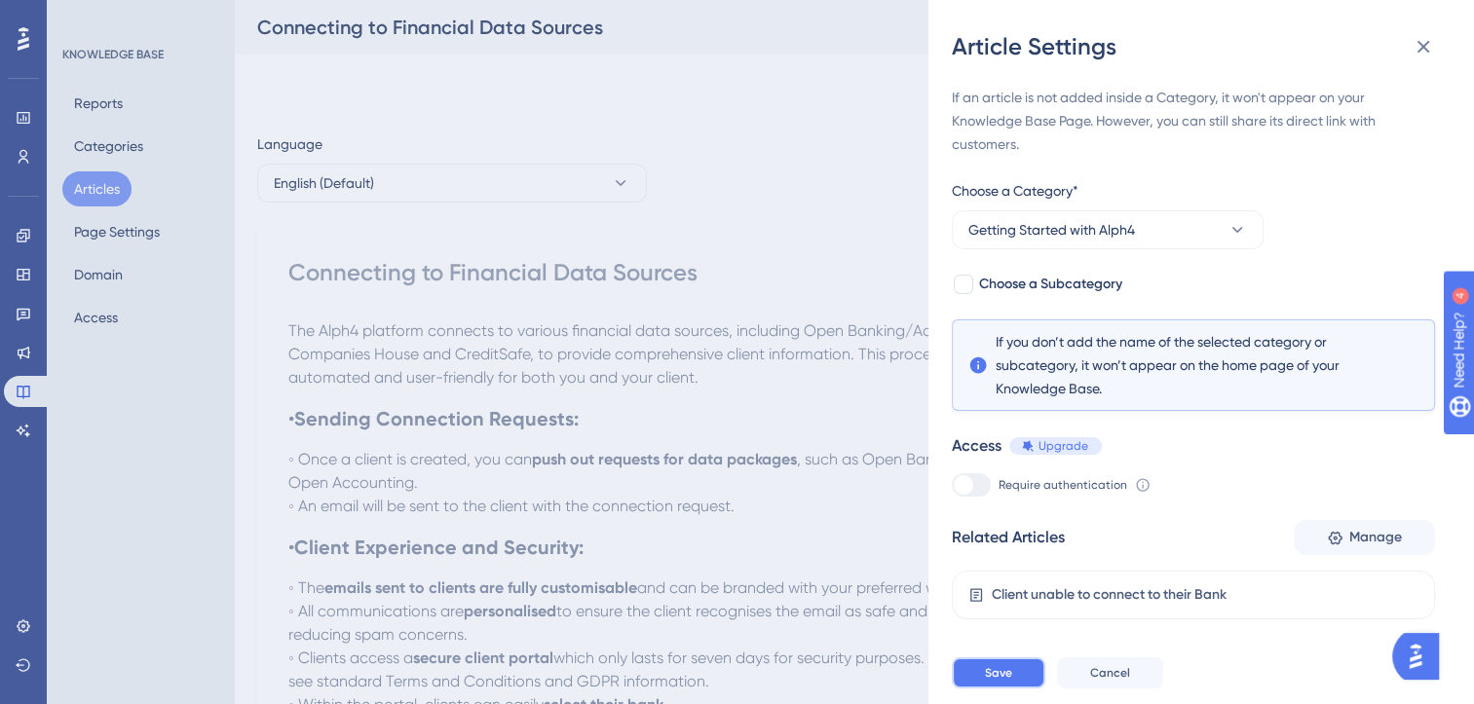
click at [1015, 689] on button "Save" at bounding box center [999, 673] width 94 height 31
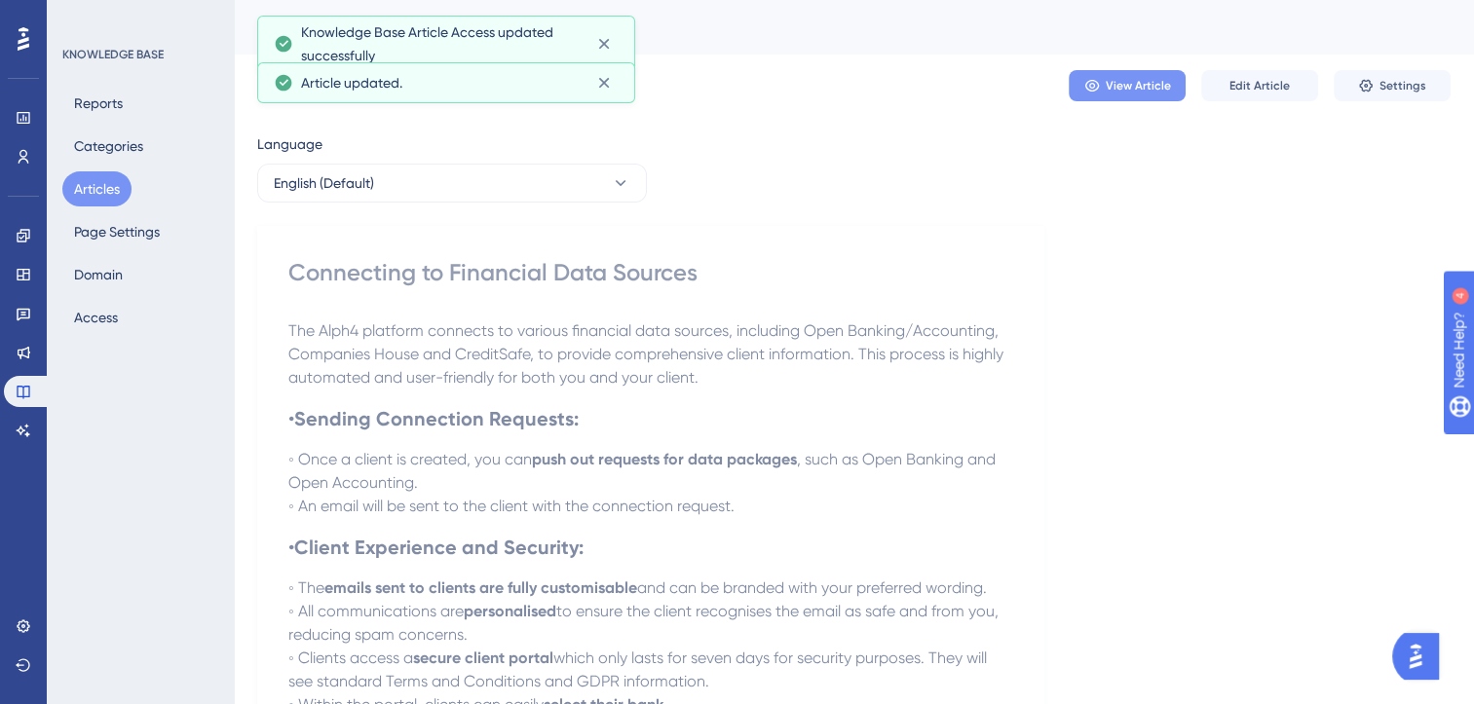
click at [1125, 95] on button "View Article" at bounding box center [1127, 85] width 117 height 31
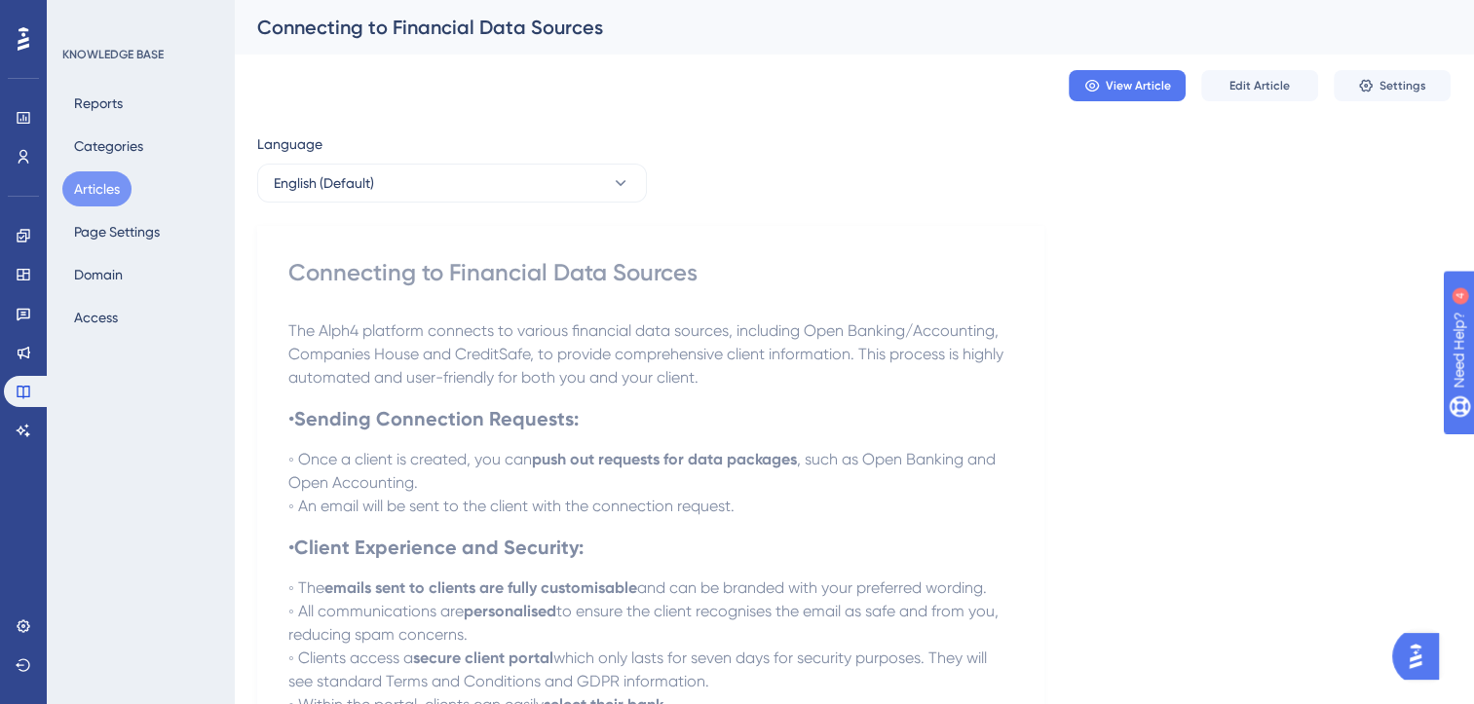
click at [96, 191] on button "Articles" at bounding box center [96, 188] width 69 height 35
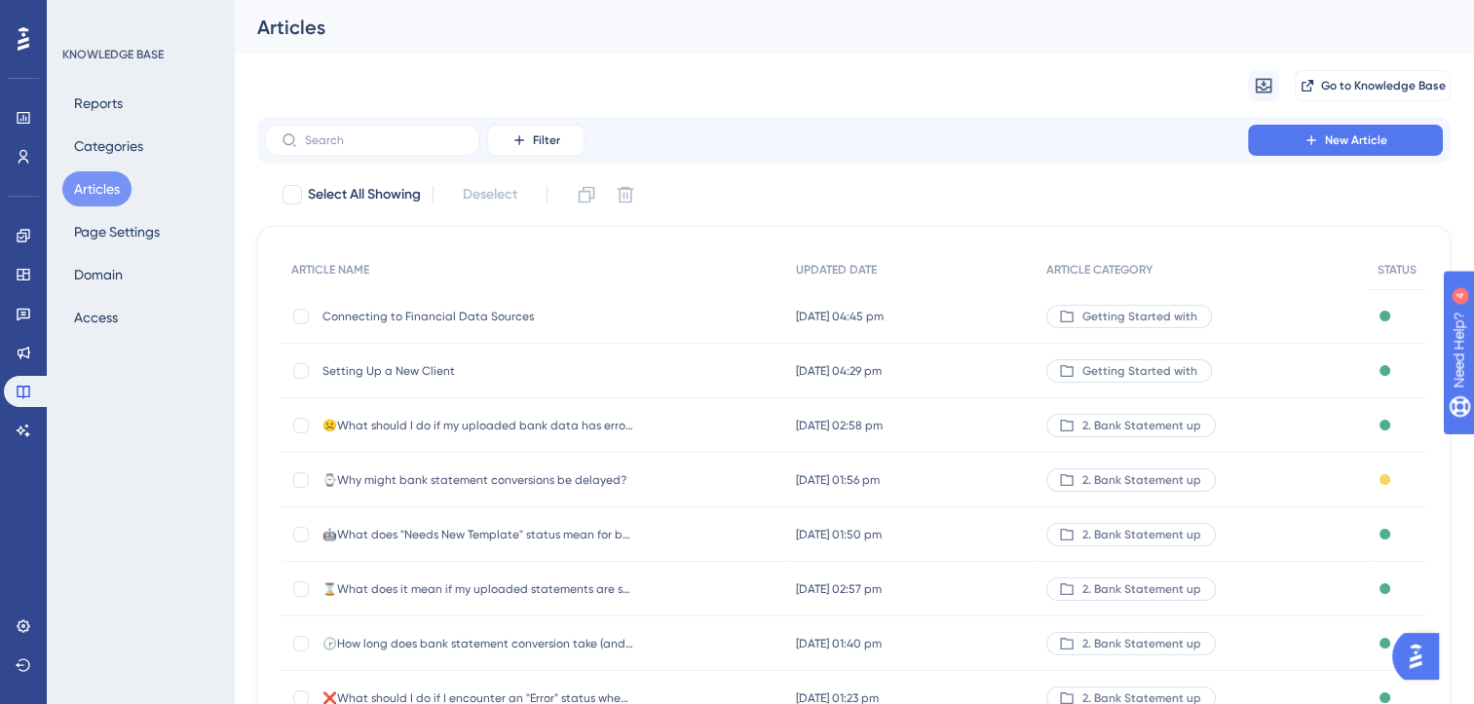
click at [507, 314] on span "Connecting to Financial Data Sources" at bounding box center [478, 317] width 312 height 16
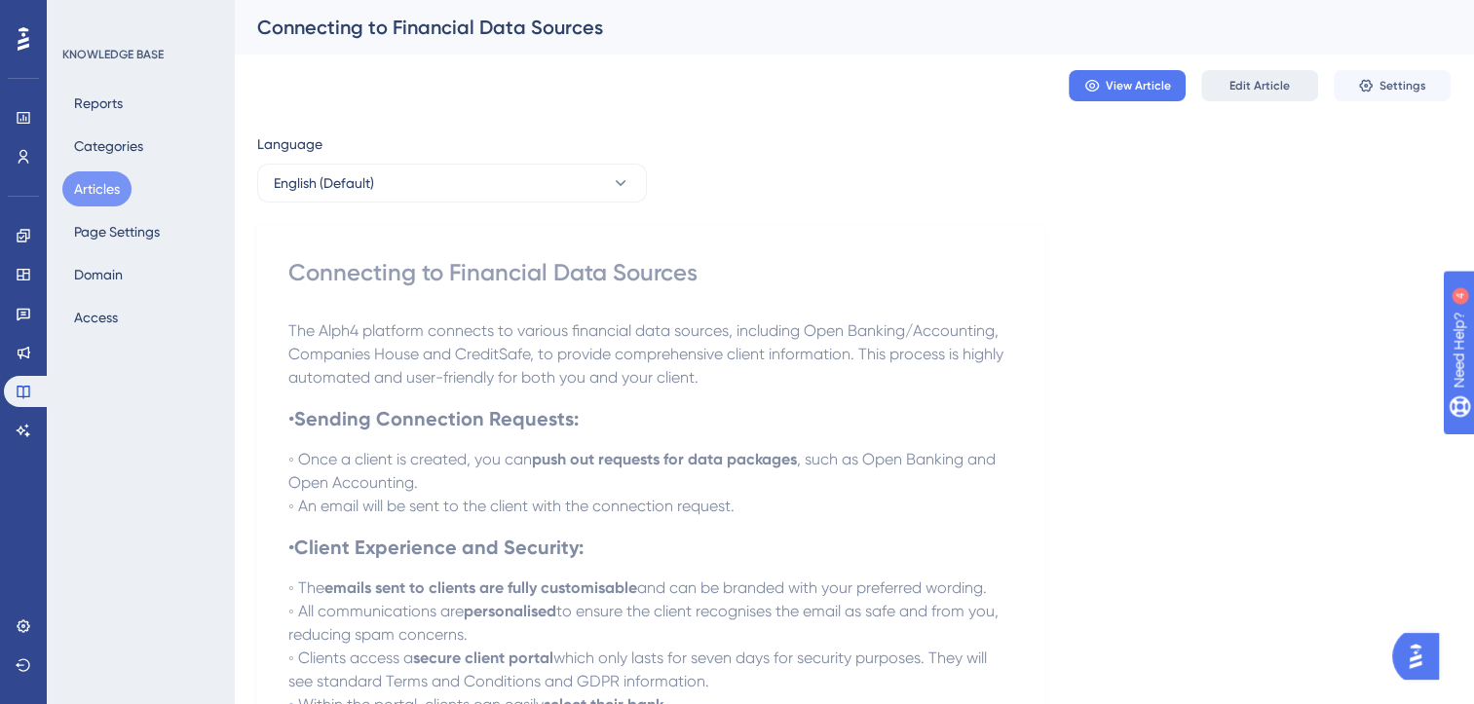
click at [1269, 85] on span "Edit Article" at bounding box center [1259, 86] width 60 height 16
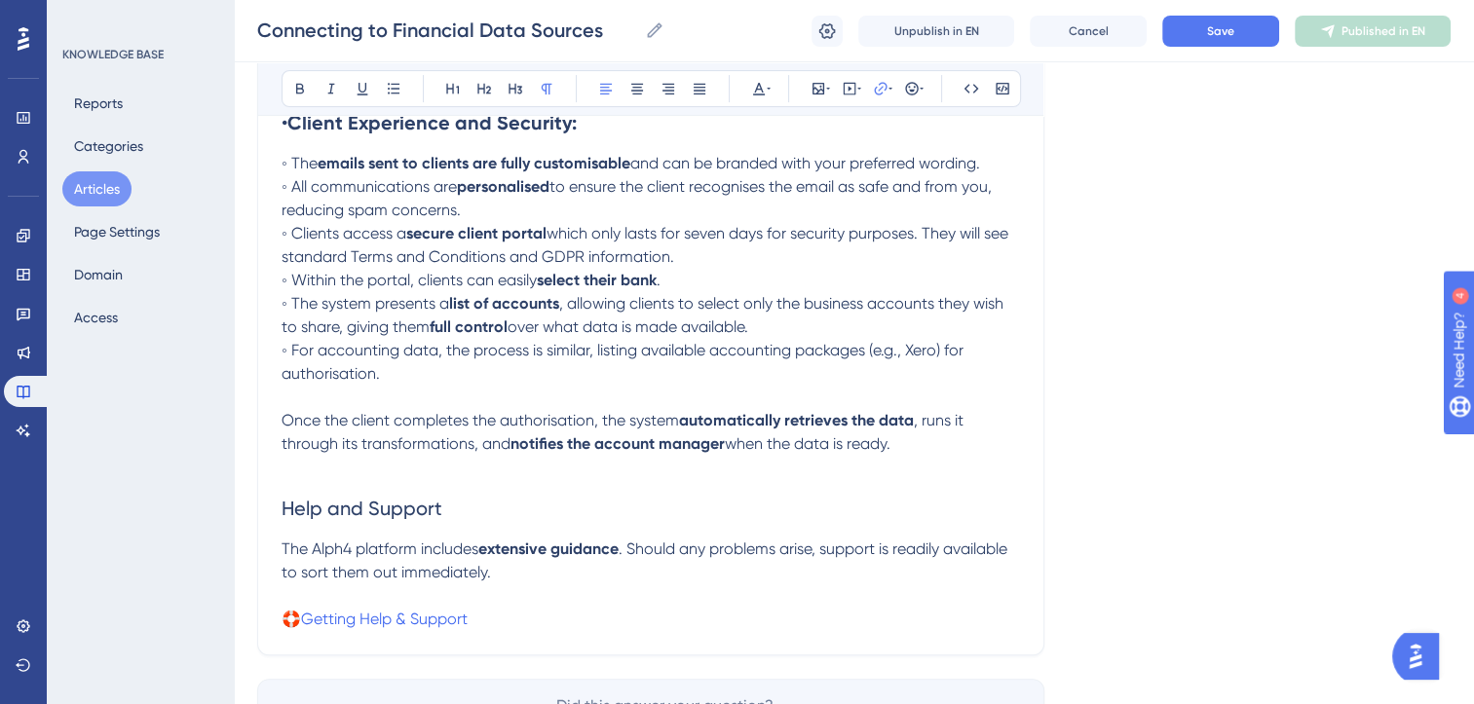
scroll to position [520, 0]
click at [464, 515] on h2 "Help and Support" at bounding box center [651, 507] width 738 height 58
click at [284, 552] on span "The Alph4 platform includes" at bounding box center [380, 548] width 197 height 19
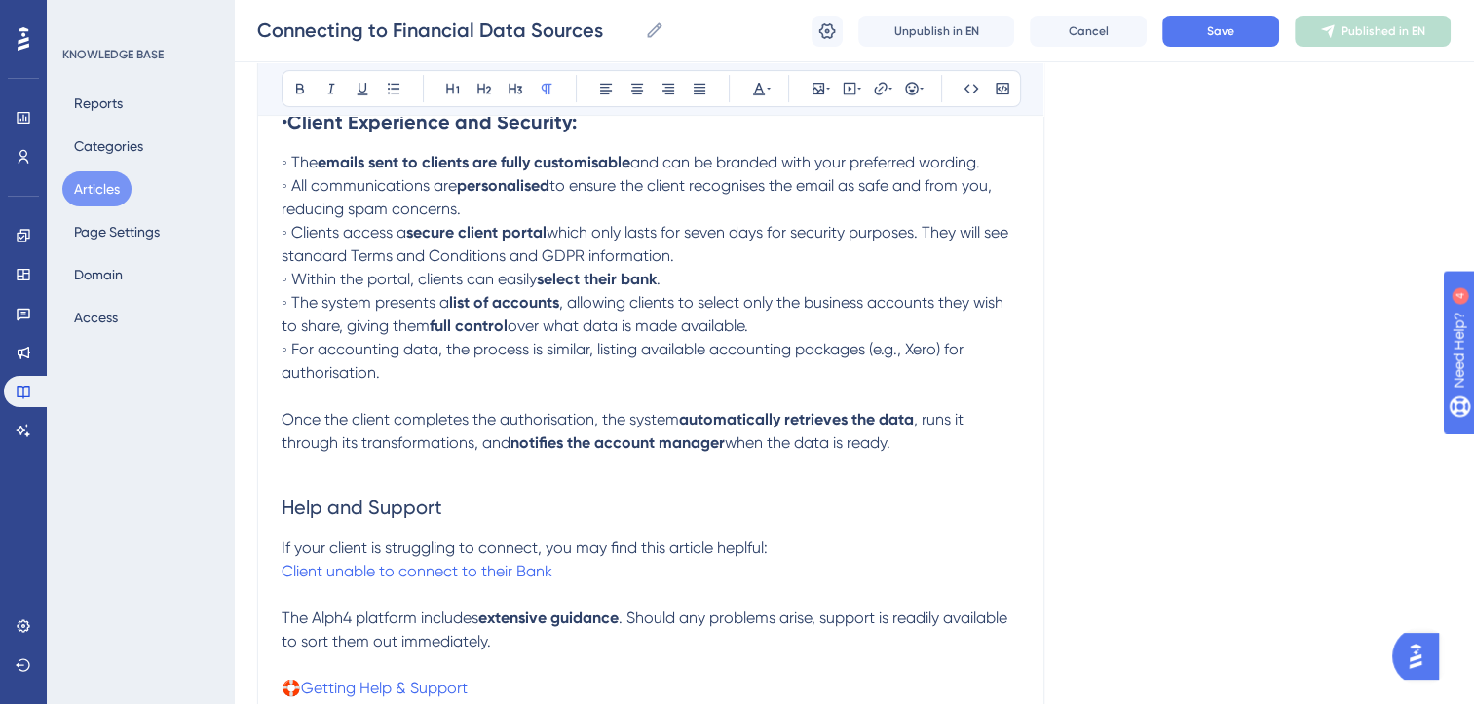
click at [810, 551] on p "If your client is struggling to connect, you may find this article heplful: Cli…" at bounding box center [651, 560] width 738 height 47
click at [736, 555] on span "If your client is struggling to connect, you may find this article heplful:" at bounding box center [525, 548] width 486 height 19
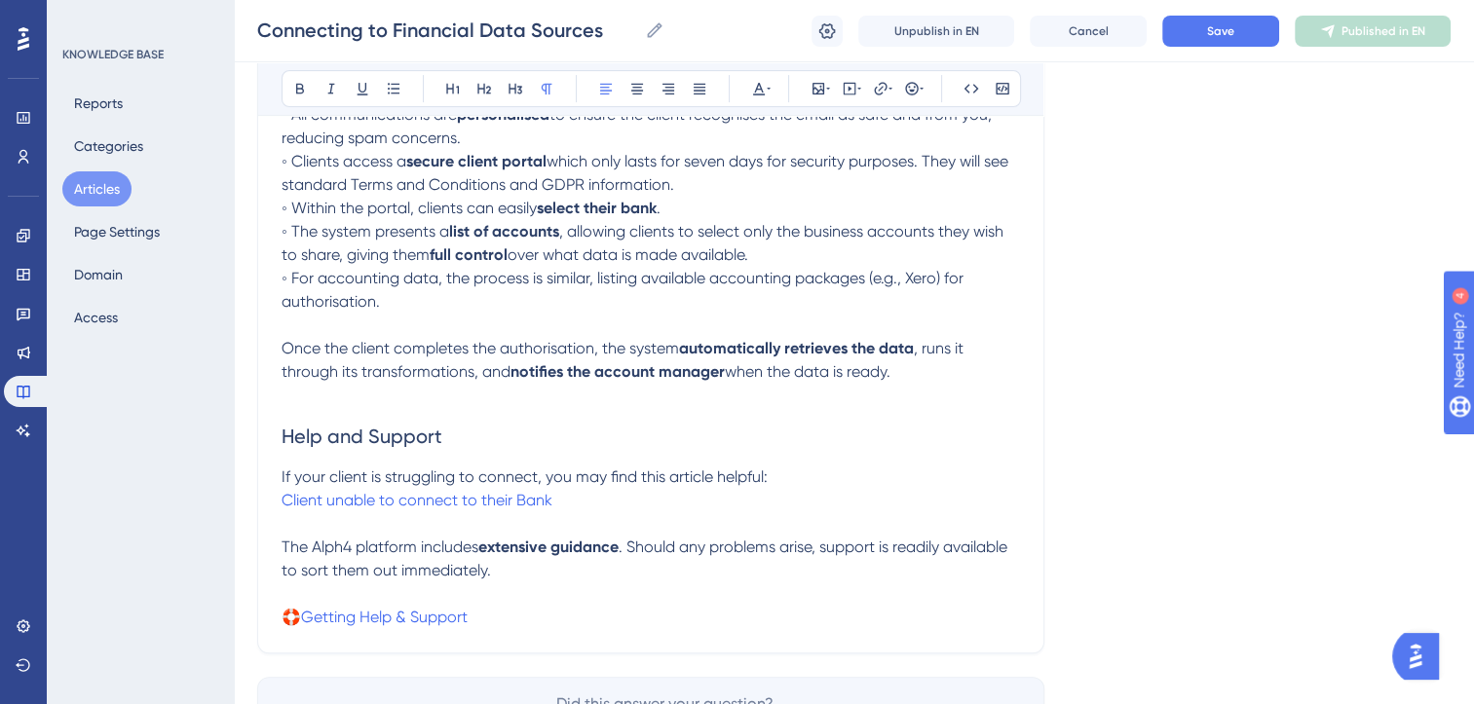
scroll to position [592, 0]
click at [1243, 38] on button "Save" at bounding box center [1220, 31] width 117 height 31
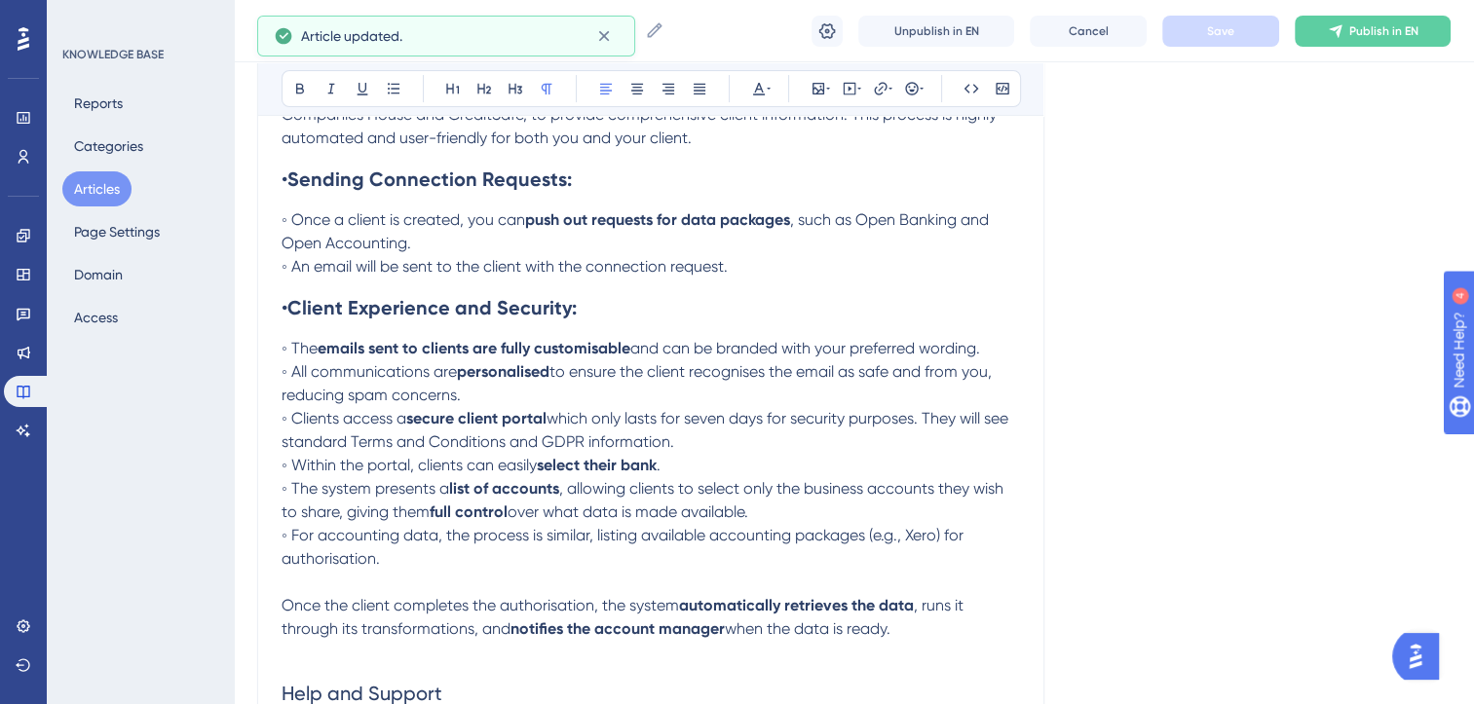
scroll to position [0, 0]
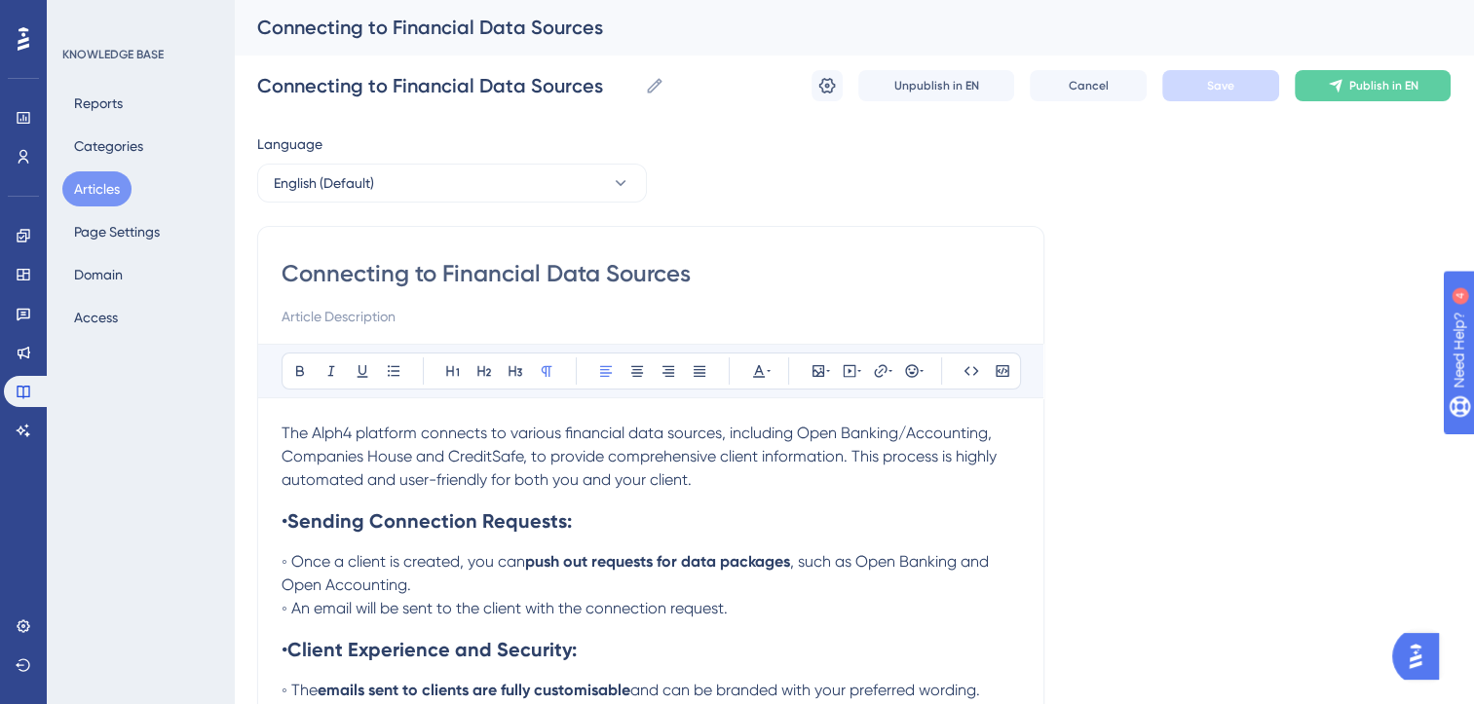
click at [105, 190] on button "Articles" at bounding box center [96, 188] width 69 height 35
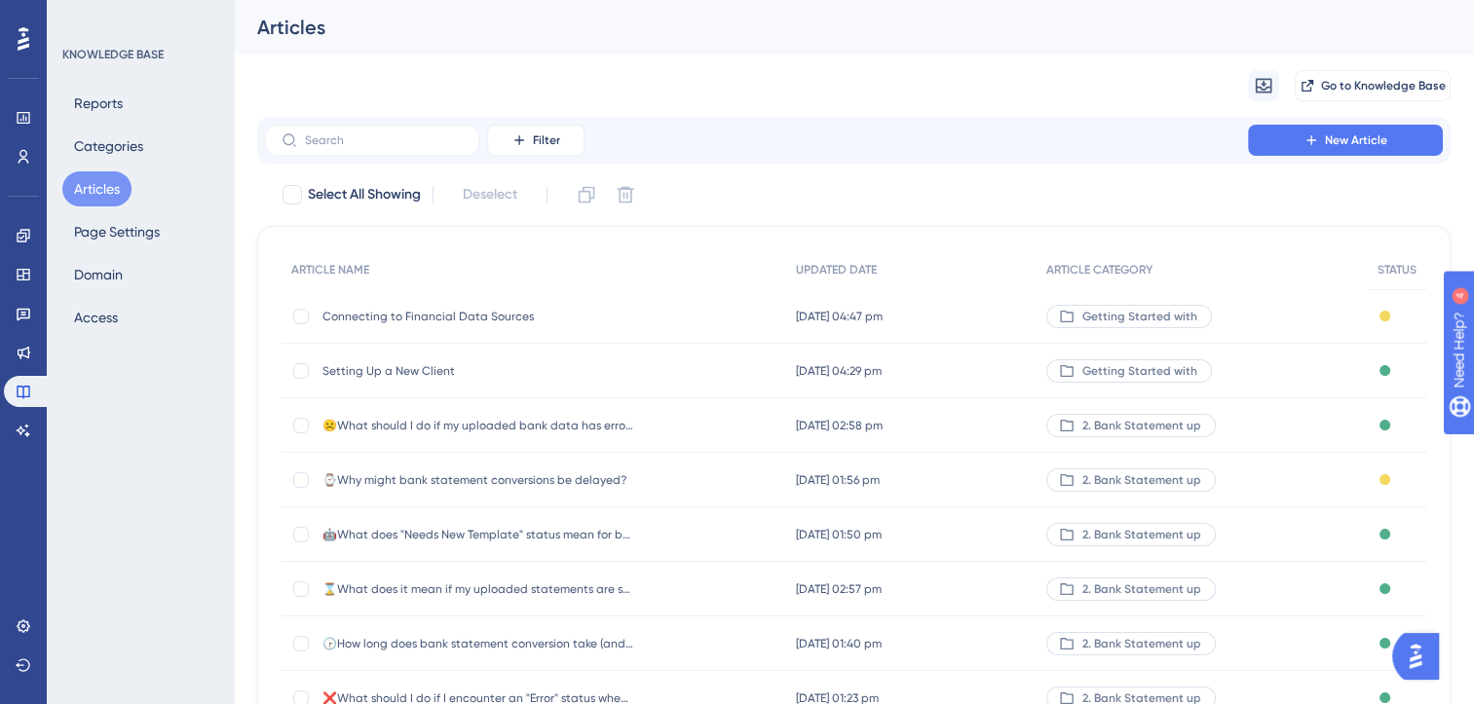
click at [105, 190] on button "Articles" at bounding box center [96, 188] width 69 height 35
click at [426, 311] on span "Connecting to Financial Data Sources" at bounding box center [478, 317] width 312 height 16
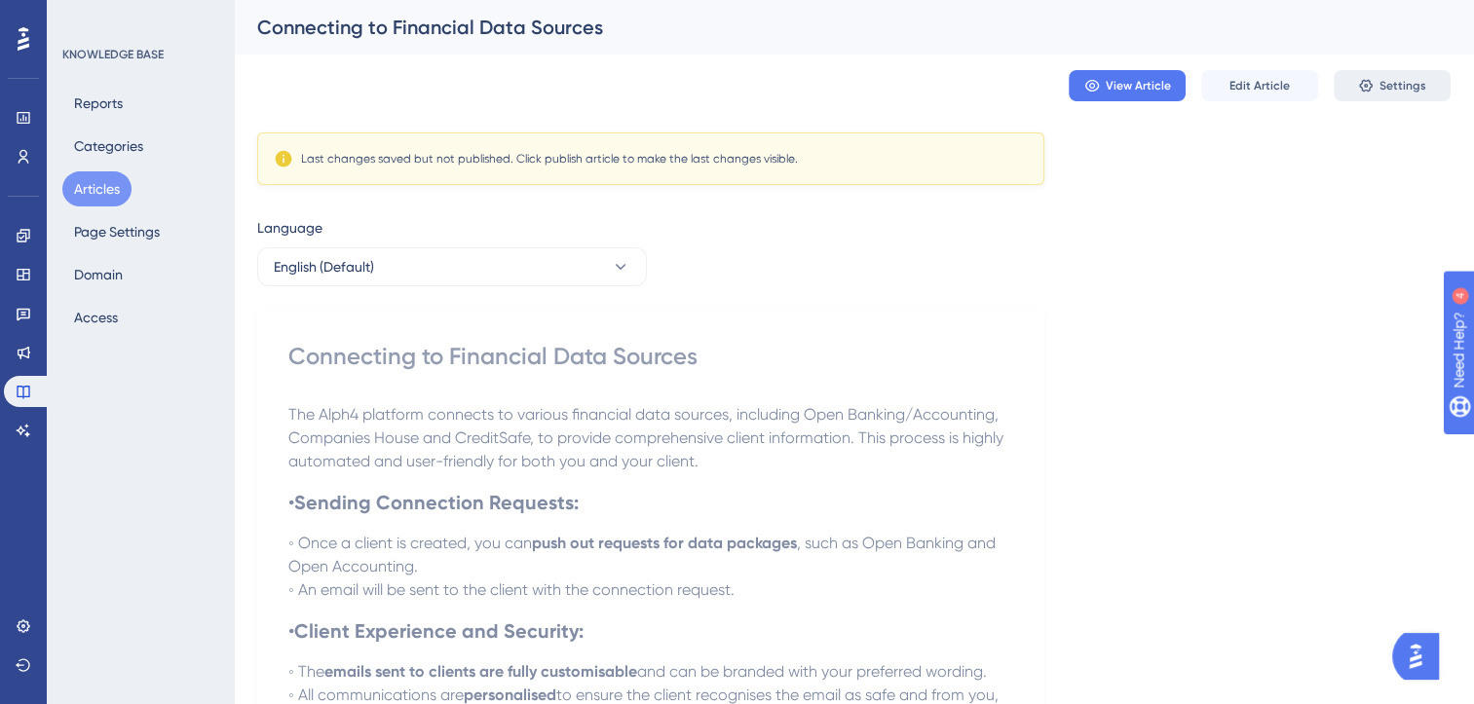
click at [1402, 78] on span "Settings" at bounding box center [1402, 86] width 47 height 16
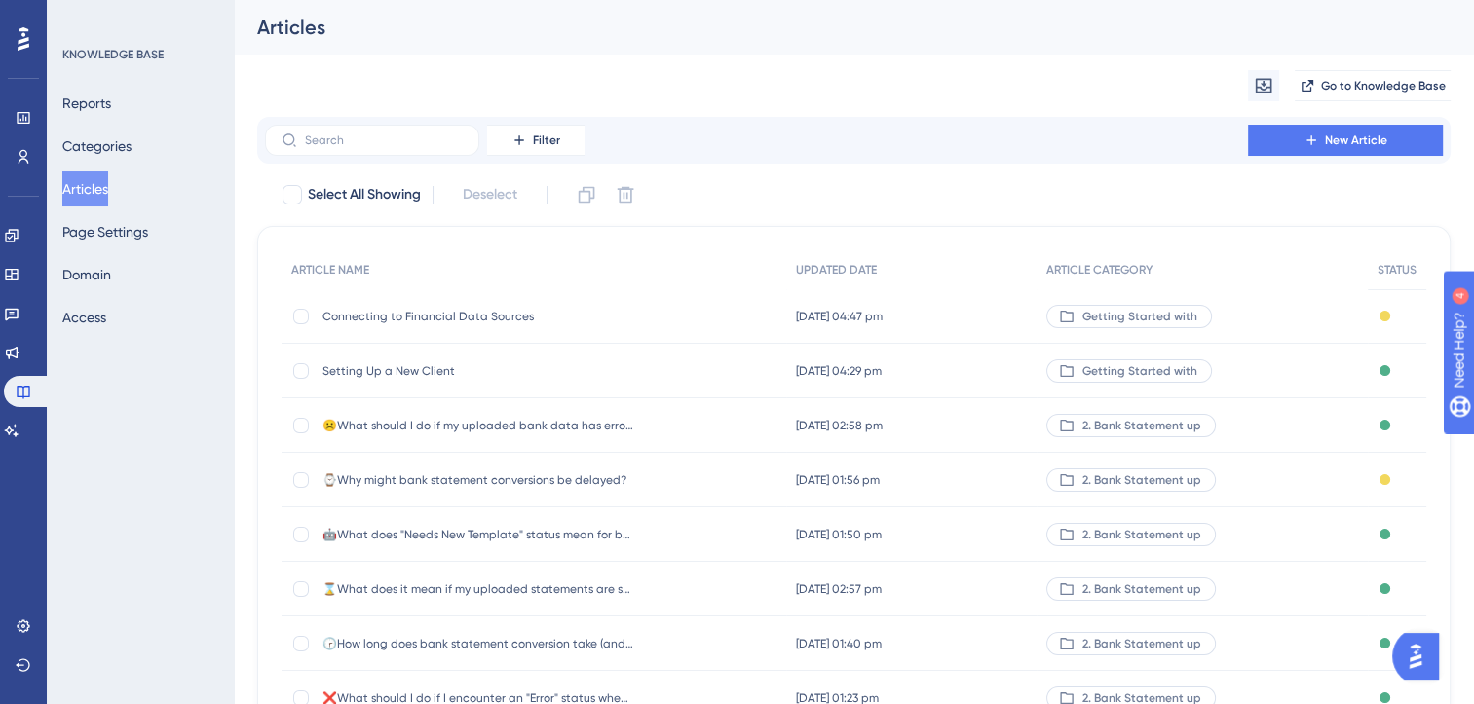
click at [481, 311] on span "Connecting to Financial Data Sources" at bounding box center [478, 317] width 312 height 16
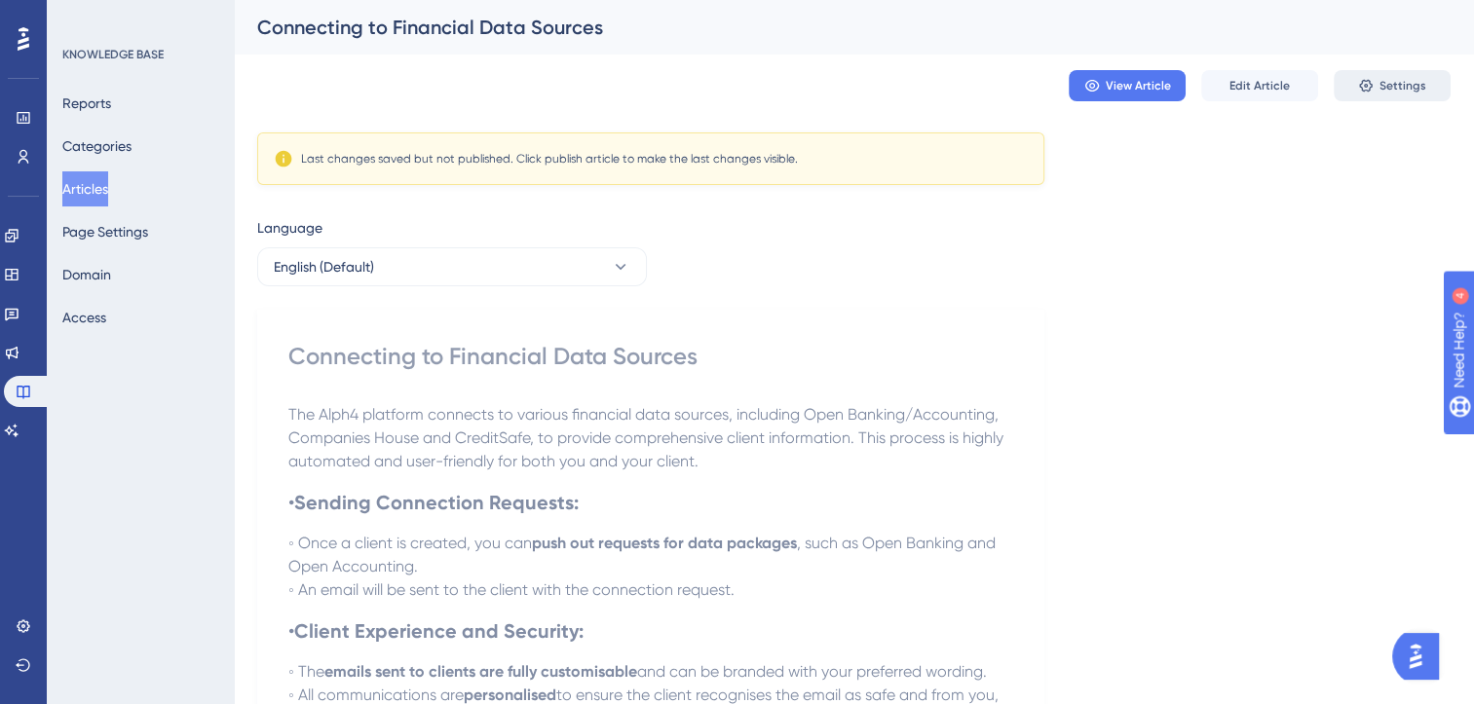
click at [1404, 89] on span "Settings" at bounding box center [1402, 86] width 47 height 16
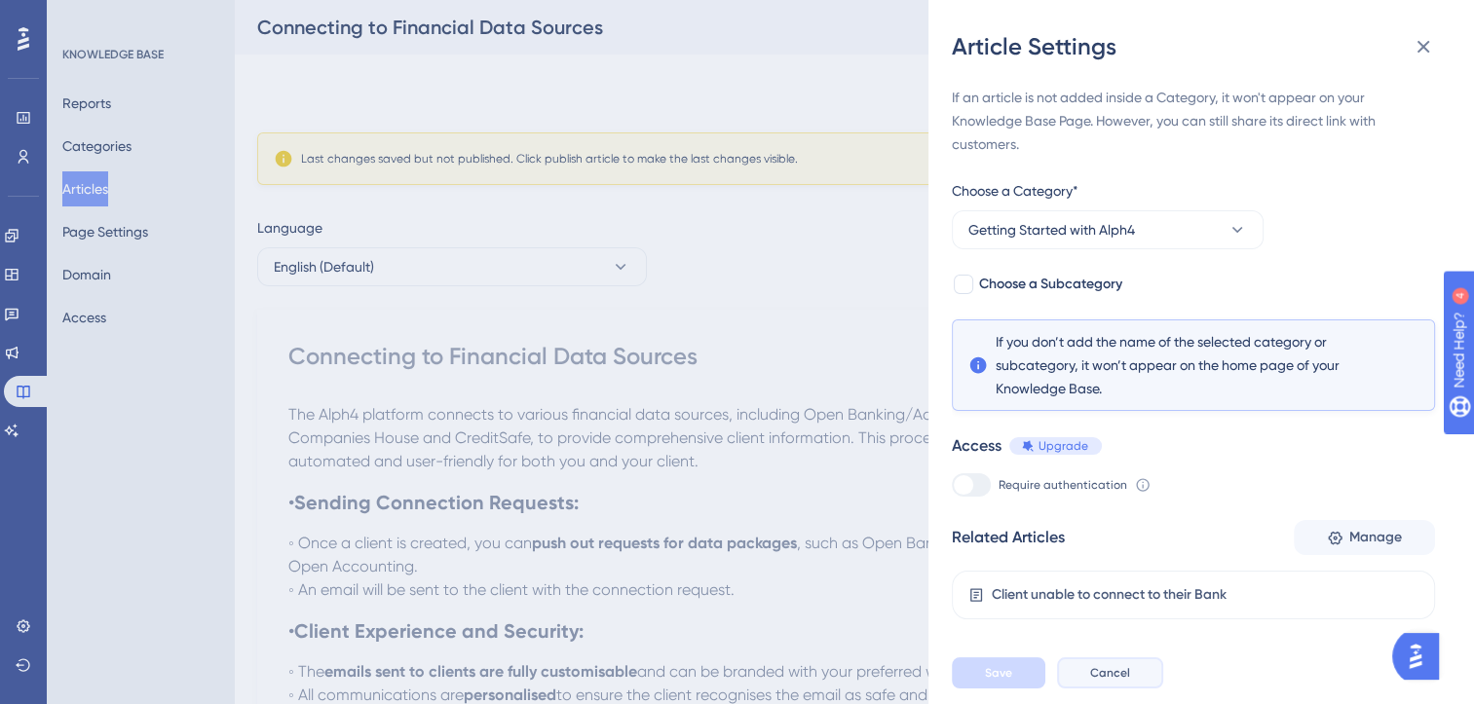
click at [1115, 681] on span "Cancel" at bounding box center [1110, 673] width 40 height 16
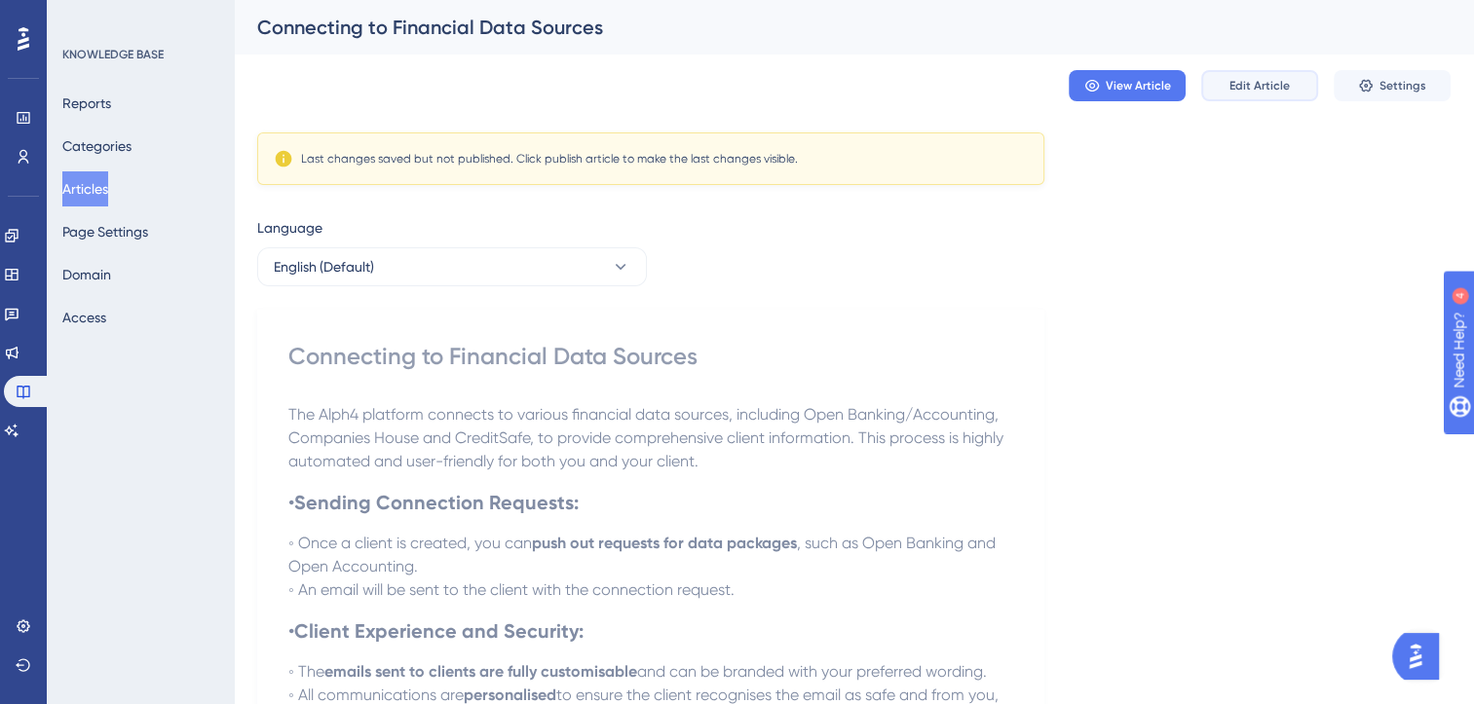
click at [1269, 86] on span "Edit Article" at bounding box center [1259, 86] width 60 height 16
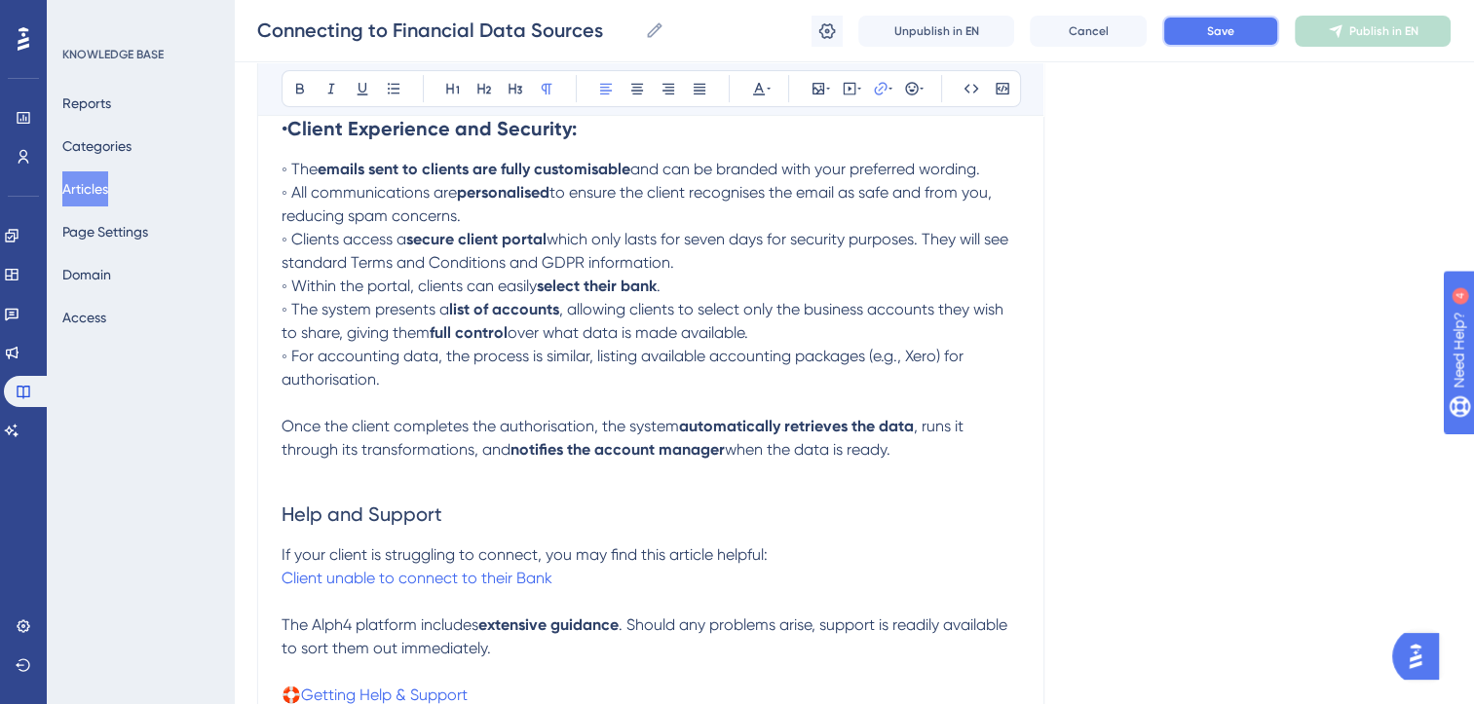
click at [1252, 37] on button "Save" at bounding box center [1220, 31] width 117 height 31
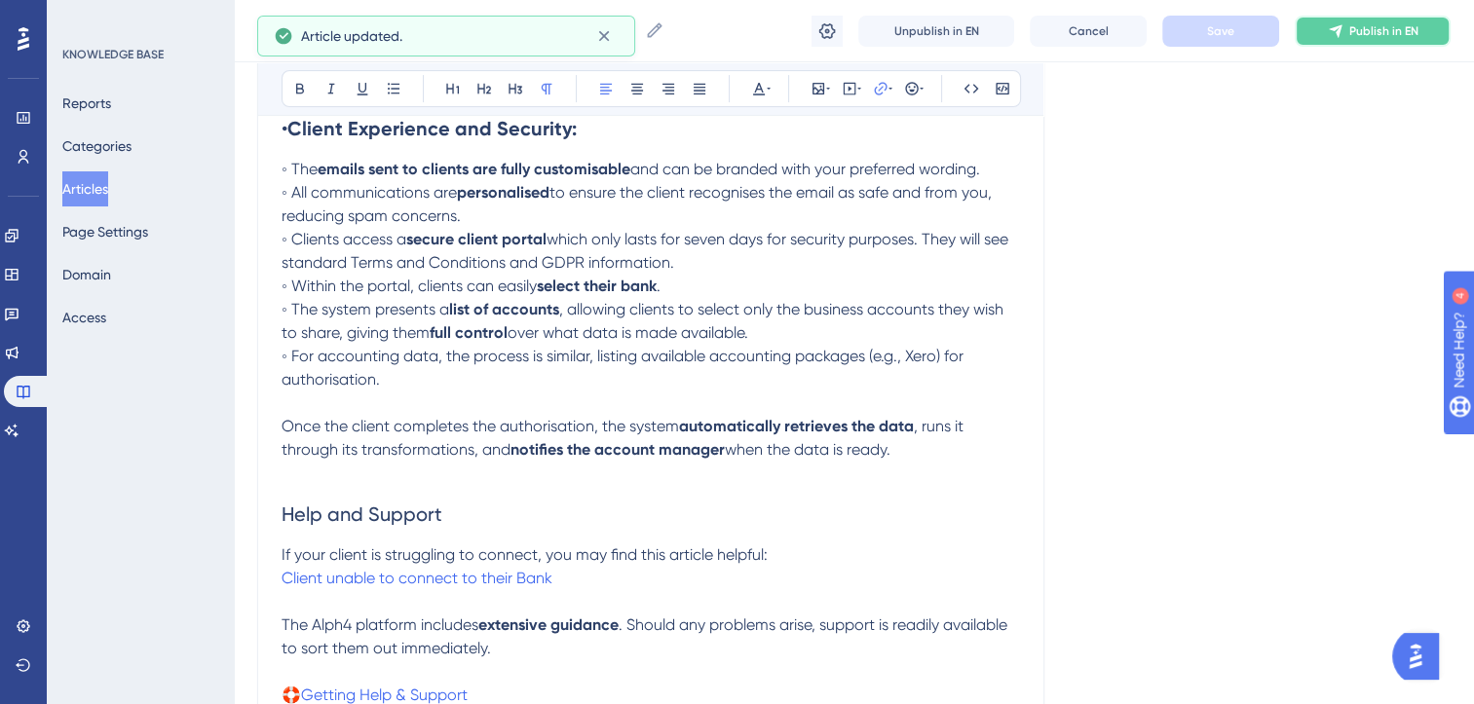
click at [1428, 34] on button "Publish in EN" at bounding box center [1373, 31] width 156 height 31
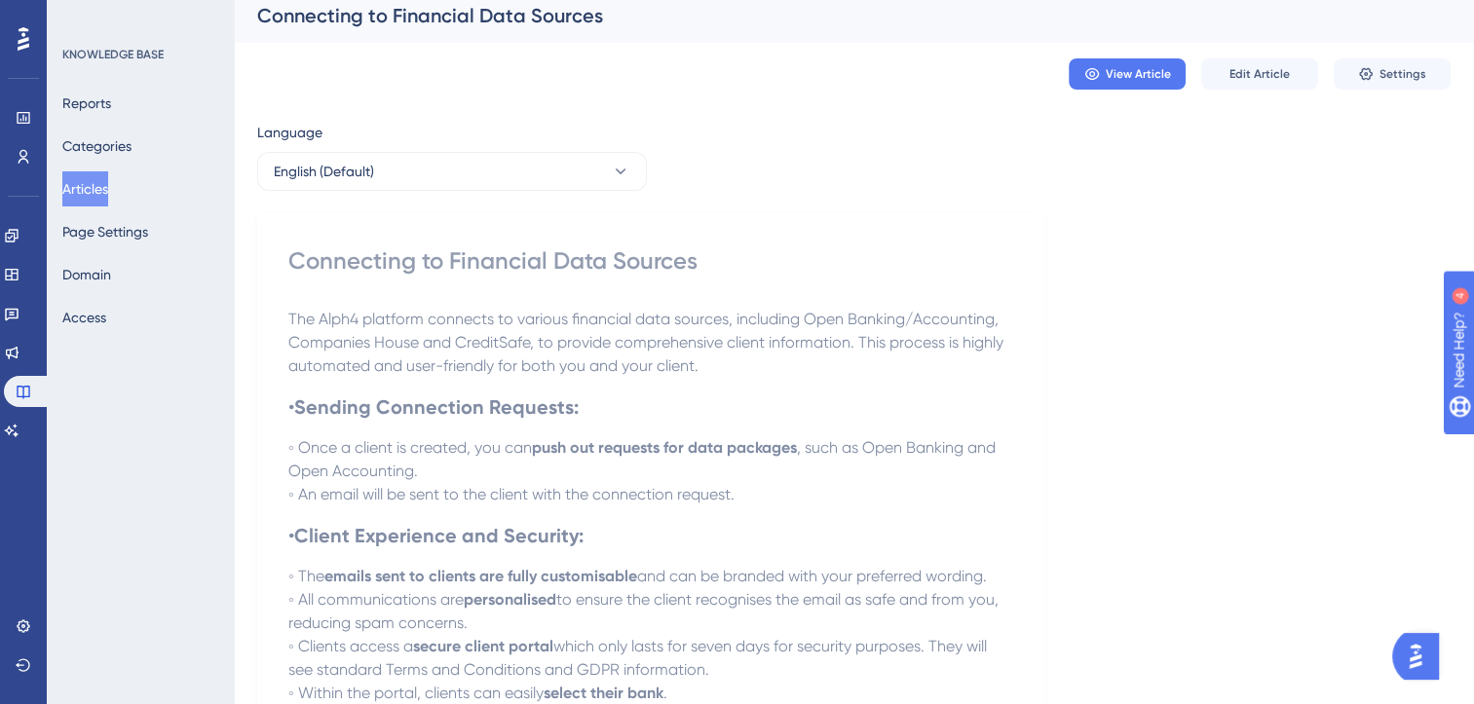
scroll to position [0, 0]
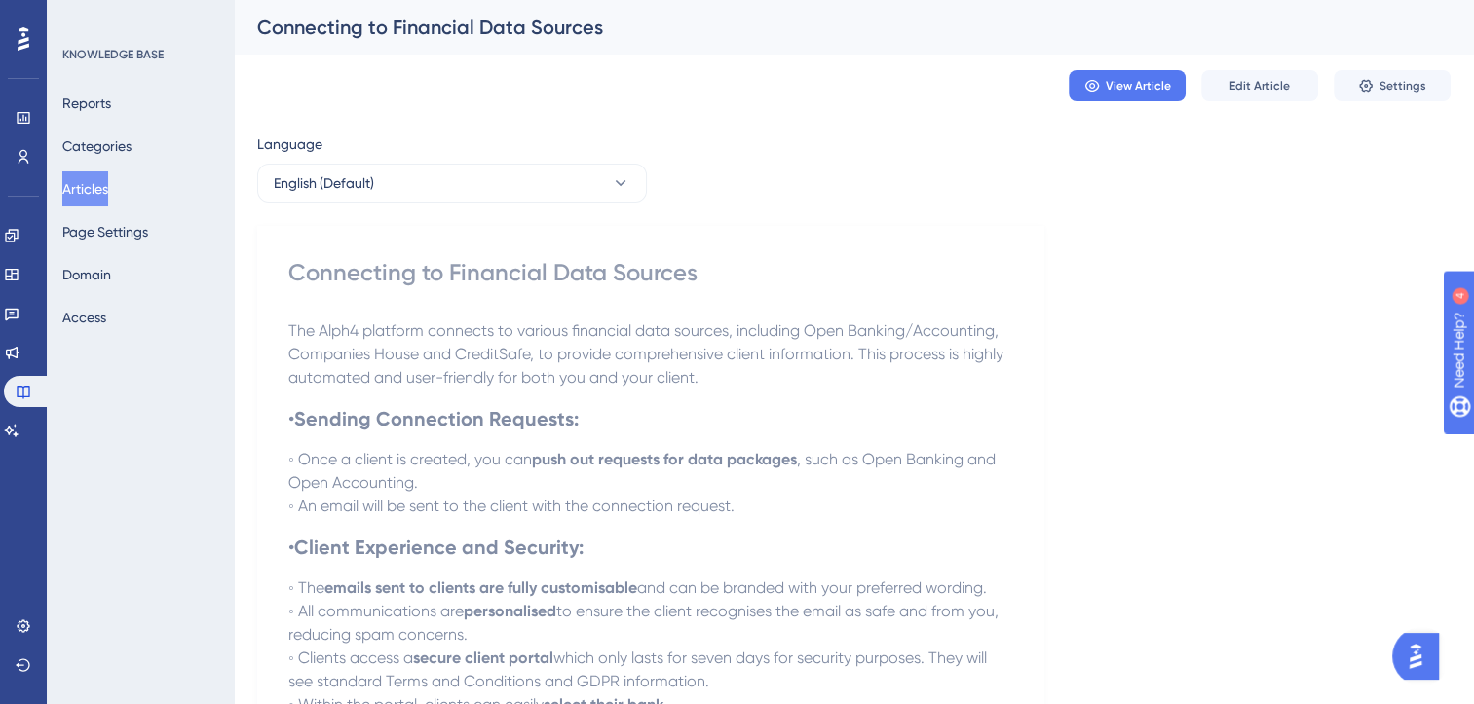
click at [98, 189] on button "Articles" at bounding box center [85, 188] width 46 height 35
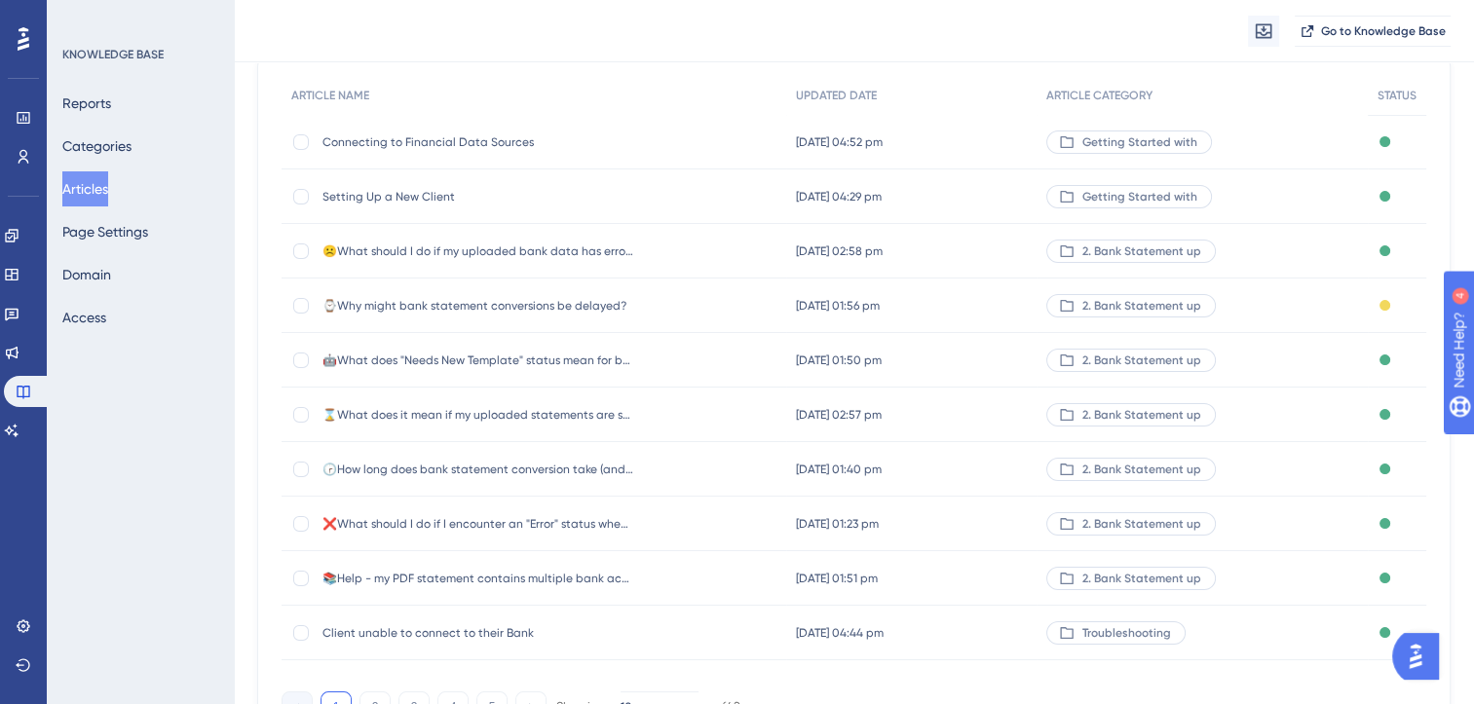
scroll to position [181, 0]
